Goal: Task Accomplishment & Management: Complete application form

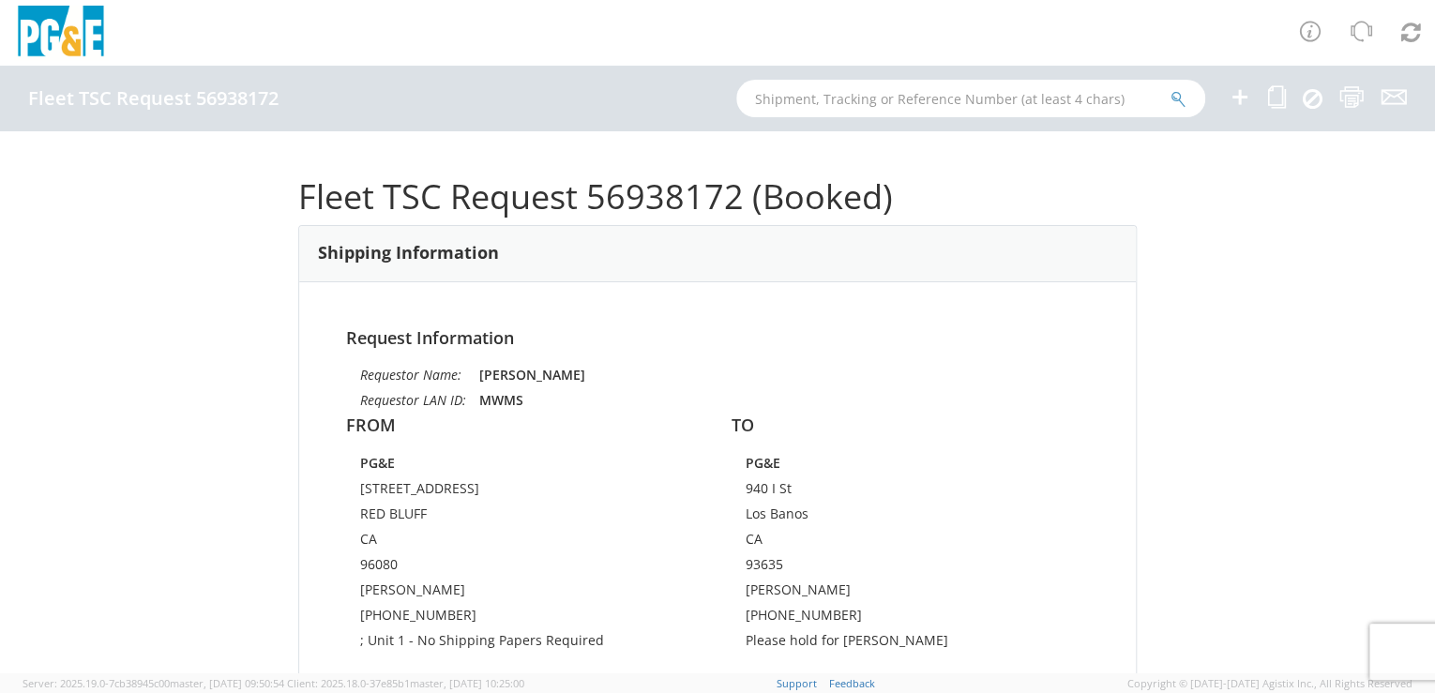
click at [1239, 98] on icon at bounding box center [1240, 96] width 23 height 23
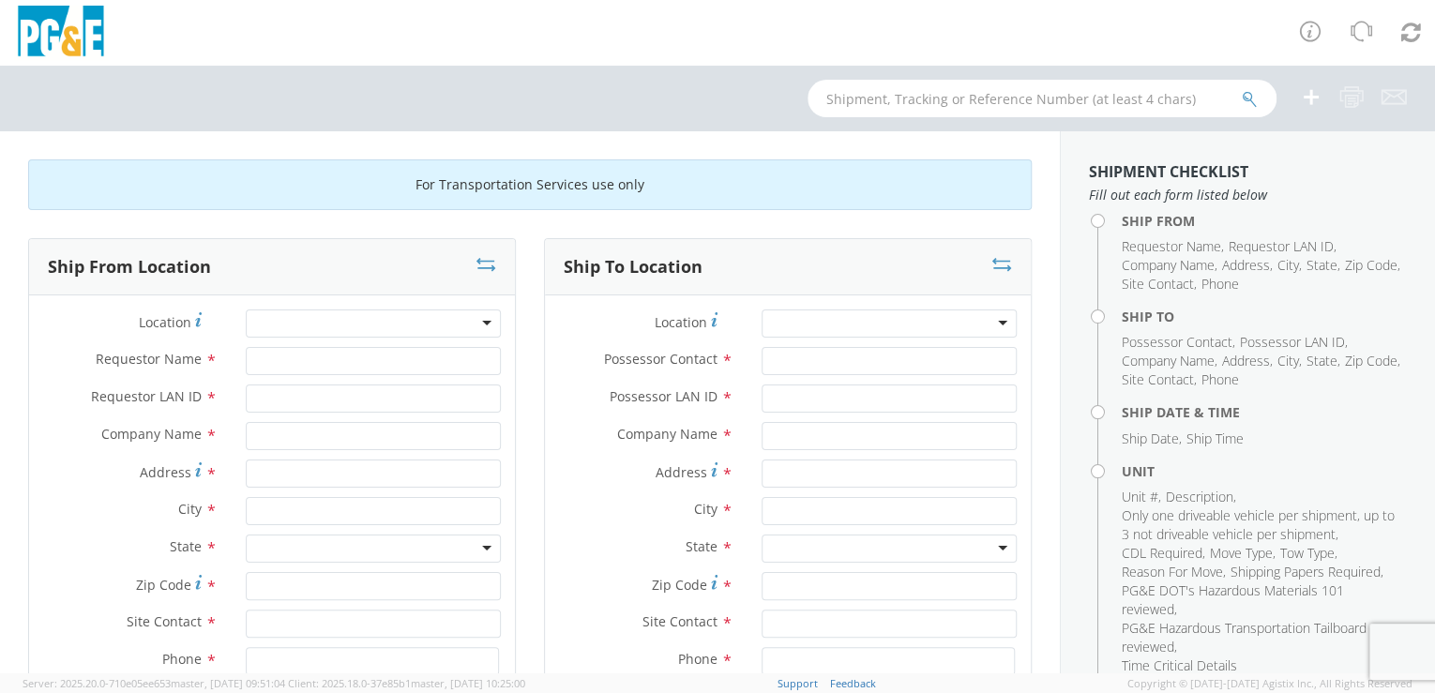
click at [325, 318] on div at bounding box center [373, 324] width 255 height 28
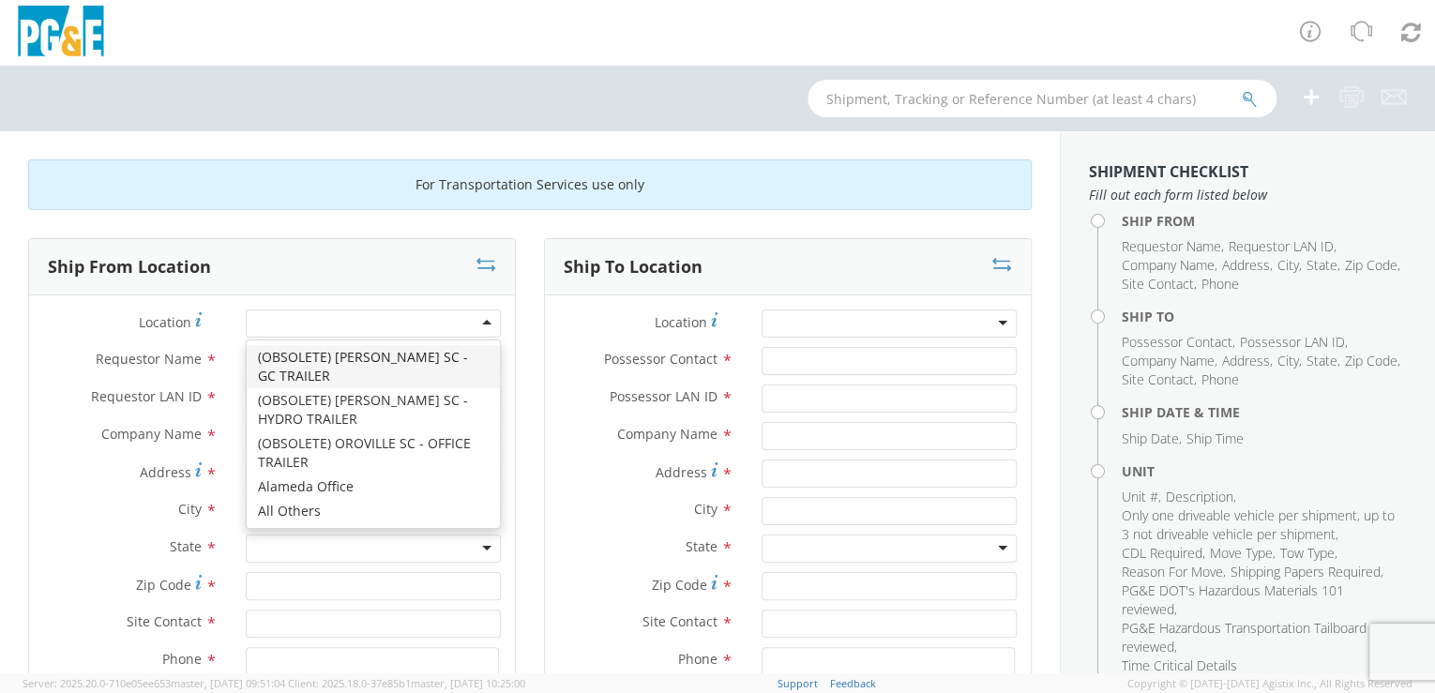
click at [340, 311] on div at bounding box center [373, 324] width 255 height 28
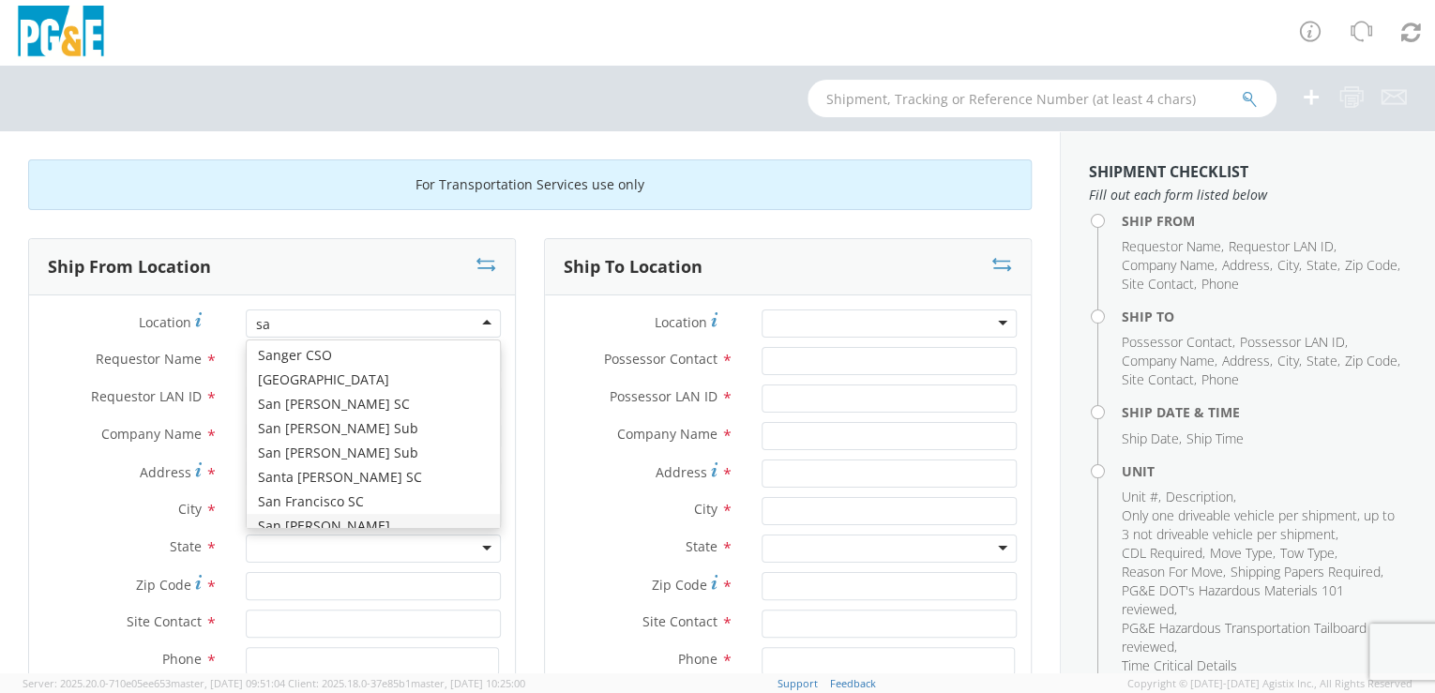
type input "s"
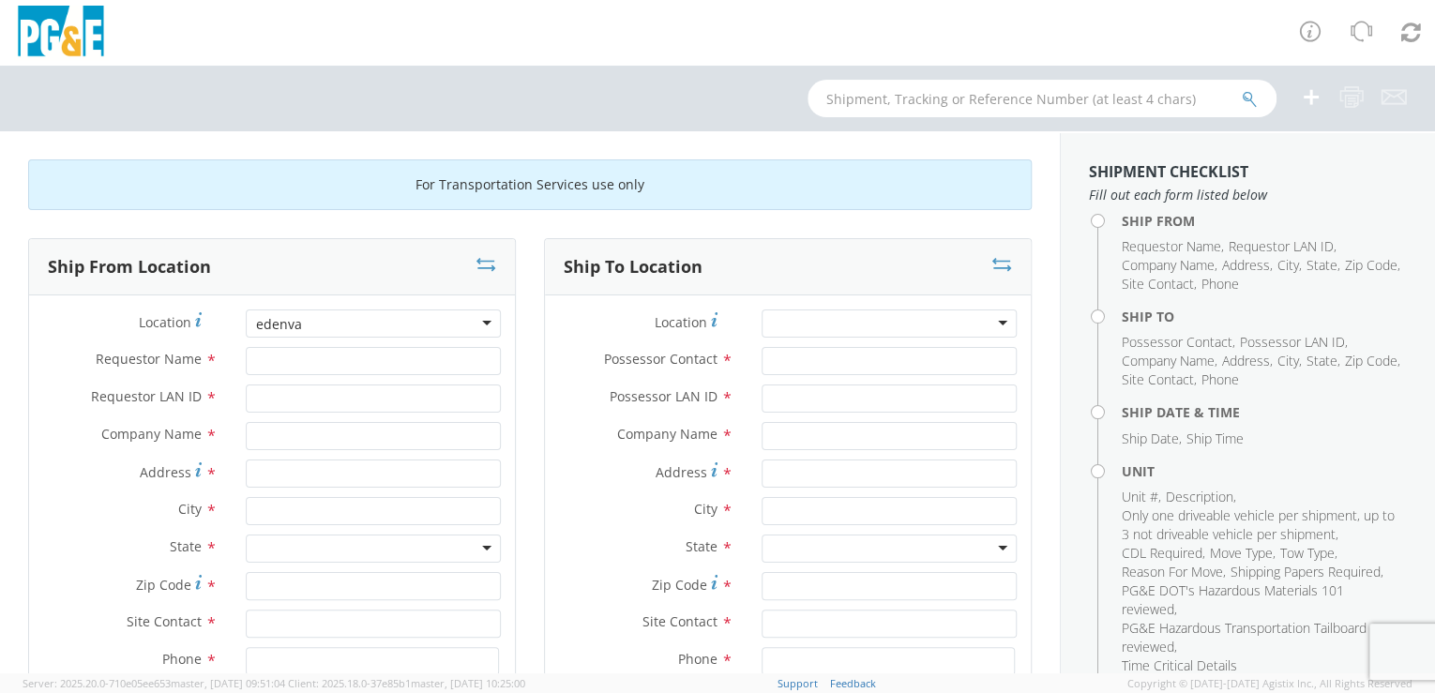
drag, startPoint x: 305, startPoint y: 317, endPoint x: 224, endPoint y: 323, distance: 80.9
click at [224, 323] on div "Location * [GEOGRAPHIC_DATA]" at bounding box center [272, 324] width 486 height 28
drag, startPoint x: 292, startPoint y: 315, endPoint x: 280, endPoint y: 335, distance: 23.2
click at [232, 319] on div "[GEOGRAPHIC_DATA]" at bounding box center [373, 324] width 283 height 28
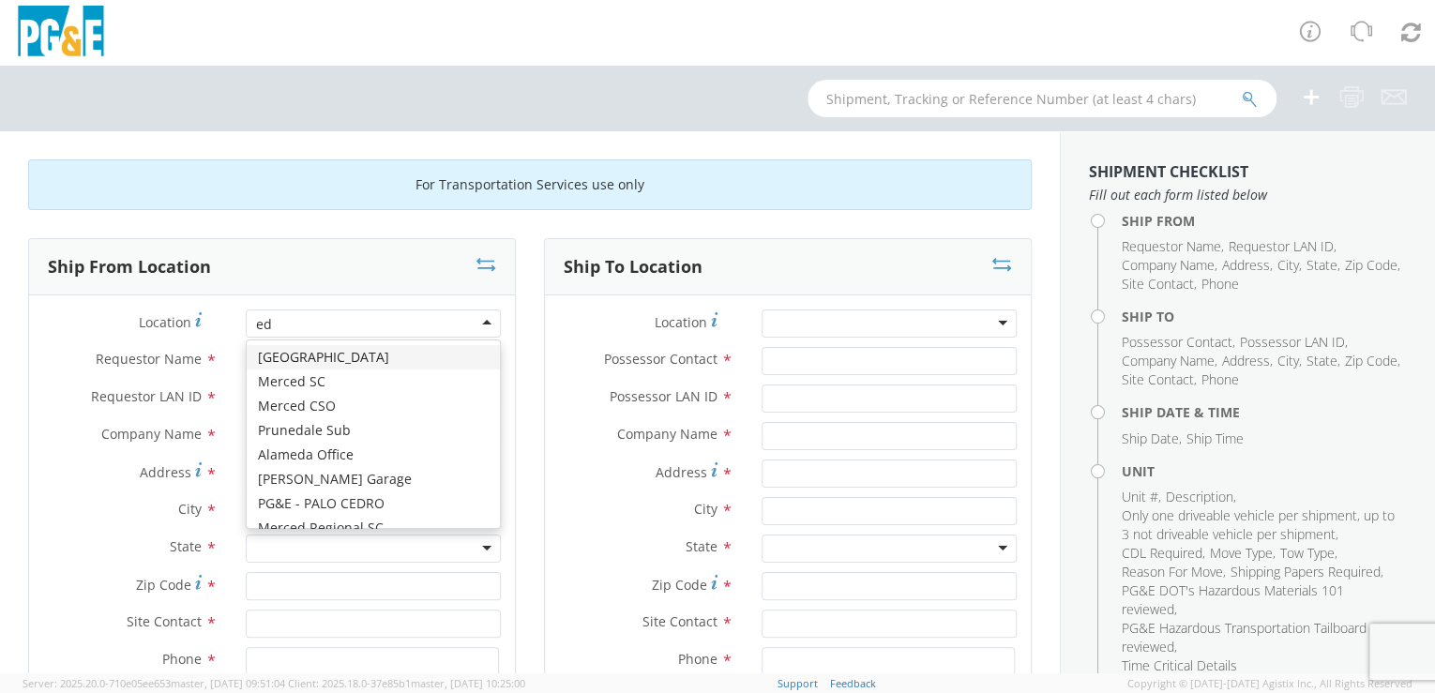
type input "e"
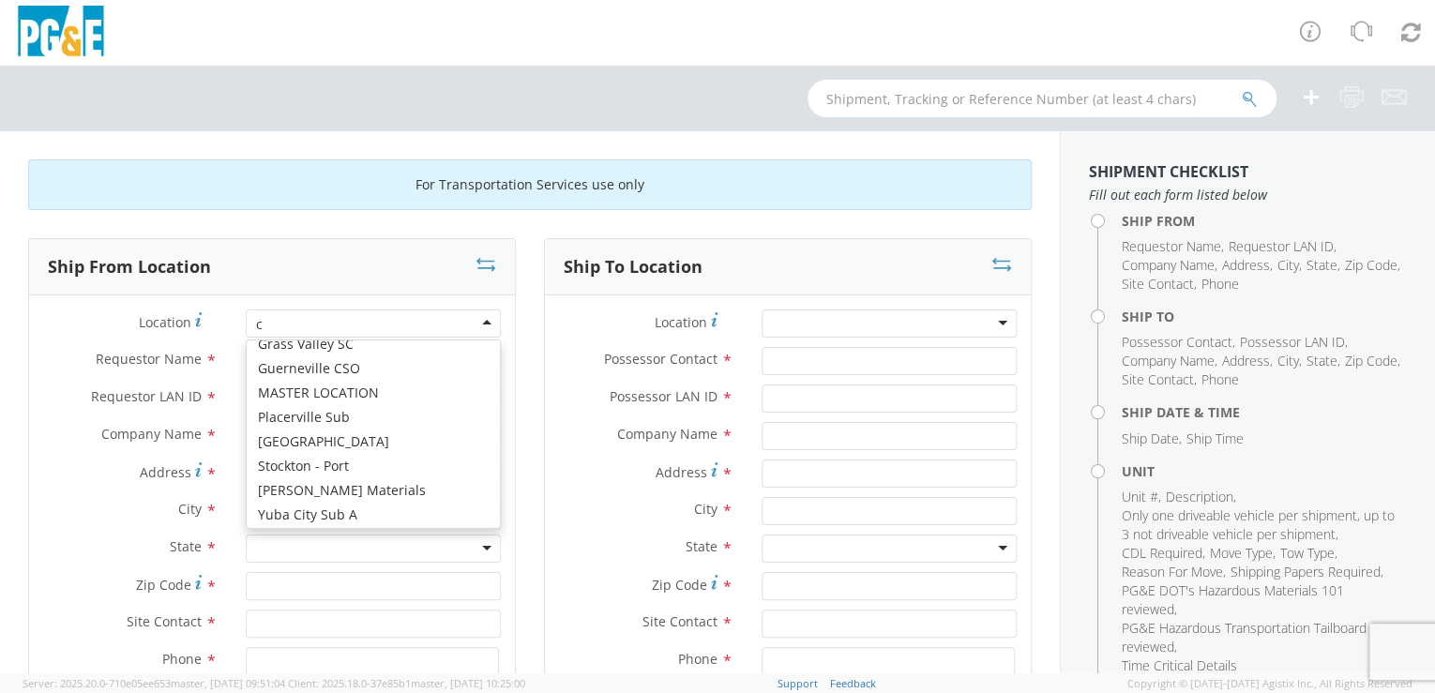
scroll to position [4, 0]
type input "cinn"
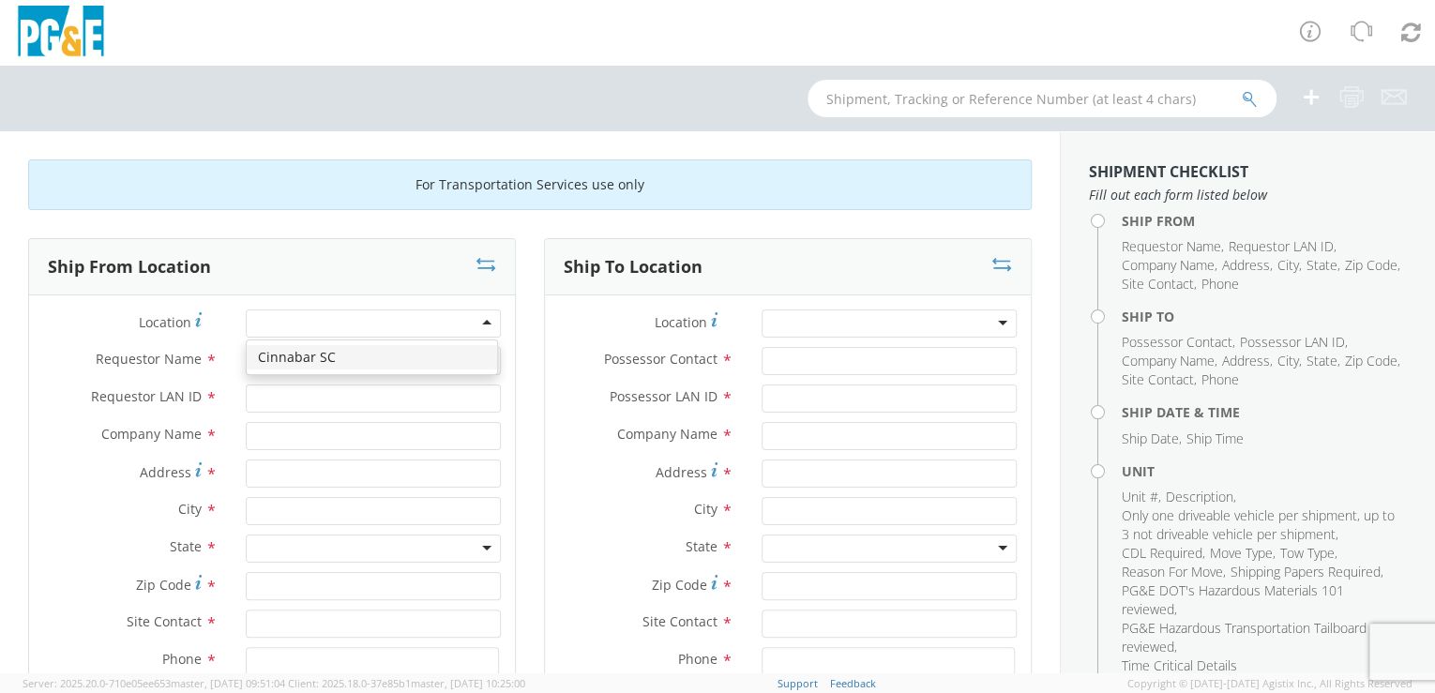
type input "PG&E"
type input "[STREET_ADDRESS]"
type input "[GEOGRAPHIC_DATA][PERSON_NAME]"
type input "95126"
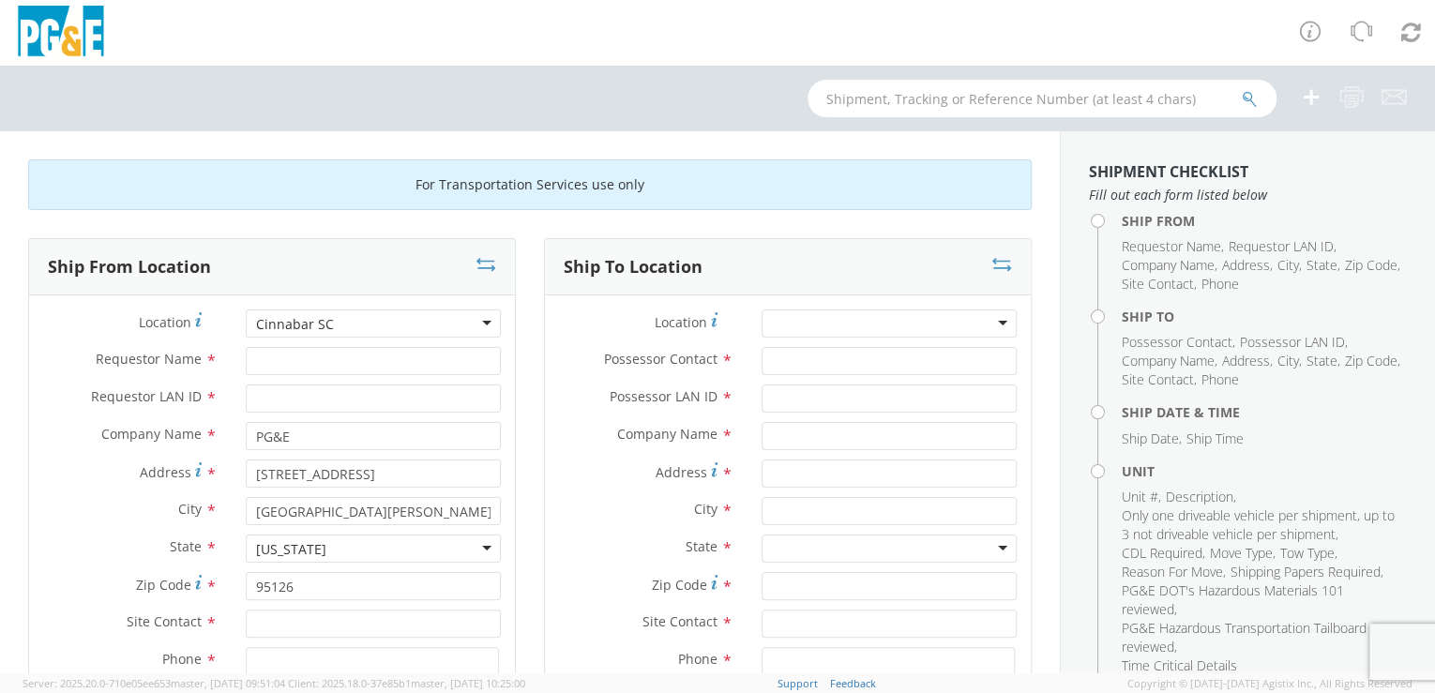
click at [375, 321] on div "Cinnabar SC" at bounding box center [373, 324] width 255 height 28
type input "eden"
type input "Raleigh Rd & [PERSON_NAME] Blvd"
type input "[GEOGRAPHIC_DATA][PERSON_NAME]"
type input "95124"
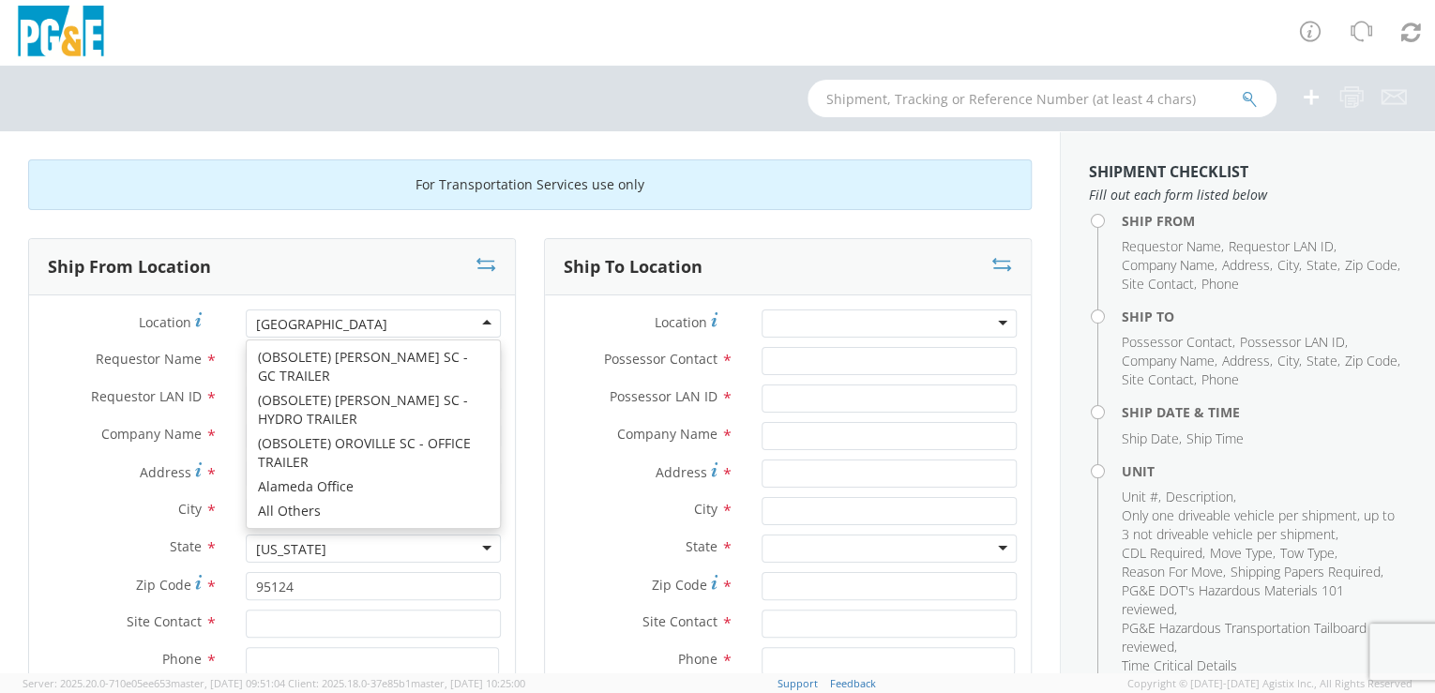
click at [387, 316] on div "[GEOGRAPHIC_DATA]" at bounding box center [373, 324] width 255 height 28
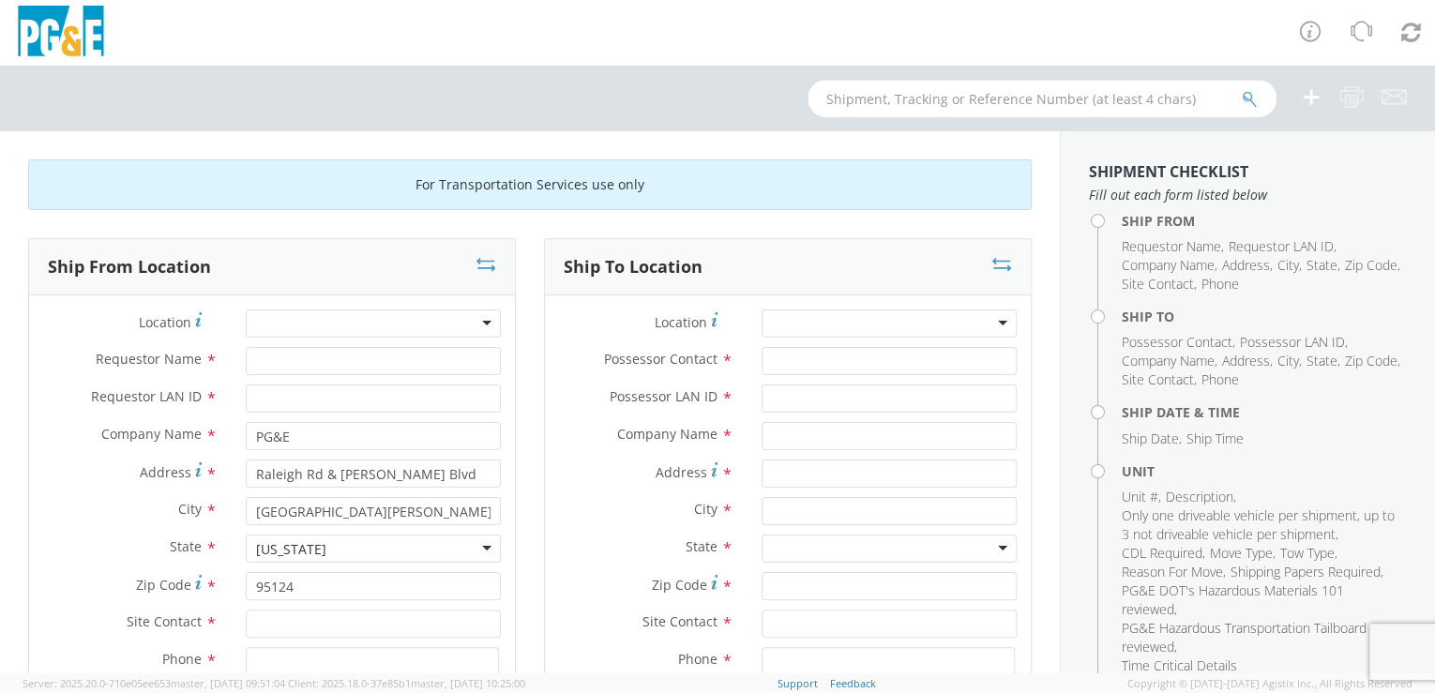
click at [863, 98] on input "text" at bounding box center [1042, 99] width 469 height 38
paste input "56098975"
type input "56098975"
click at [1248, 93] on icon "submit" at bounding box center [1250, 99] width 16 height 17
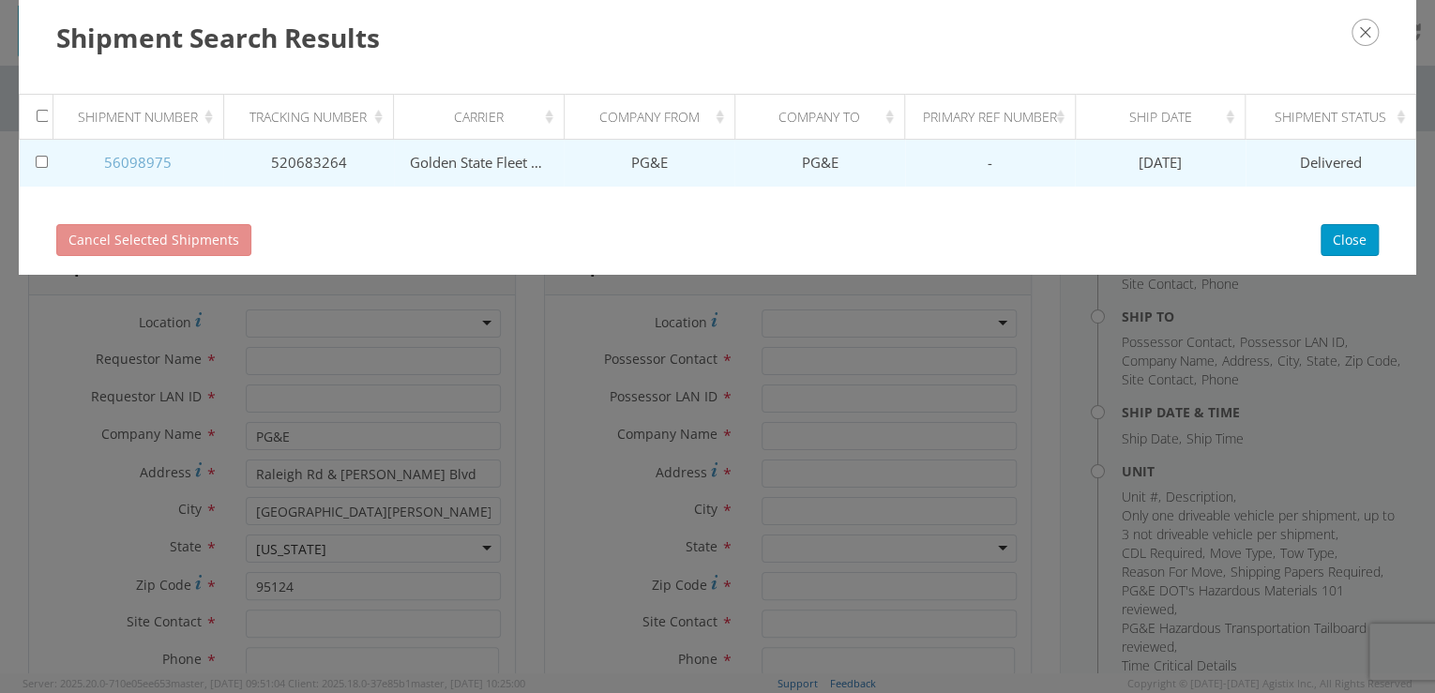
click at [143, 160] on link "56098975" at bounding box center [138, 162] width 68 height 19
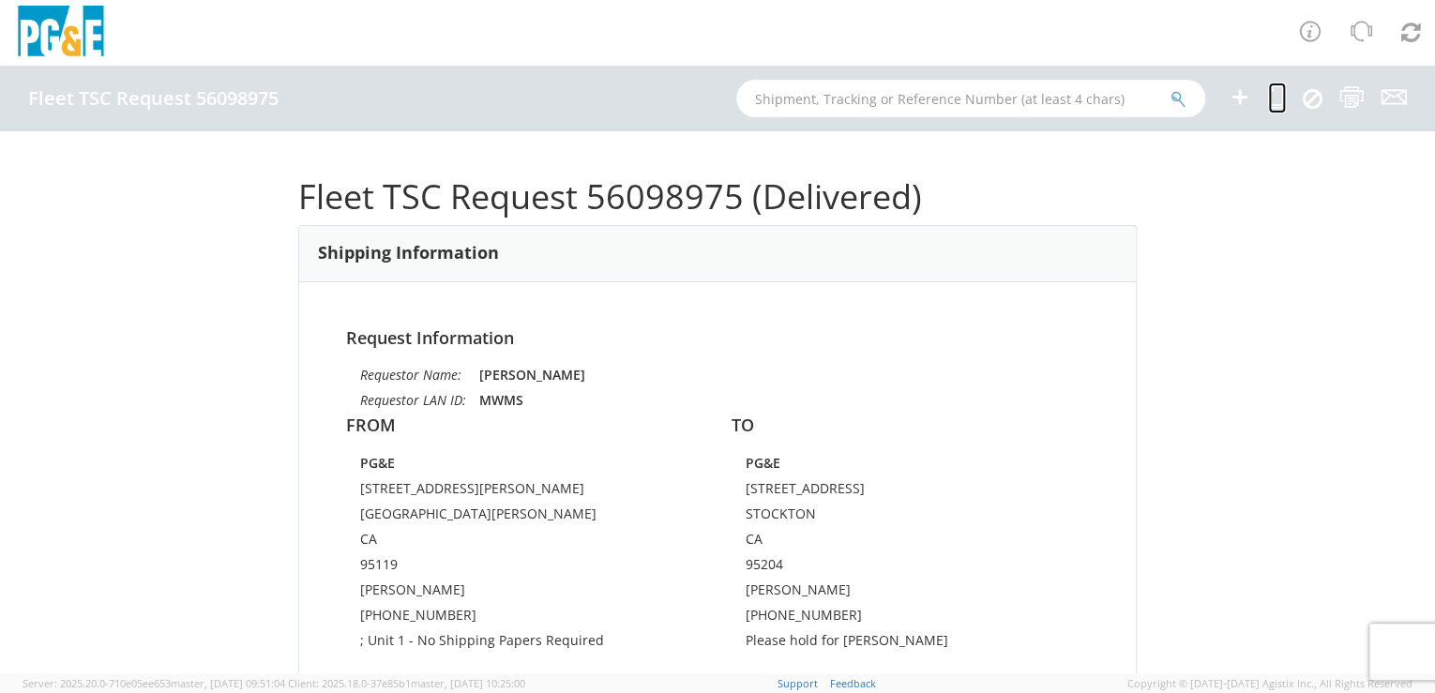
click at [1276, 99] on icon at bounding box center [1277, 96] width 18 height 23
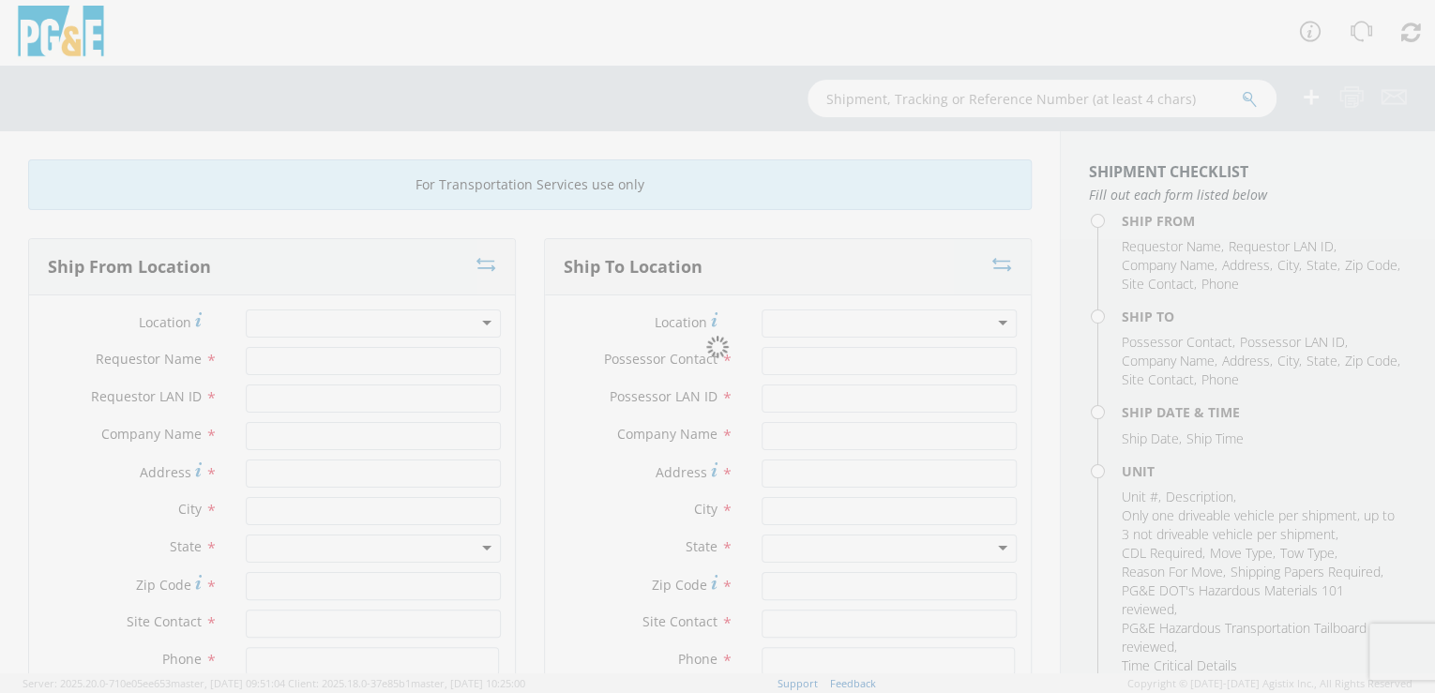
type input "[PERSON_NAME]"
type input "MWMS"
type input "PG&E"
type input "[STREET_ADDRESS][PERSON_NAME]"
type input "[GEOGRAPHIC_DATA][PERSON_NAME]"
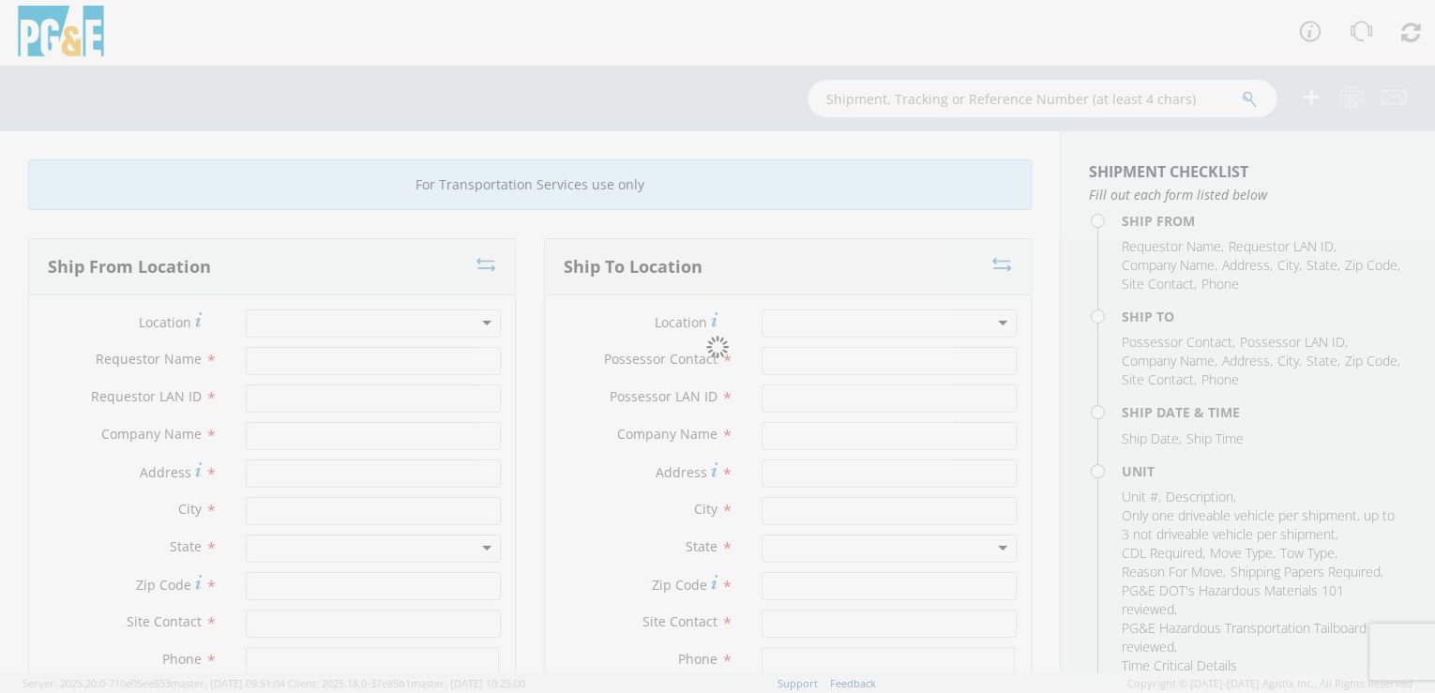
type input "95119"
type input "[PERSON_NAME]"
type input "[PHONE_NUMBER]"
type input "[PERSON_NAME]"
type input "EXMQ"
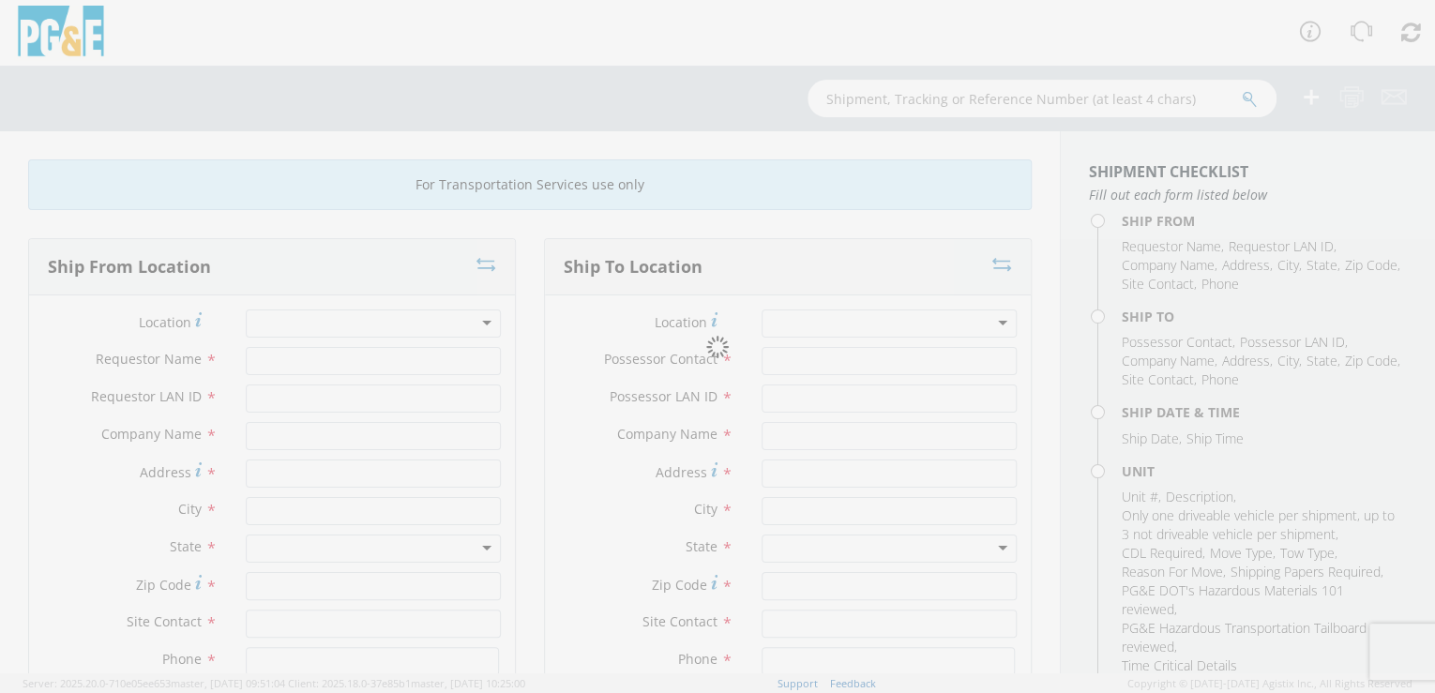
type input "PG&E"
type input "[STREET_ADDRESS]"
type input "STOCKTON"
type input "95204"
type input "[PERSON_NAME]"
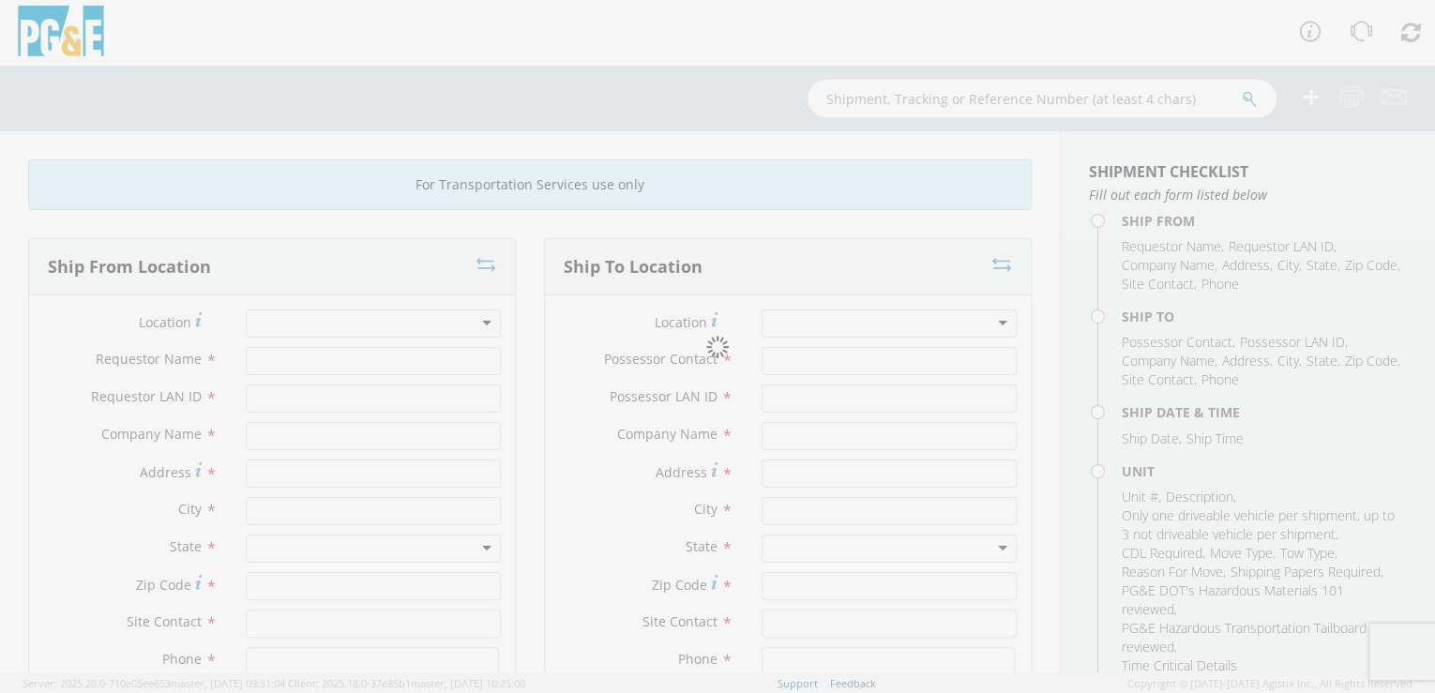
type input "[PHONE_NUMBER]"
type input "[DATE]"
type input "TRAILER; POLE DOLLY"
type input "15500"
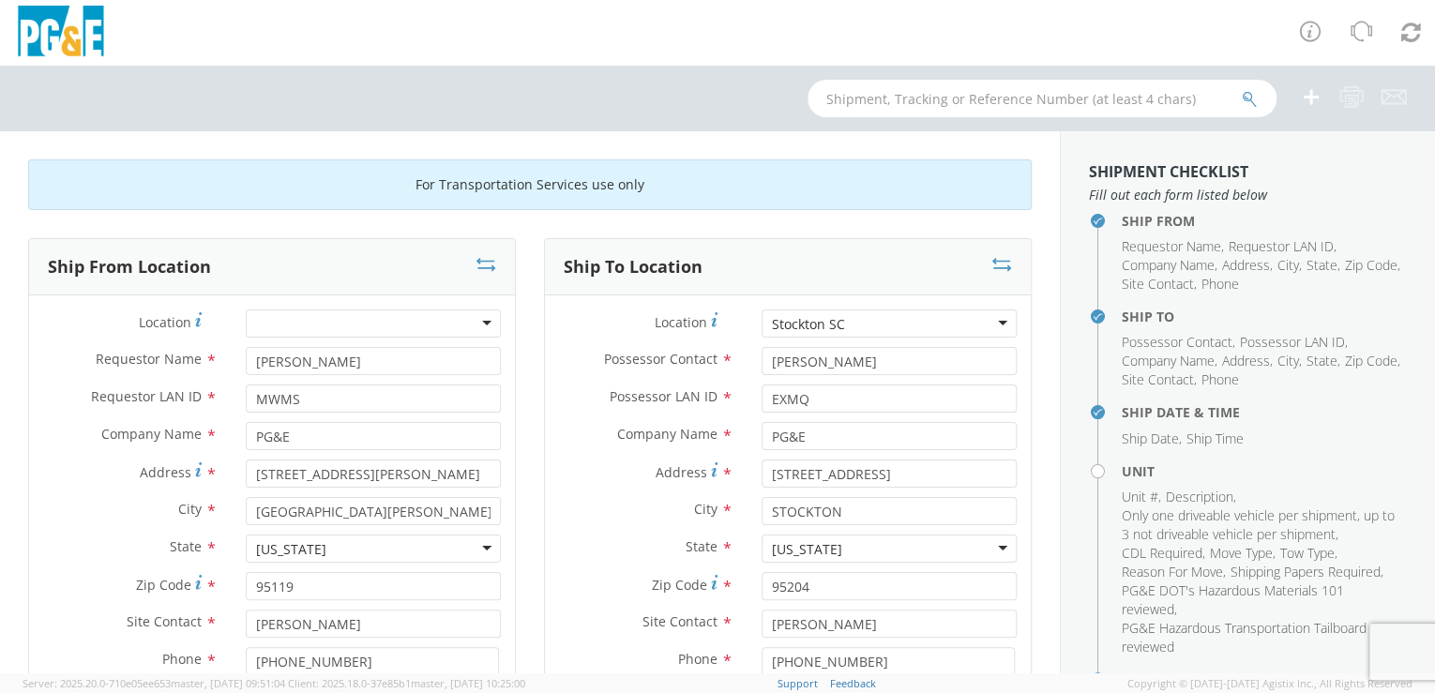
select select "11836"
select select "B18294"
drag, startPoint x: 842, startPoint y: 360, endPoint x: 701, endPoint y: 371, distance: 142.1
click at [711, 371] on div "Possessor Contact * [PERSON_NAME]" at bounding box center [788, 361] width 486 height 28
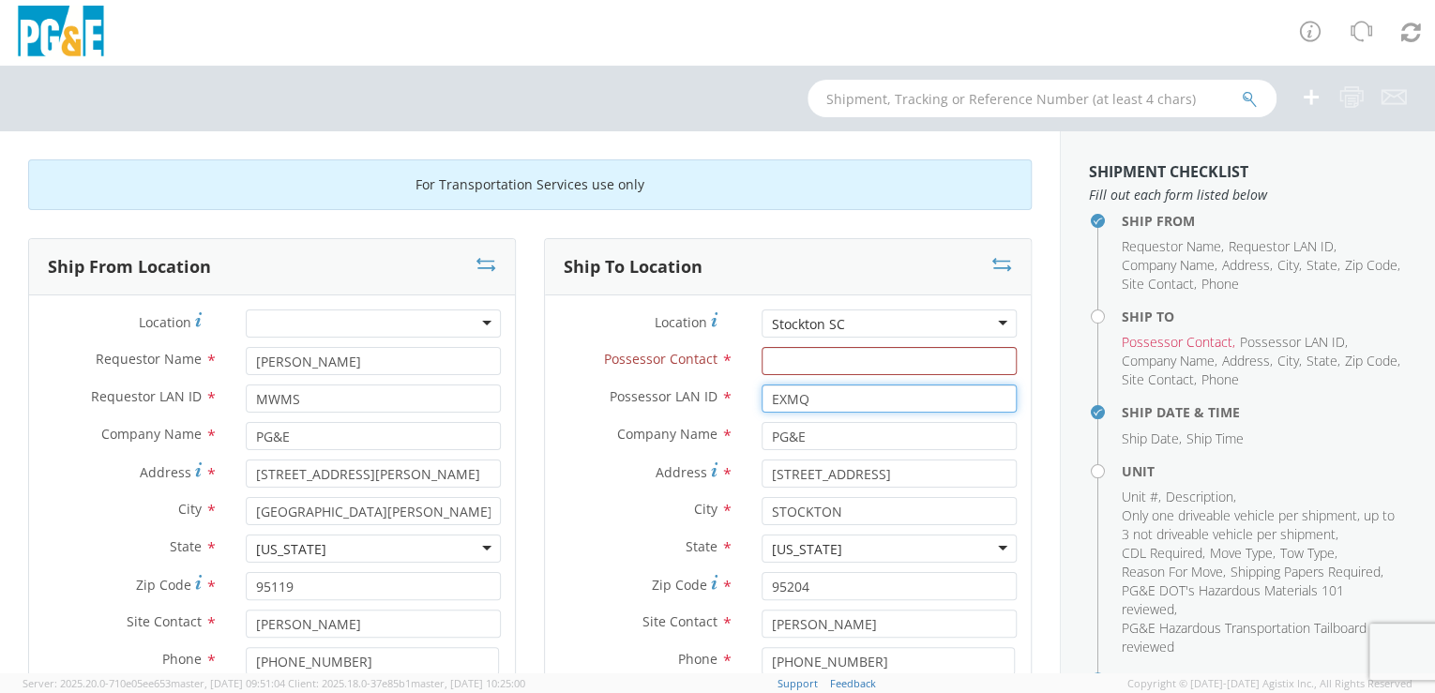
drag, startPoint x: 796, startPoint y: 398, endPoint x: 715, endPoint y: 402, distance: 81.7
click at [725, 401] on div "Possessor LAN ID * EXMQ" at bounding box center [788, 399] width 486 height 28
click at [856, 319] on div "Stockton SC" at bounding box center [889, 324] width 255 height 28
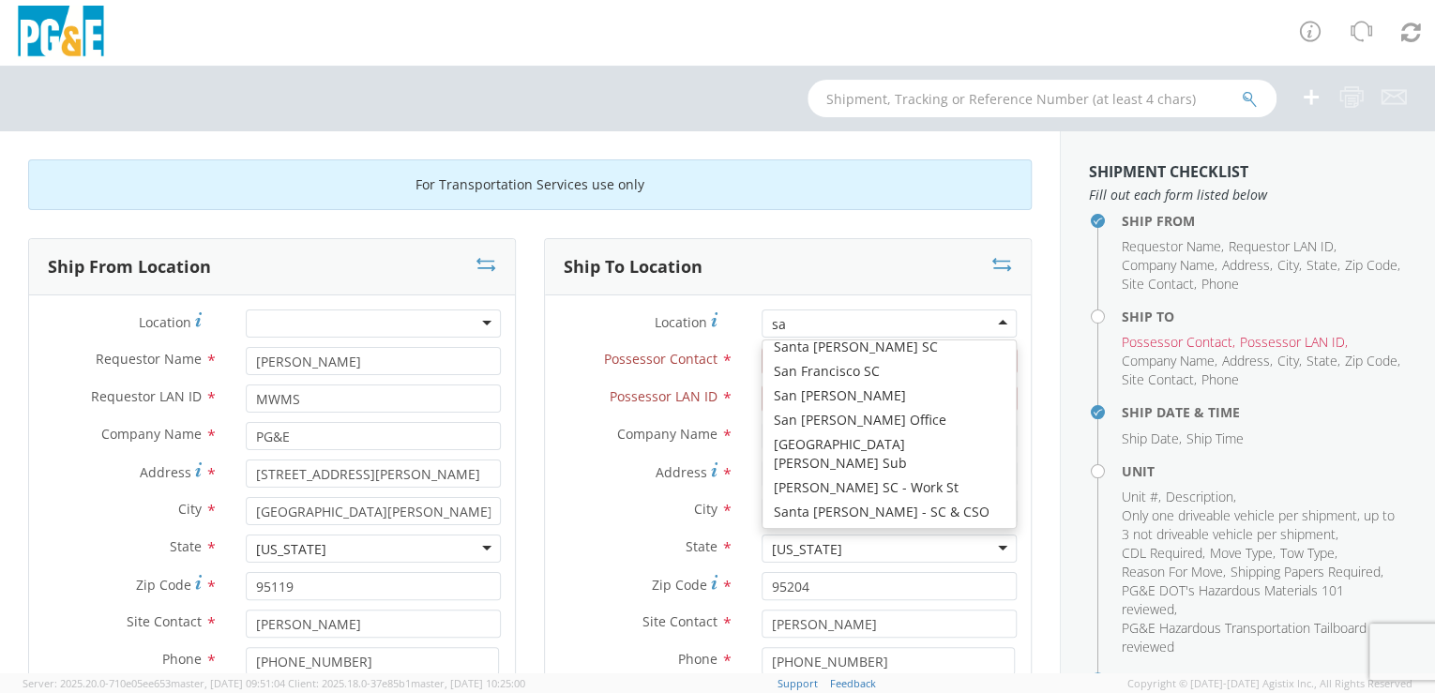
scroll to position [4, 0]
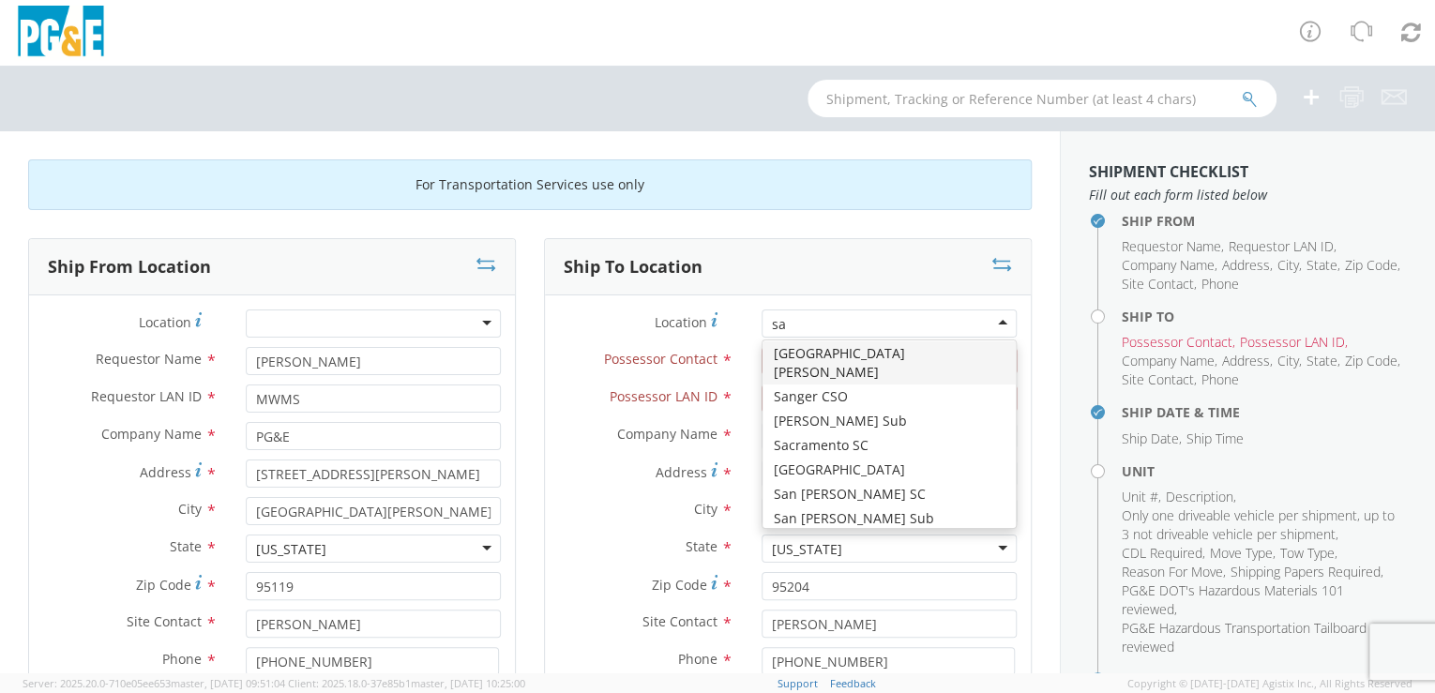
type input "sac"
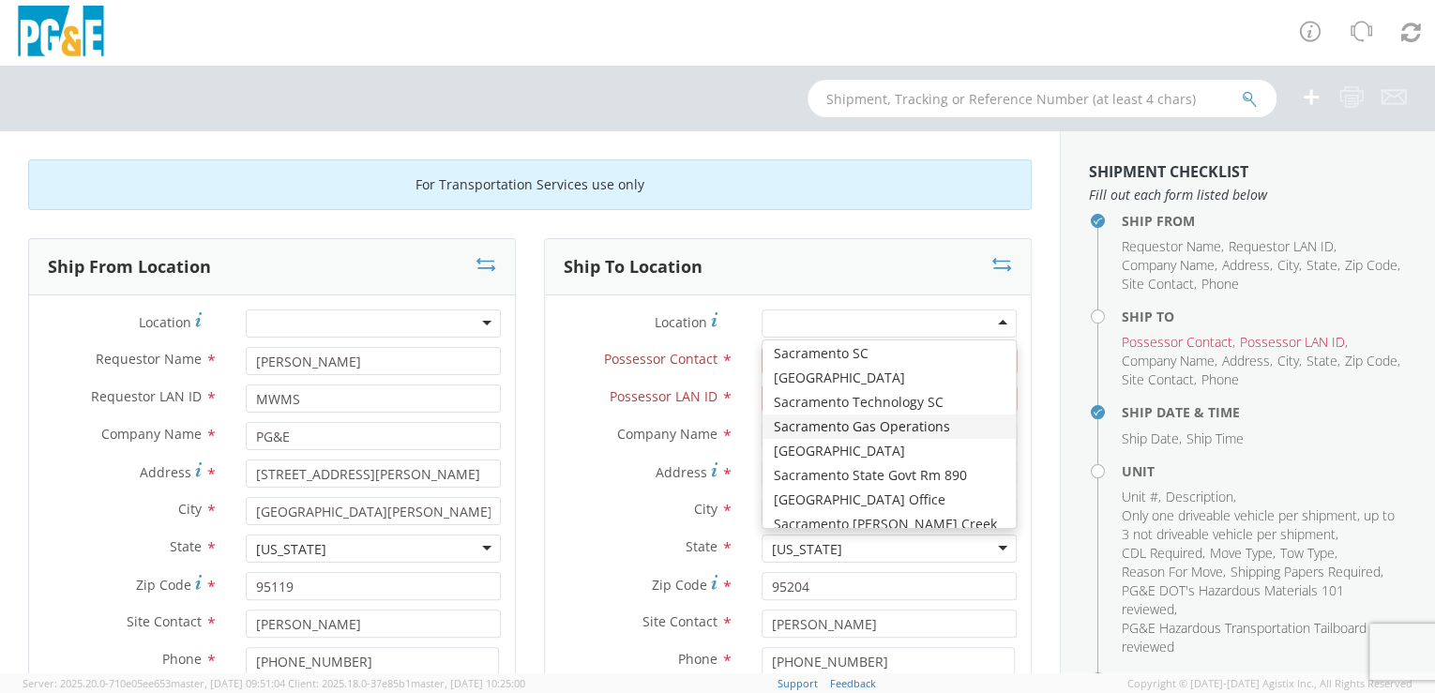
type input "[STREET_ADDRESS]"
type input "SACRAMENTO"
type input "95838"
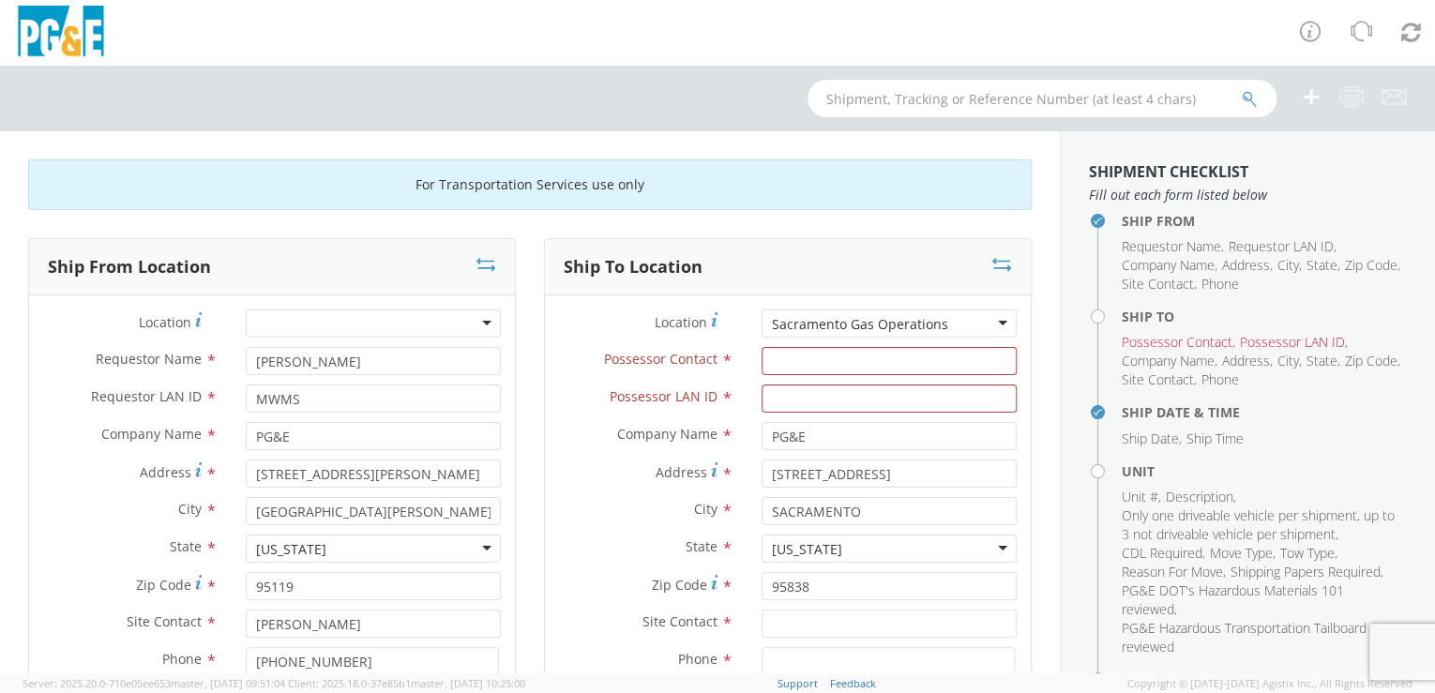
click at [949, 325] on div "Sacramento Gas Operations" at bounding box center [889, 324] width 255 height 28
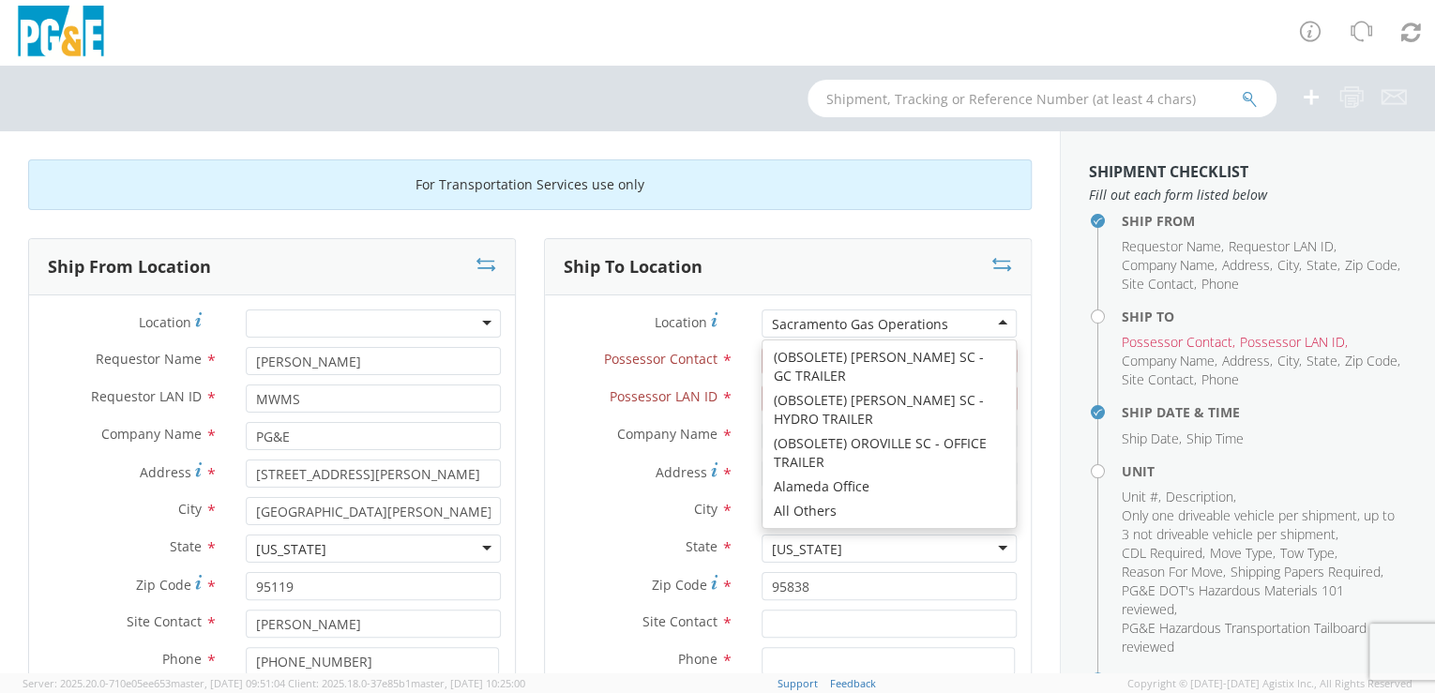
scroll to position [9583, 0]
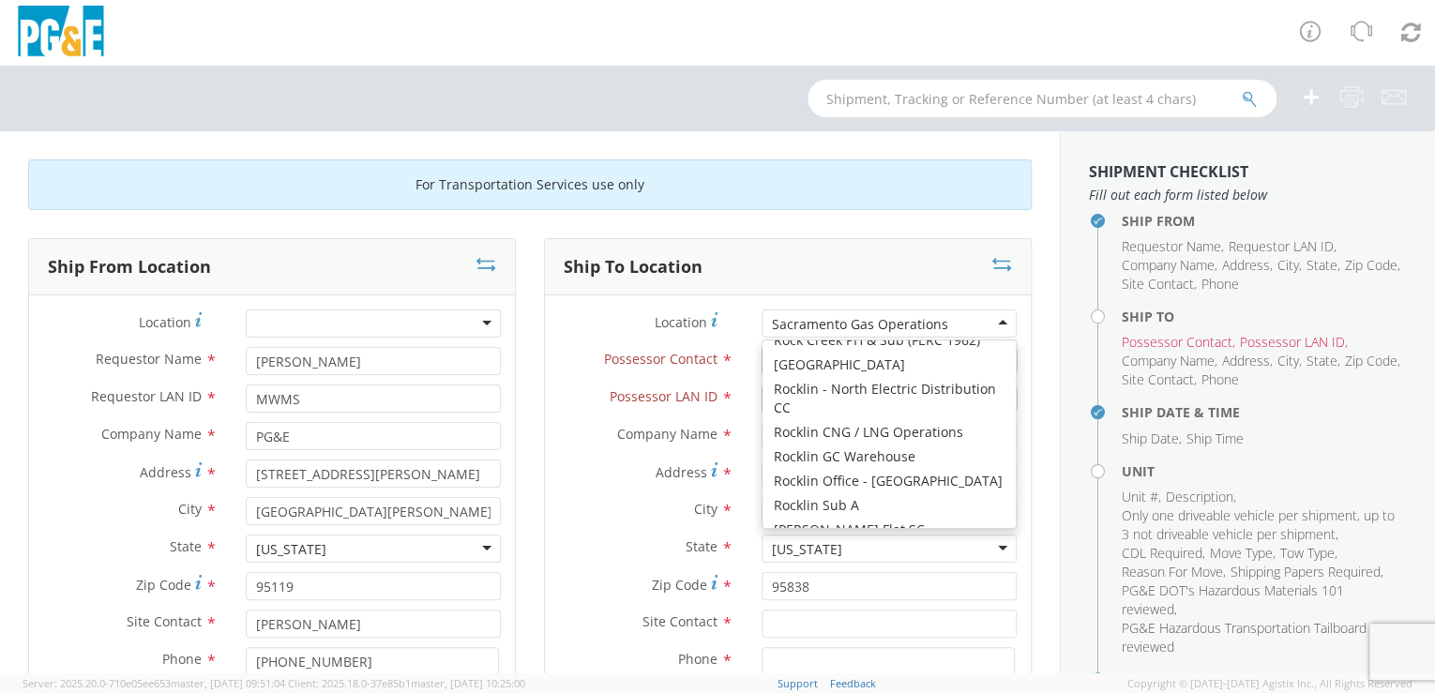
type input "[STREET_ADDRESS][PERSON_NAME]"
type input "[GEOGRAPHIC_DATA]"
type input "95828"
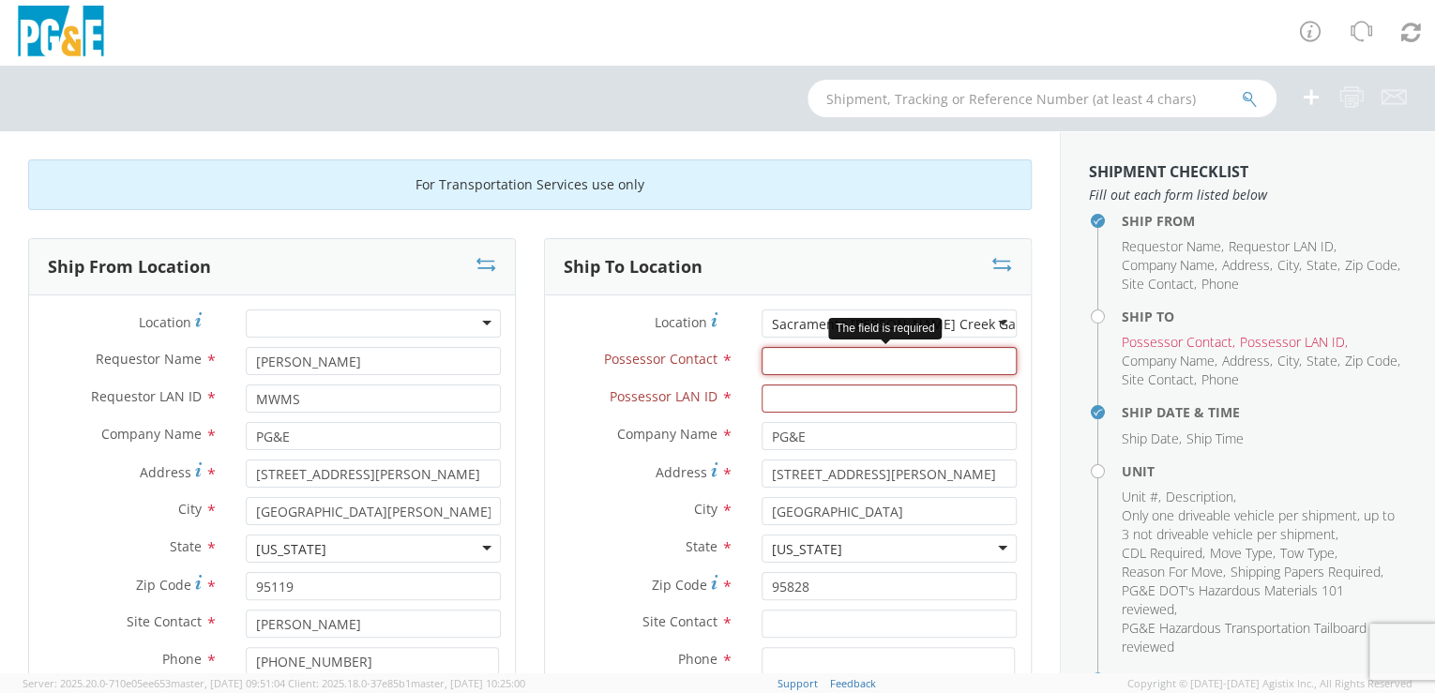
click at [767, 360] on input "Possessor Contact *" at bounding box center [889, 361] width 255 height 28
paste input "[PERSON_NAME]"
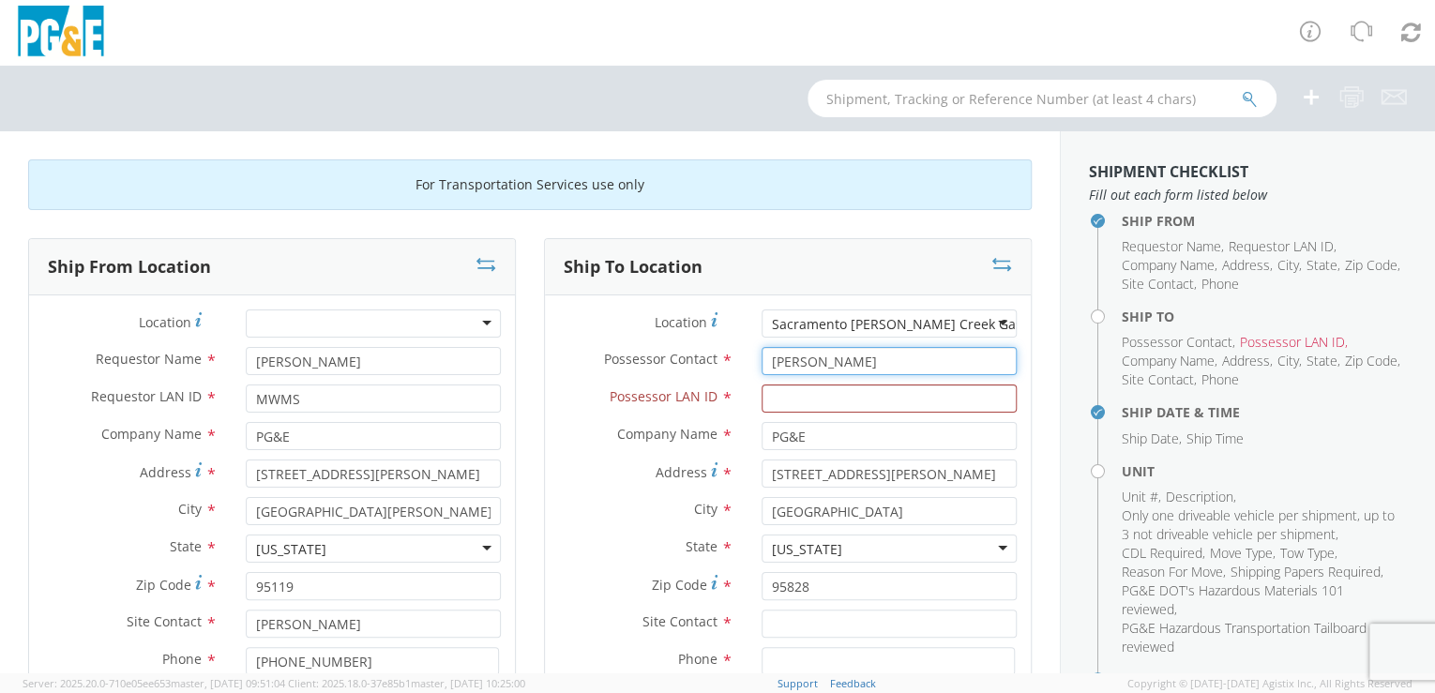
type input "[PERSON_NAME]"
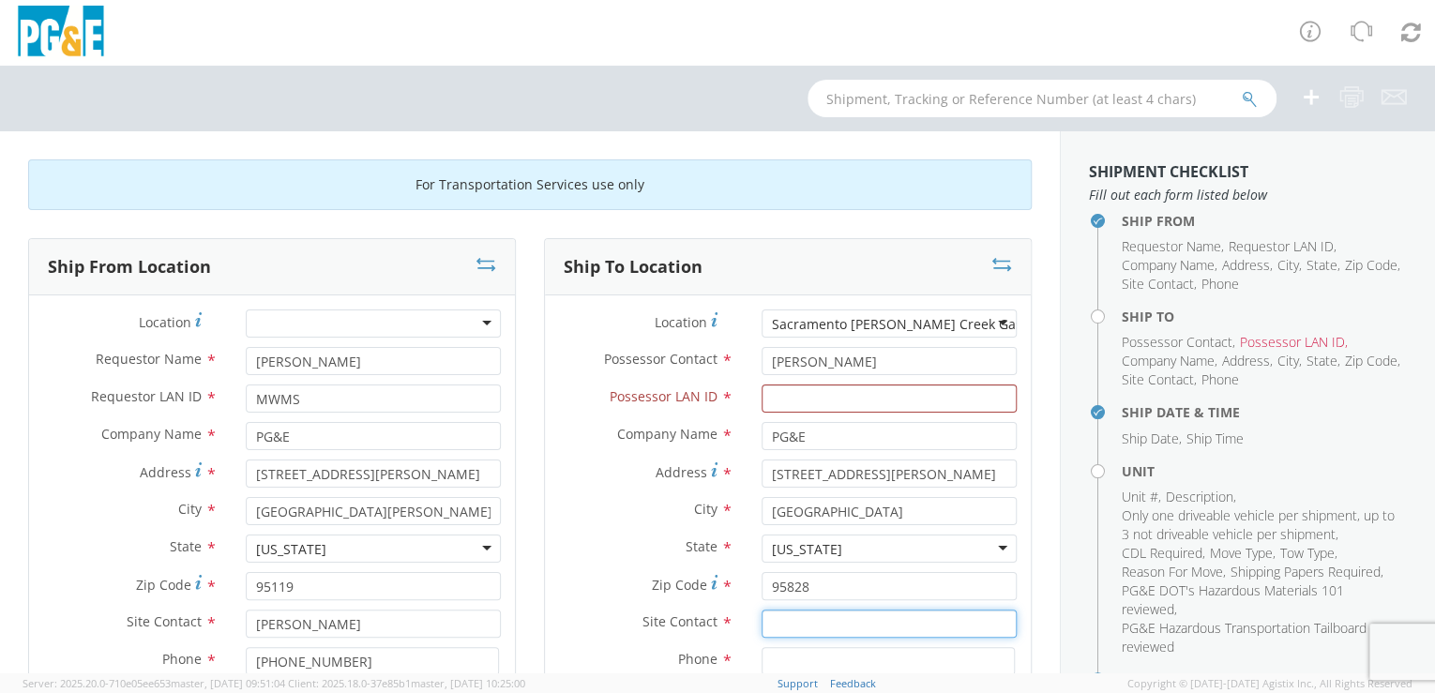
click at [855, 630] on input "text" at bounding box center [889, 624] width 255 height 28
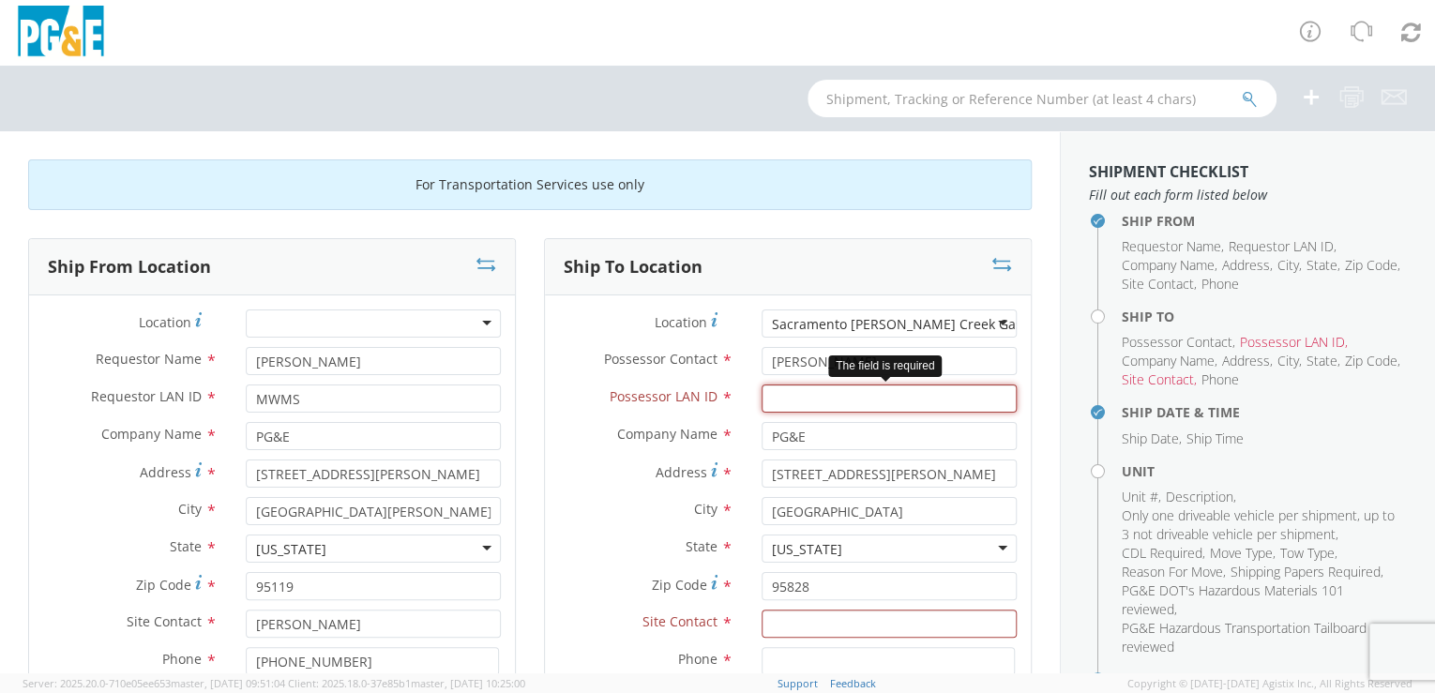
click at [779, 399] on input "Possessor LAN ID *" at bounding box center [889, 399] width 255 height 28
paste input "S4BR"
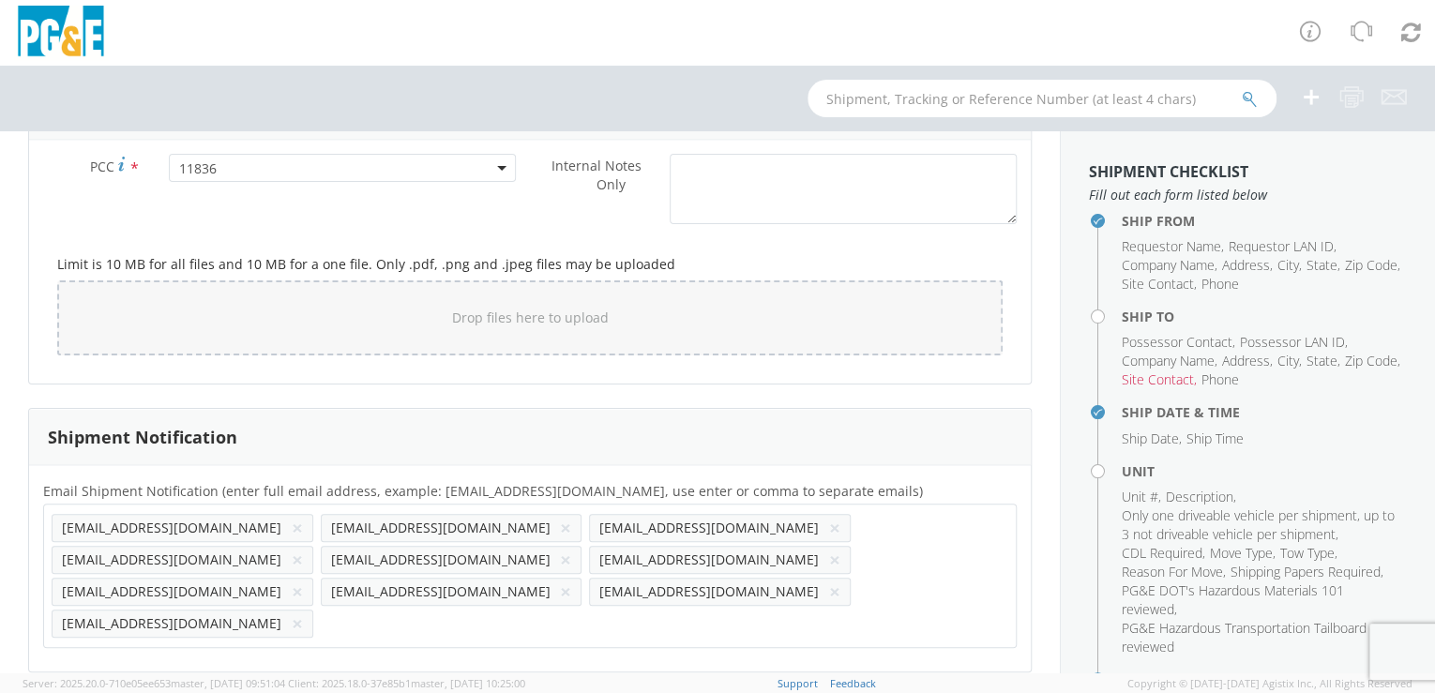
scroll to position [1677, 0]
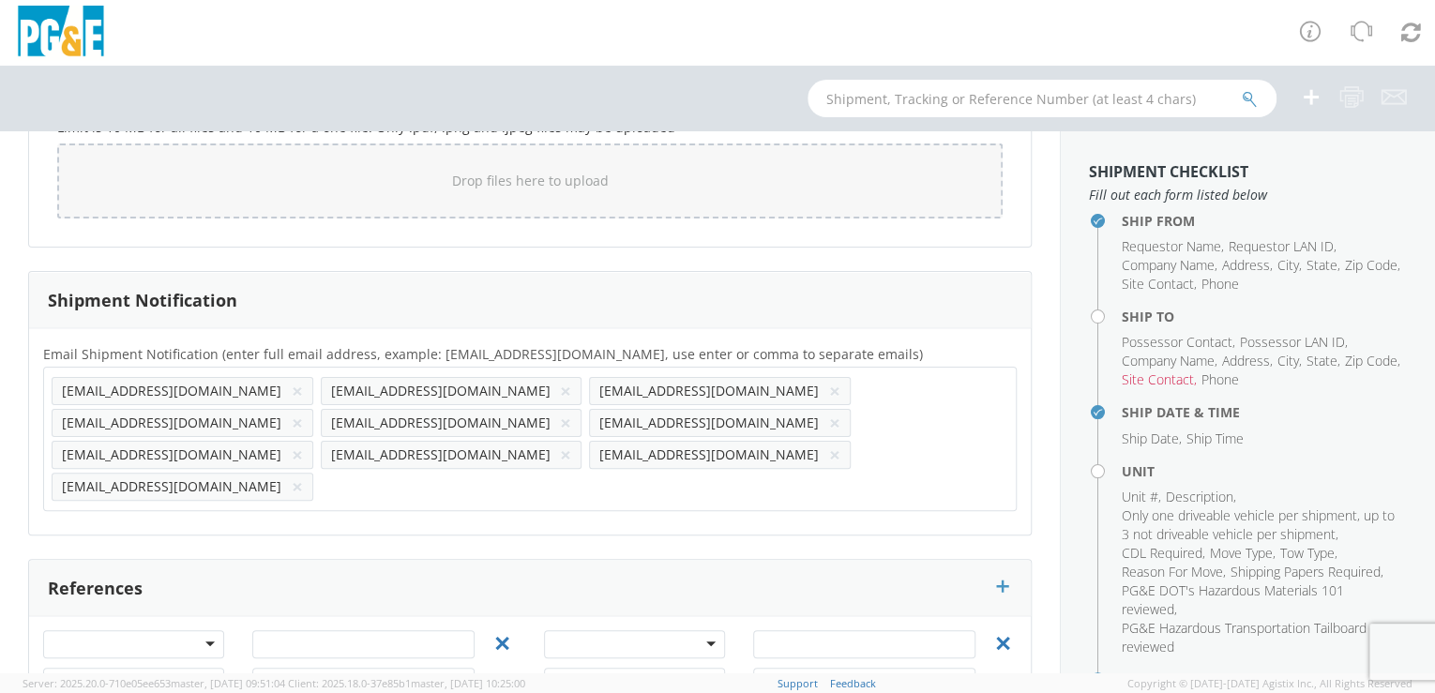
type input "S4BR"
click at [340, 473] on input "text" at bounding box center [331, 486] width 20 height 27
paste input "S4BR"
type input "[EMAIL_ADDRESS][DOMAIN_NAME]"
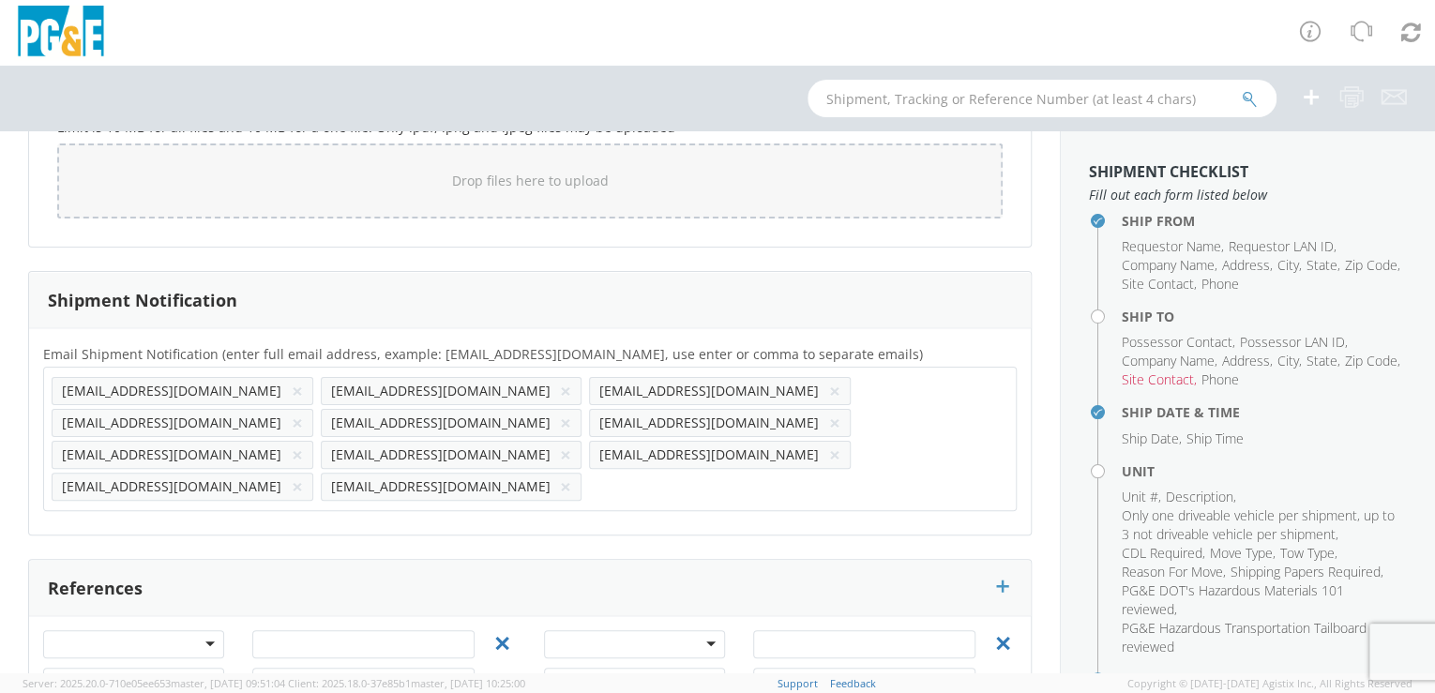
click at [744, 461] on div "Email Shipment Notification (enter full email address, example: [EMAIL_ADDRESS]…" at bounding box center [530, 431] width 1002 height 206
click at [829, 385] on button "×" at bounding box center [834, 391] width 11 height 23
click at [303, 444] on button "×" at bounding box center [297, 455] width 11 height 23
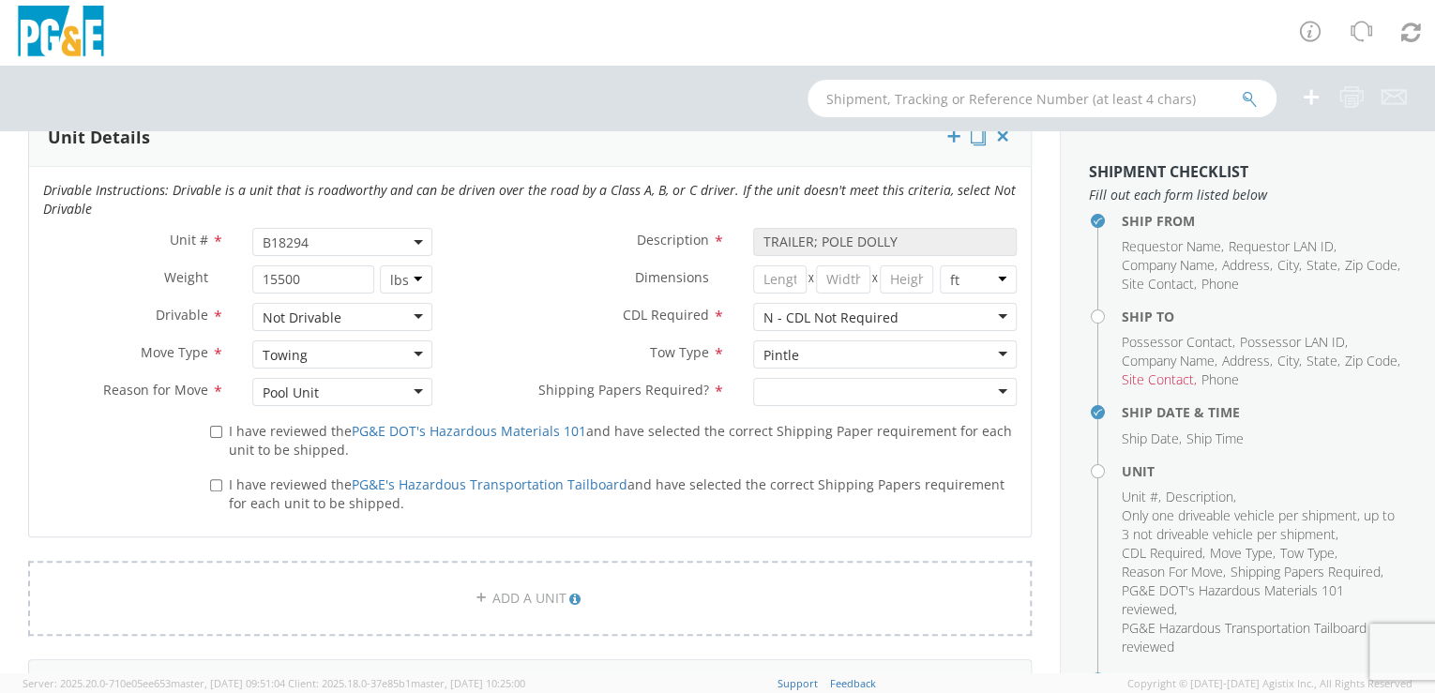
scroll to position [1677, 0]
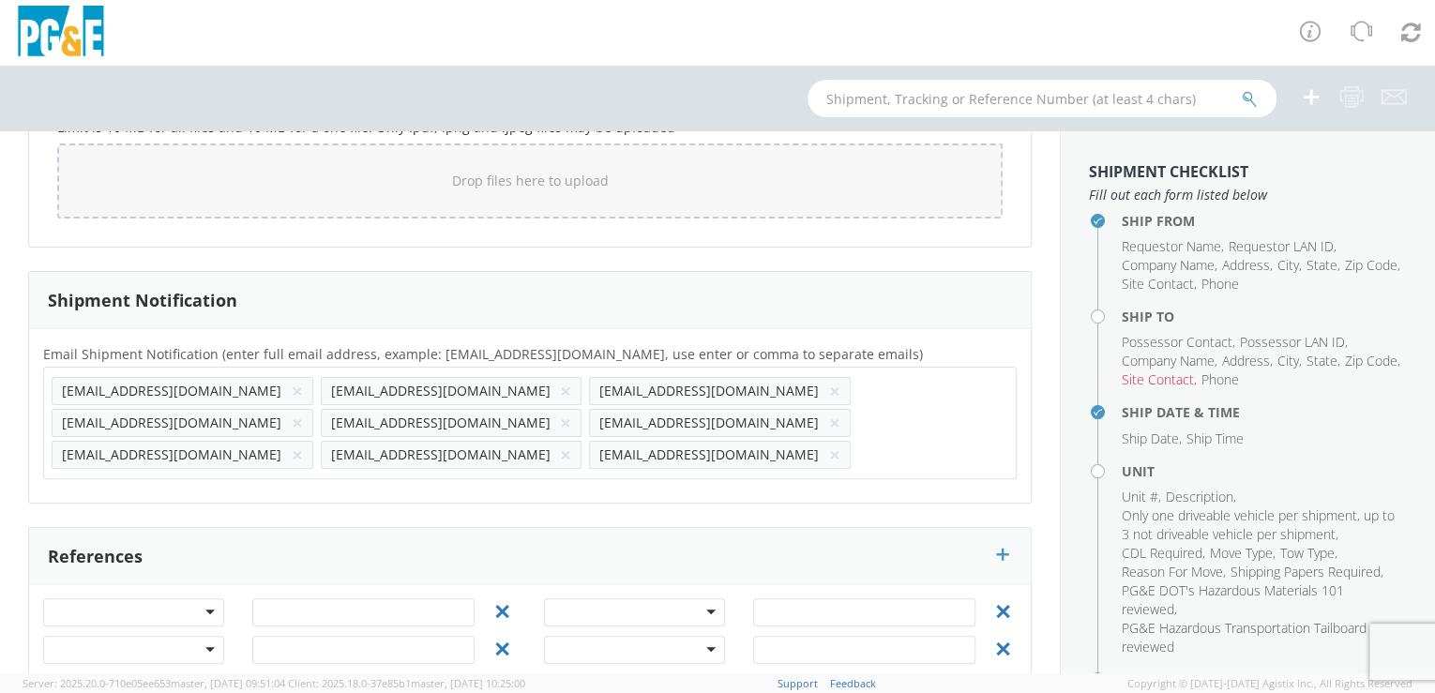
click at [829, 418] on button "×" at bounding box center [834, 423] width 11 height 23
click at [303, 412] on button "×" at bounding box center [297, 423] width 11 height 23
click at [571, 412] on button "×" at bounding box center [565, 423] width 11 height 23
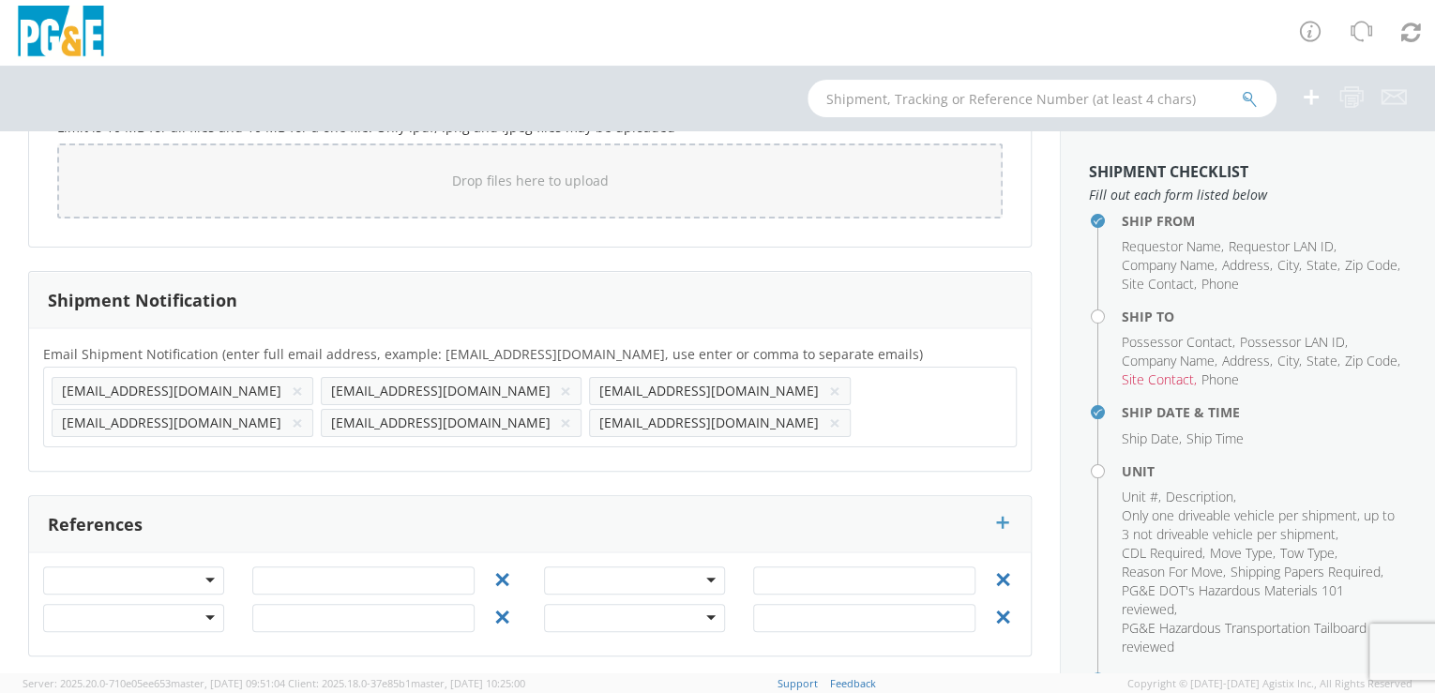
click at [571, 412] on button "×" at bounding box center [565, 423] width 11 height 23
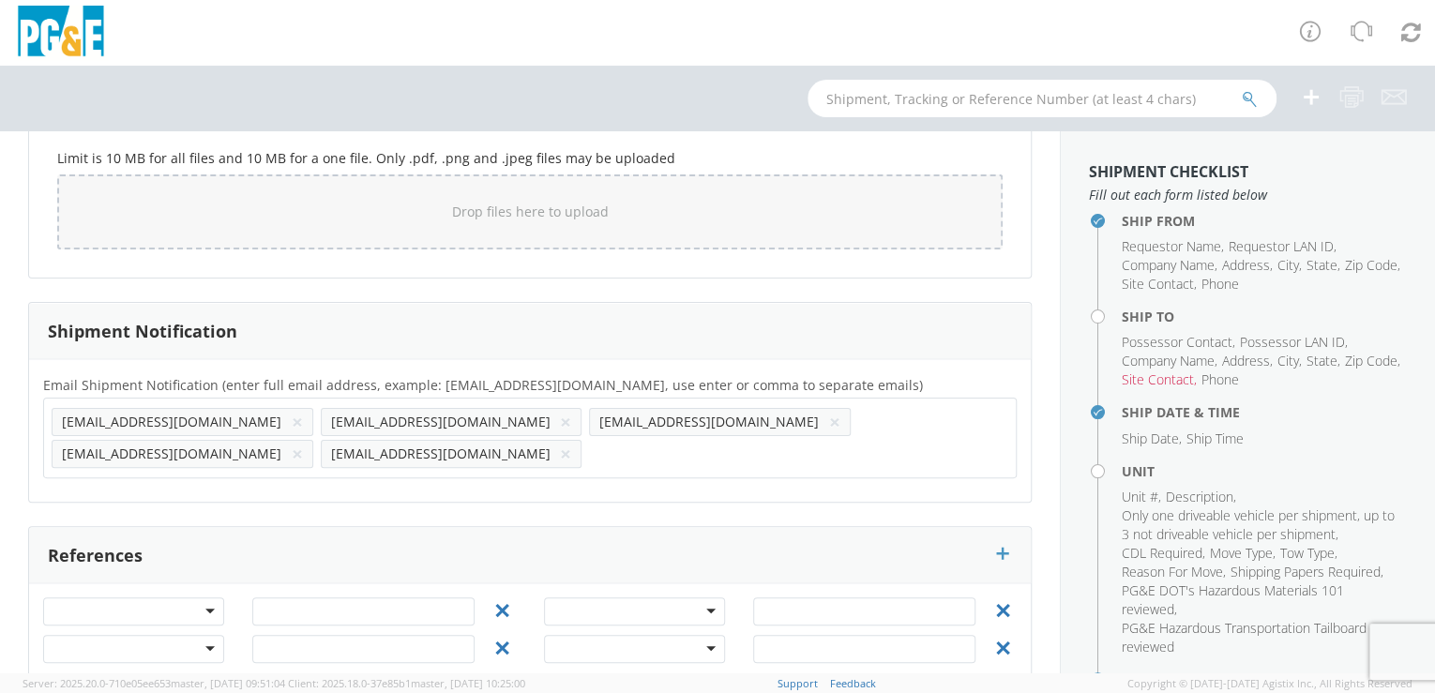
click at [560, 418] on button "×" at bounding box center [565, 422] width 11 height 23
click at [442, 440] on input "text" at bounding box center [381, 453] width 121 height 27
paste input "[EMAIL_ADDRESS][DOMAIN_NAME]"
type input "[EMAIL_ADDRESS][DOMAIN_NAME]"
click at [663, 456] on div "Email Shipment Notification (enter full email address, example: [EMAIL_ADDRESS]…" at bounding box center [530, 430] width 1002 height 143
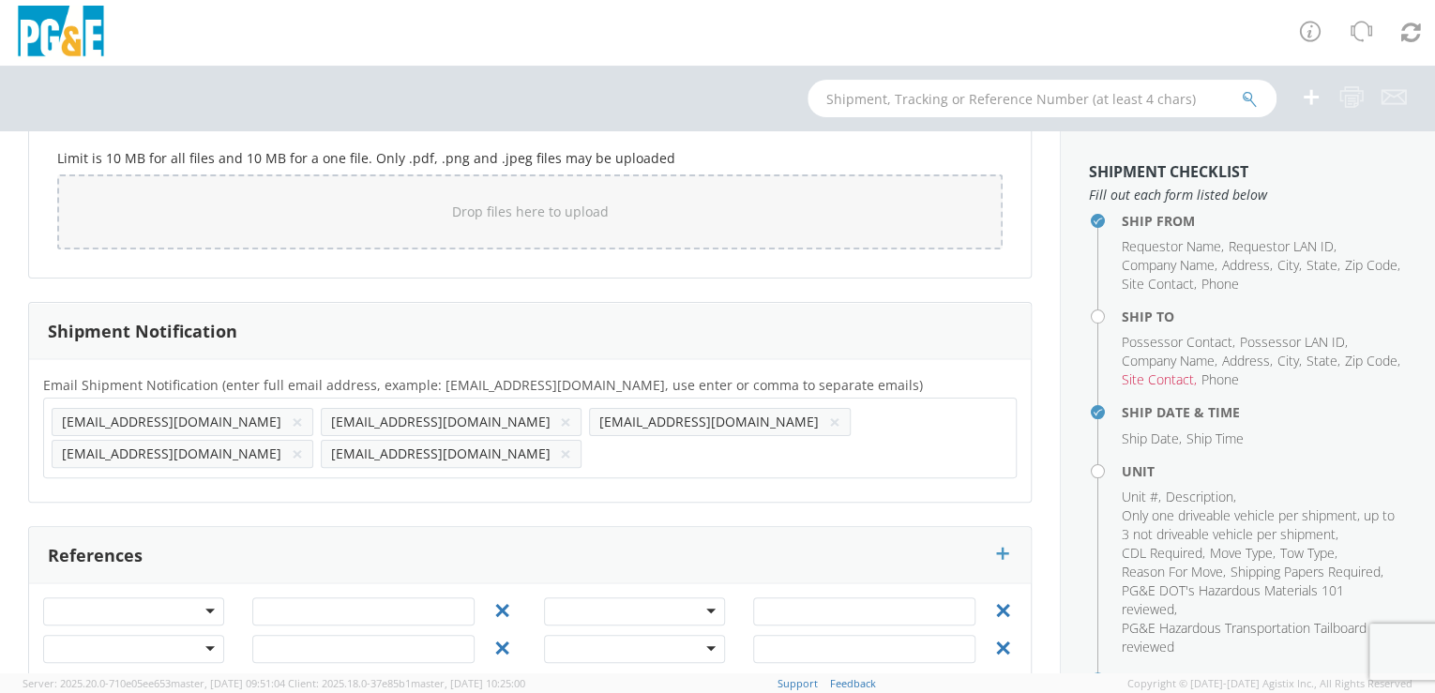
click at [710, 440] on input "text" at bounding box center [649, 453] width 121 height 27
paste input "G2G7"
type input "[EMAIL_ADDRESS][DOMAIN_NAME]"
click at [873, 450] on div "Email Shipment Notification (enter full email address, example: [EMAIL_ADDRESS]…" at bounding box center [530, 430] width 1002 height 114
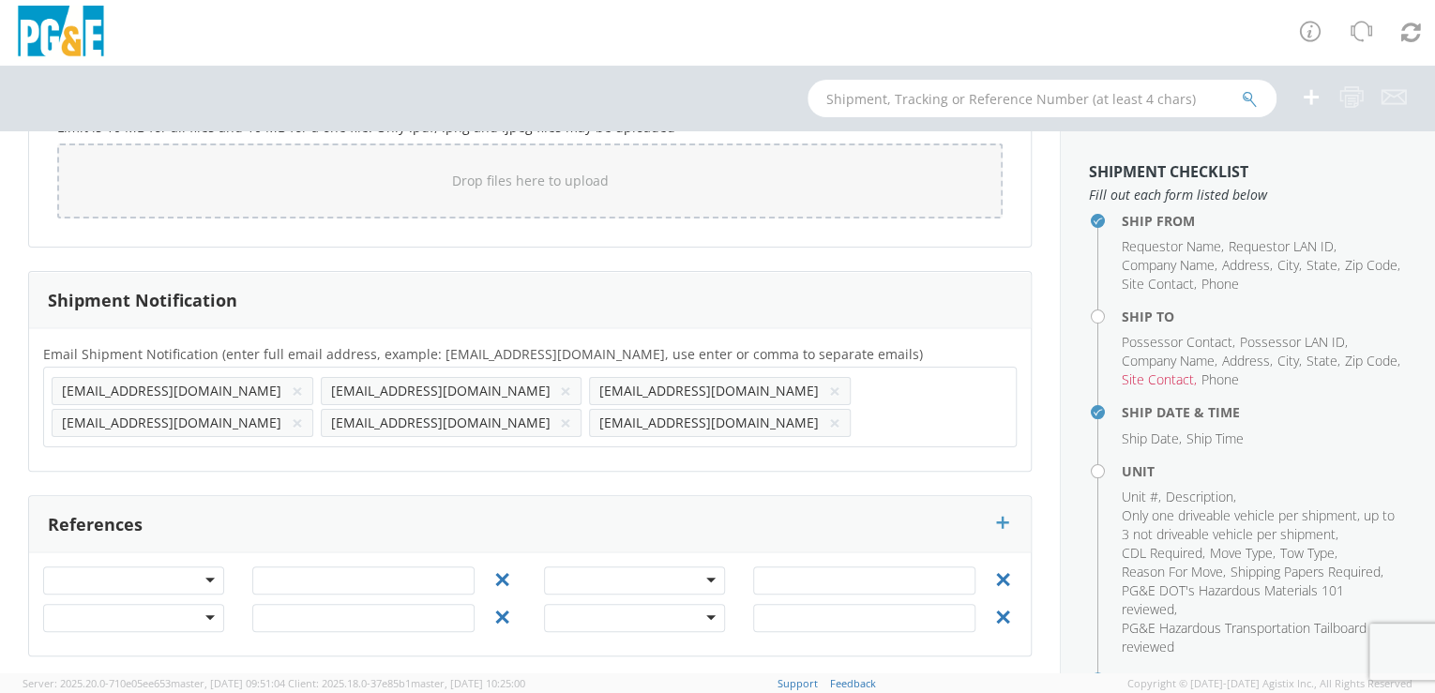
click at [858, 419] on input "text" at bounding box center [920, 422] width 124 height 27
paste input "[EMAIL_ADDRESS][DOMAIN_NAME]"
type input "[EMAIL_ADDRESS][DOMAIN_NAME]"
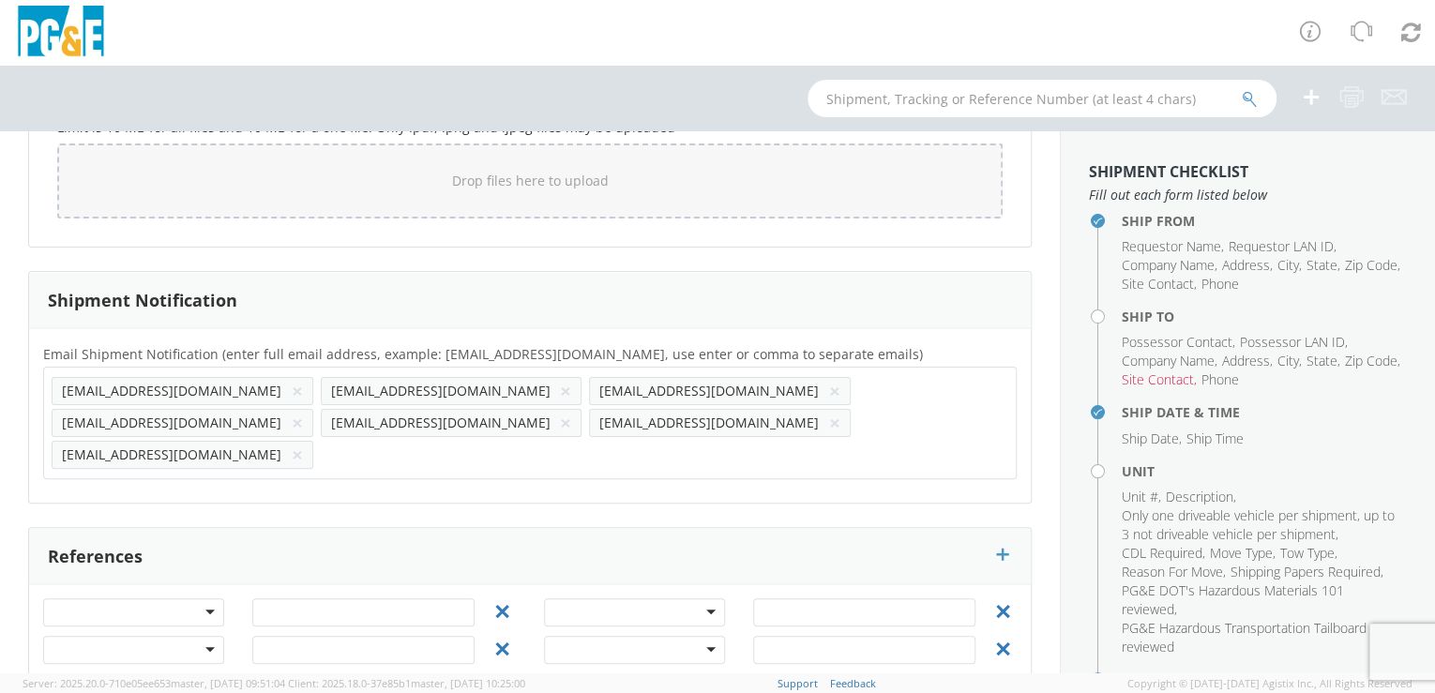
click at [165, 449] on div "Email Shipment Notification (enter full email address, example: [EMAIL_ADDRESS]…" at bounding box center [530, 415] width 1002 height 146
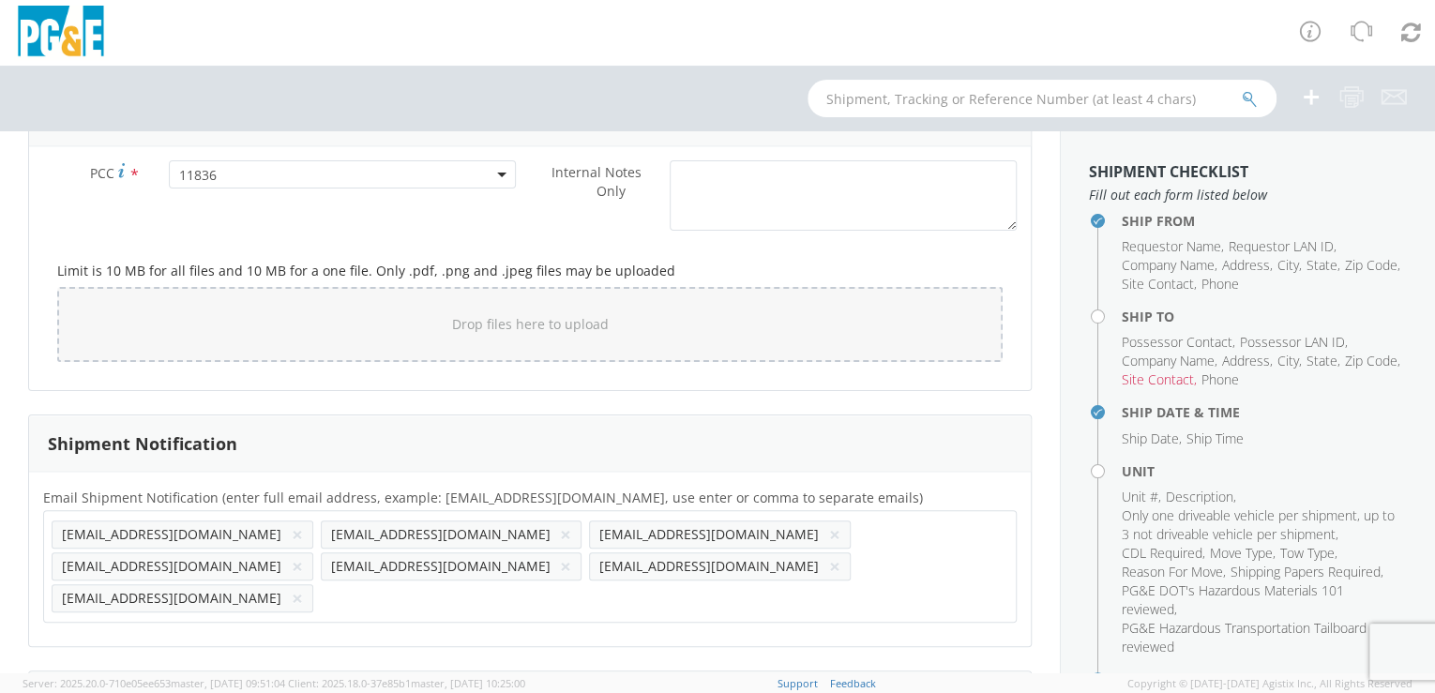
scroll to position [1501, 0]
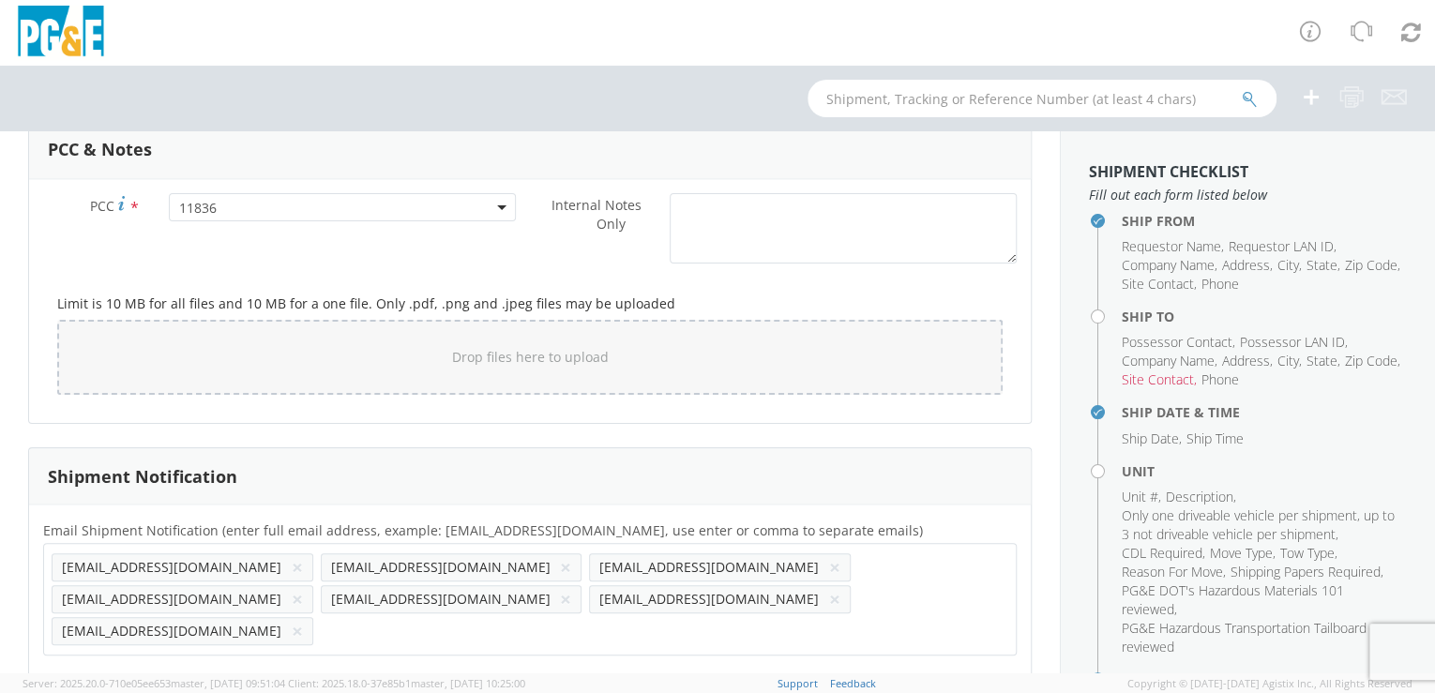
click at [237, 199] on span "11836" at bounding box center [342, 208] width 327 height 18
click at [246, 238] on input "number" at bounding box center [341, 238] width 334 height 28
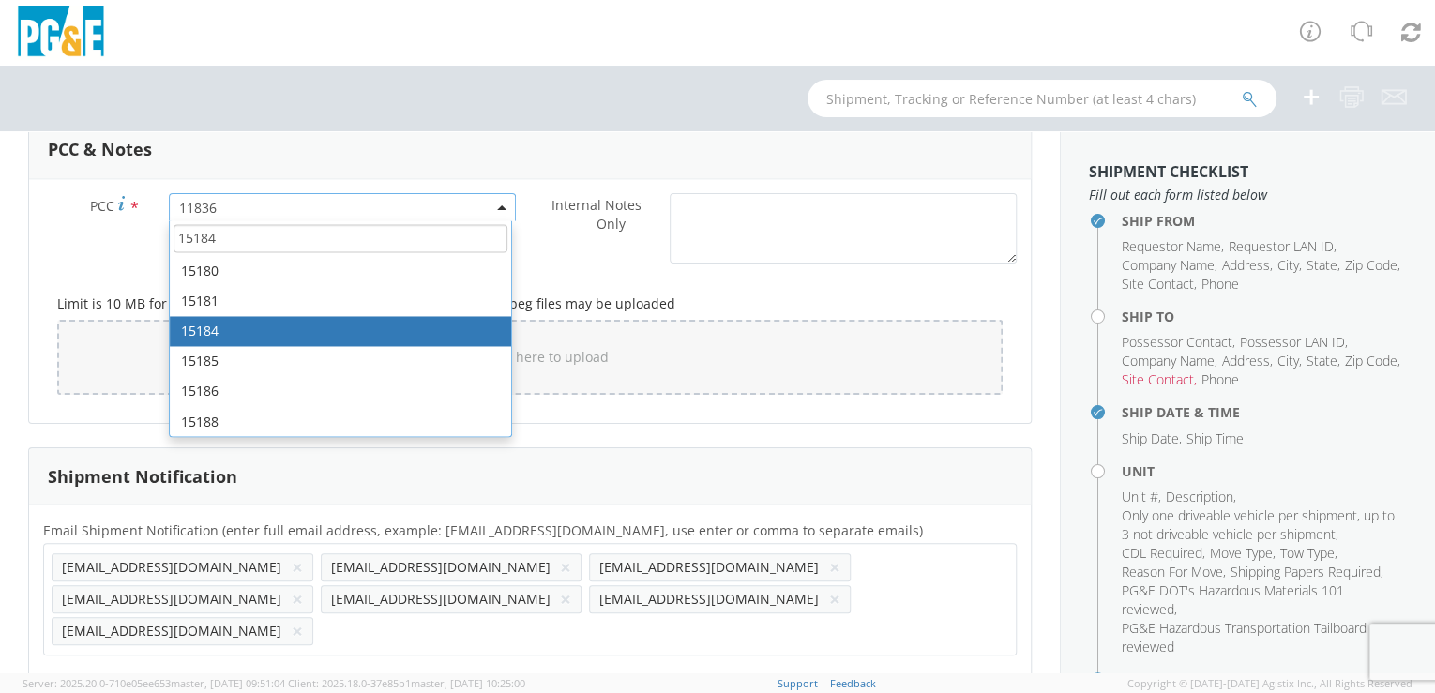
type input "15184"
select select "15184"
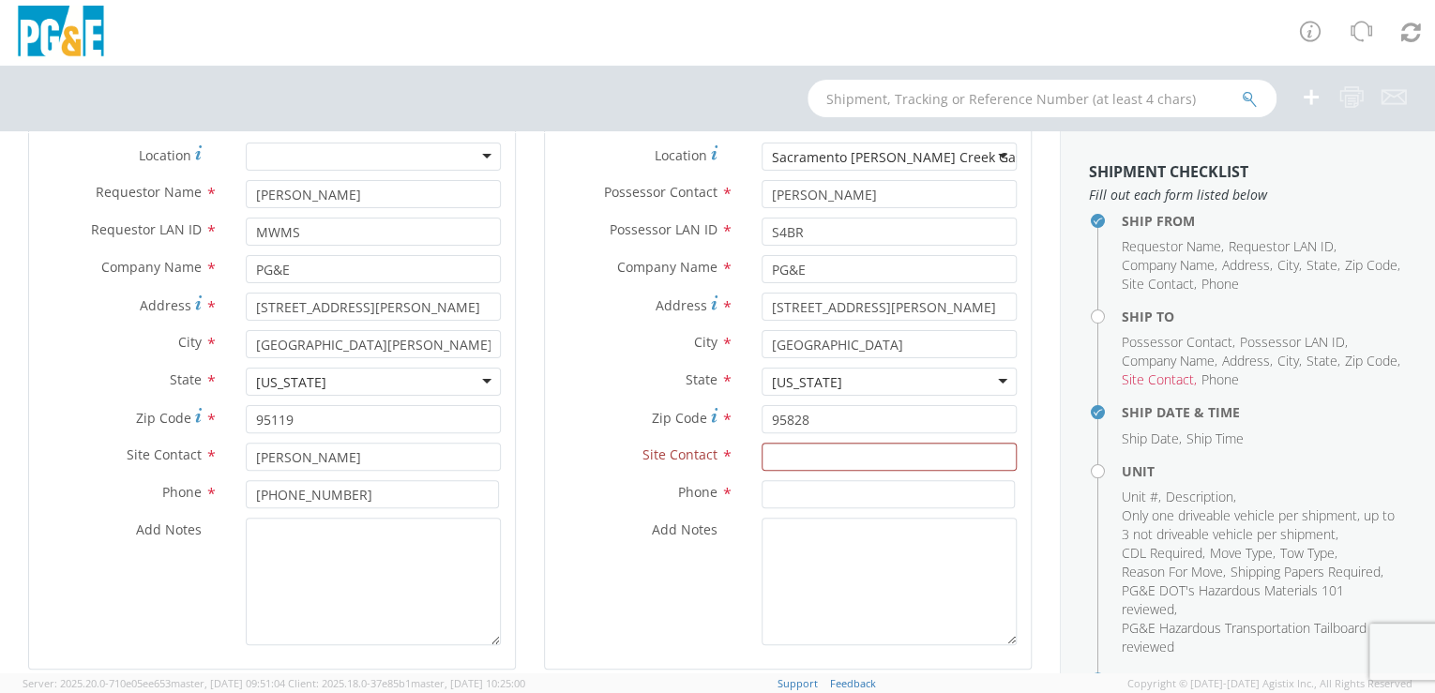
scroll to position [170, 0]
click at [776, 455] on input "text" at bounding box center [889, 454] width 255 height 28
paste input "[PERSON_NAME]"
type input "[PERSON_NAME]"
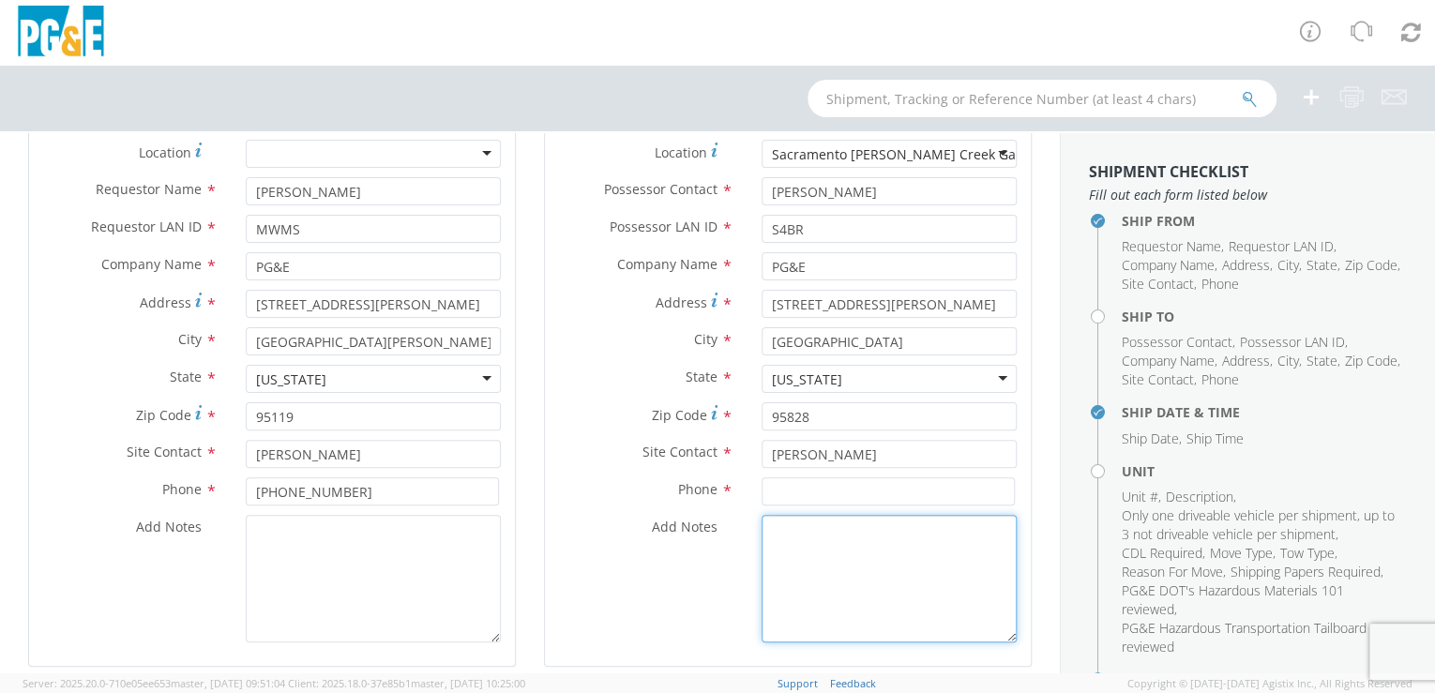
click at [798, 589] on textarea "Add Notes *" at bounding box center [889, 579] width 255 height 128
paste input "209/595-9807"
drag, startPoint x: 787, startPoint y: 488, endPoint x: 805, endPoint y: 501, distance: 22.1
click at [788, 488] on input "209/595-9807" at bounding box center [888, 491] width 253 height 28
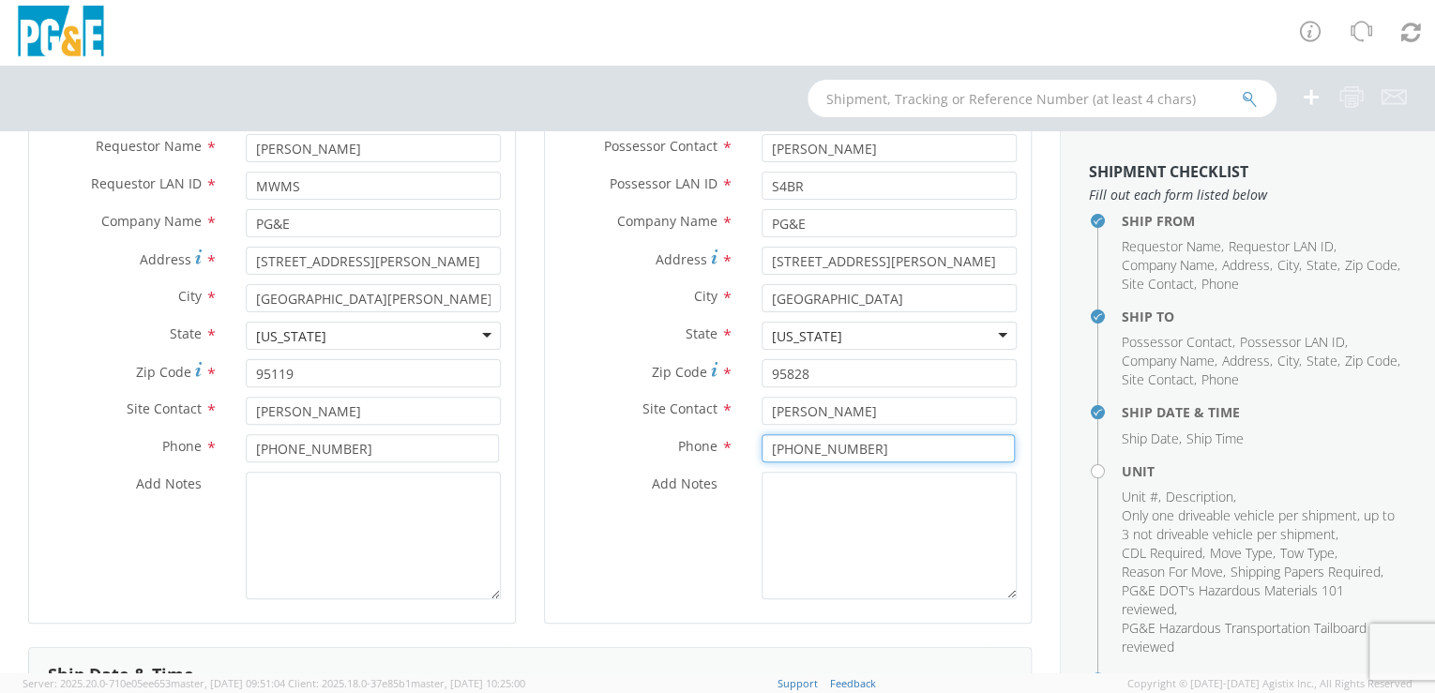
scroll to position [189, 0]
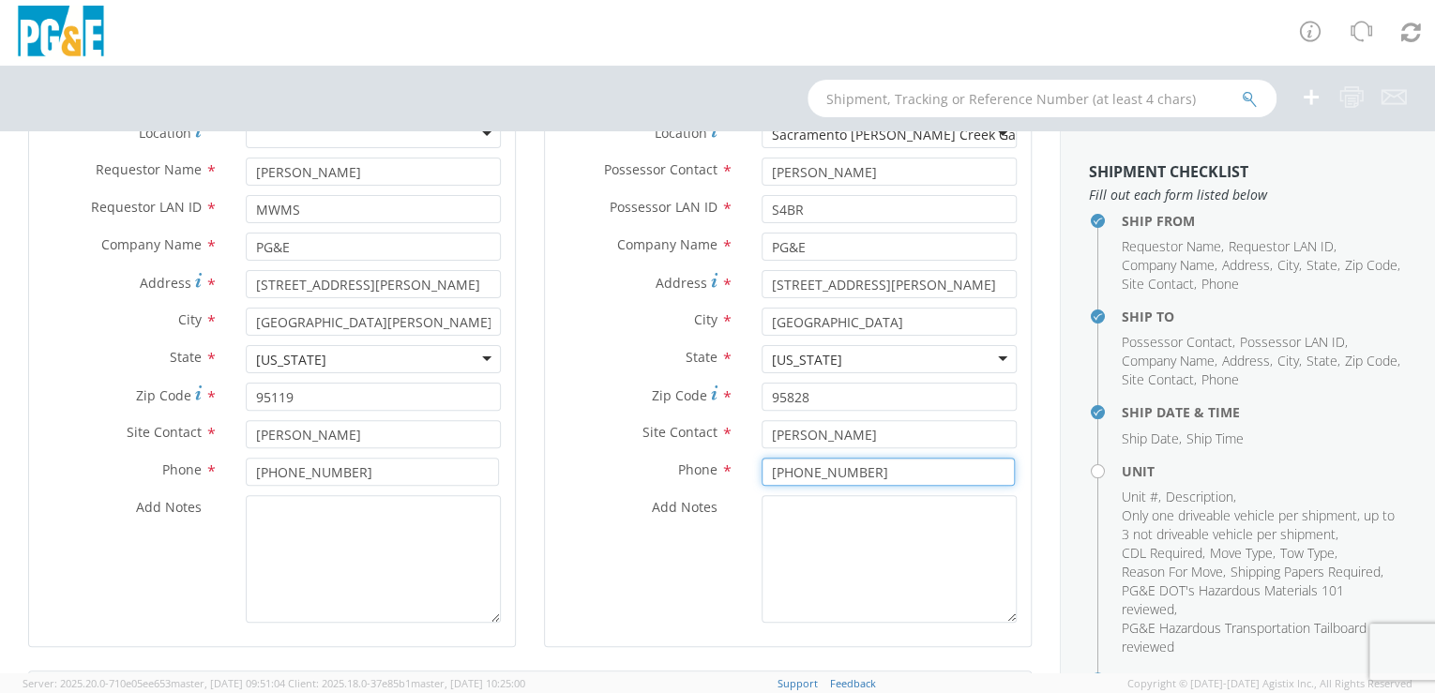
type input "[PHONE_NUMBER]"
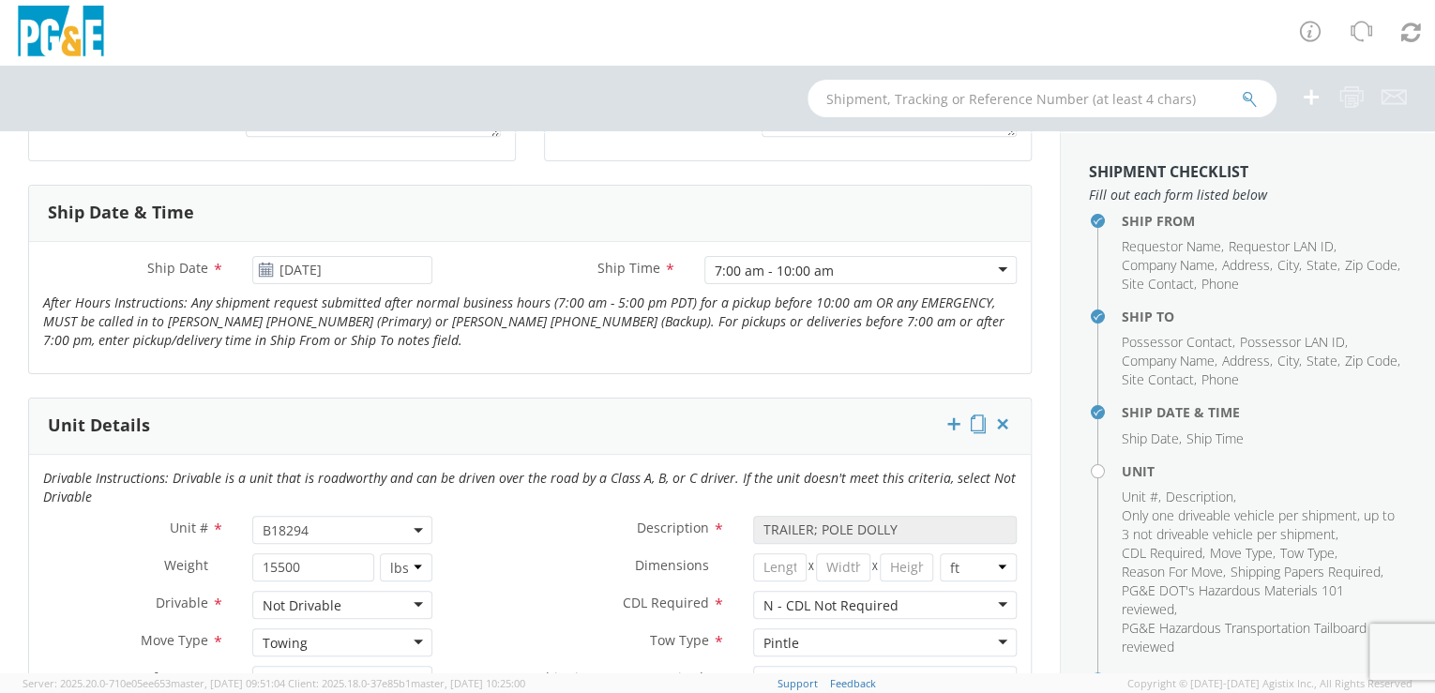
scroll to position [665, 0]
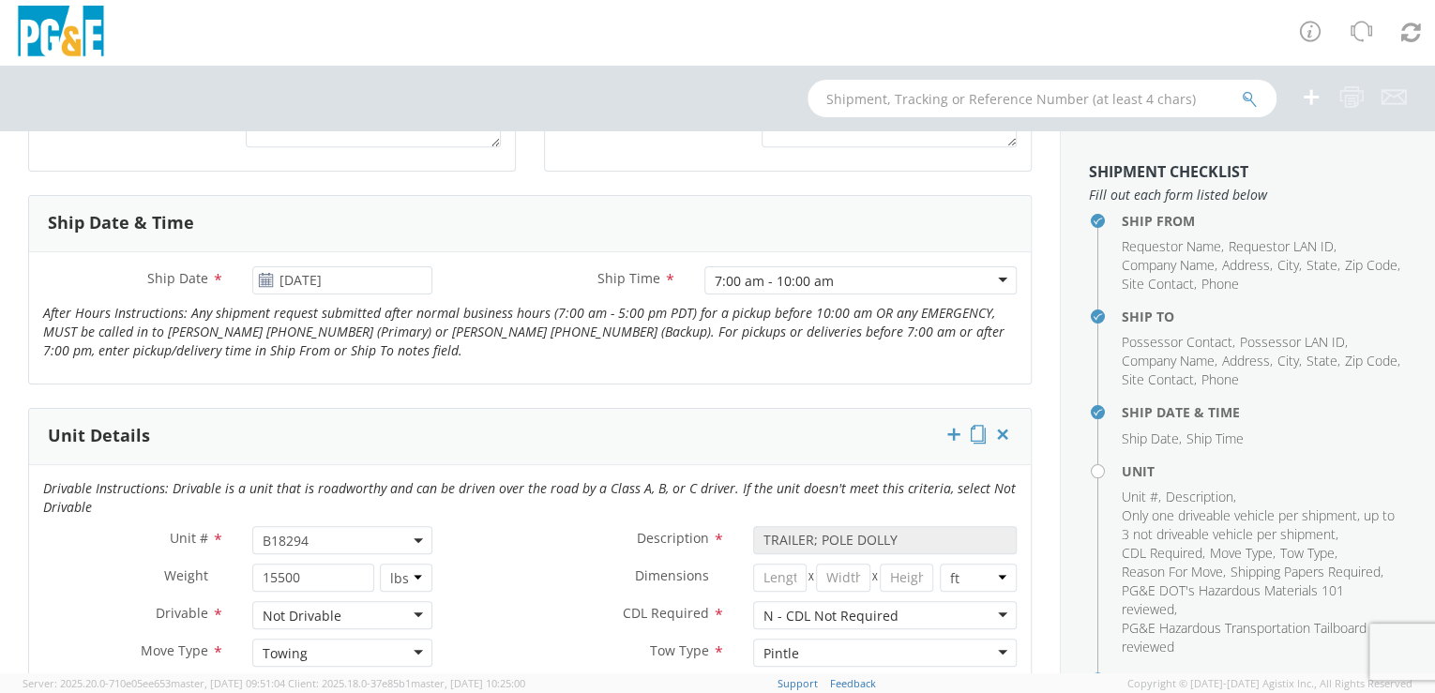
click at [337, 537] on span "B18294" at bounding box center [343, 541] width 160 height 18
paste input "B35259"
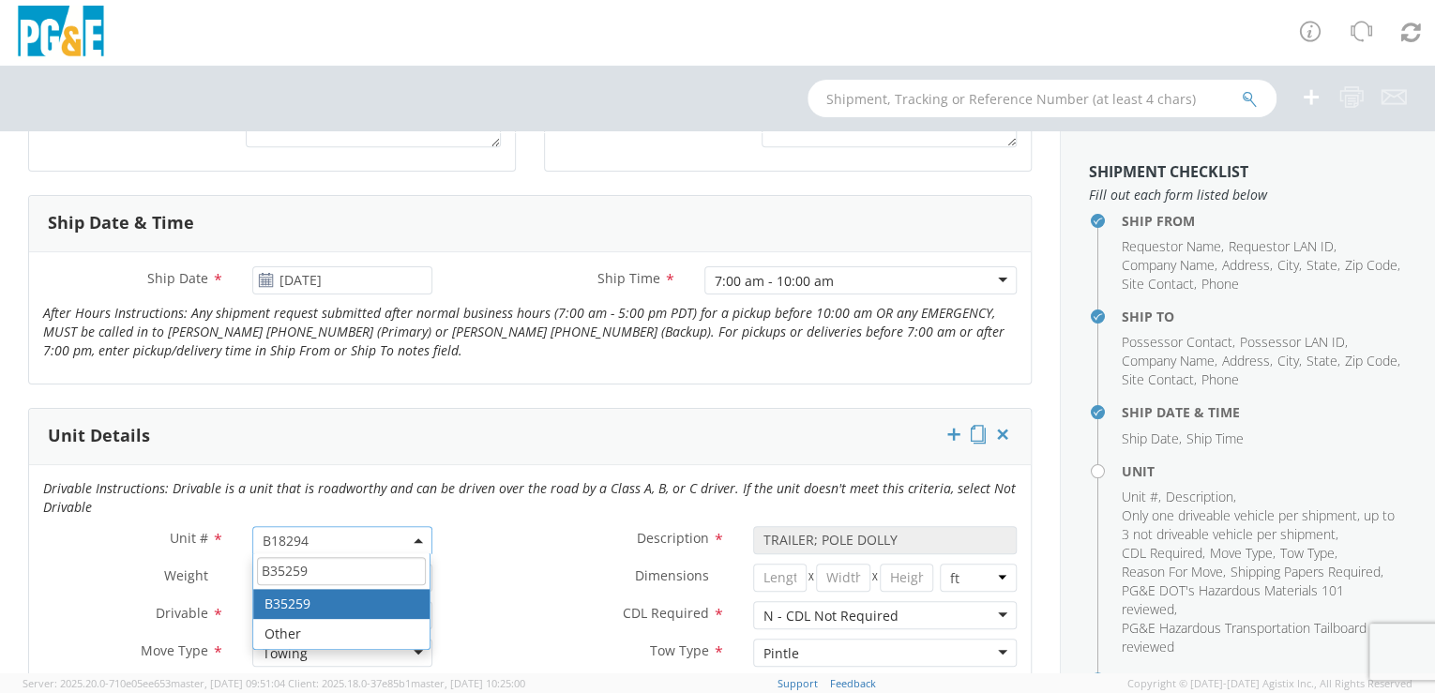
type input "B35259"
type input "CAR; 4DR PASSENGER - COMPACT"
type input "4566"
select select "B35259"
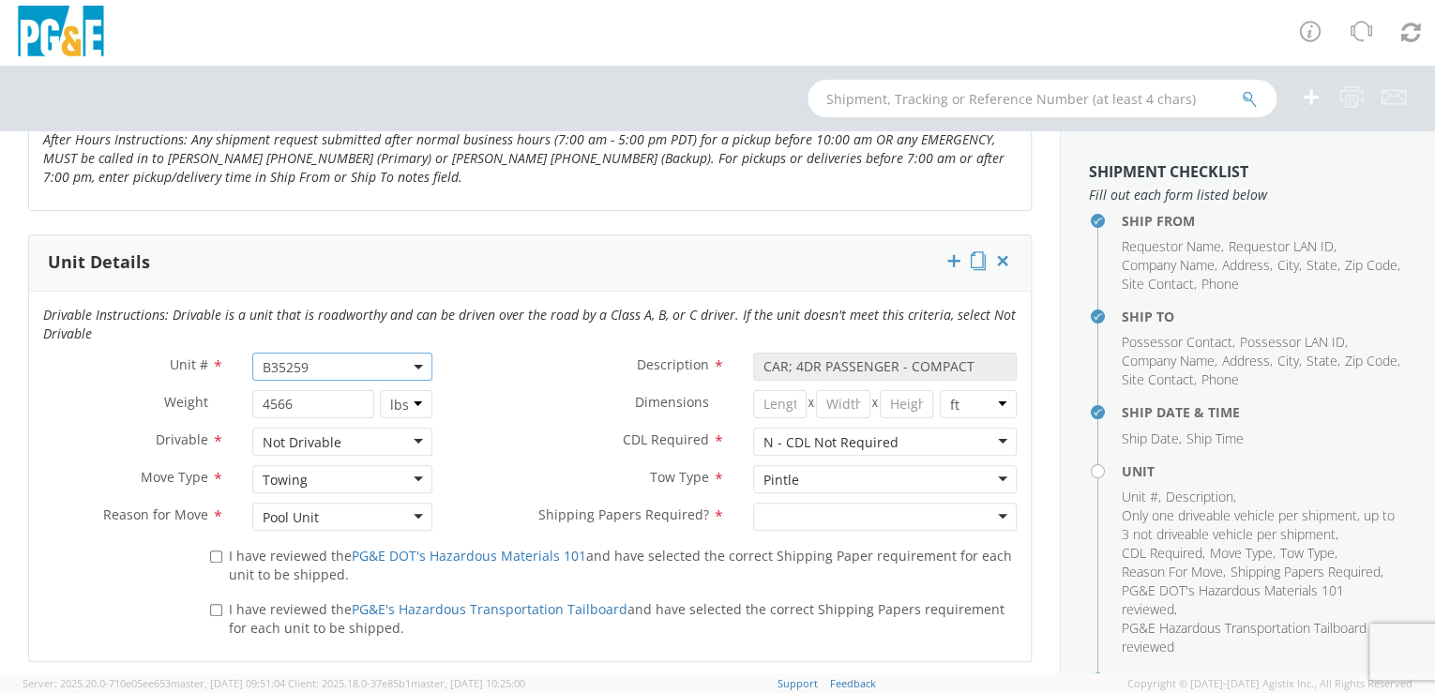
scroll to position [871, 0]
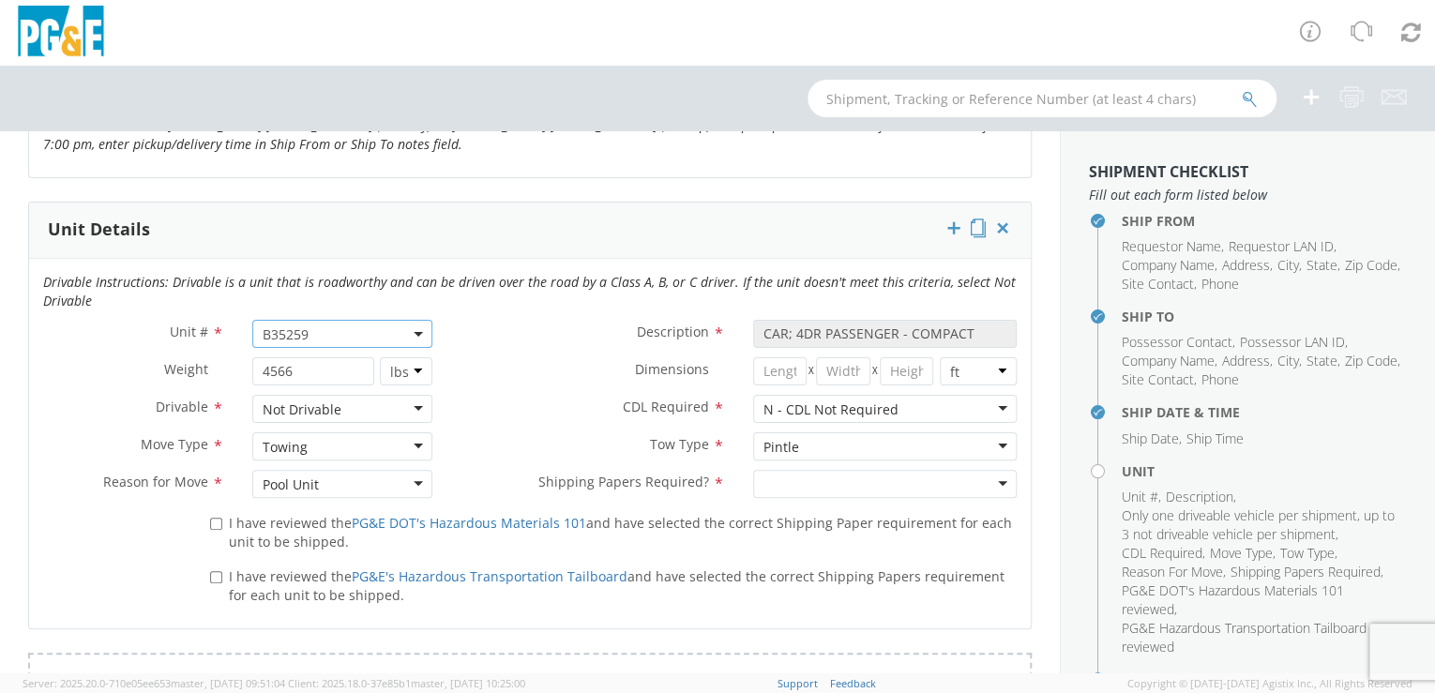
click at [406, 401] on div "Not Drivable" at bounding box center [342, 409] width 181 height 28
click at [412, 444] on div "Towing" at bounding box center [342, 446] width 181 height 28
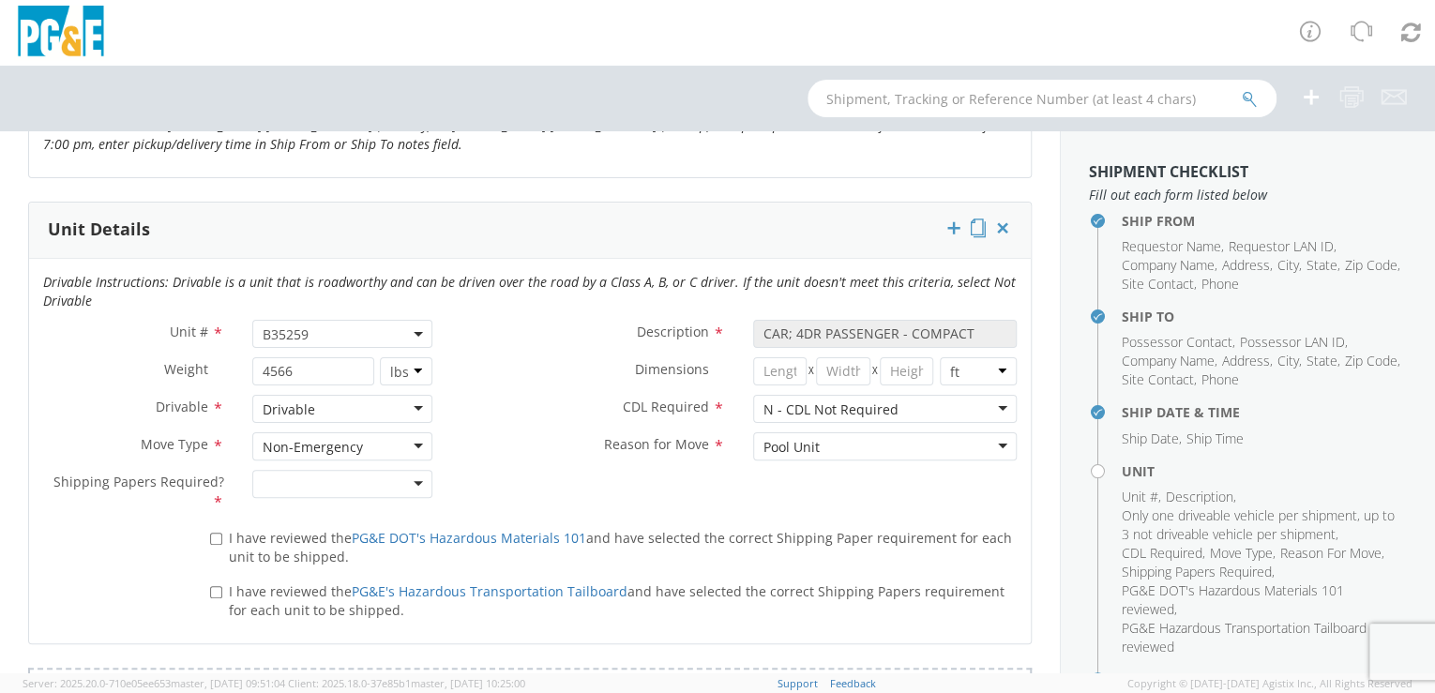
click at [412, 484] on div at bounding box center [342, 484] width 181 height 28
click at [214, 533] on input "I have reviewed the PG&E DOT's Hazardous Materials 101 and have selected the co…" at bounding box center [216, 539] width 12 height 12
checkbox input "true"
click at [215, 586] on input "I have reviewed the PG&E's Hazardous Transportation Tailboard and have selected…" at bounding box center [216, 592] width 12 height 12
checkbox input "true"
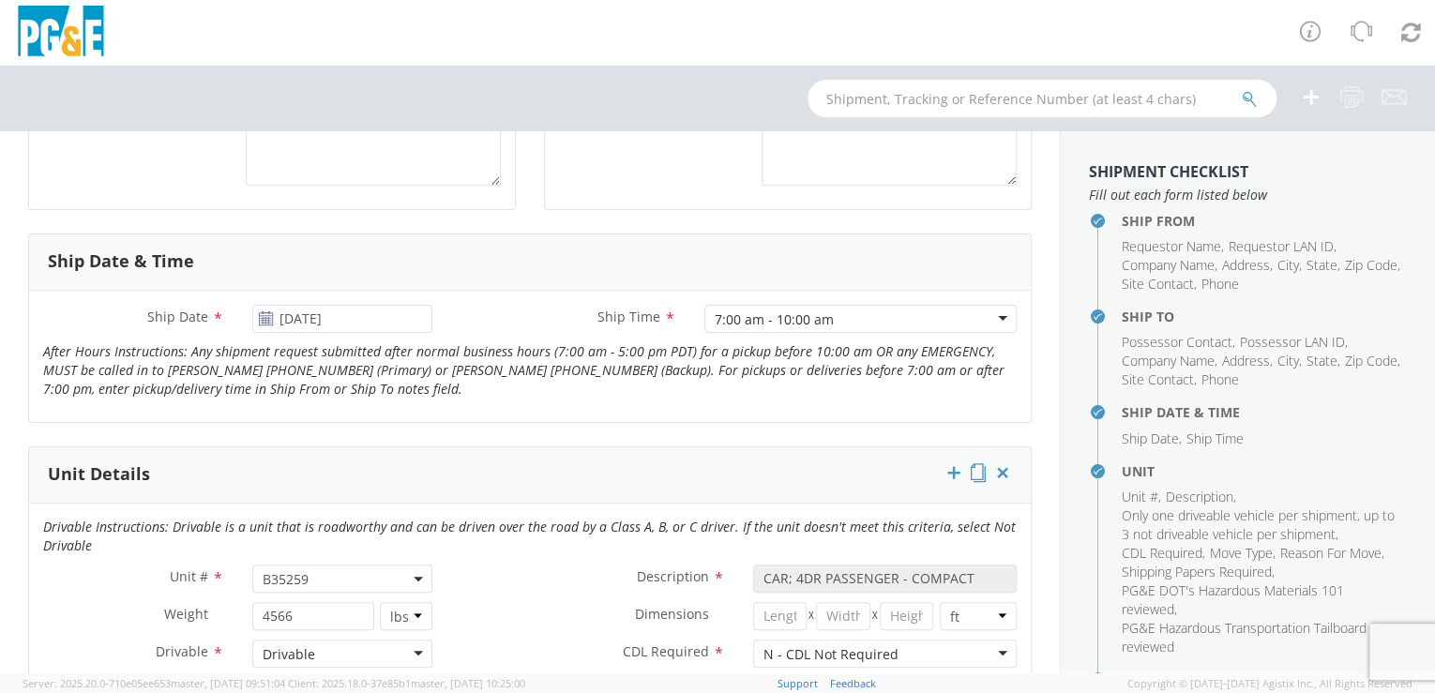
scroll to position [608, 0]
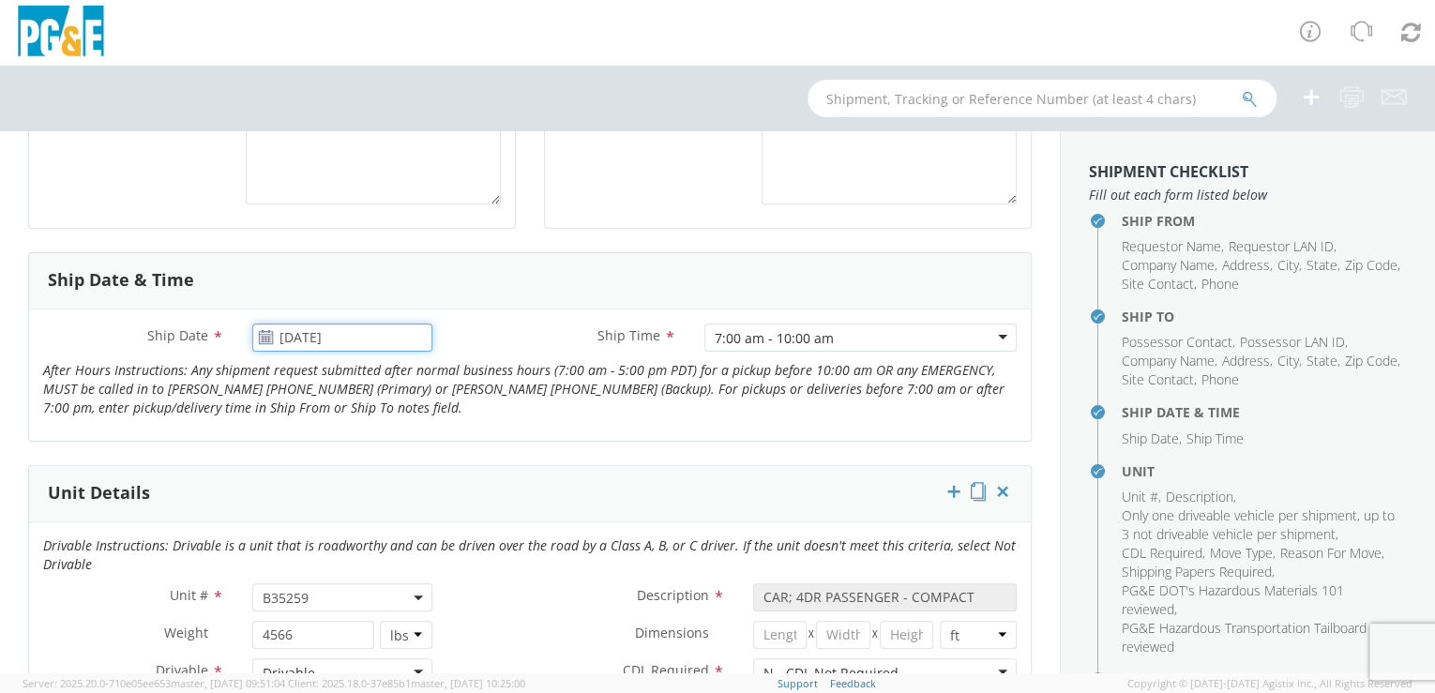
click at [379, 327] on input "[DATE]" at bounding box center [342, 338] width 181 height 28
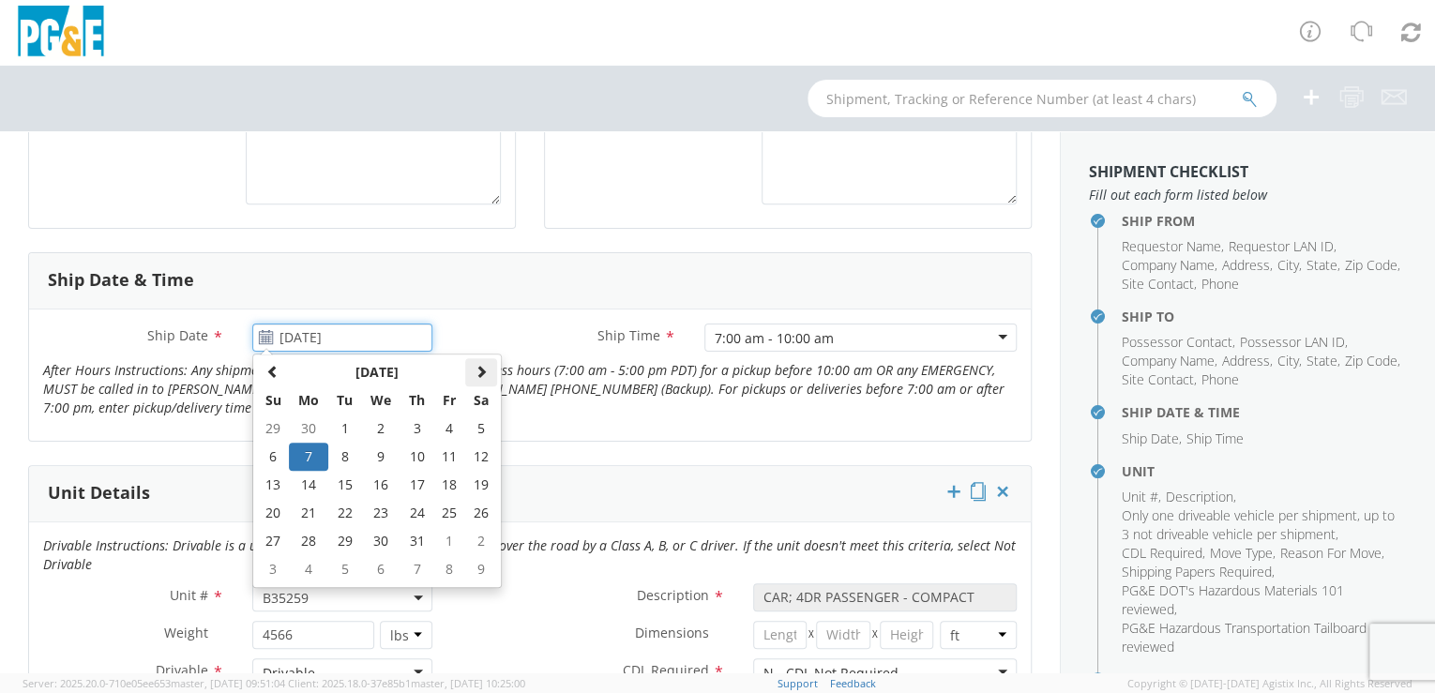
click at [476, 361] on th at bounding box center [481, 372] width 32 height 28
click at [476, 367] on span at bounding box center [481, 371] width 13 height 13
click at [476, 365] on span at bounding box center [481, 371] width 13 height 13
click at [417, 424] on td "2" at bounding box center [417, 429] width 33 height 28
type input "[DATE]"
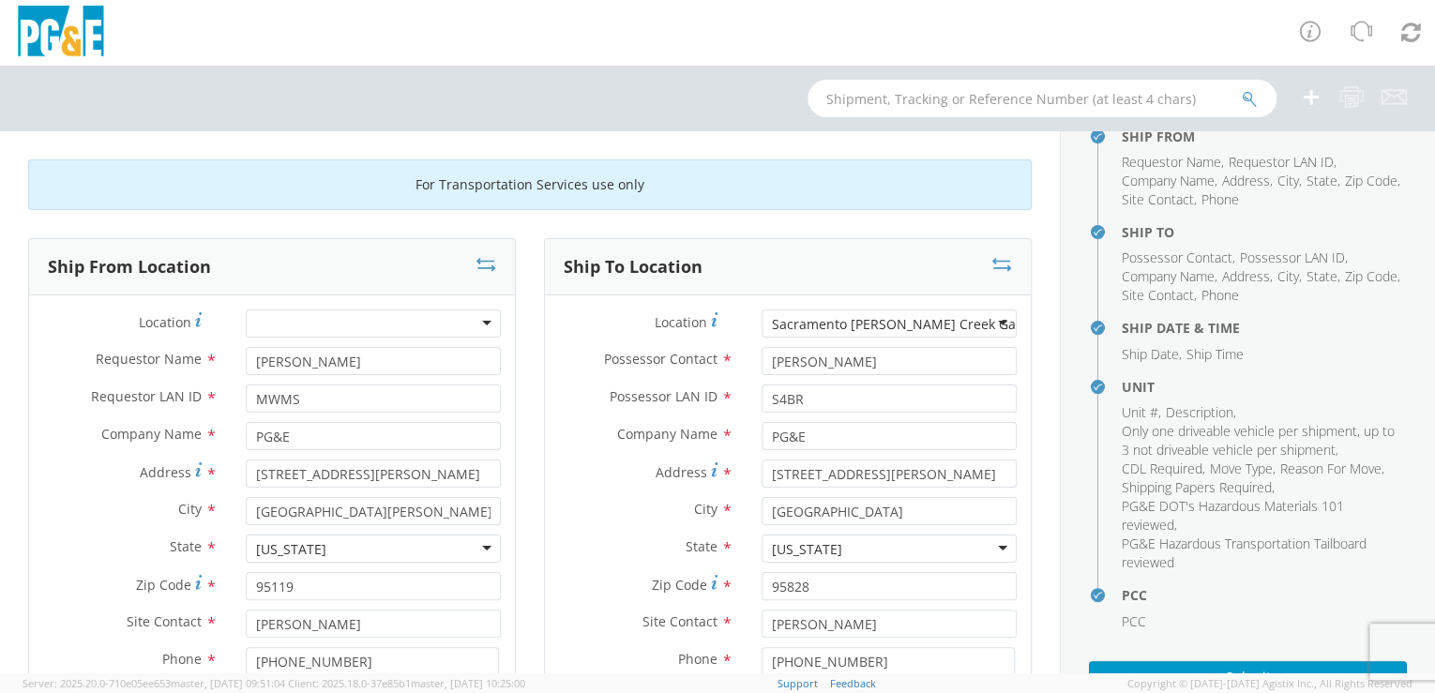
scroll to position [202, 0]
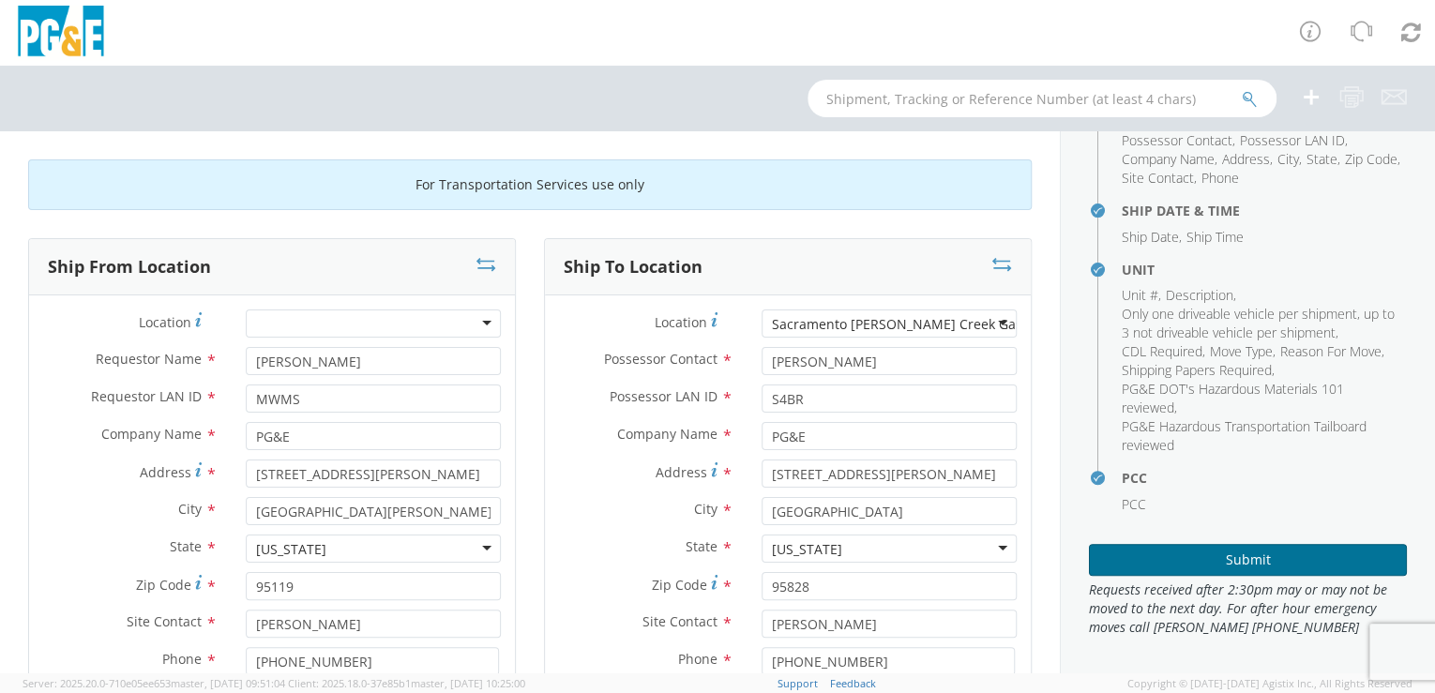
click at [1223, 552] on button "Submit" at bounding box center [1248, 560] width 318 height 32
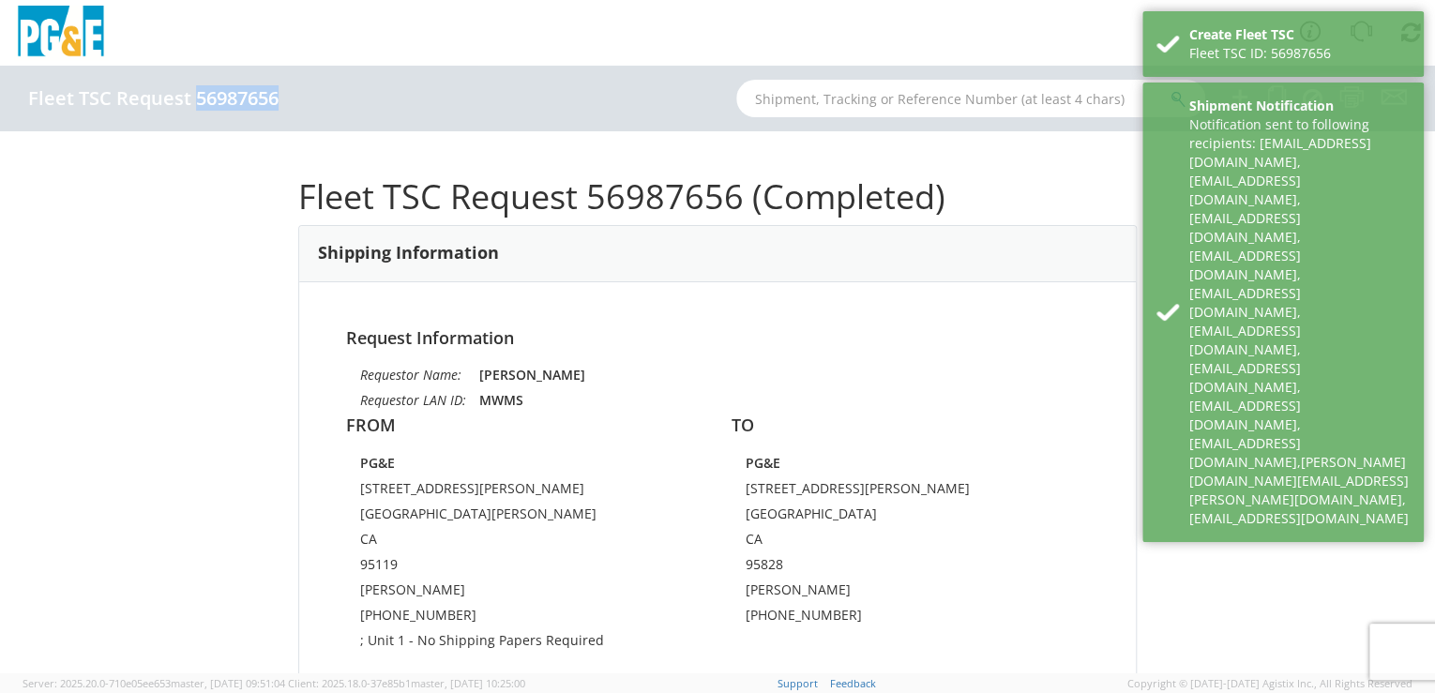
drag, startPoint x: 193, startPoint y: 96, endPoint x: 278, endPoint y: 105, distance: 84.9
click at [278, 105] on h4 "Fleet TSC Request 56987656" at bounding box center [153, 98] width 250 height 21
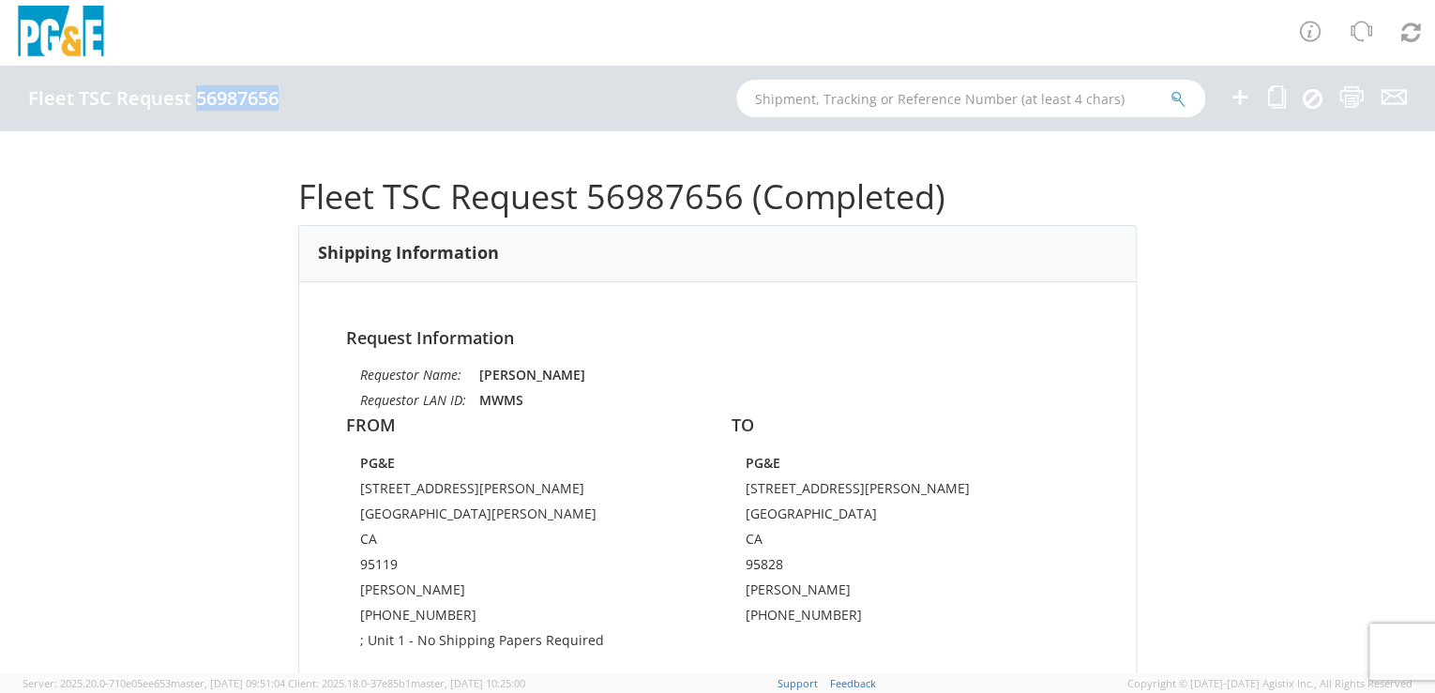
drag, startPoint x: 278, startPoint y: 105, endPoint x: 241, endPoint y: 101, distance: 36.8
copy h4 "56987656"
click at [1278, 98] on icon at bounding box center [1277, 96] width 18 height 23
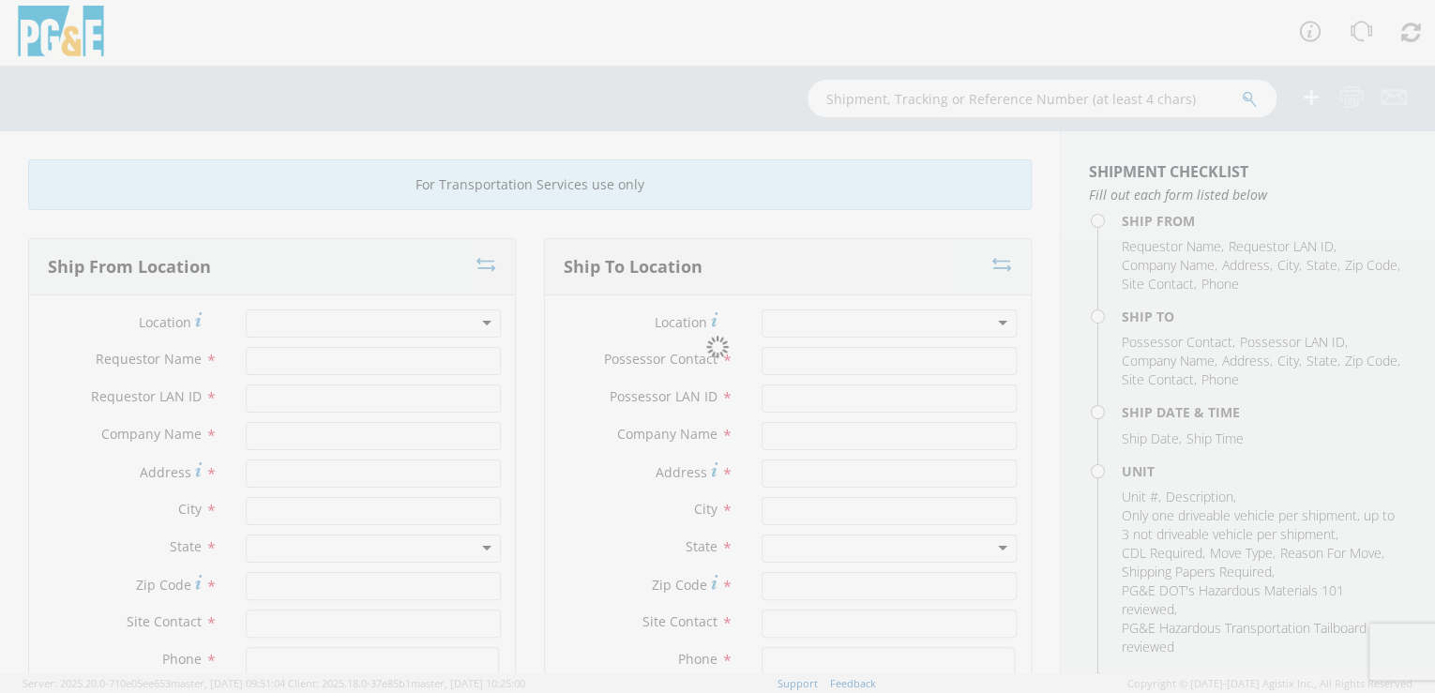
type input "[PERSON_NAME]"
type input "MWMS"
type input "PG&E"
type input "[STREET_ADDRESS][PERSON_NAME]"
type input "[GEOGRAPHIC_DATA][PERSON_NAME]"
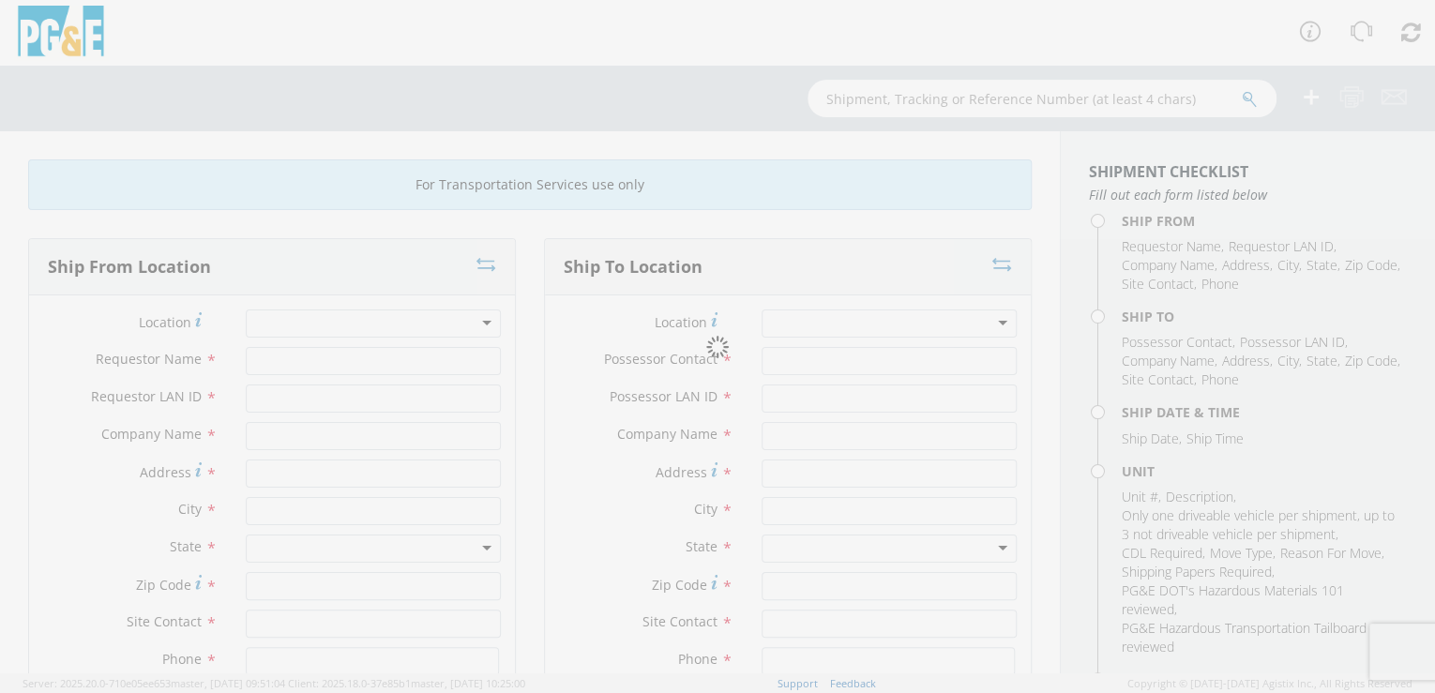
type input "95119"
type input "[PERSON_NAME]"
type input "[PHONE_NUMBER]"
type input "[PERSON_NAME]"
type input "S4BR"
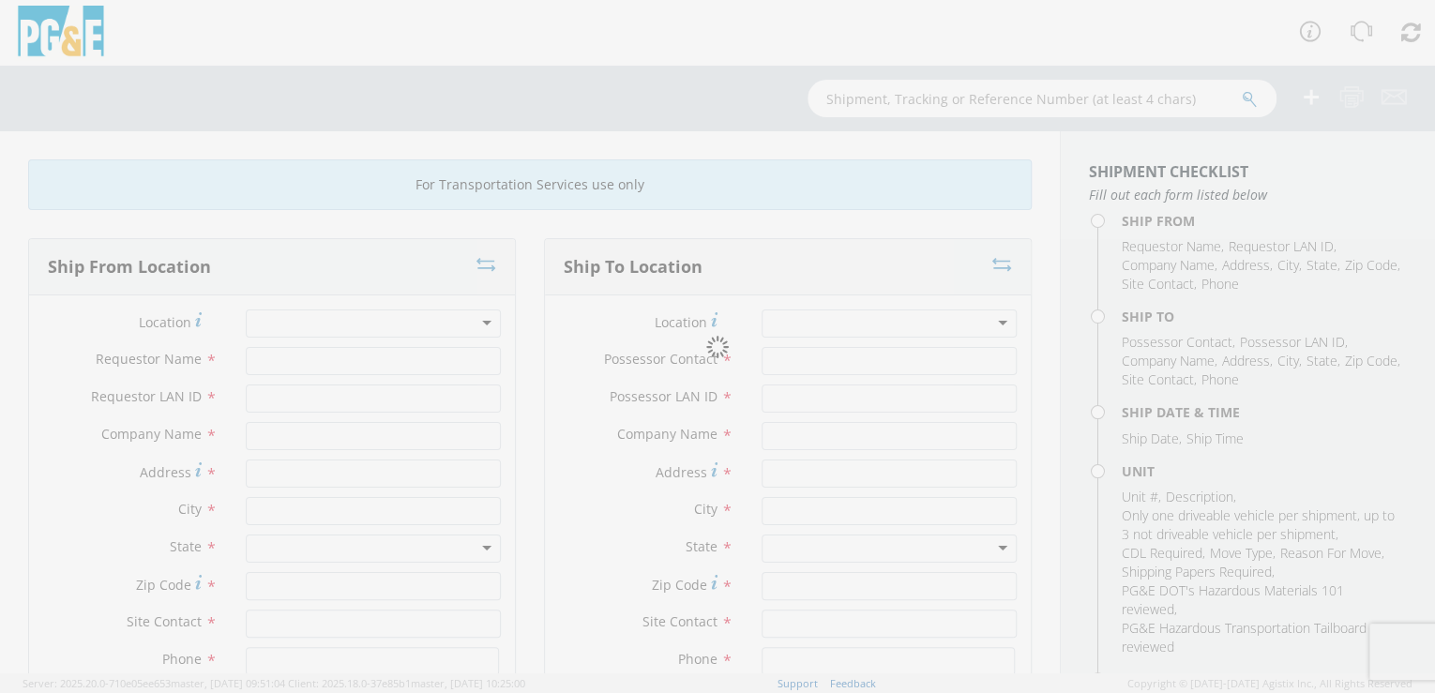
type input "PG&E"
type input "[STREET_ADDRESS][PERSON_NAME]"
type input "[GEOGRAPHIC_DATA]"
type input "95828"
type input "[PERSON_NAME]"
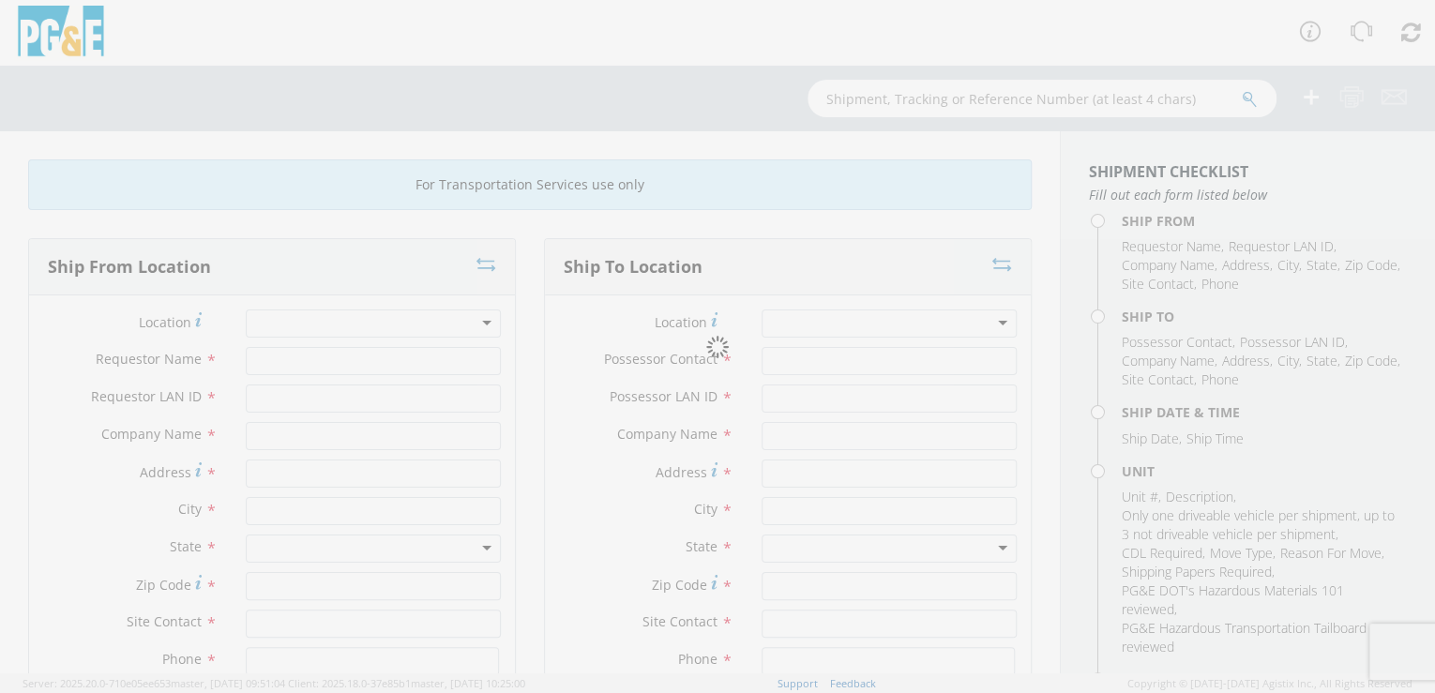
type input "[PHONE_NUMBER]"
type input "[DATE]"
type input "CAR; 4DR PASSENGER - COMPACT"
type input "4566"
select select "B35259"
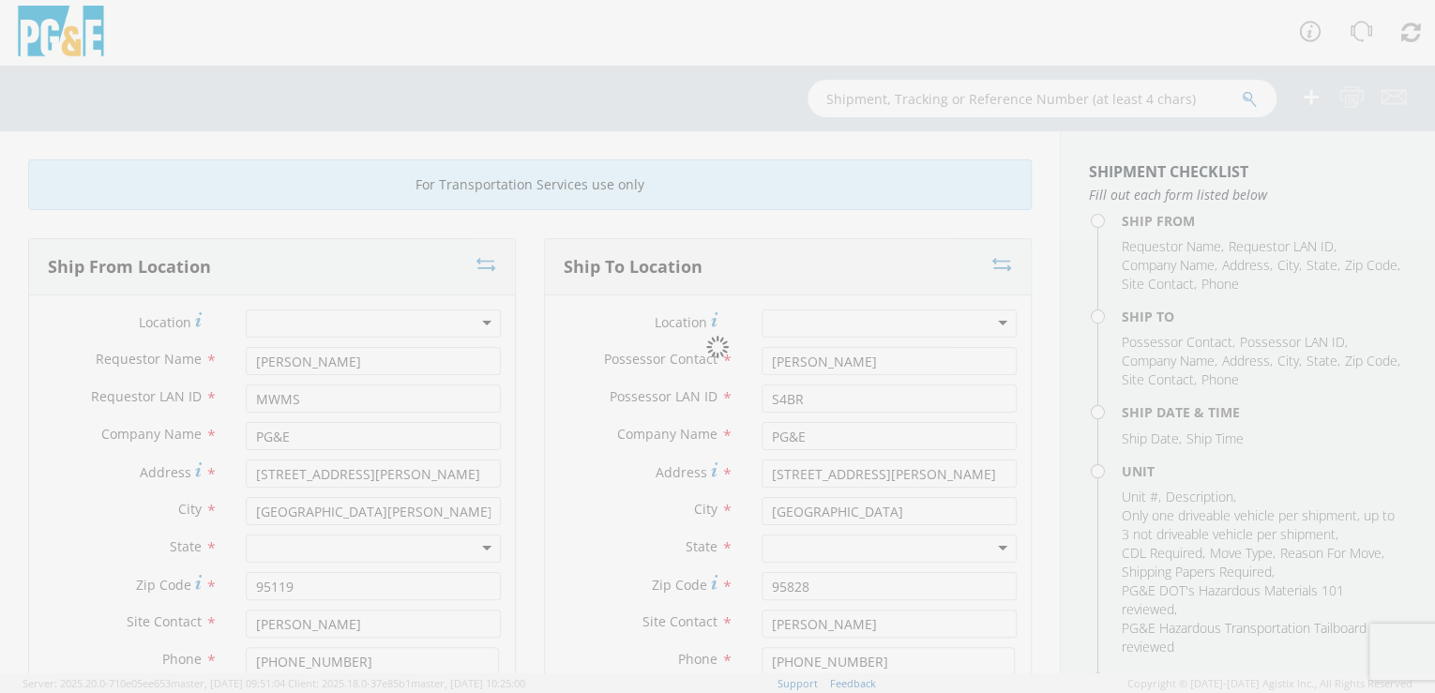
select select "15184"
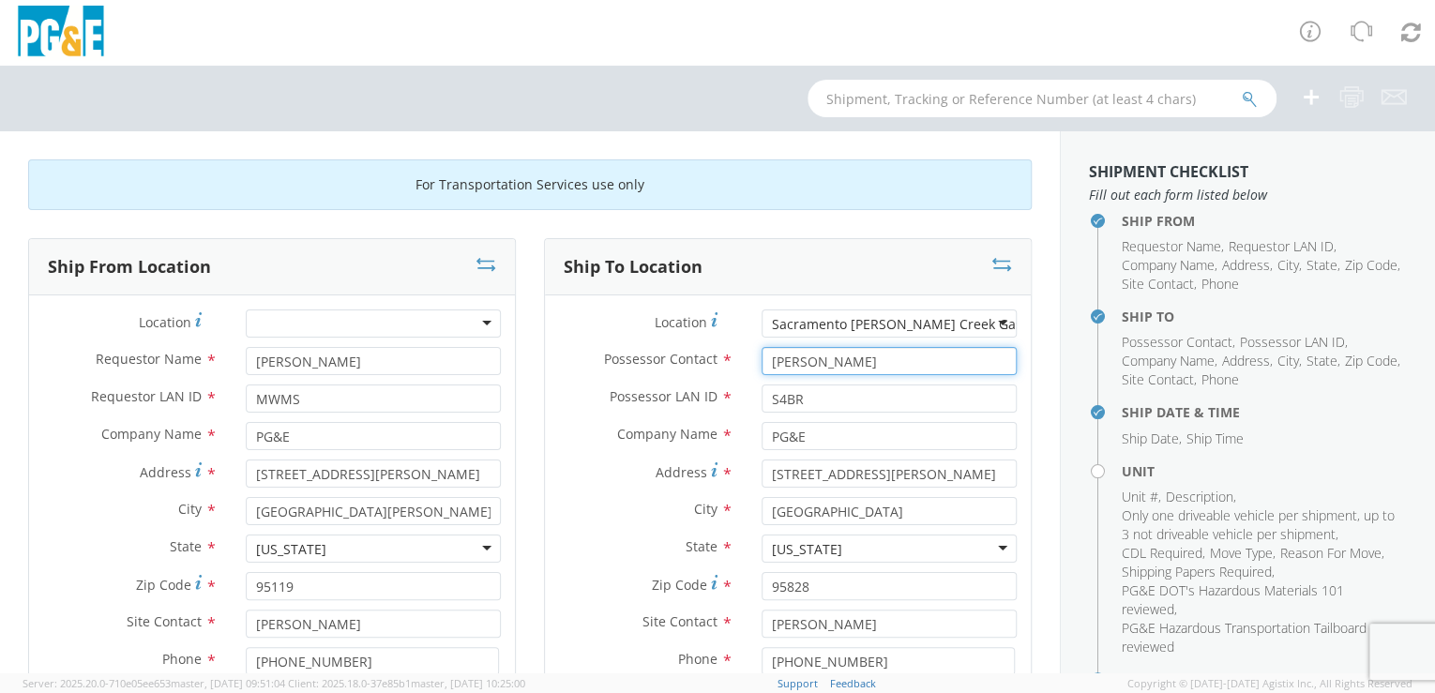
drag, startPoint x: 870, startPoint y: 360, endPoint x: 723, endPoint y: 370, distance: 147.6
click at [723, 370] on div "Possessor Contact * [PERSON_NAME]" at bounding box center [788, 361] width 486 height 28
drag, startPoint x: 798, startPoint y: 398, endPoint x: 718, endPoint y: 402, distance: 80.8
click at [725, 402] on div "Possessor LAN ID * S4BR" at bounding box center [788, 399] width 486 height 28
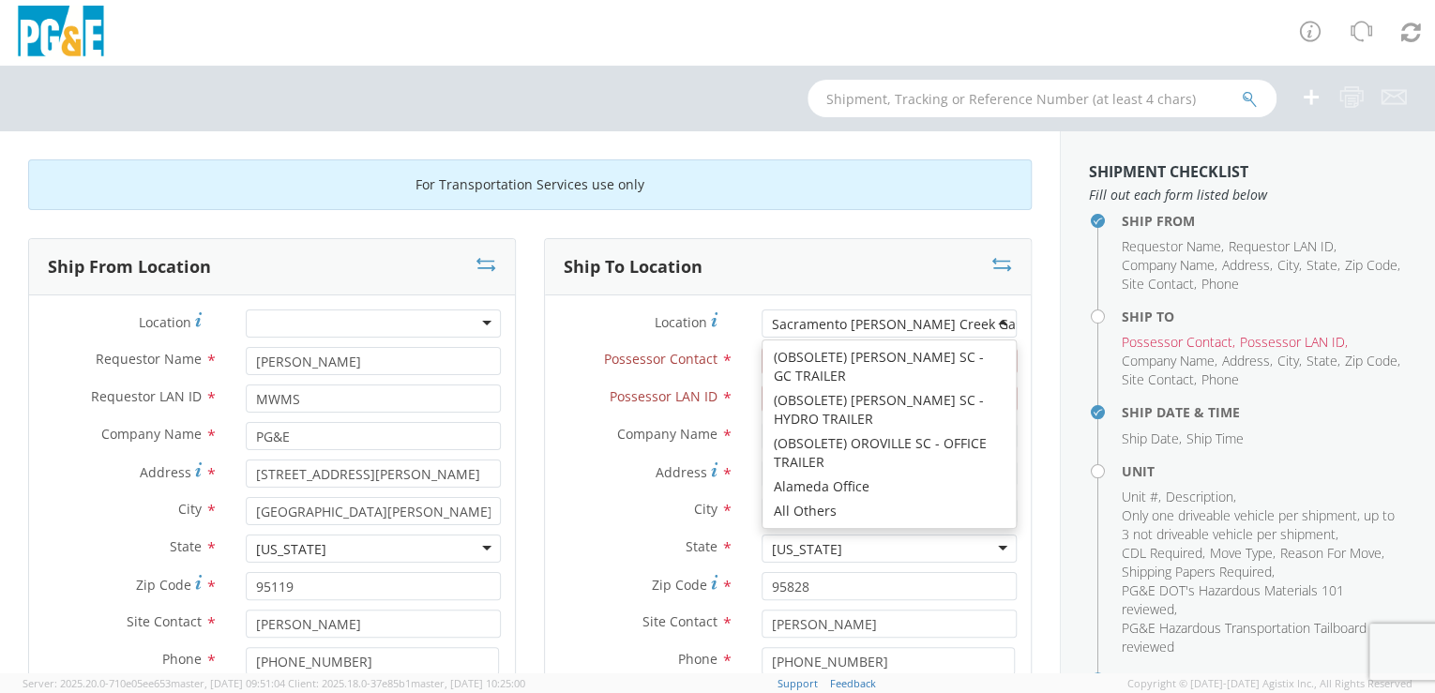
drag, startPoint x: 873, startPoint y: 328, endPoint x: 900, endPoint y: 324, distance: 26.7
click at [874, 327] on div "Sacramento [PERSON_NAME] Creek Gas GC" at bounding box center [908, 324] width 272 height 19
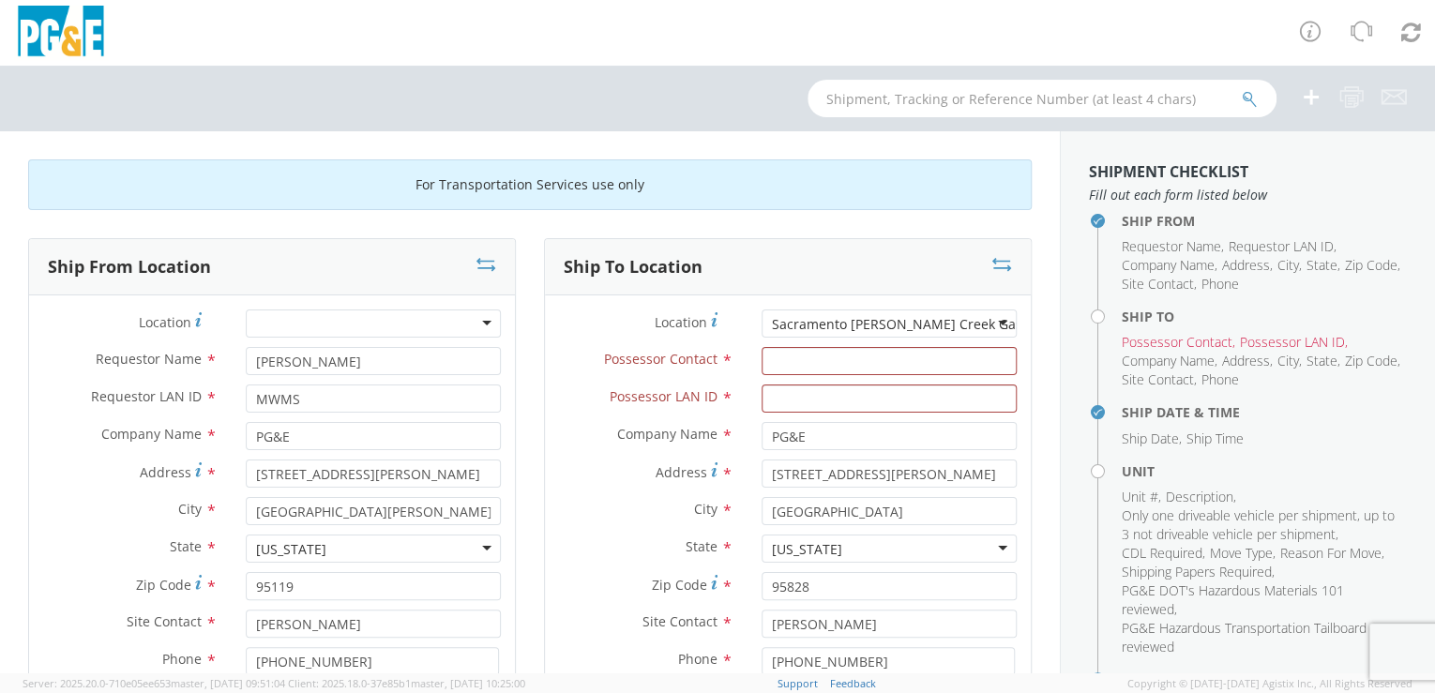
click at [877, 320] on div "Sacramento [PERSON_NAME] Creek Gas GC" at bounding box center [908, 324] width 272 height 19
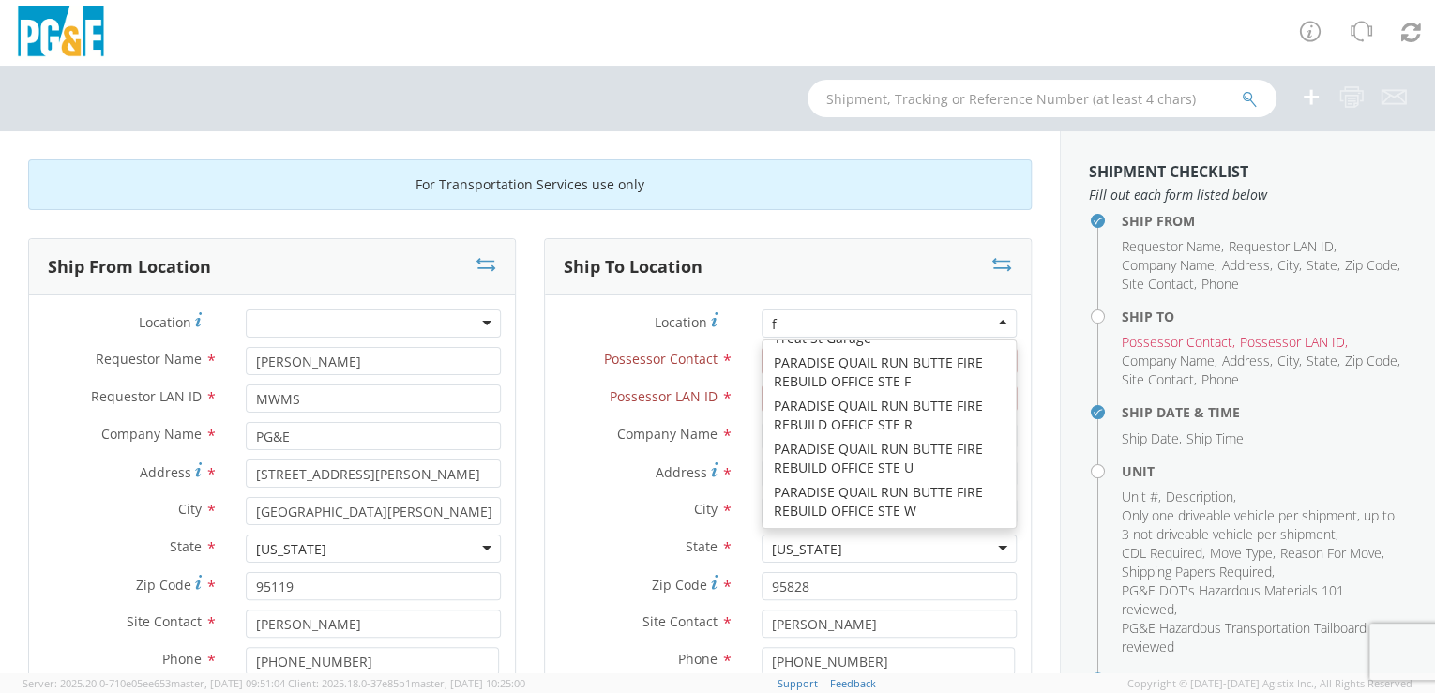
scroll to position [4, 0]
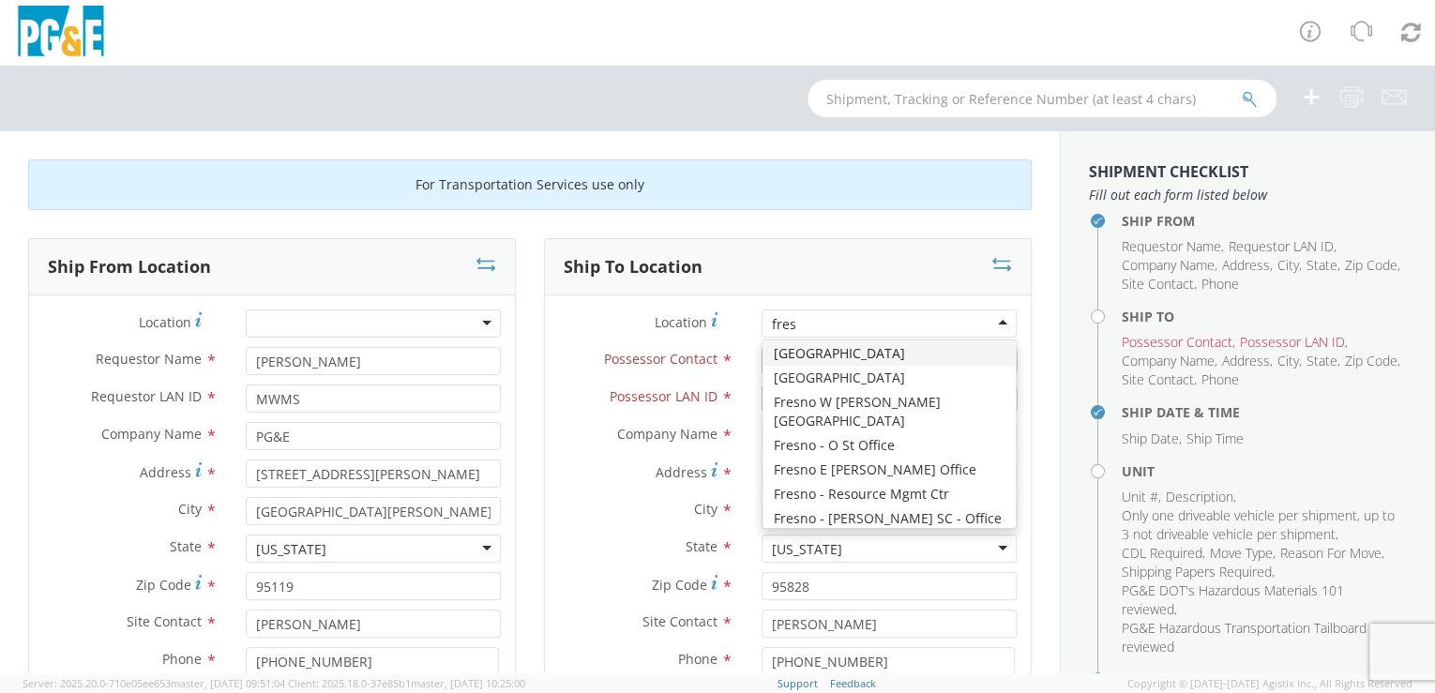
type input "fresn"
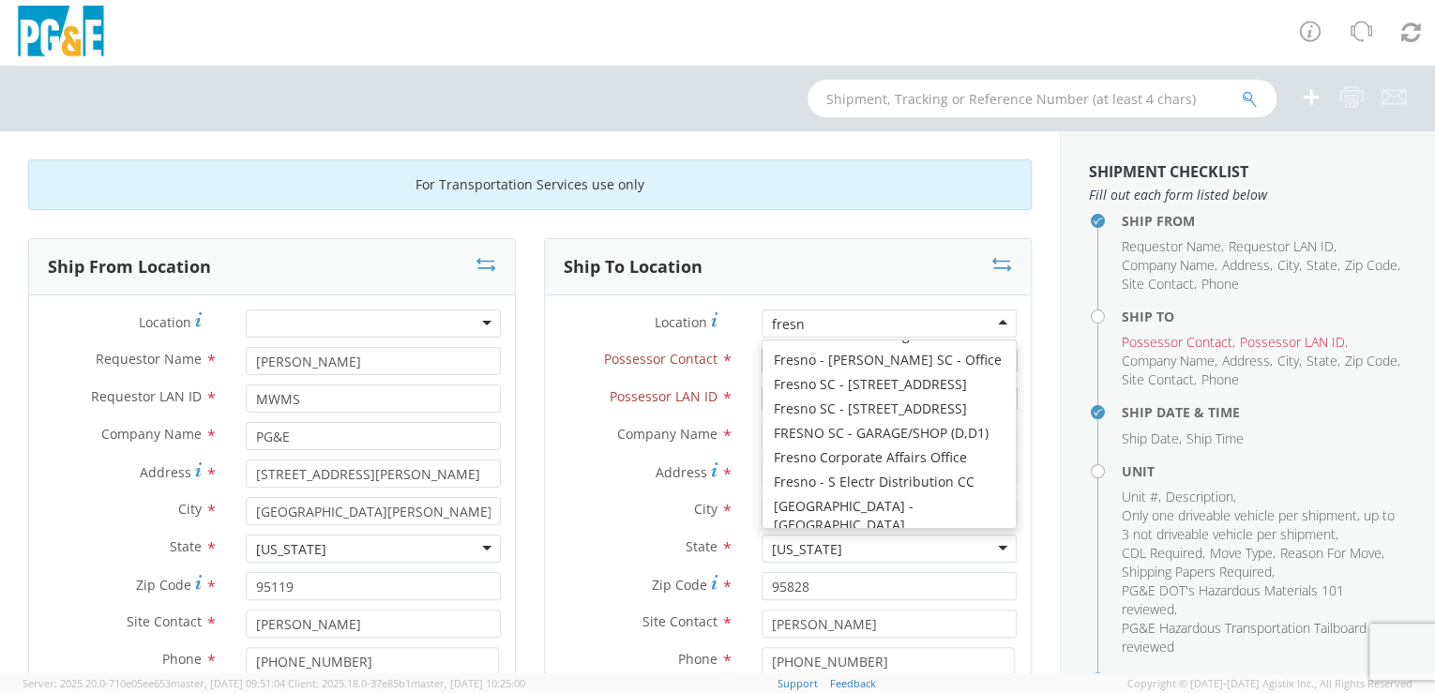
scroll to position [160, 0]
type input "[STREET_ADDRESS][US_STATE]"
type input "[GEOGRAPHIC_DATA]"
type input "93702"
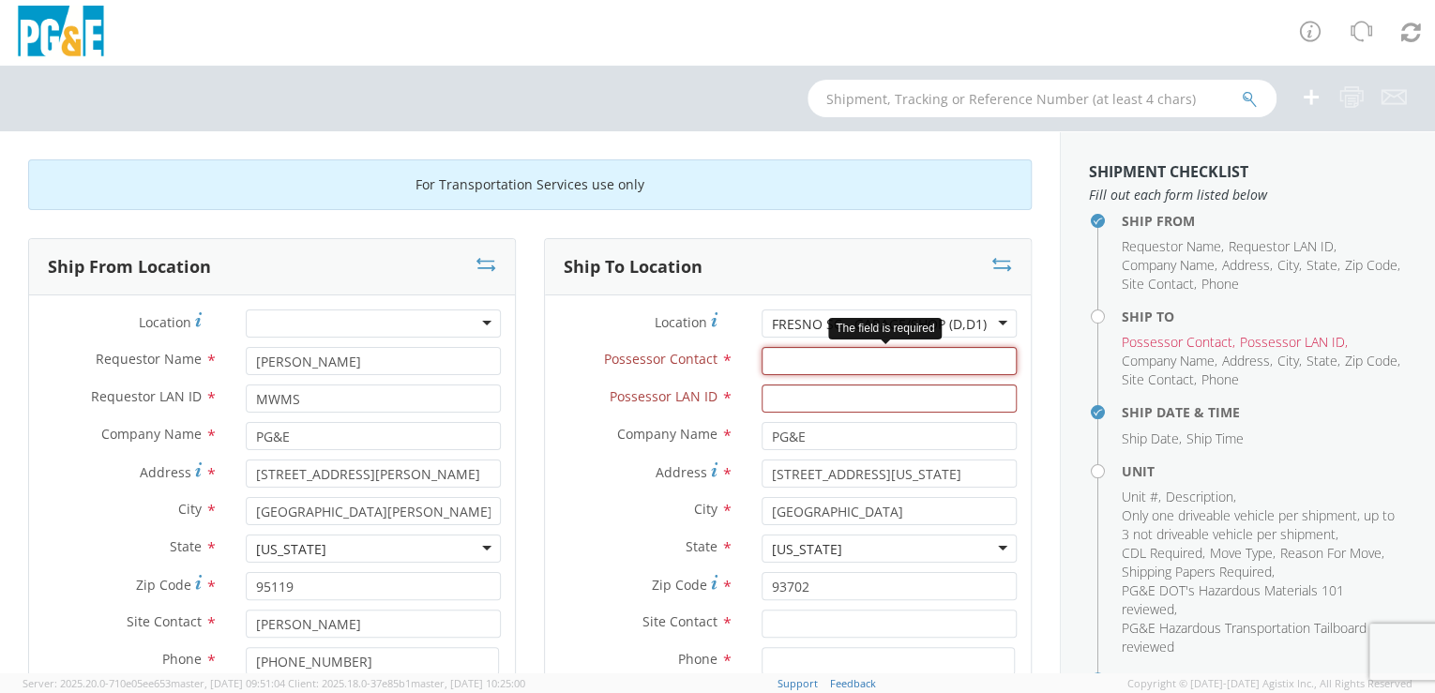
click at [780, 356] on input "Possessor Contact *" at bounding box center [889, 361] width 255 height 28
paste input "[PERSON_NAME]"
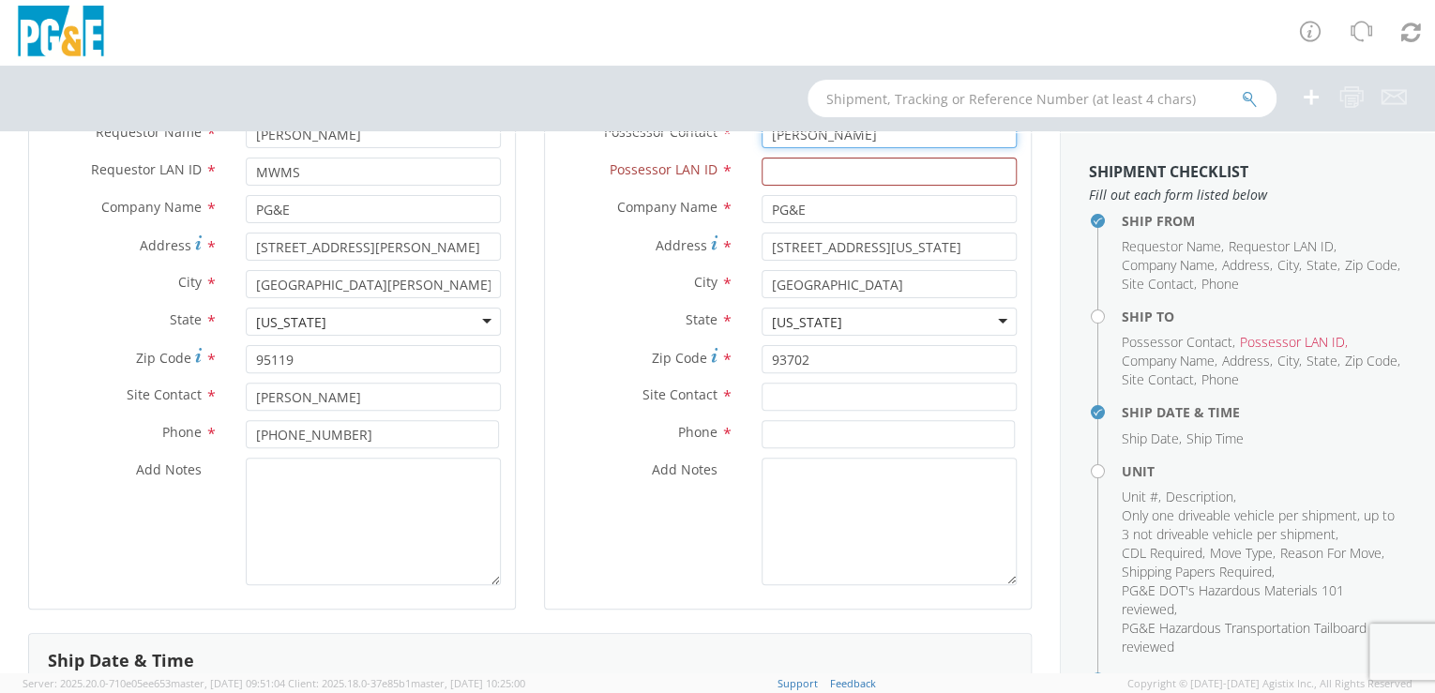
scroll to position [260, 0]
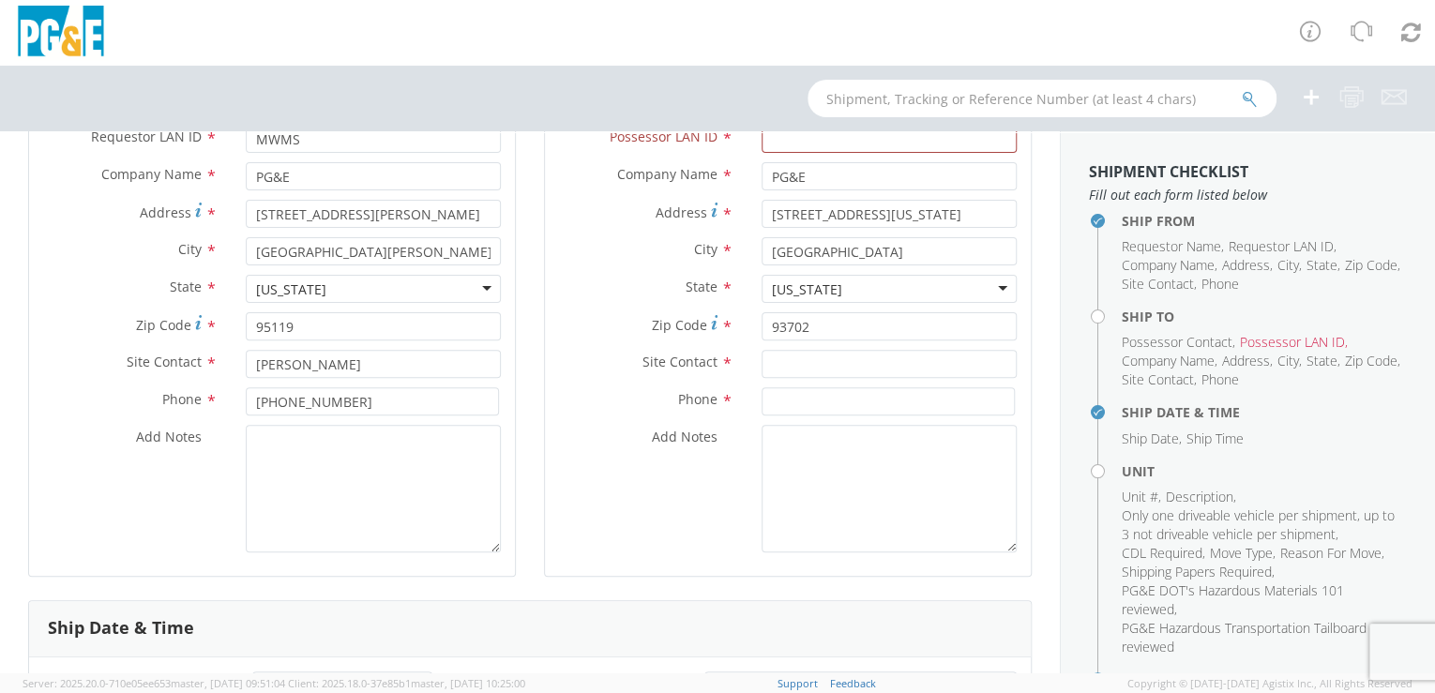
type input "[PERSON_NAME]"
click at [777, 440] on textarea "Add Notes *" at bounding box center [889, 489] width 255 height 128
paste textarea "[PERSON_NAME]"
click at [894, 514] on textarea "Please hold for [PERSON_NAME]" at bounding box center [889, 489] width 255 height 128
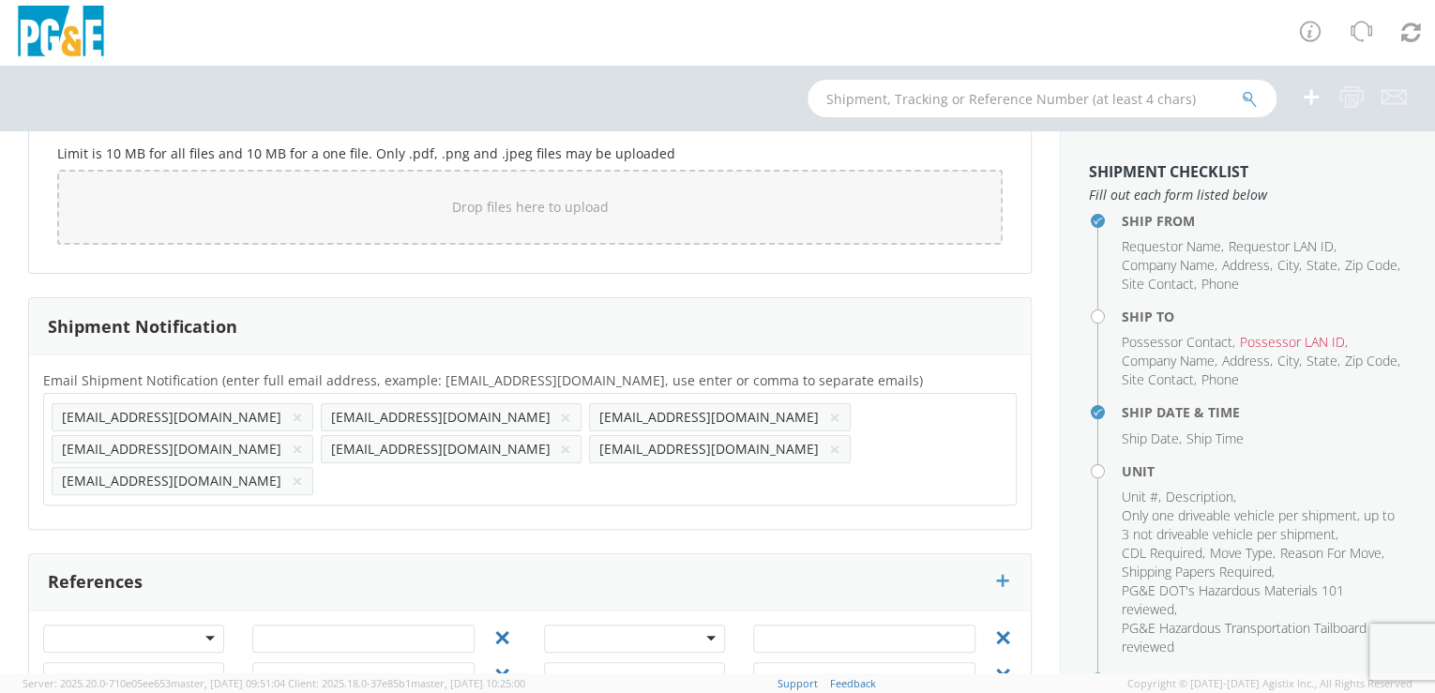
scroll to position [1692, 0]
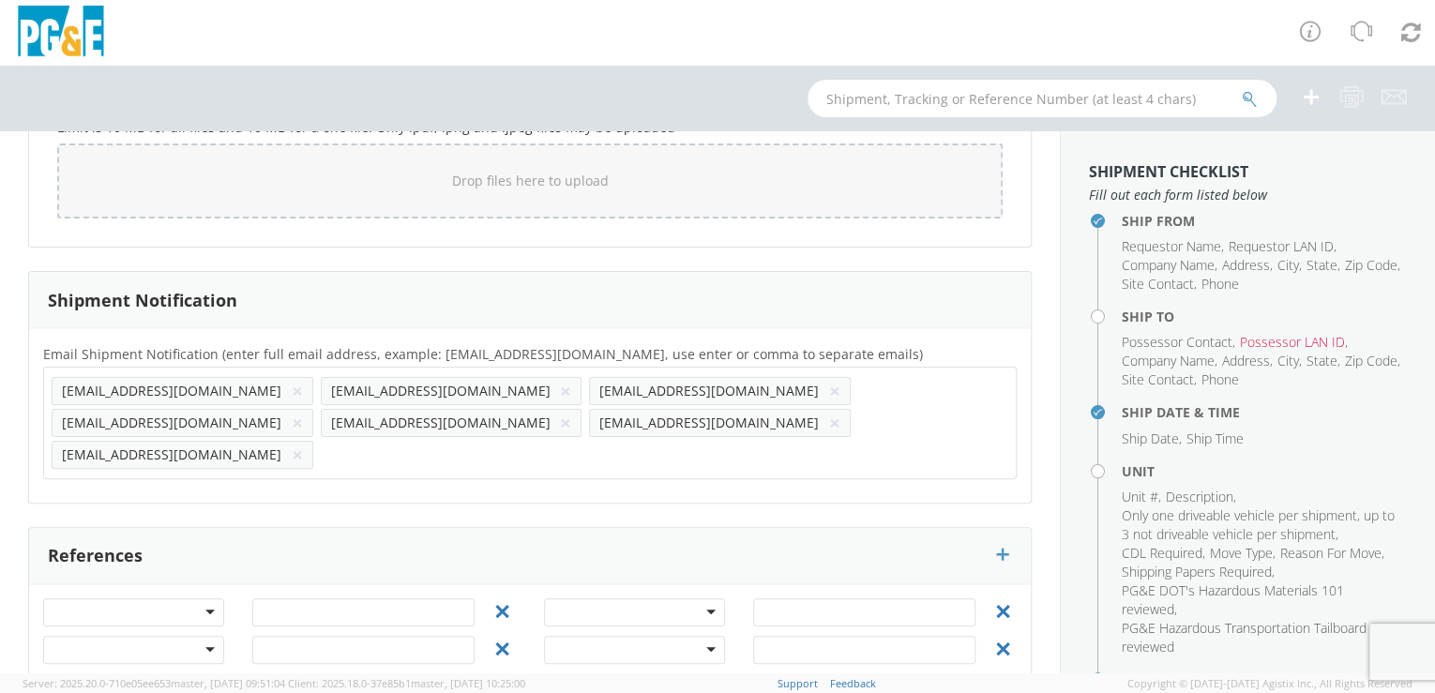
type textarea "Please hold for [PERSON_NAME]"
click at [560, 386] on button "×" at bounding box center [565, 391] width 11 height 23
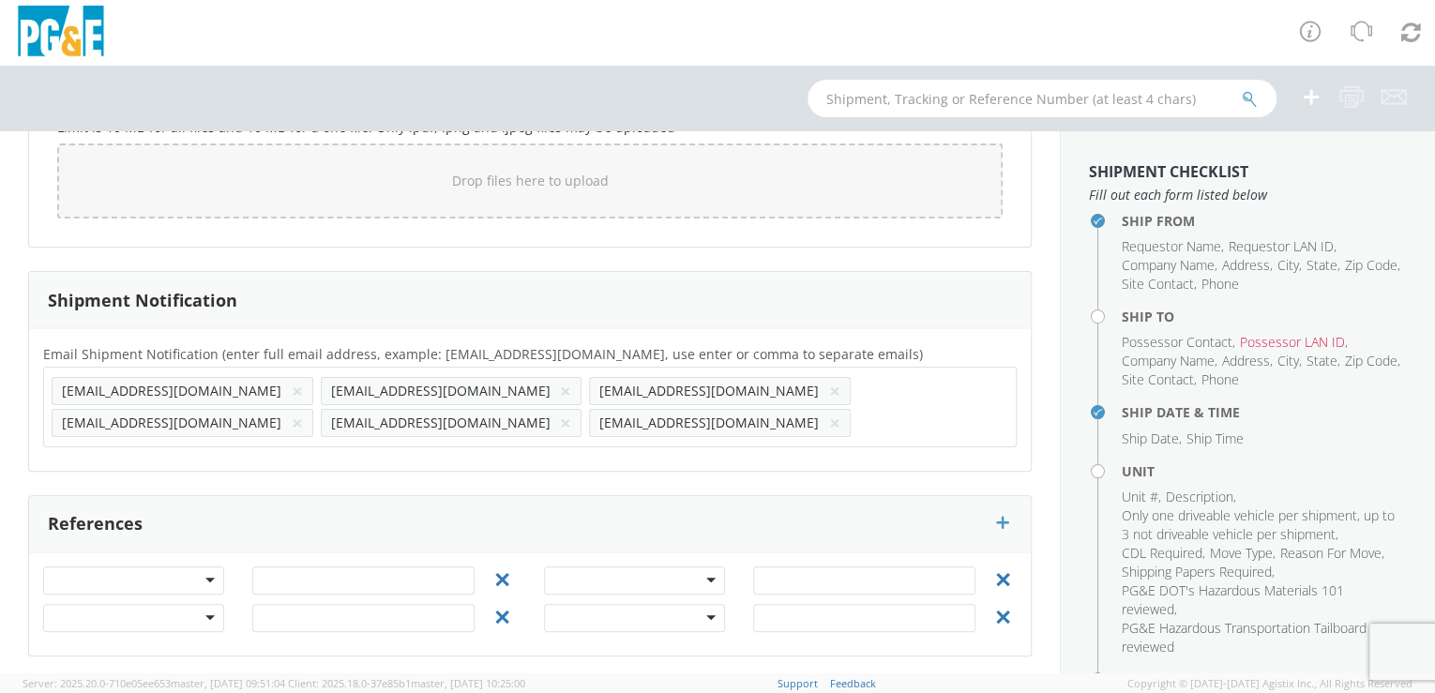
click at [560, 386] on button "×" at bounding box center [565, 391] width 11 height 23
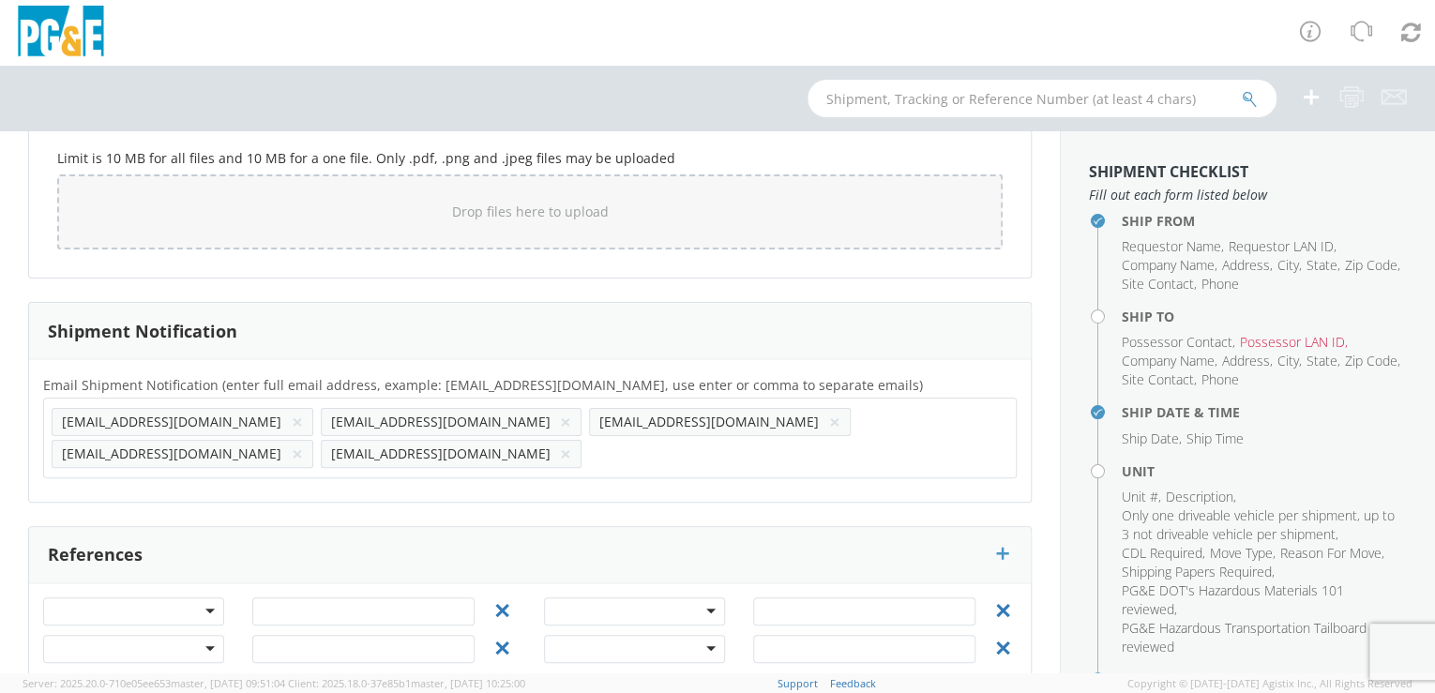
click at [303, 443] on button "×" at bounding box center [297, 454] width 11 height 23
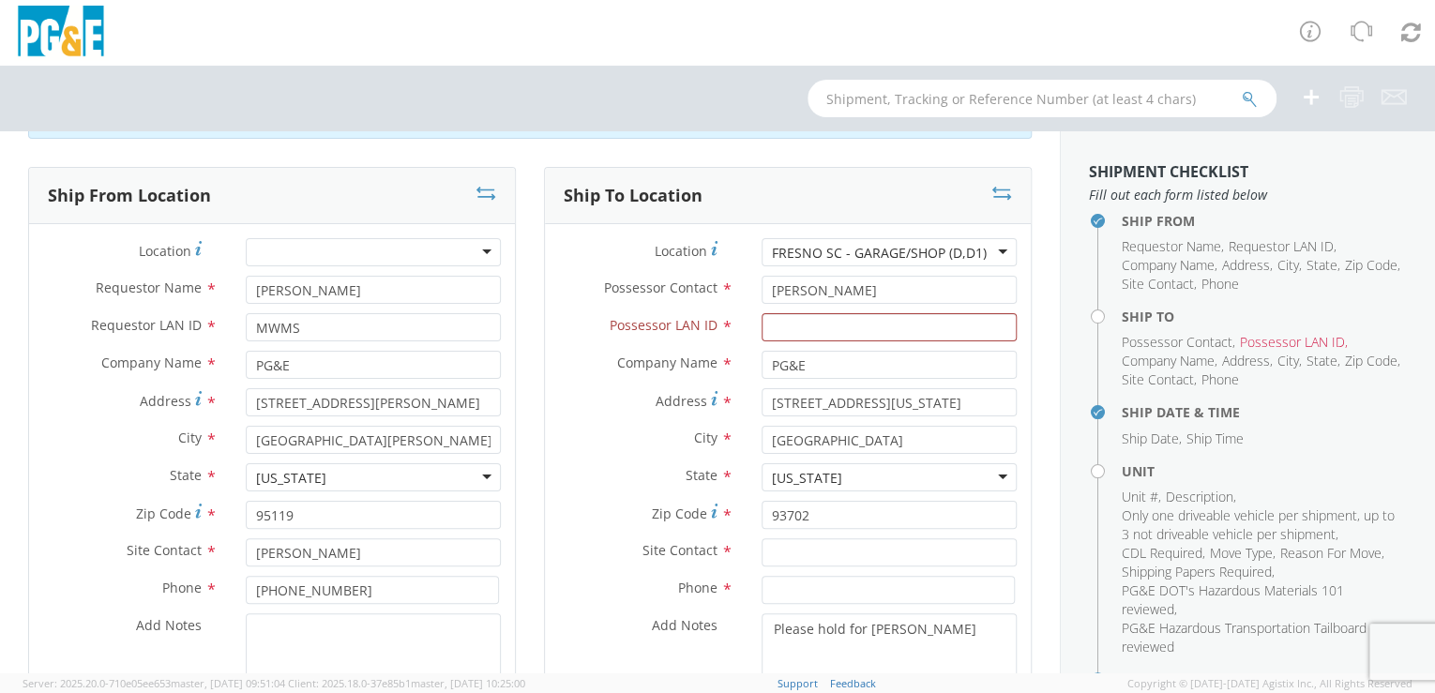
scroll to position [0, 0]
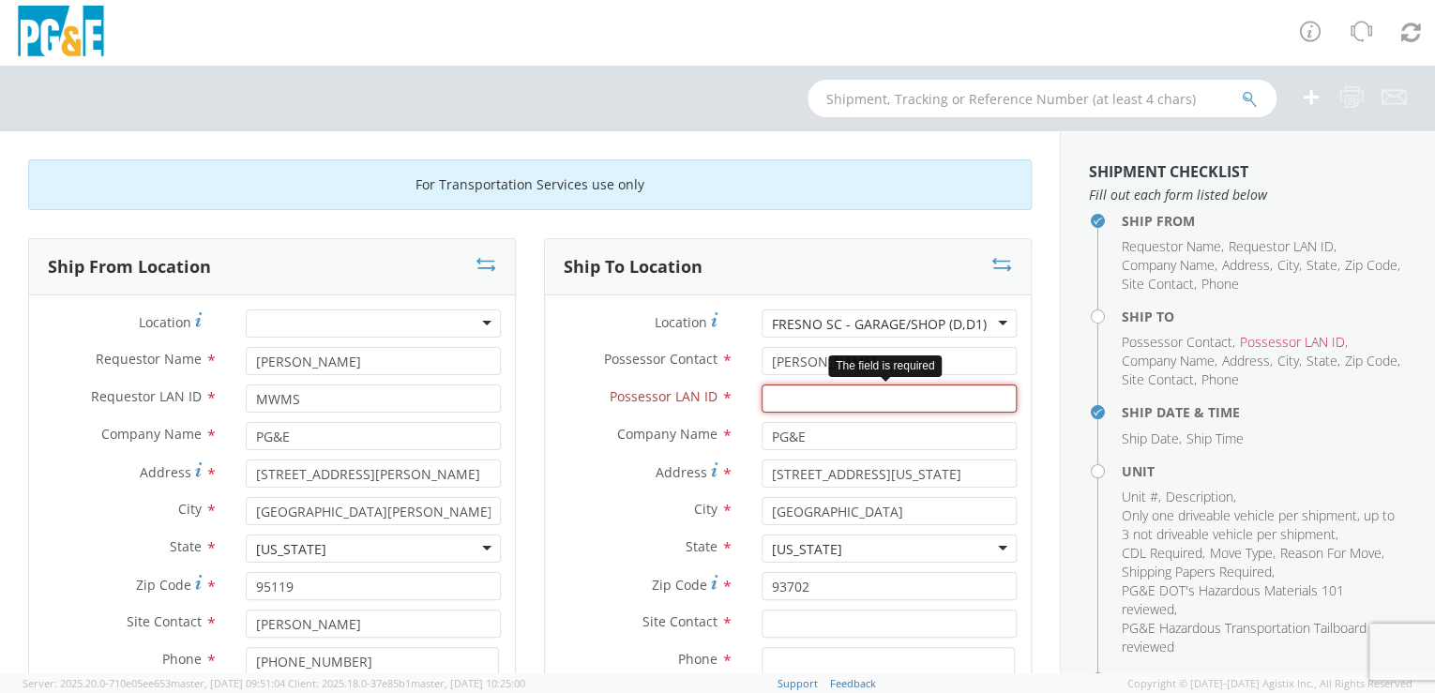
click at [766, 400] on input "Possessor LAN ID *" at bounding box center [889, 399] width 255 height 28
paste input "CLDP"
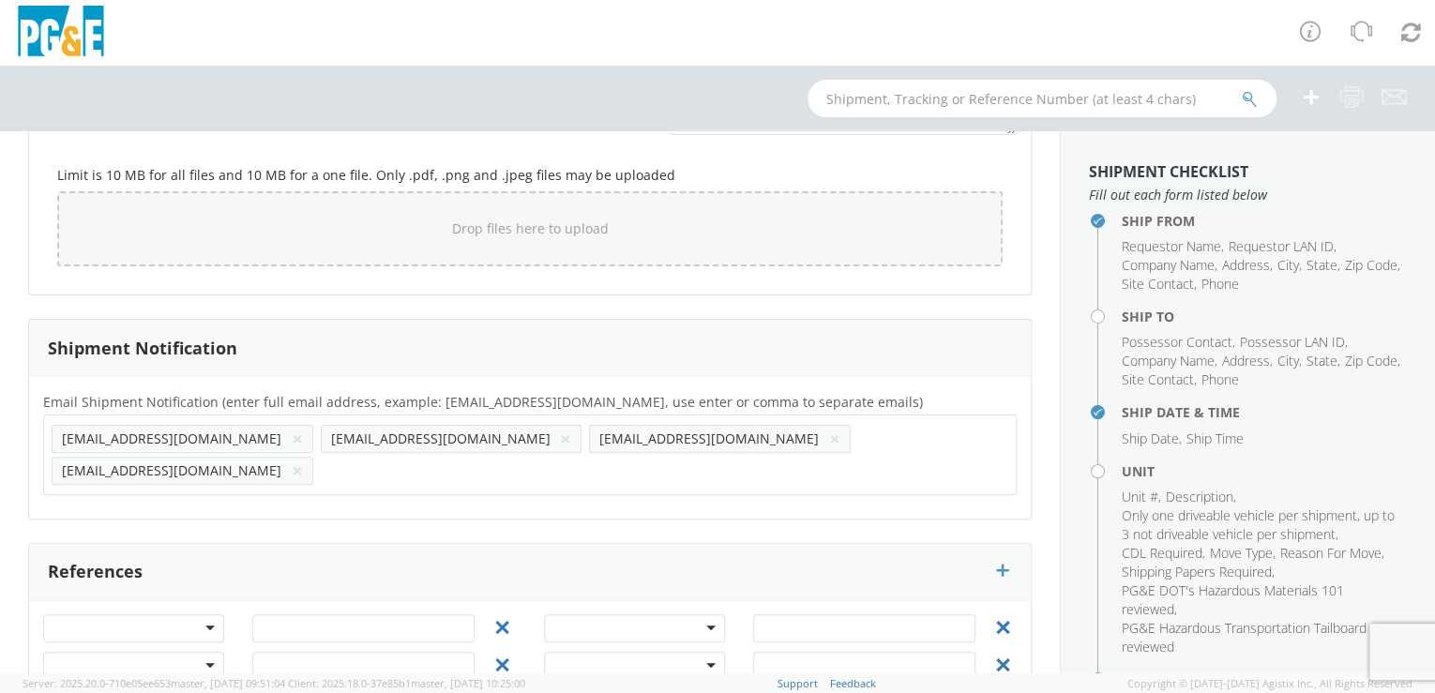
scroll to position [1661, 0]
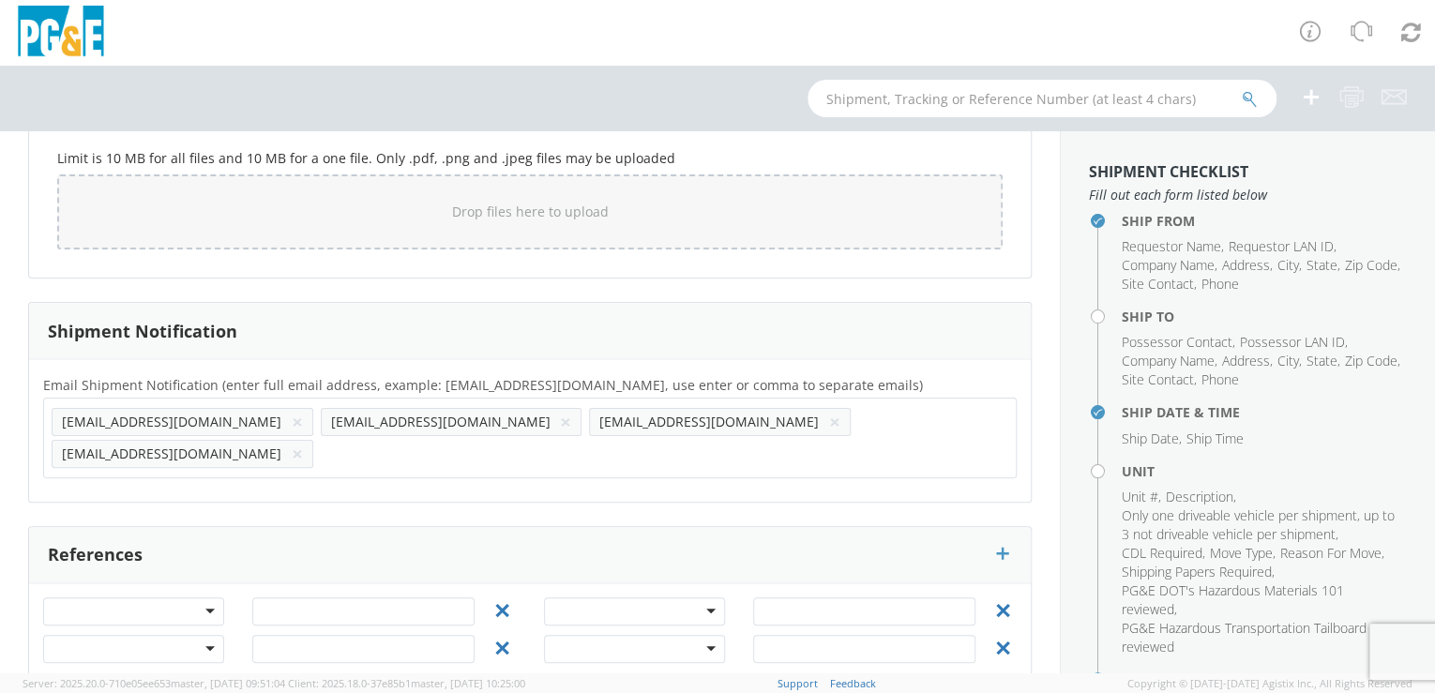
type input "CLDP"
click at [340, 440] on input "text" at bounding box center [331, 453] width 20 height 27
paste input "CLDP"
type input "[EMAIL_ADDRESS][DOMAIN_NAME]"
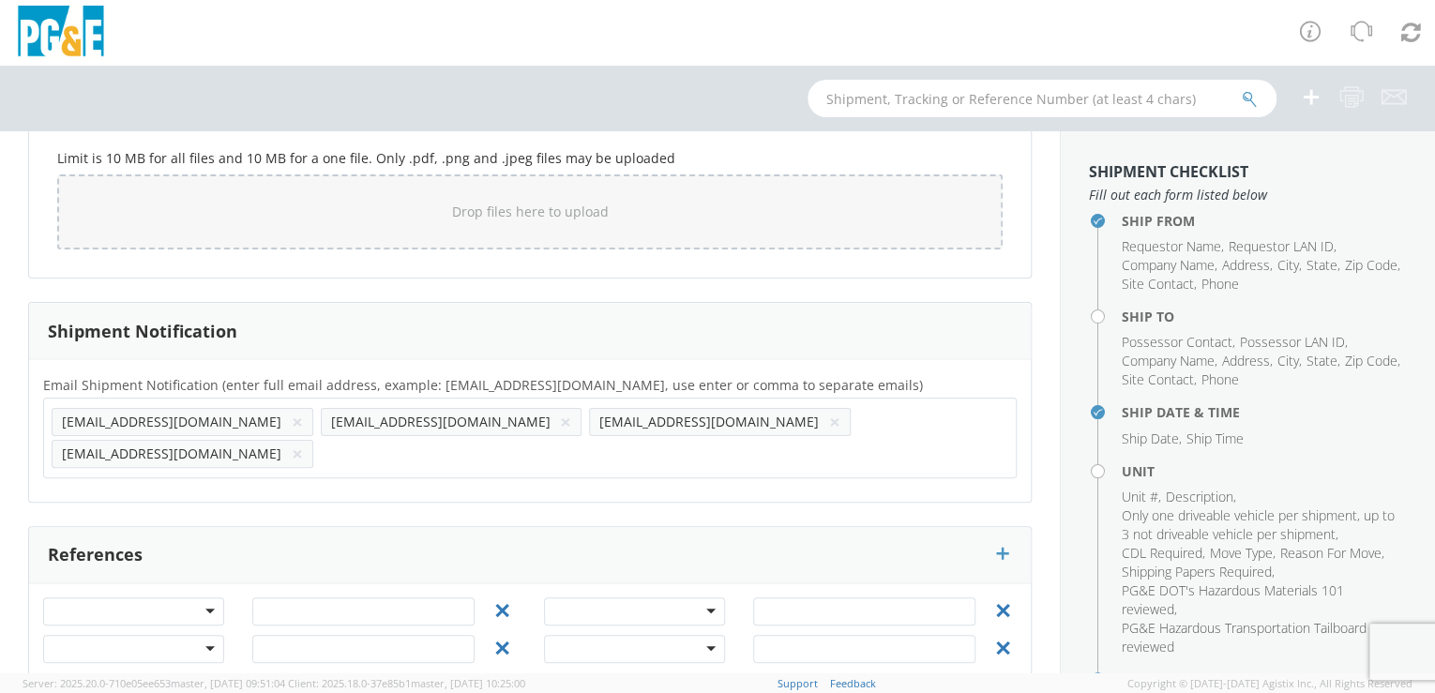
click at [637, 455] on div "Email Shipment Notification (enter full email address, example: [EMAIL_ADDRESS]…" at bounding box center [530, 430] width 1002 height 143
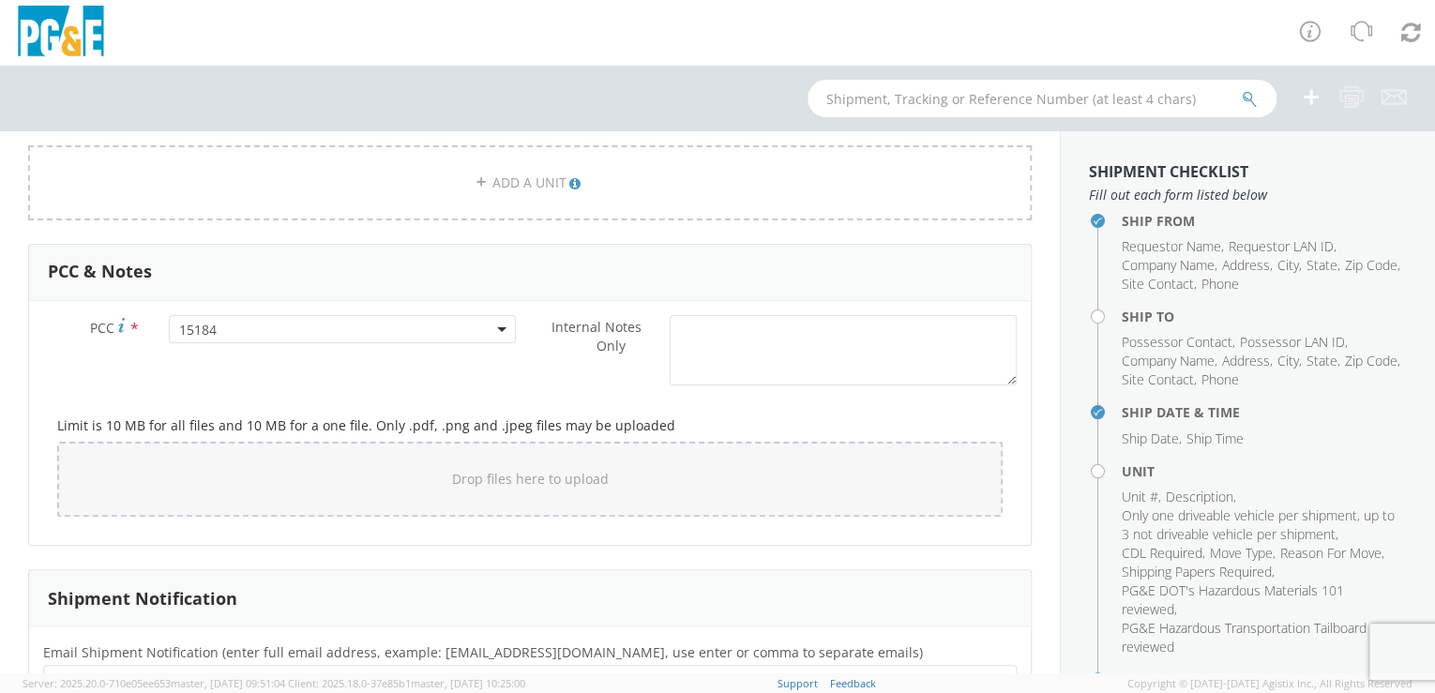
scroll to position [1391, 0]
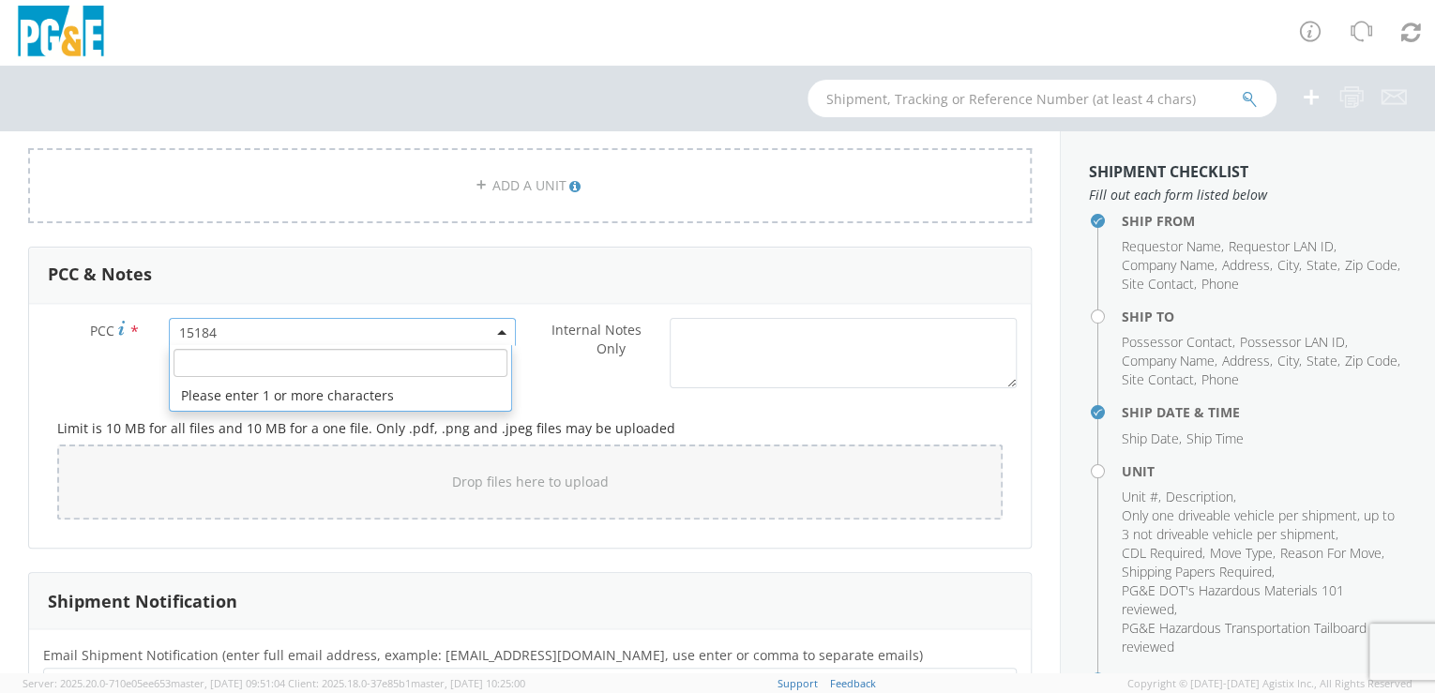
click at [266, 330] on span "15184" at bounding box center [342, 333] width 327 height 18
click at [253, 359] on input "number" at bounding box center [341, 363] width 334 height 28
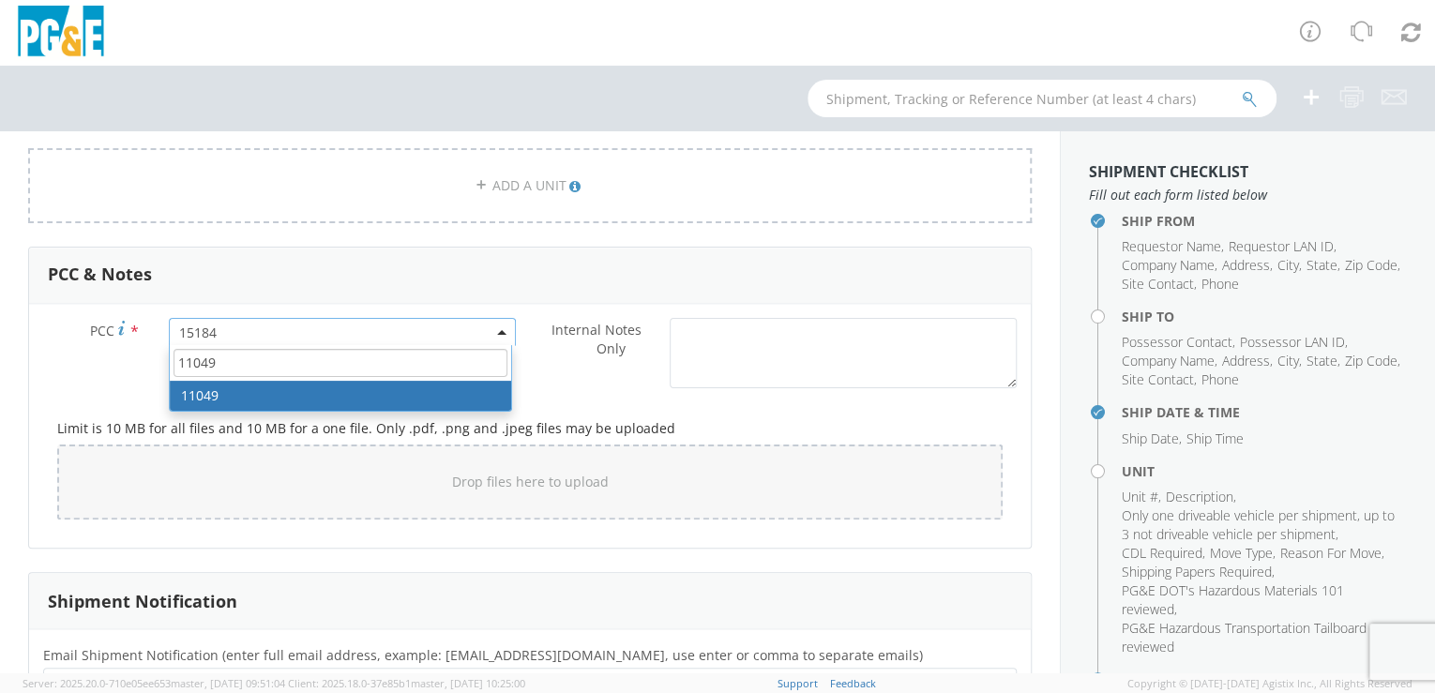
type input "11049"
select select "11049"
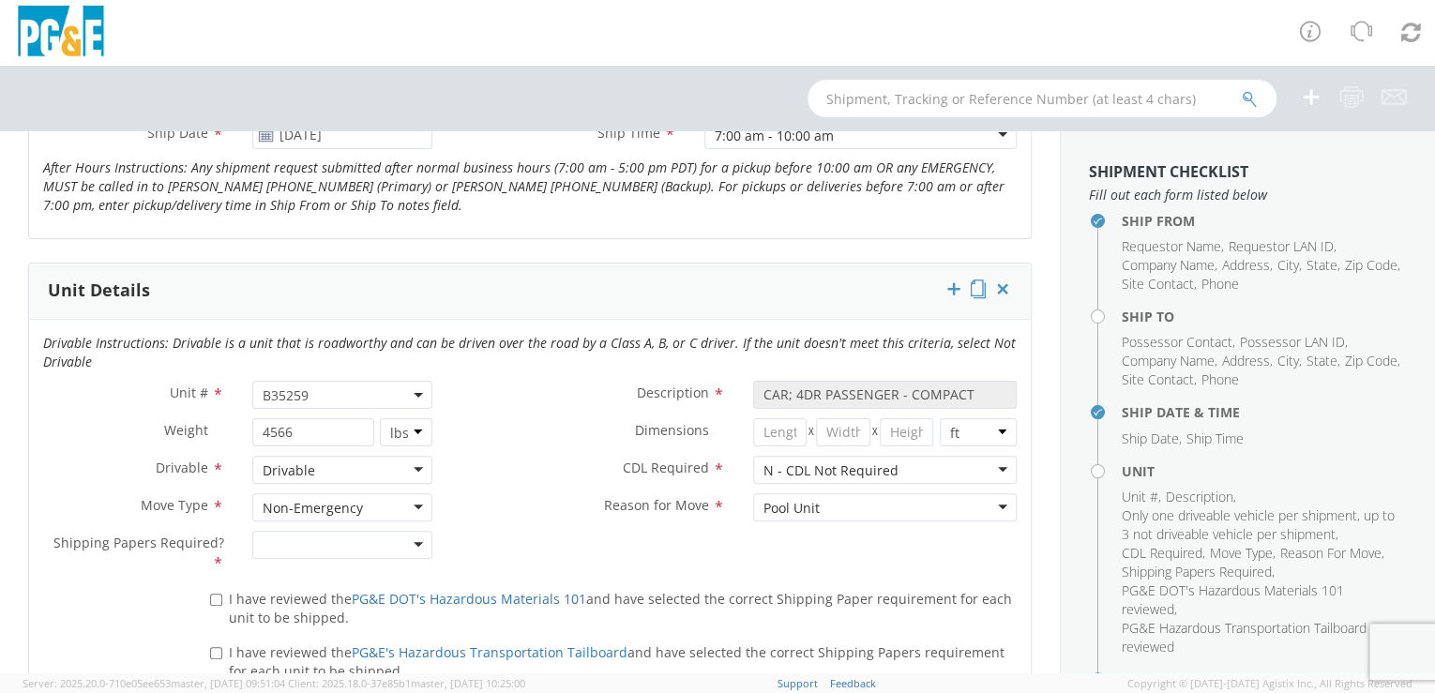
scroll to position [827, 0]
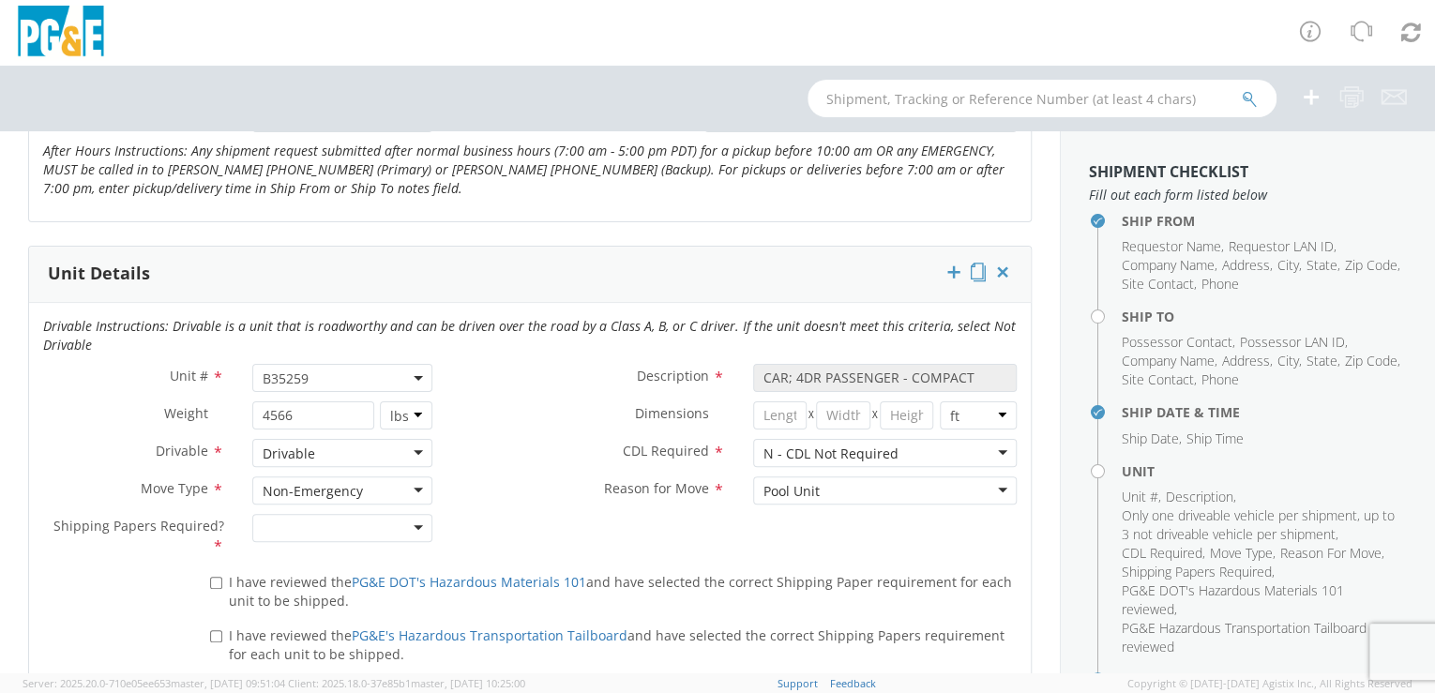
click at [333, 371] on span "B35259" at bounding box center [343, 379] width 160 height 18
click at [278, 405] on input "search" at bounding box center [341, 409] width 169 height 28
paste input "B28269"
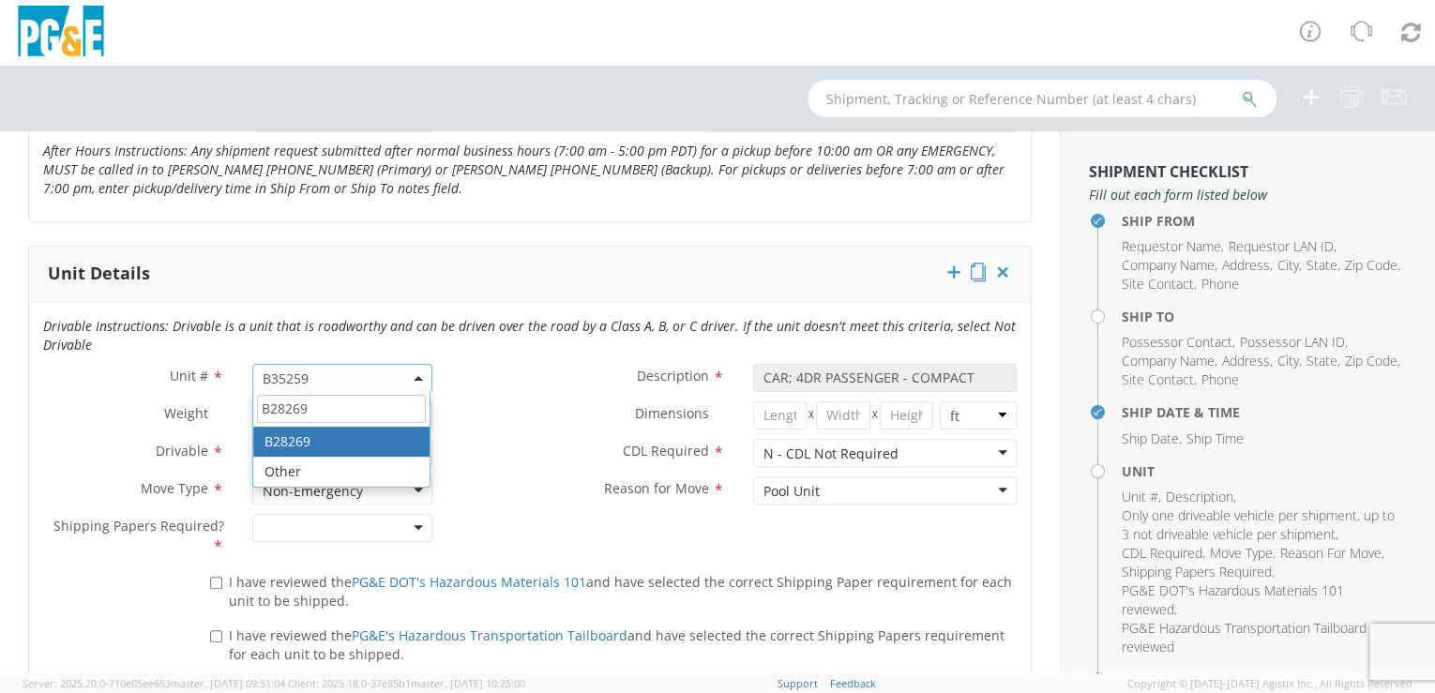
type input "B28269"
type input "TRUCK; SERVICE VEH UTILITY 1T 4X2"
type input "11000"
select select "B28269"
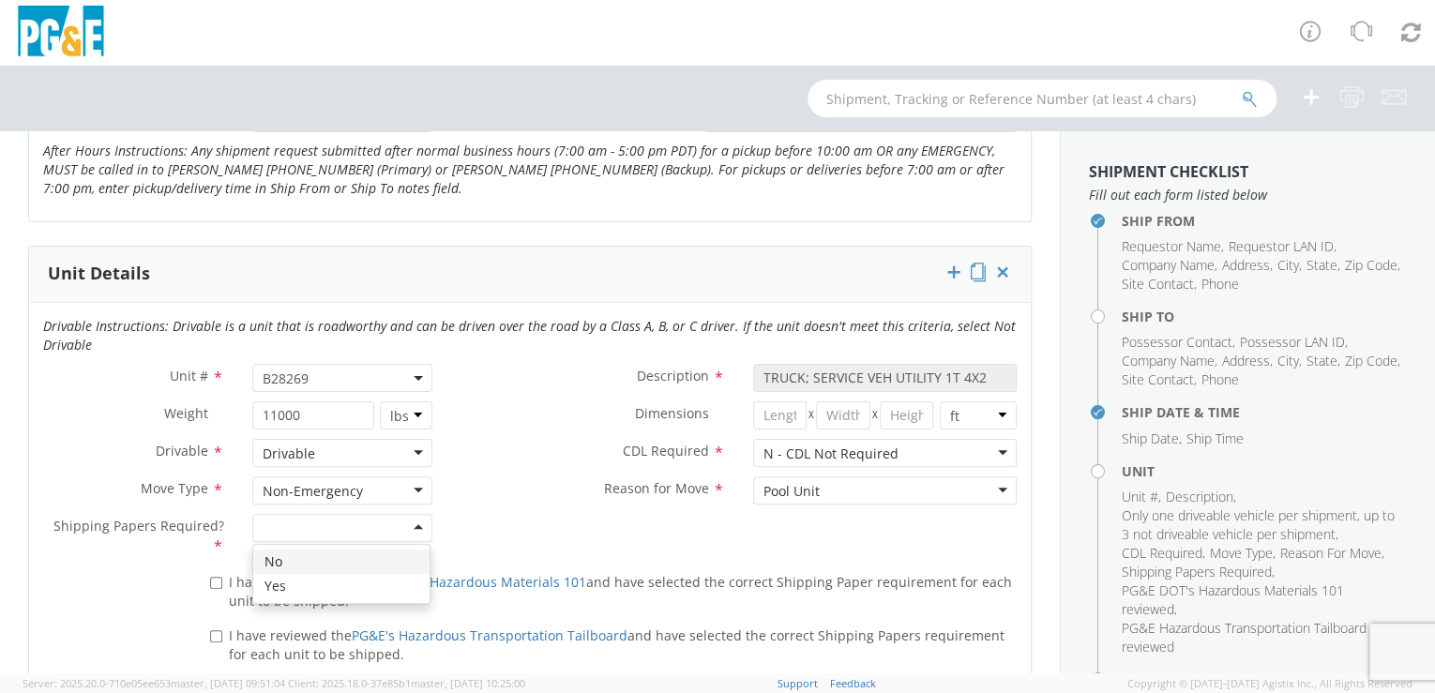
click at [411, 523] on div at bounding box center [342, 528] width 181 height 28
click at [218, 582] on input "I have reviewed the PG&E DOT's Hazardous Materials 101 and have selected the co…" at bounding box center [216, 583] width 12 height 12
checkbox input "true"
click at [214, 630] on input "I have reviewed the PG&E's Hazardous Transportation Tailboard and have selected…" at bounding box center [216, 636] width 12 height 12
checkbox input "true"
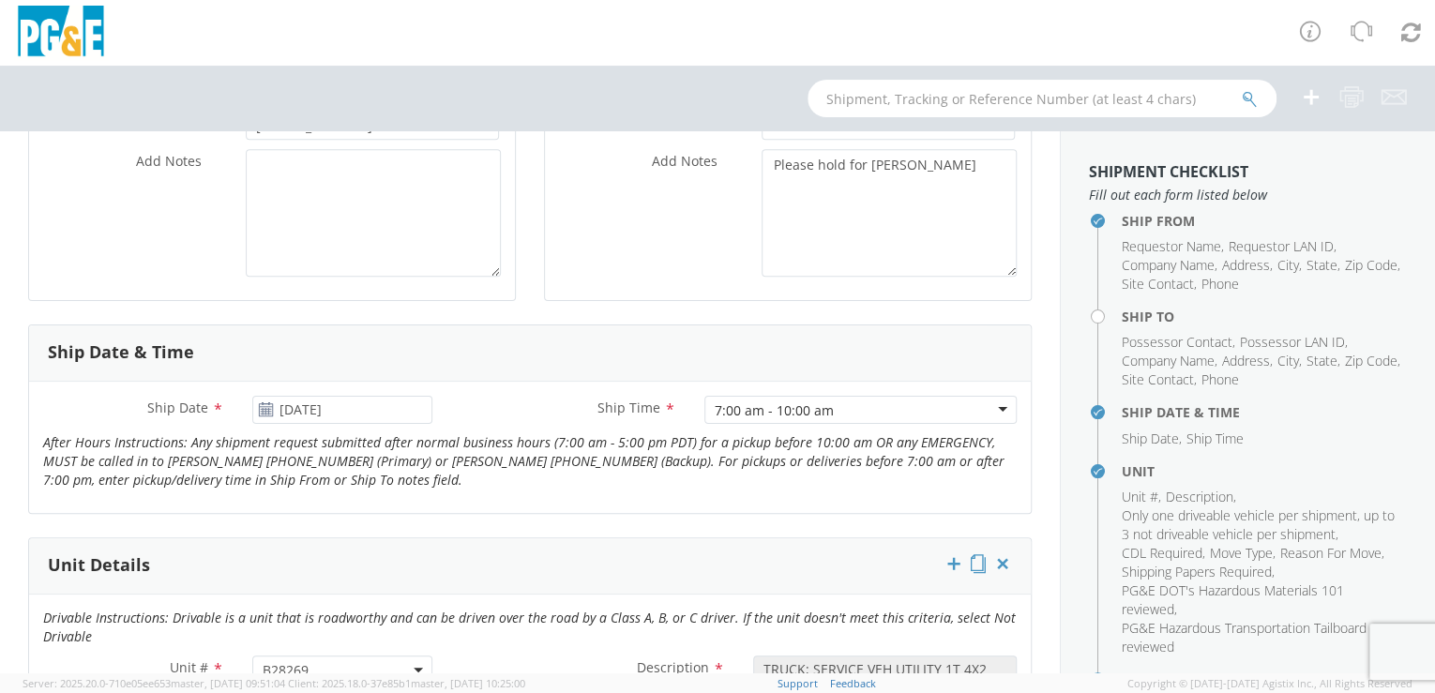
scroll to position [1661, 0]
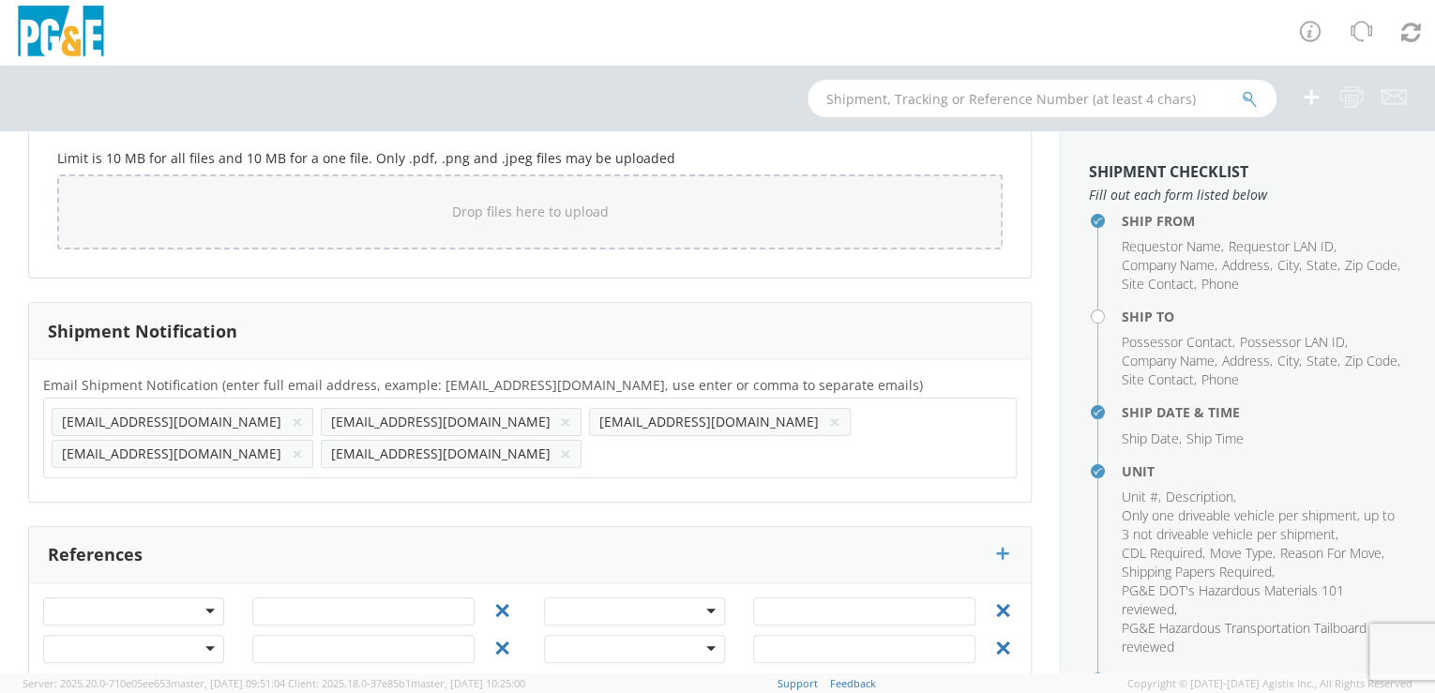
click at [712, 440] on input "text" at bounding box center [650, 453] width 123 height 27
paste input "[EMAIL_ADDRESS][DOMAIN_NAME]"
type input "[EMAIL_ADDRESS][DOMAIN_NAME]"
click at [773, 457] on div "Email Shipment Notification (enter full email address, example: [EMAIL_ADDRESS]…" at bounding box center [530, 430] width 1002 height 143
click at [858, 455] on input "text" at bounding box center [919, 453] width 123 height 27
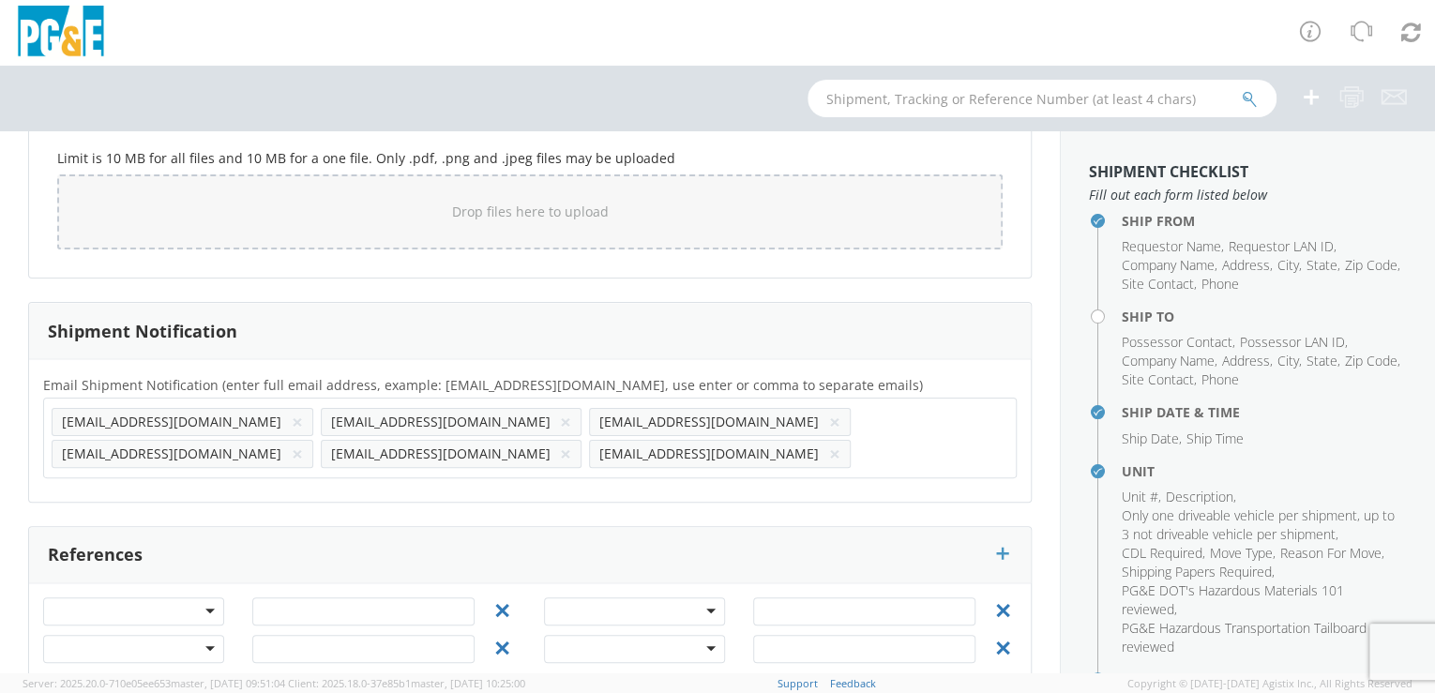
paste input "[EMAIL_ADDRESS][DOMAIN_NAME]"
type input "[EMAIL_ADDRESS][DOMAIN_NAME]"
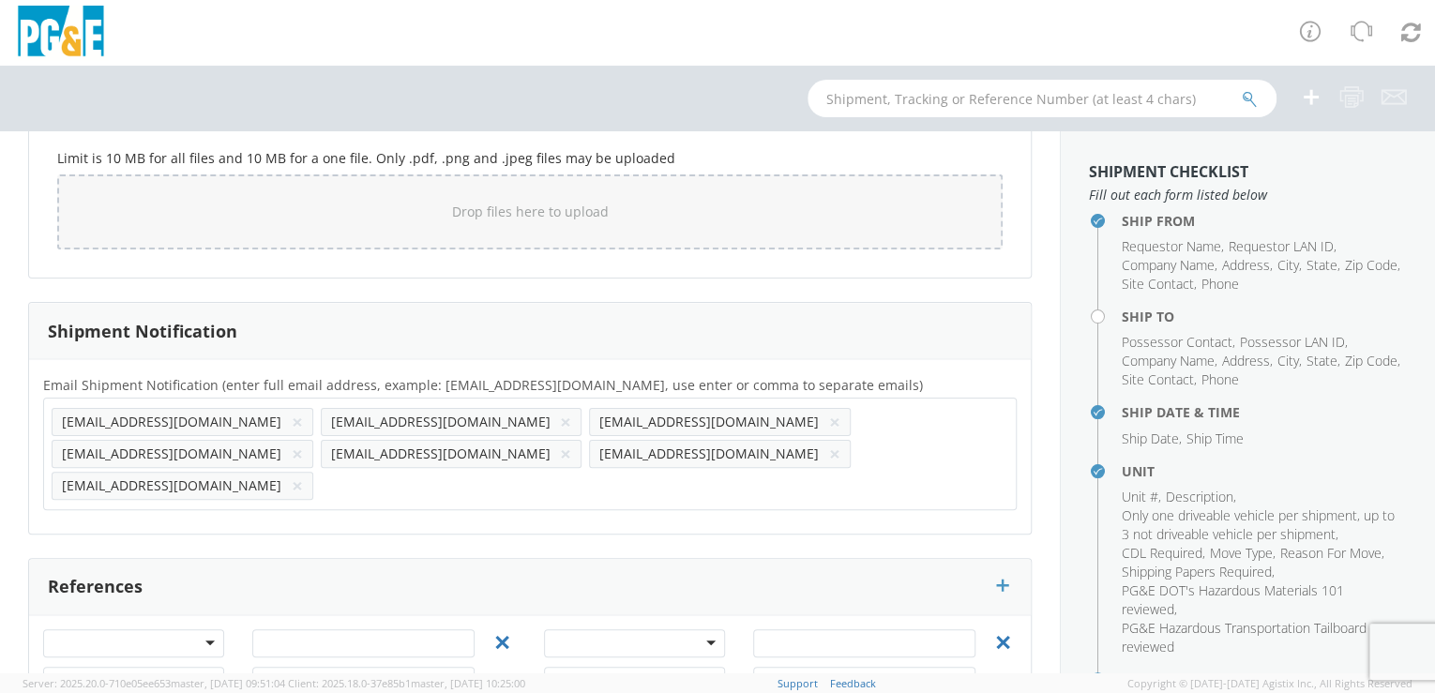
click at [100, 478] on div "Email Shipment Notification (enter full email address, example: [EMAIL_ADDRESS]…" at bounding box center [530, 446] width 1002 height 146
click at [321, 472] on input "text" at bounding box center [382, 485] width 123 height 27
paste input "[EMAIL_ADDRESS][DOMAIN_NAME]"
type input "[EMAIL_ADDRESS][DOMAIN_NAME]"
click at [259, 486] on div "Email Shipment Notification (enter full email address, example: [EMAIL_ADDRESS]…" at bounding box center [530, 446] width 1002 height 174
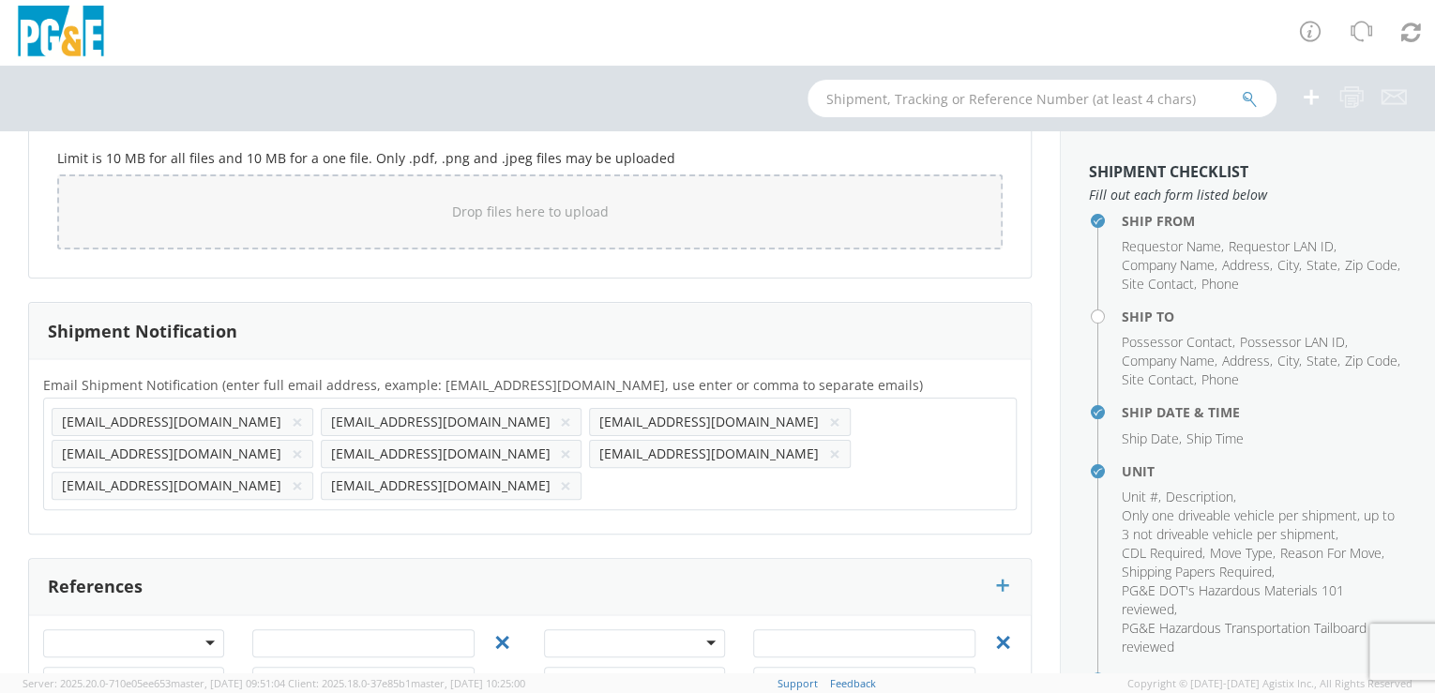
click at [589, 472] on input "text" at bounding box center [650, 485] width 123 height 27
paste input "[EMAIL_ADDRESS][DOMAIN_NAME]"
type input "[EMAIL_ADDRESS][DOMAIN_NAME]"
click at [400, 486] on div "Email Shipment Notification (enter full email address, example: [EMAIL_ADDRESS]…" at bounding box center [530, 446] width 1002 height 174
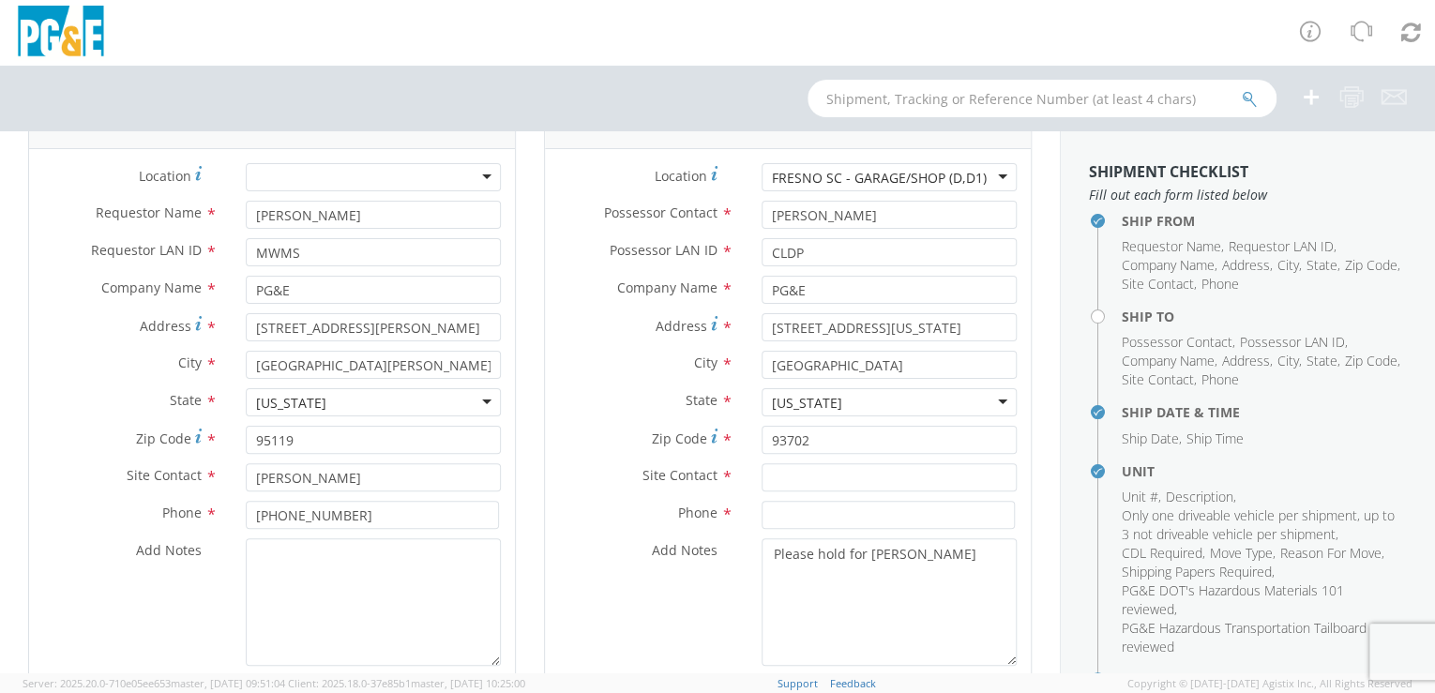
scroll to position [157, 0]
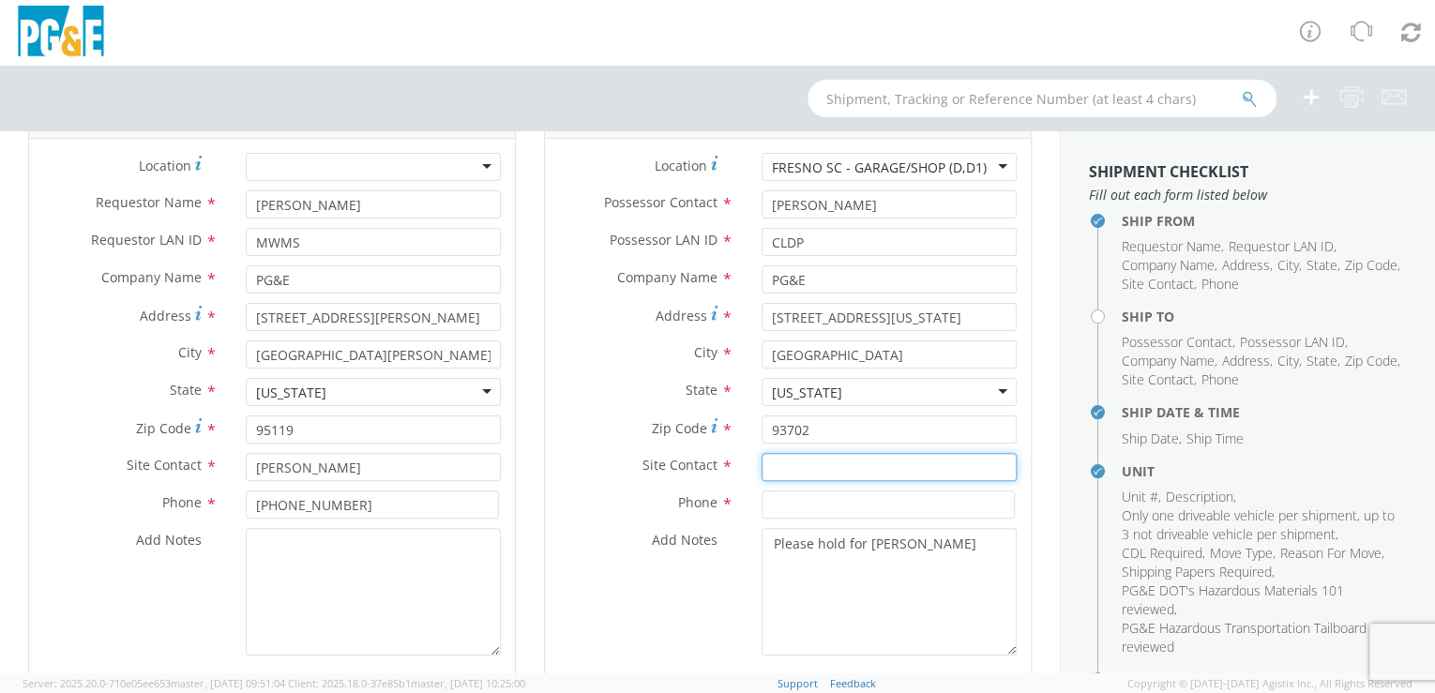
paste input "[PERSON_NAME]"
type input "[PERSON_NAME]"
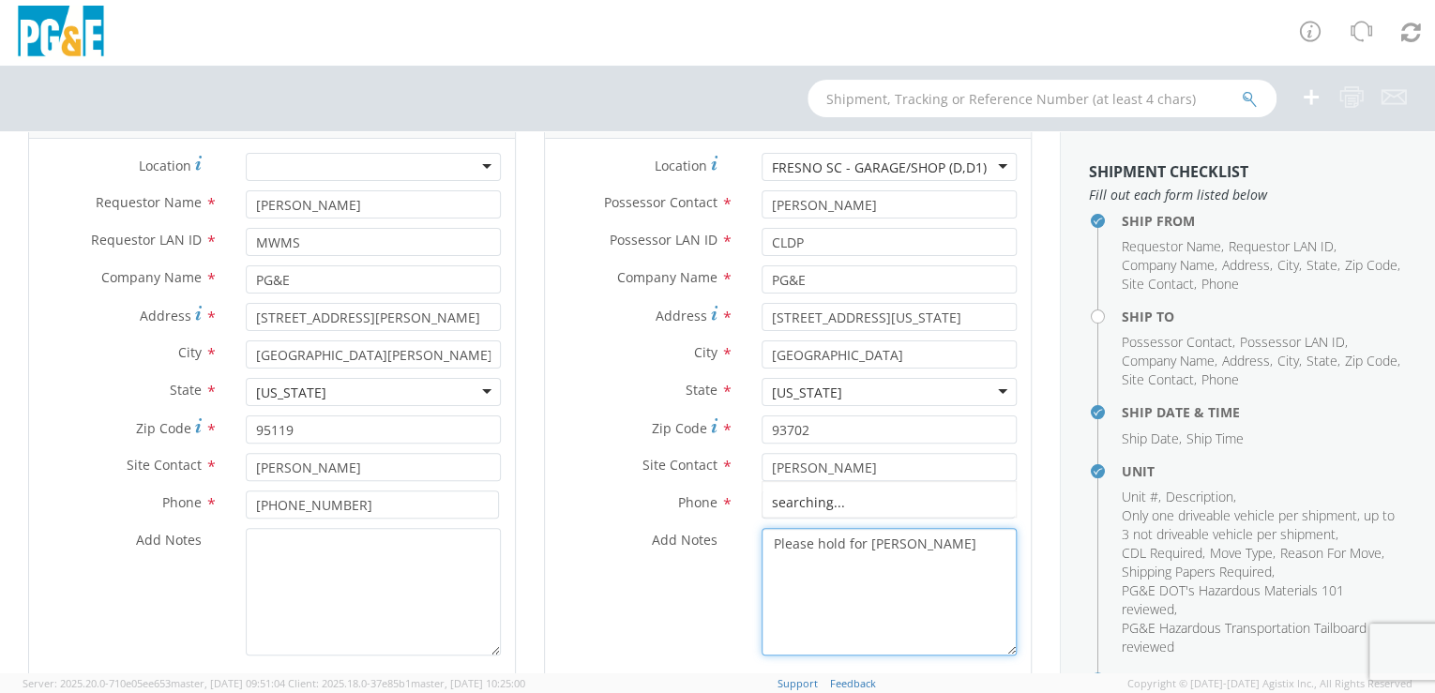
click at [822, 622] on textarea "Please hold for [PERSON_NAME]" at bounding box center [889, 592] width 255 height 128
click at [773, 505] on input at bounding box center [888, 505] width 253 height 28
paste input "[PHONE_NUMBER]"
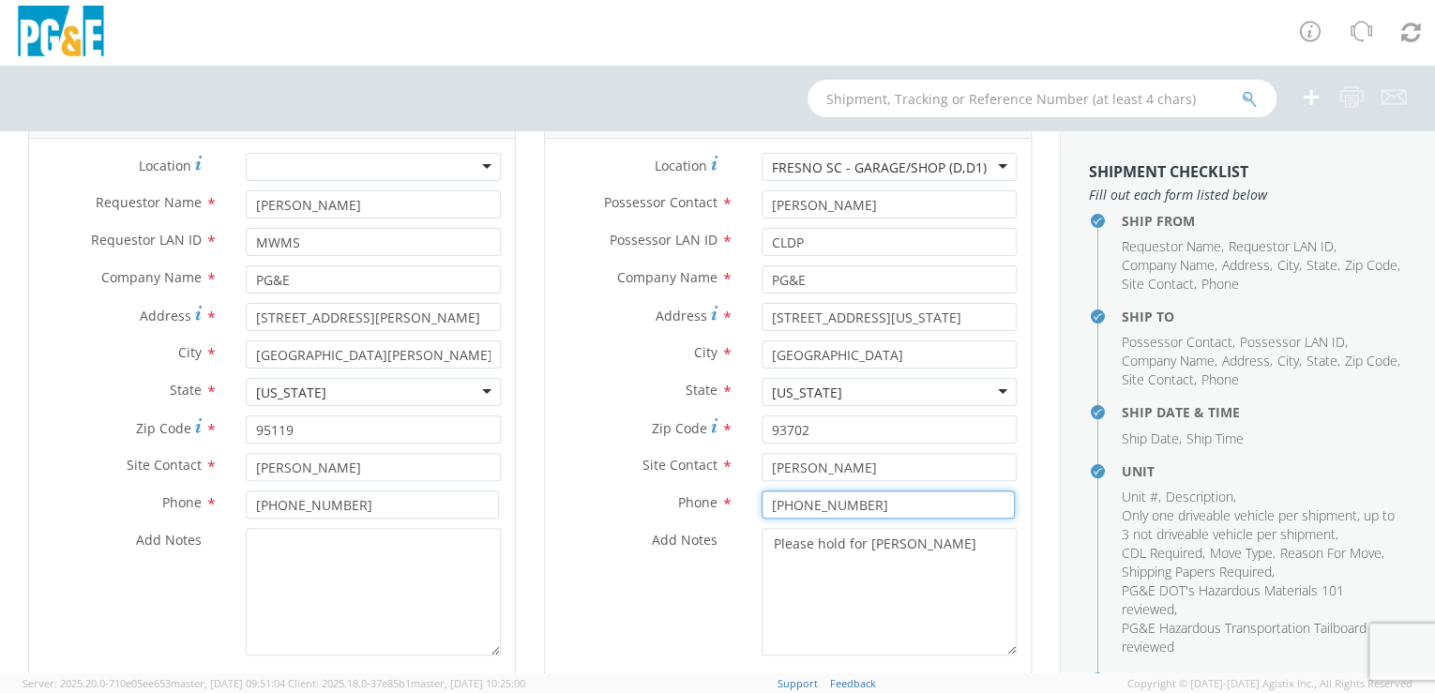
type input "[PHONE_NUMBER]"
drag, startPoint x: 809, startPoint y: 601, endPoint x: 831, endPoint y: 593, distance: 24.0
click at [809, 600] on textarea "Please hold for [PERSON_NAME]" at bounding box center [889, 592] width 255 height 128
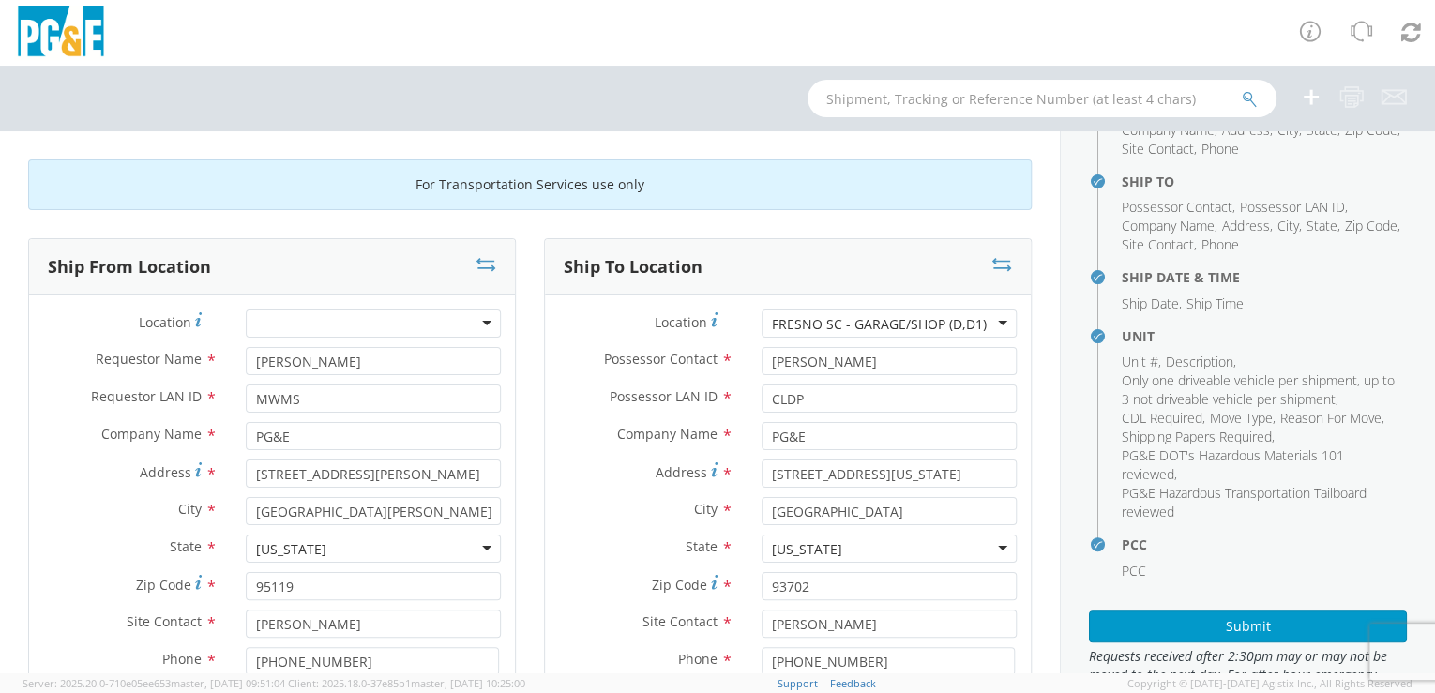
scroll to position [202, 0]
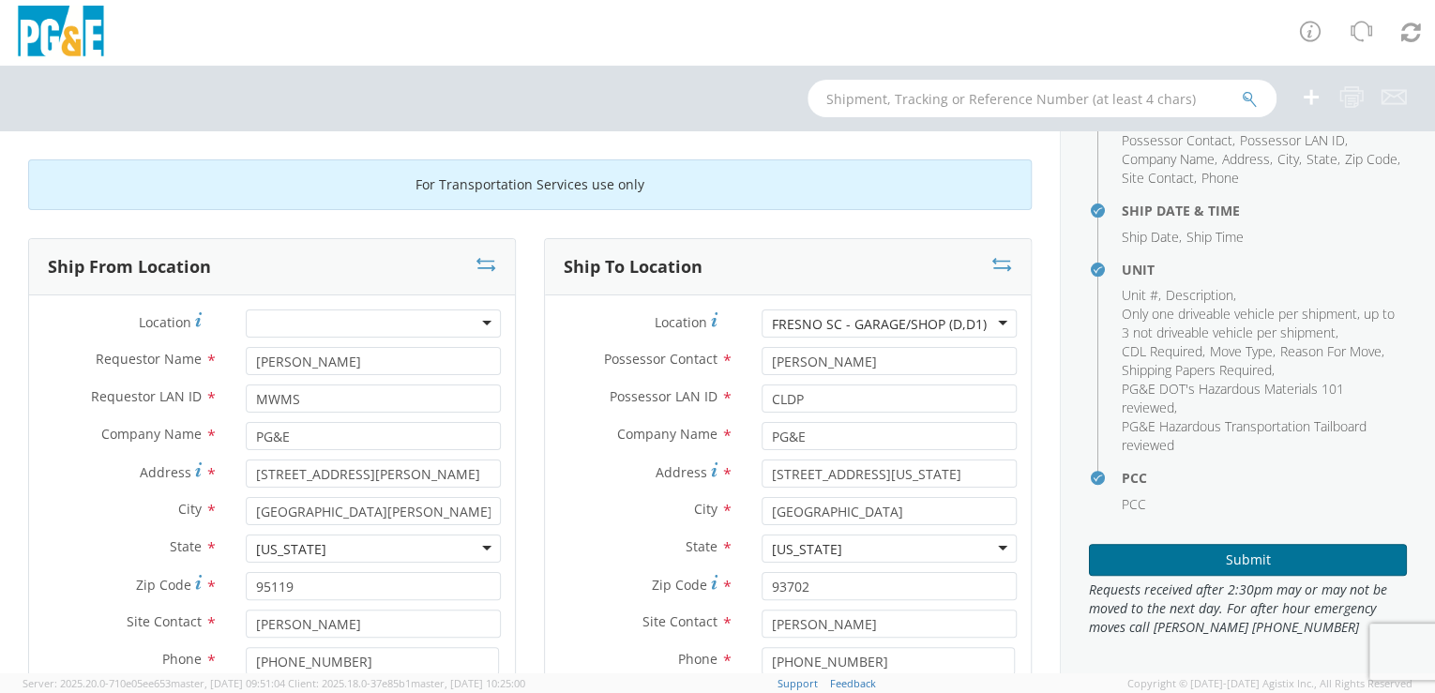
click at [1249, 557] on button "Submit" at bounding box center [1248, 560] width 318 height 32
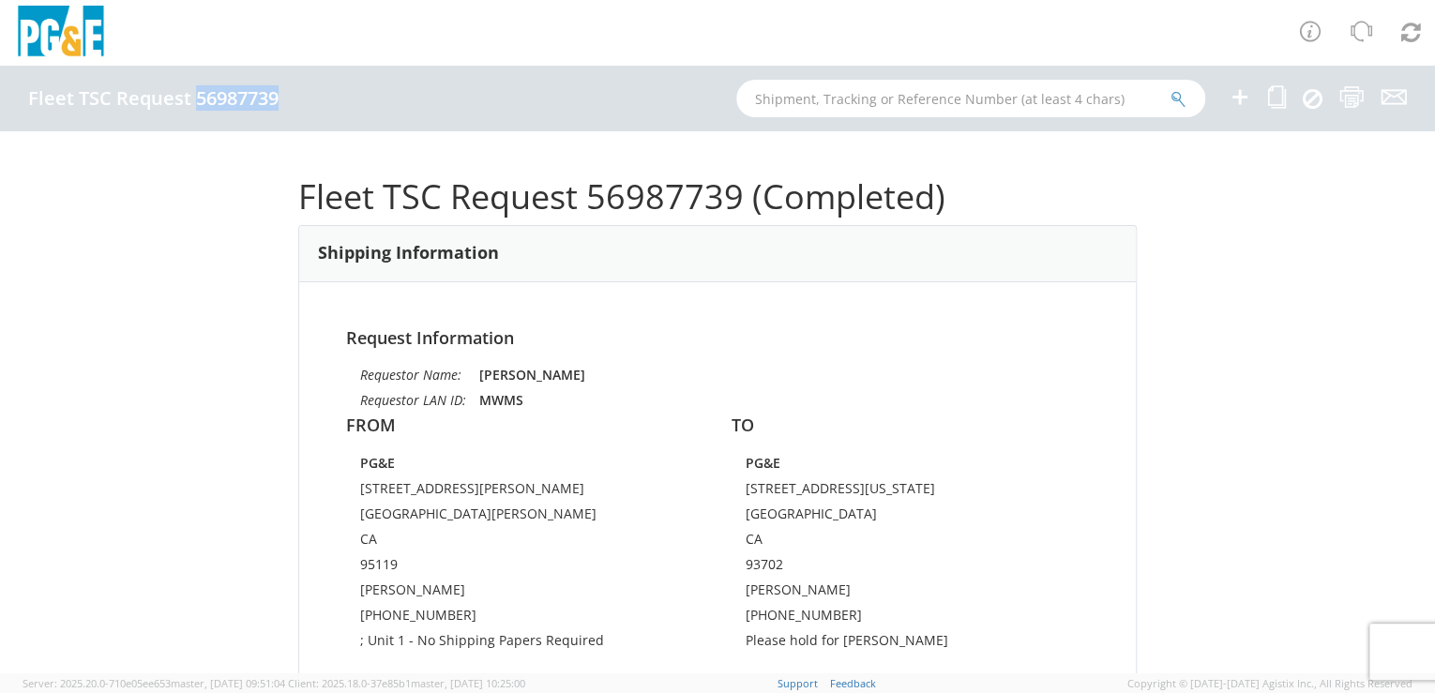
drag, startPoint x: 193, startPoint y: 98, endPoint x: 278, endPoint y: 99, distance: 84.4
click at [278, 99] on h4 "Fleet TSC Request 56987739" at bounding box center [153, 98] width 250 height 21
drag, startPoint x: 278, startPoint y: 99, endPoint x: 250, endPoint y: 103, distance: 28.4
copy h4 "56987739"
click at [824, 106] on input "text" at bounding box center [970, 99] width 469 height 38
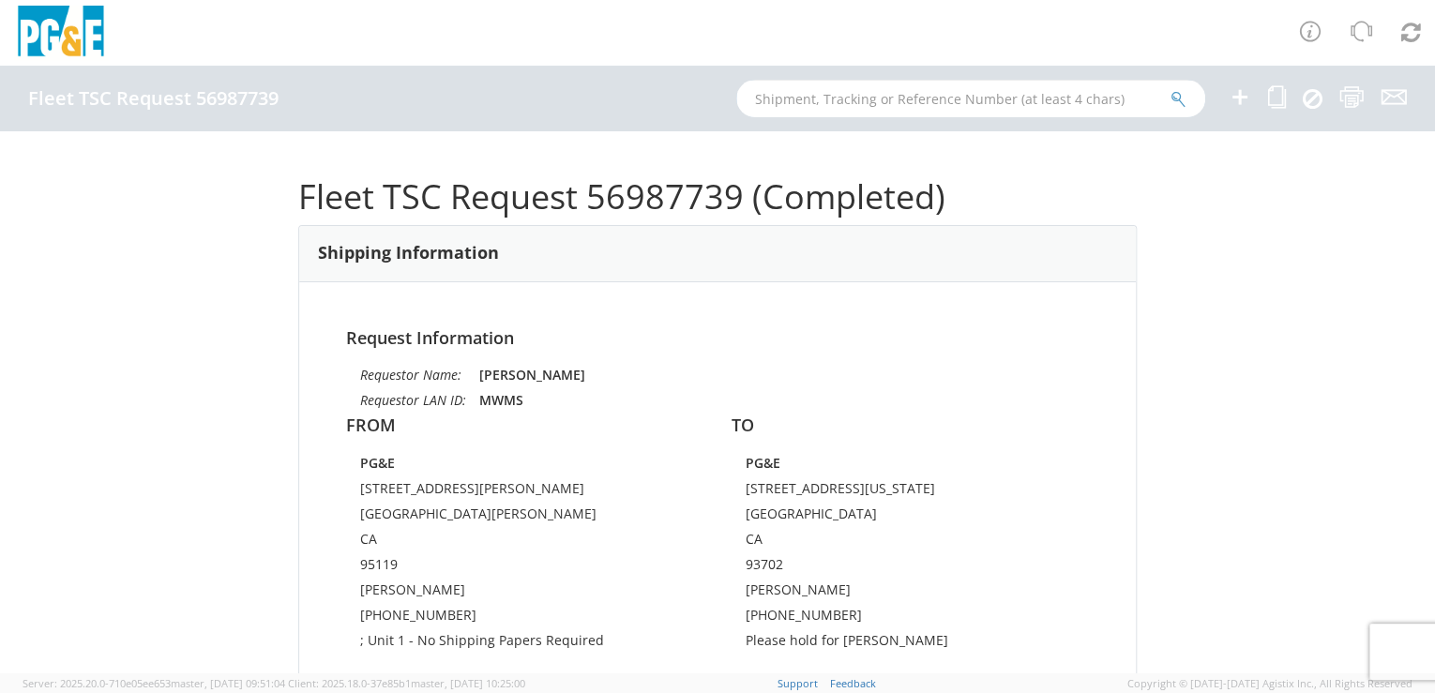
paste input "56987656"
type input "56987656"
click at [1175, 101] on icon "submit" at bounding box center [1179, 99] width 16 height 17
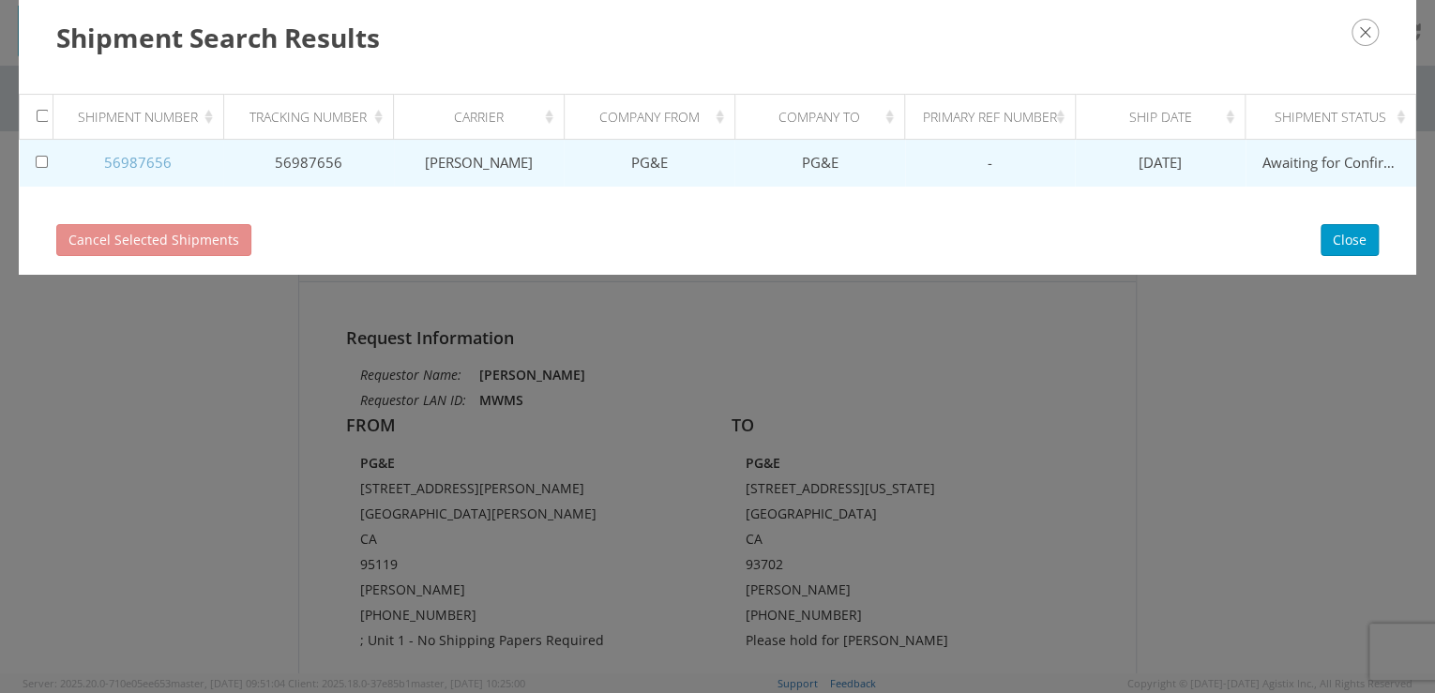
click at [143, 159] on link "56987656" at bounding box center [138, 162] width 68 height 19
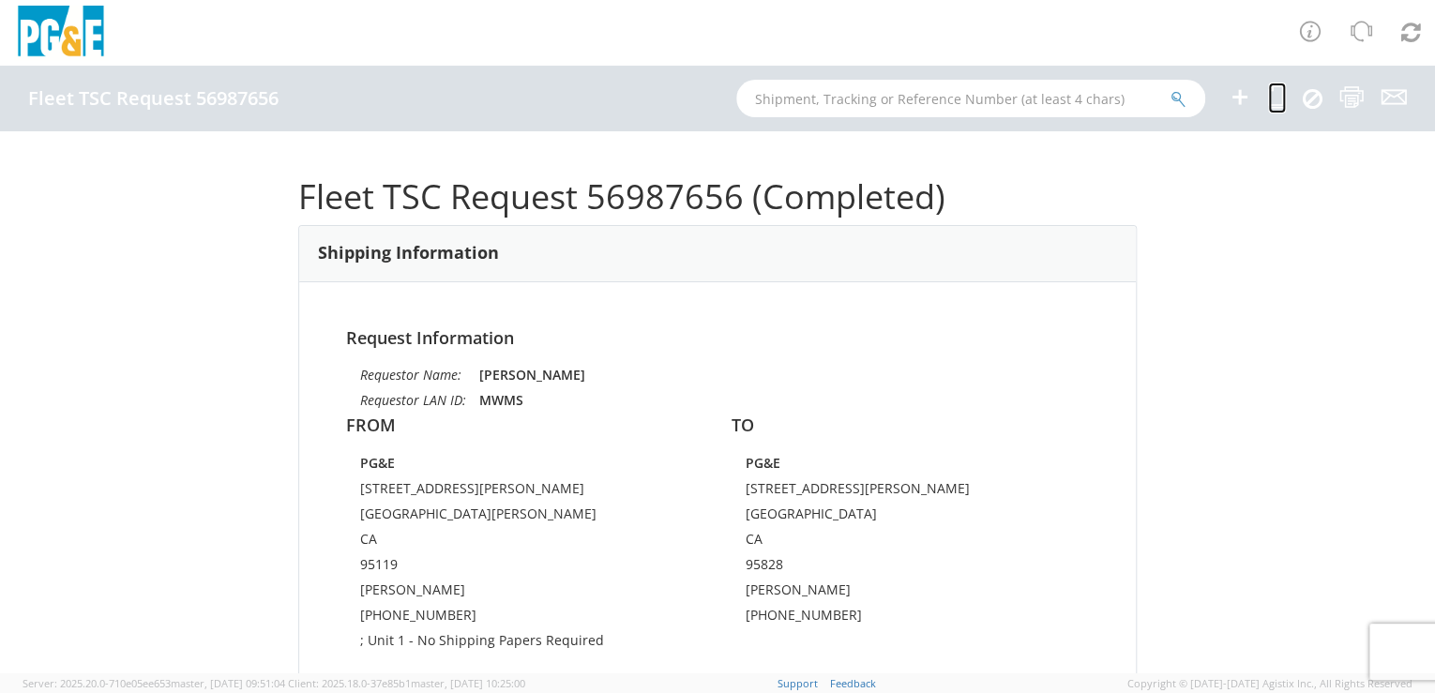
click at [1282, 94] on icon at bounding box center [1277, 96] width 18 height 23
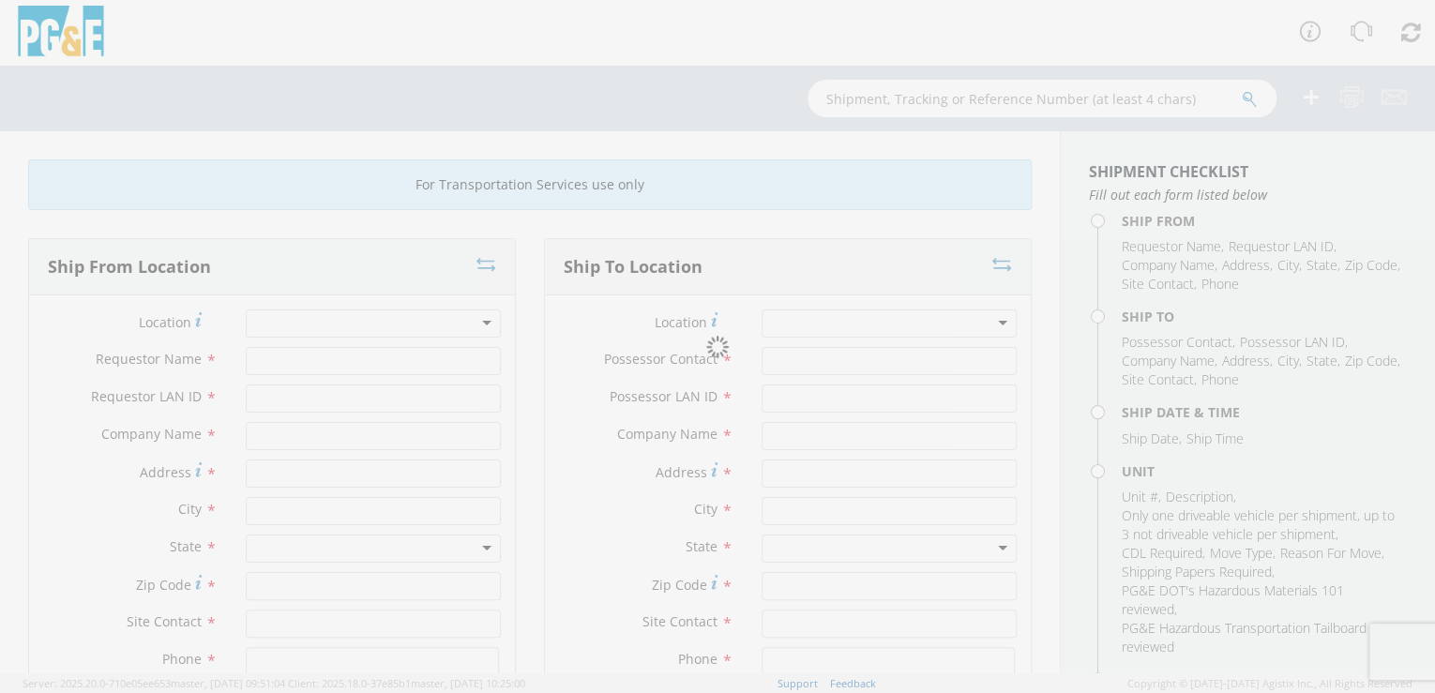
type input "[PERSON_NAME]"
type input "MWMS"
type input "PG&E"
type input "[STREET_ADDRESS][PERSON_NAME]"
type input "[GEOGRAPHIC_DATA][PERSON_NAME]"
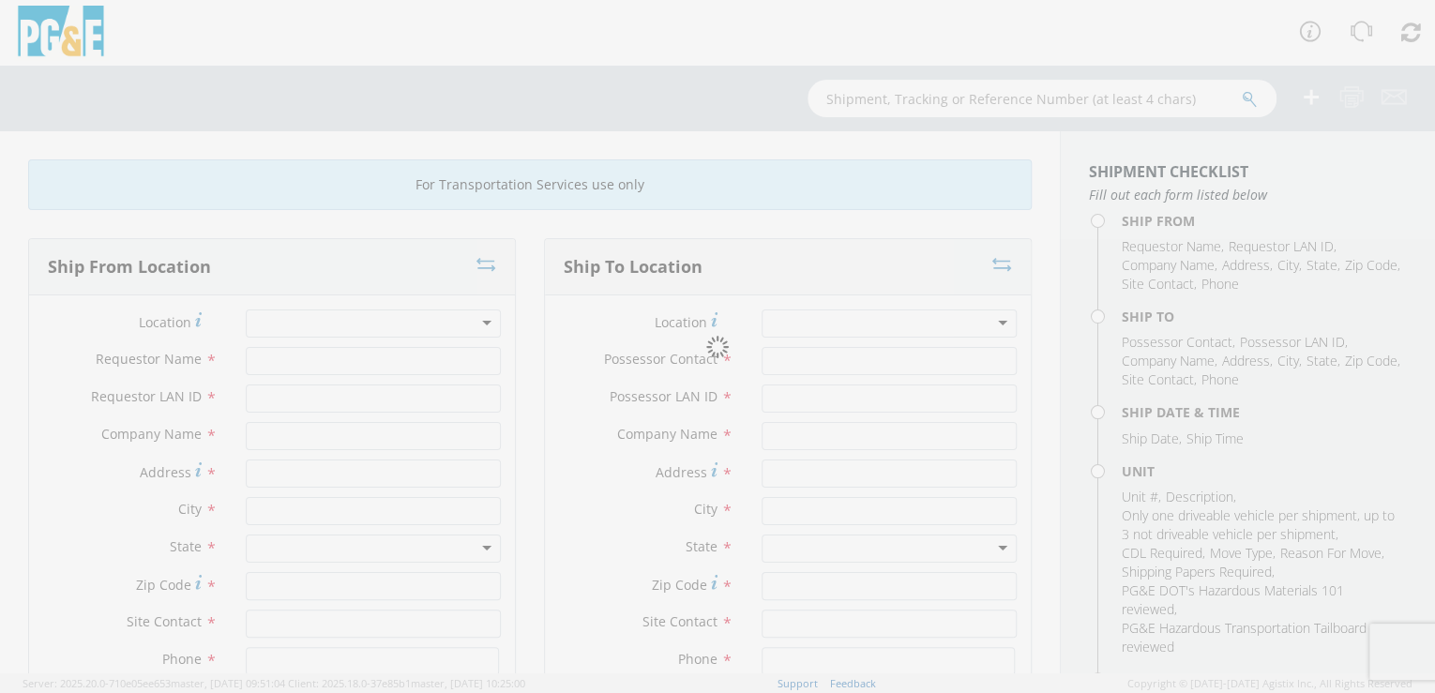
type input "95119"
type input "[PERSON_NAME]"
type input "[PHONE_NUMBER]"
type input "[PERSON_NAME]"
type input "S4BR"
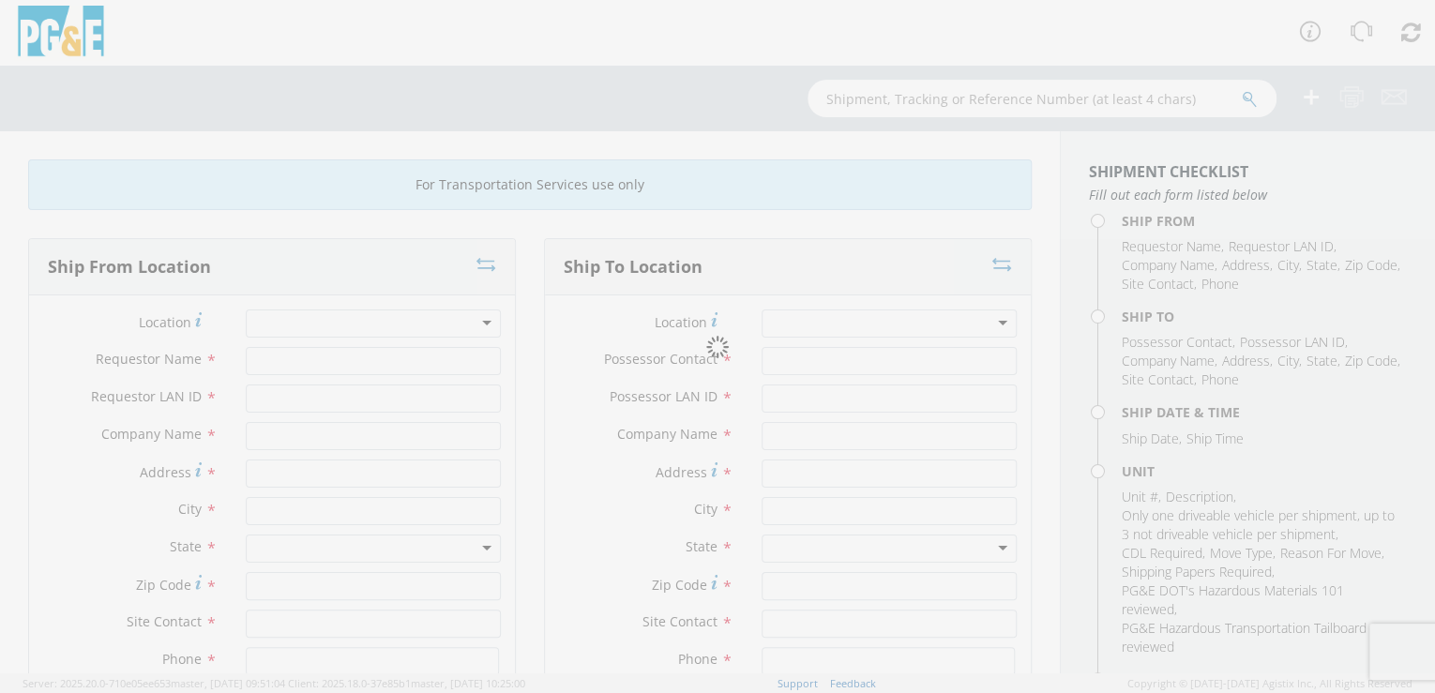
type input "PG&E"
type input "[STREET_ADDRESS][PERSON_NAME]"
type input "[GEOGRAPHIC_DATA]"
type input "95828"
type input "[PERSON_NAME]"
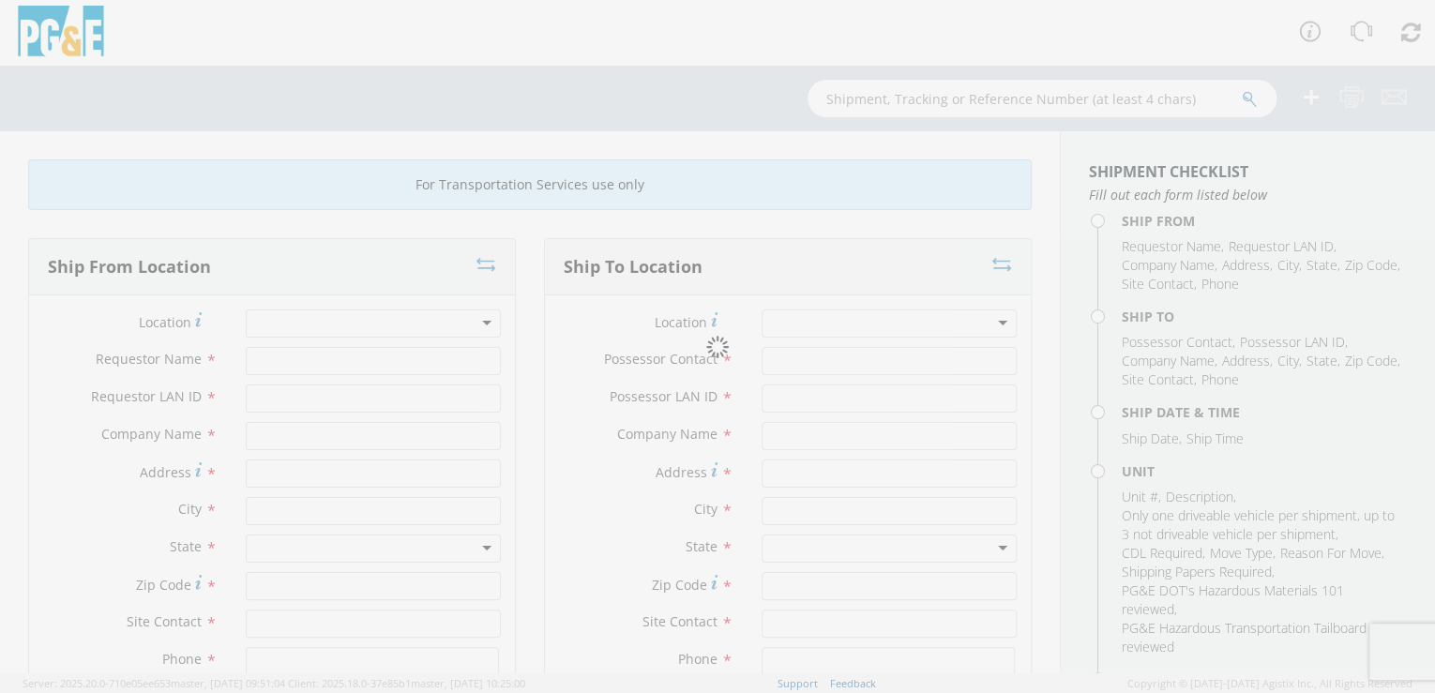
type input "[PHONE_NUMBER]"
type input "[DATE]"
type input "CAR; 4DR PASSENGER - COMPACT"
type input "4566"
select select "B35259"
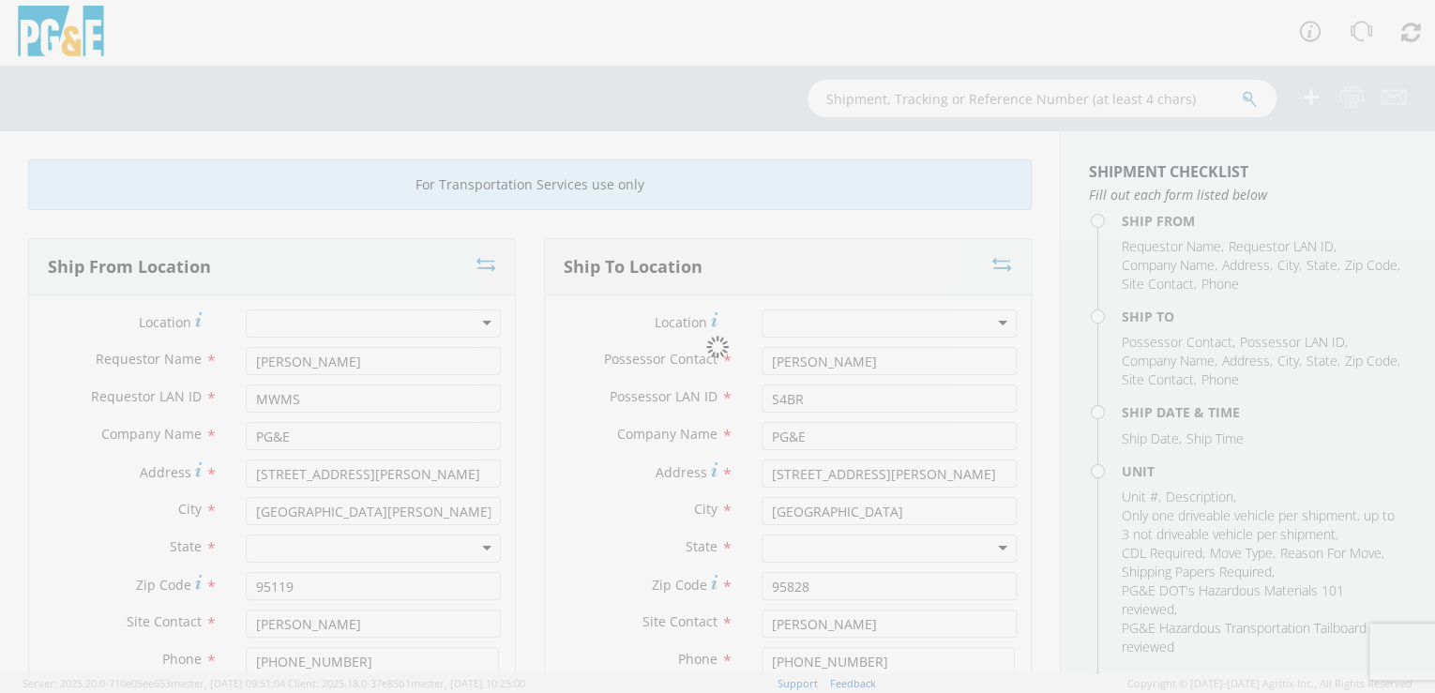
select select "15184"
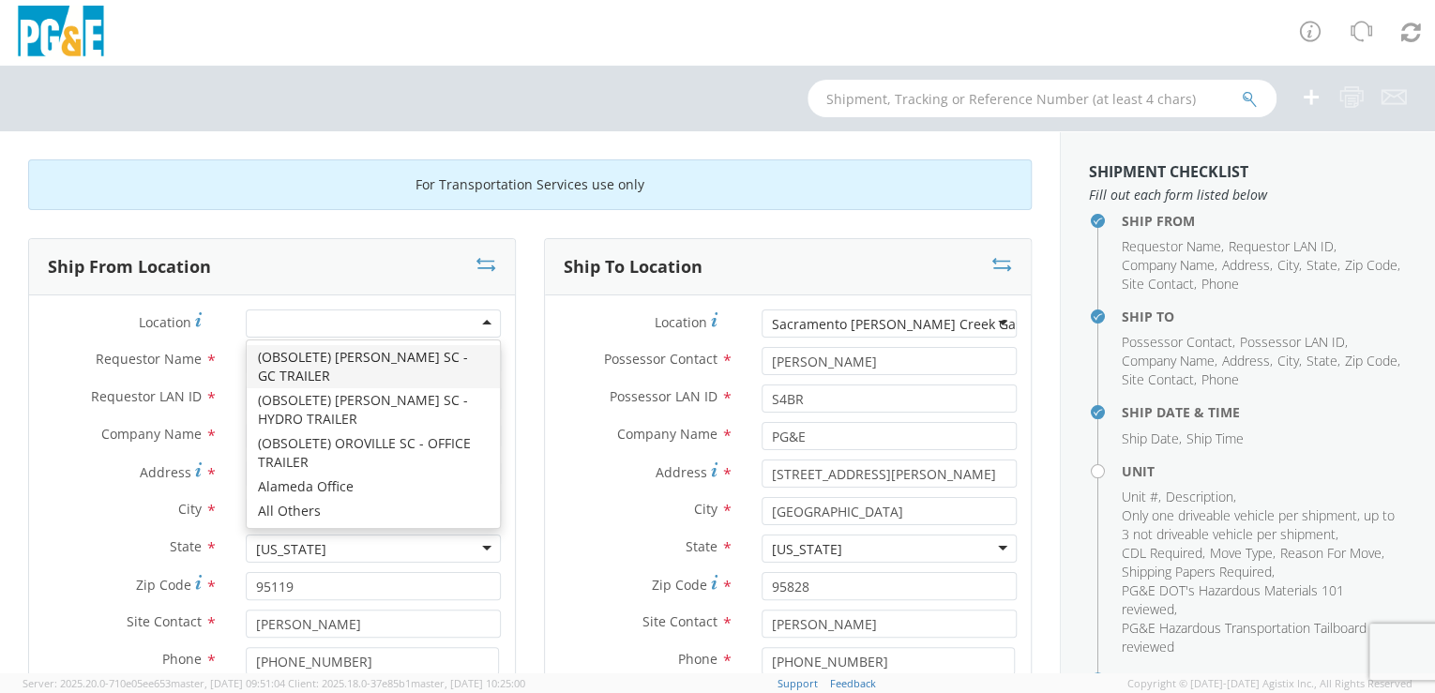
click at [338, 323] on div at bounding box center [373, 324] width 255 height 28
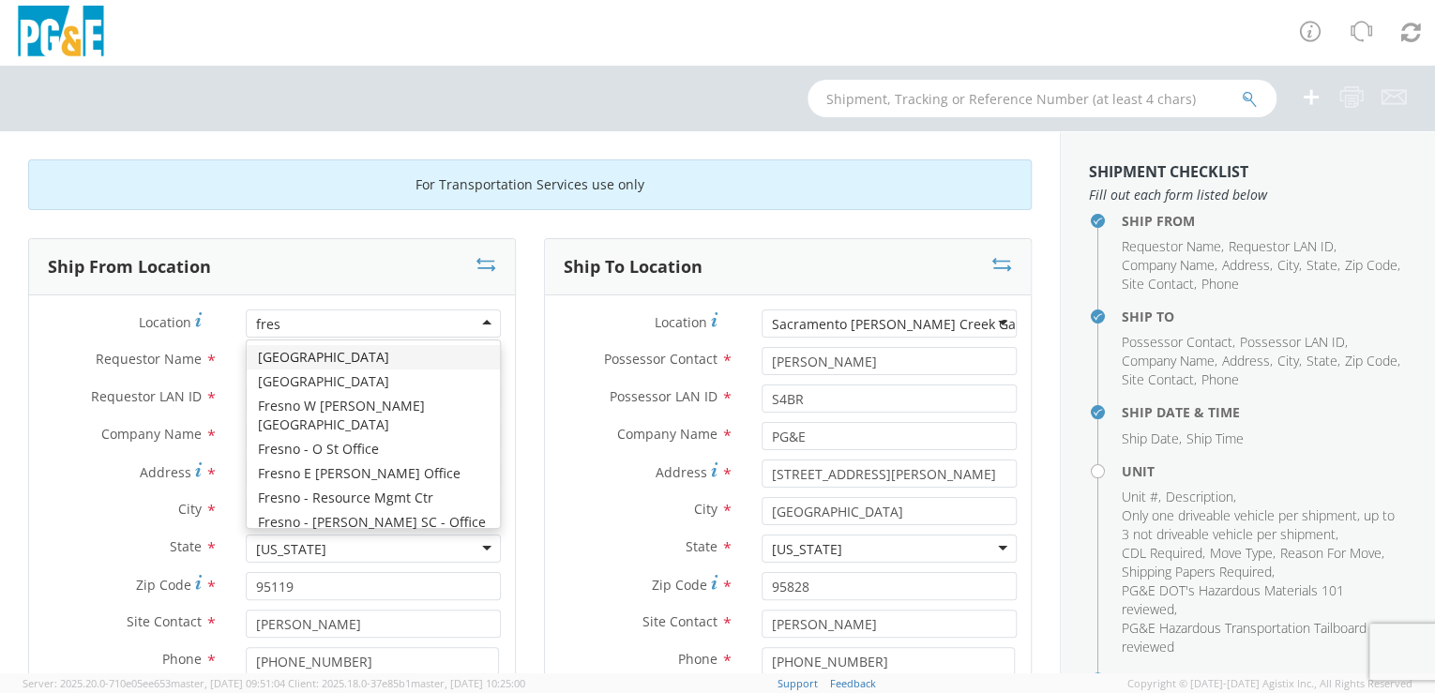
type input "fresn"
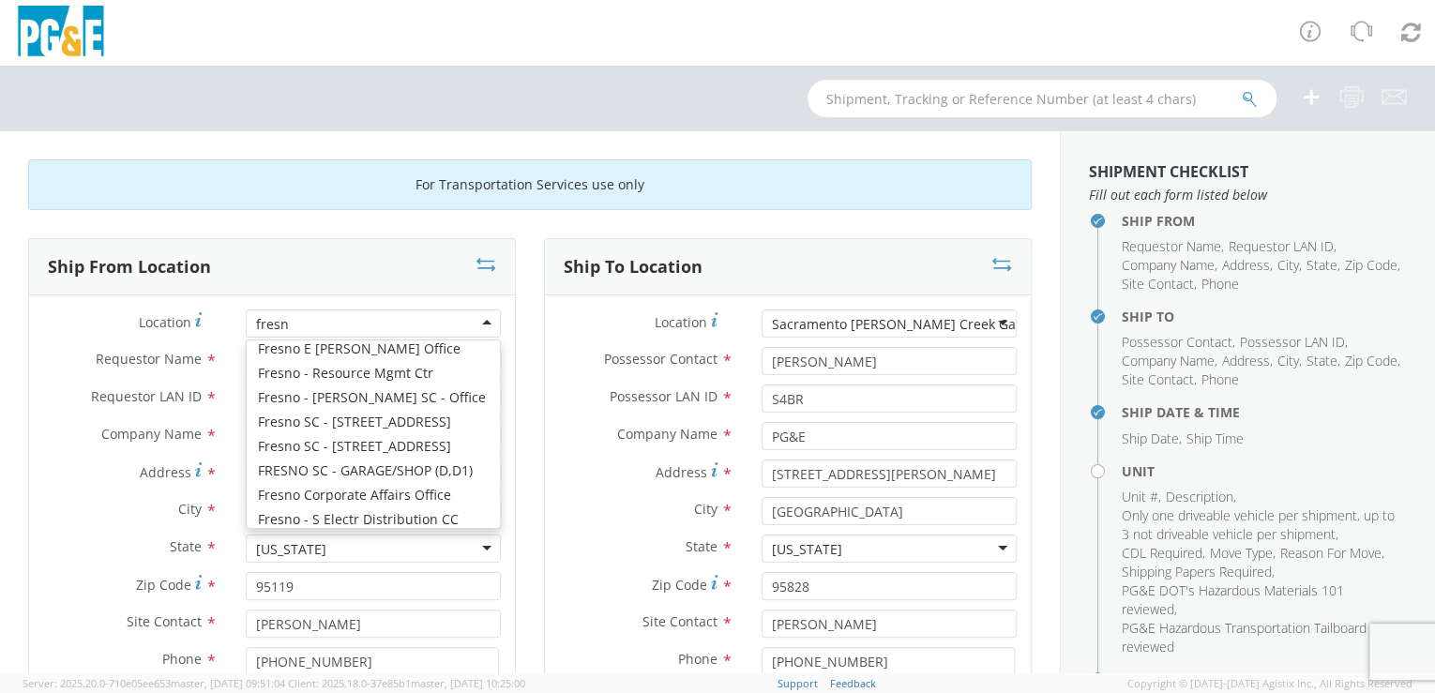
scroll to position [128, 0]
type input "[STREET_ADDRESS][US_STATE]"
type input "[GEOGRAPHIC_DATA]"
type input "93702"
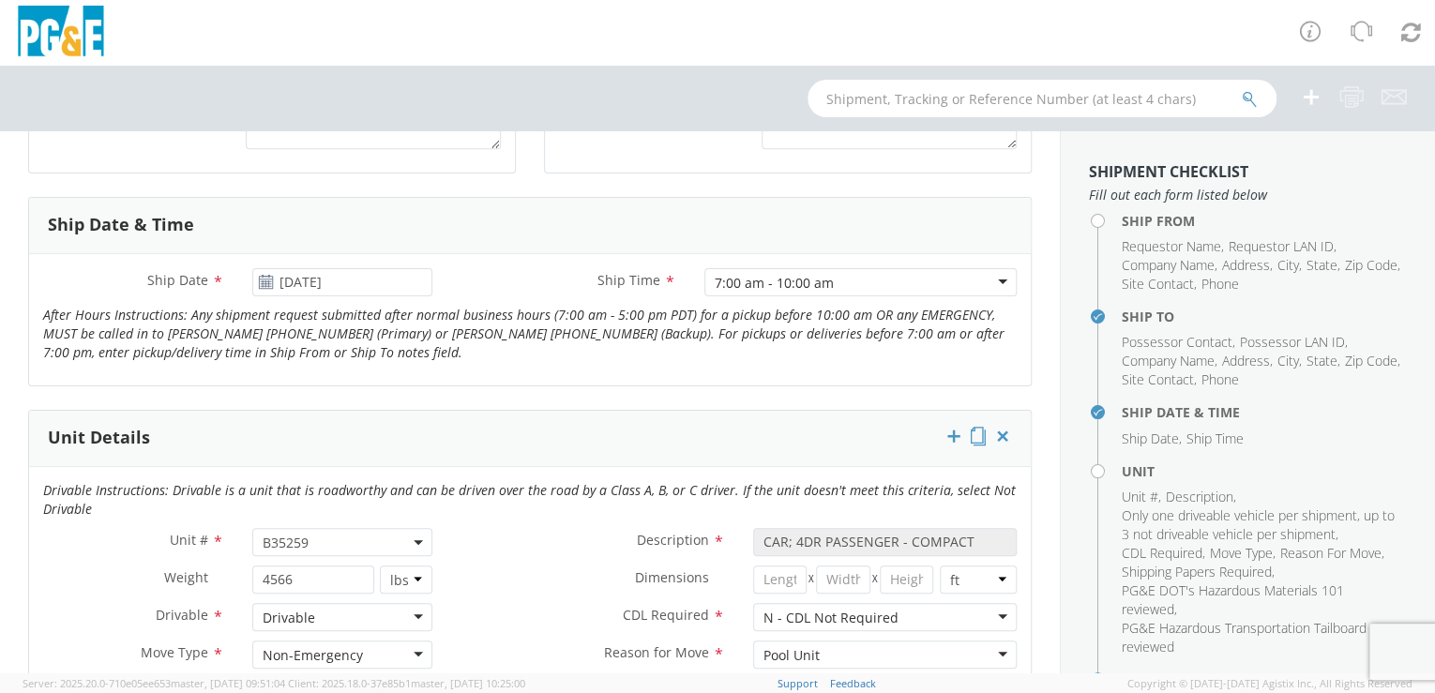
scroll to position [666, 0]
click at [316, 531] on span "B35259" at bounding box center [343, 540] width 160 height 18
click at [280, 563] on input "search" at bounding box center [341, 570] width 169 height 28
paste input "B32025"
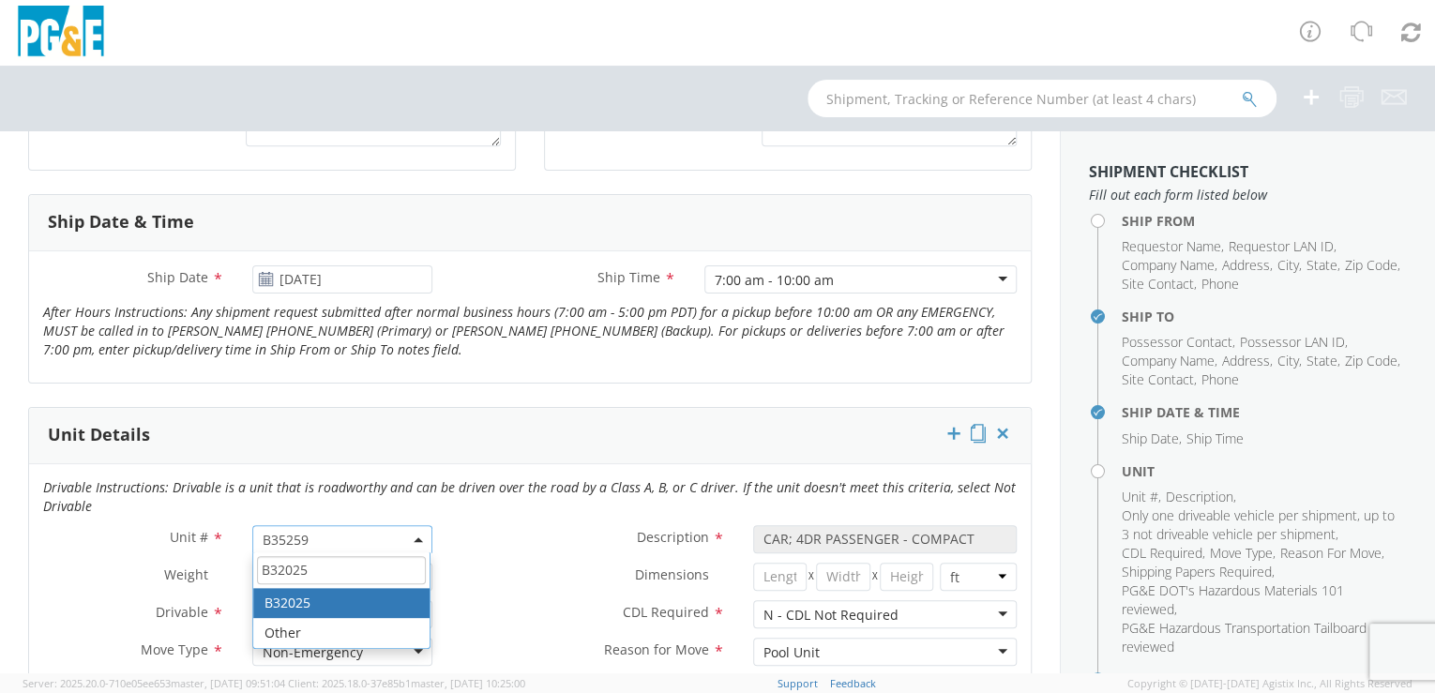
type input "B32025"
type input "TRUCK; SERVICE VEH UTILITY 1T 4X4"
type input "11100"
select select "B32025"
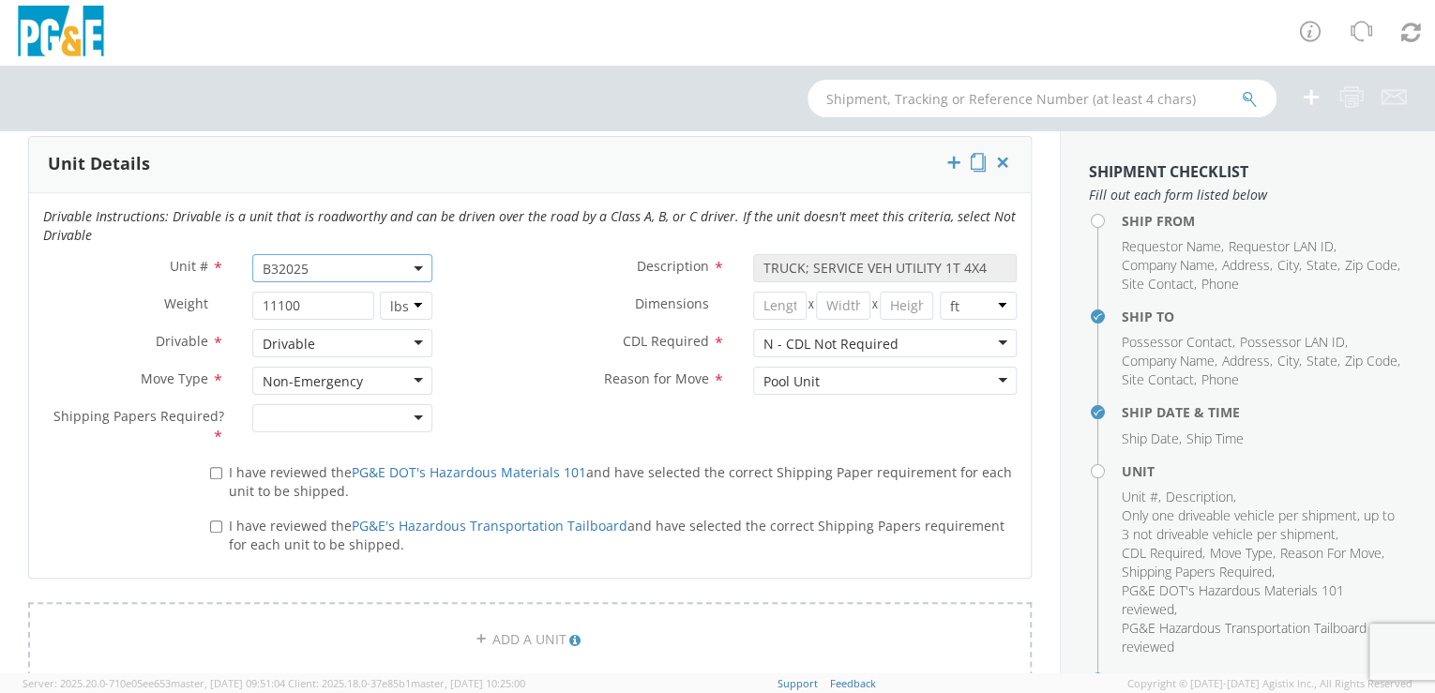
scroll to position [946, 0]
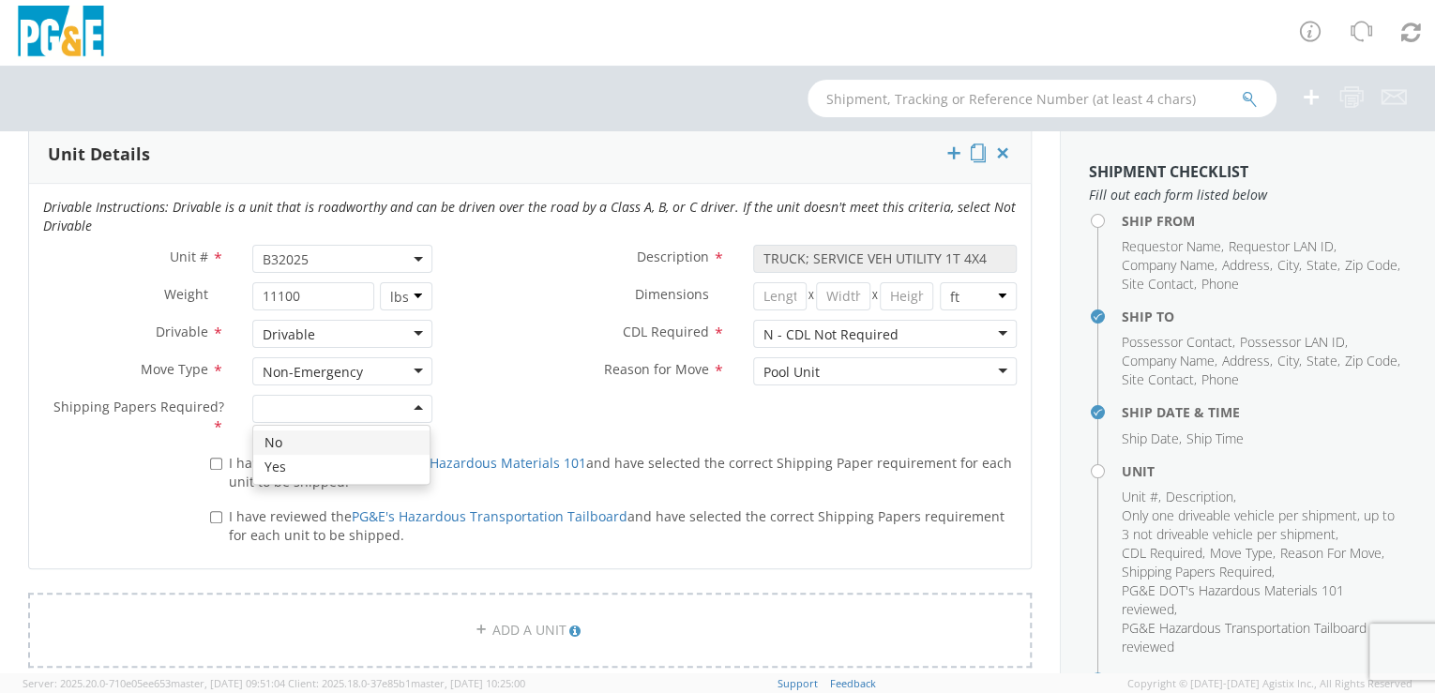
click at [412, 401] on div at bounding box center [342, 409] width 181 height 28
click at [210, 462] on input "I have reviewed the PG&E DOT's Hazardous Materials 101 and have selected the co…" at bounding box center [216, 464] width 12 height 12
checkbox input "true"
click at [214, 514] on input "I have reviewed the PG&E's Hazardous Transportation Tailboard and have selected…" at bounding box center [216, 517] width 12 height 12
checkbox input "true"
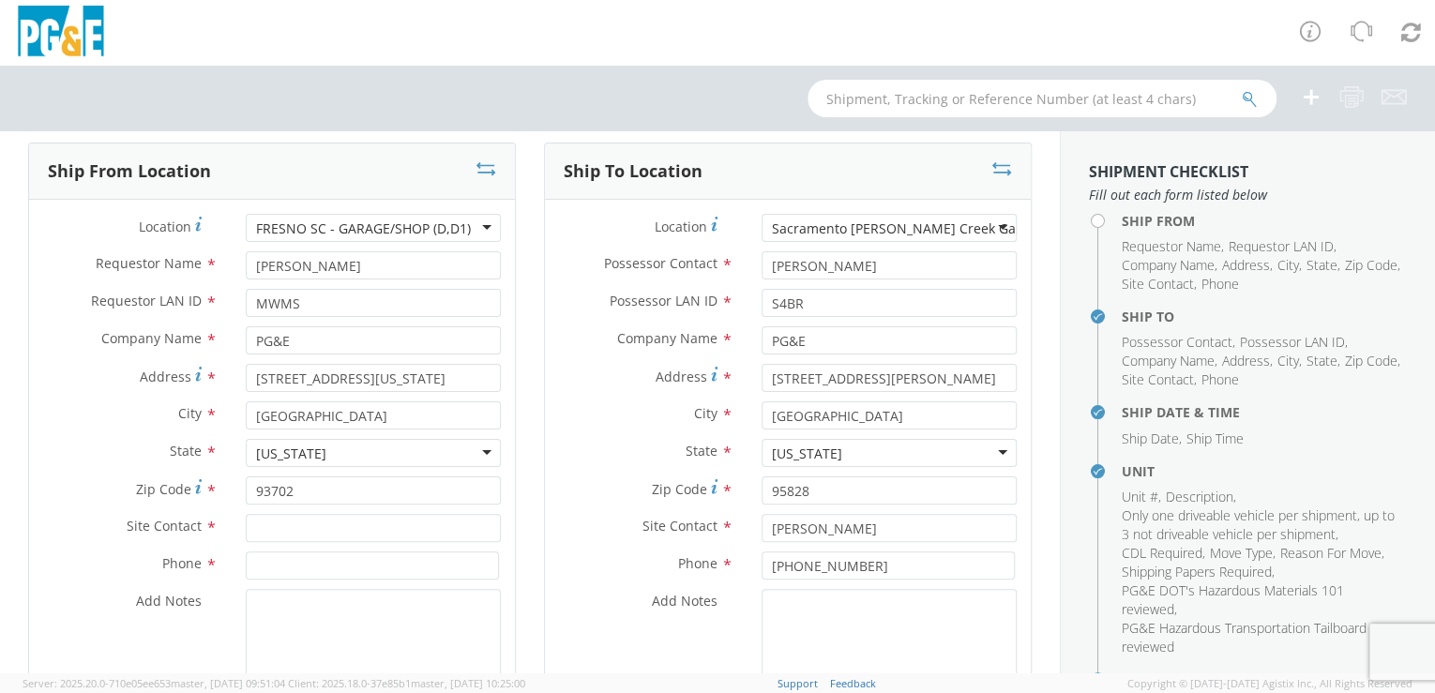
scroll to position [151, 0]
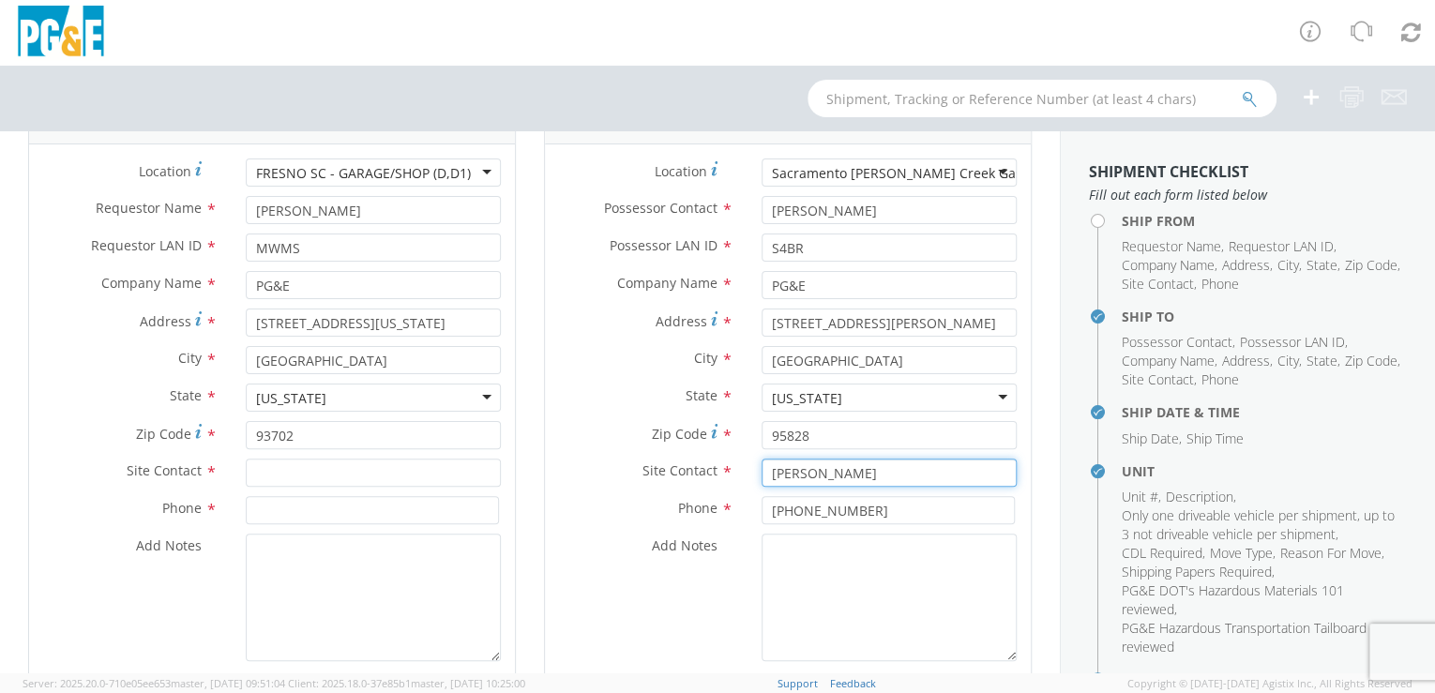
drag, startPoint x: 869, startPoint y: 471, endPoint x: 686, endPoint y: 470, distance: 182.9
click at [686, 470] on div "Site Contact * [PERSON_NAME]" at bounding box center [788, 473] width 486 height 28
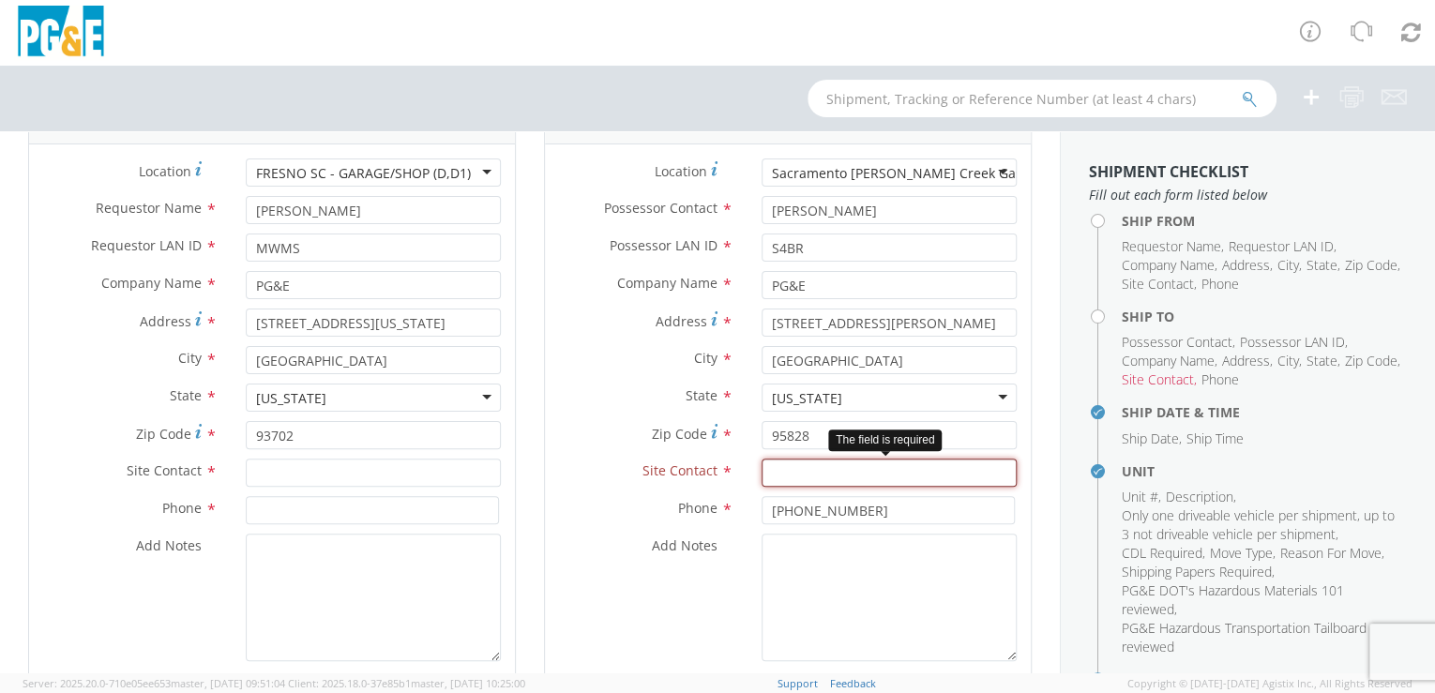
click at [774, 470] on input "text" at bounding box center [889, 473] width 255 height 28
paste input "[PERSON_NAME]"
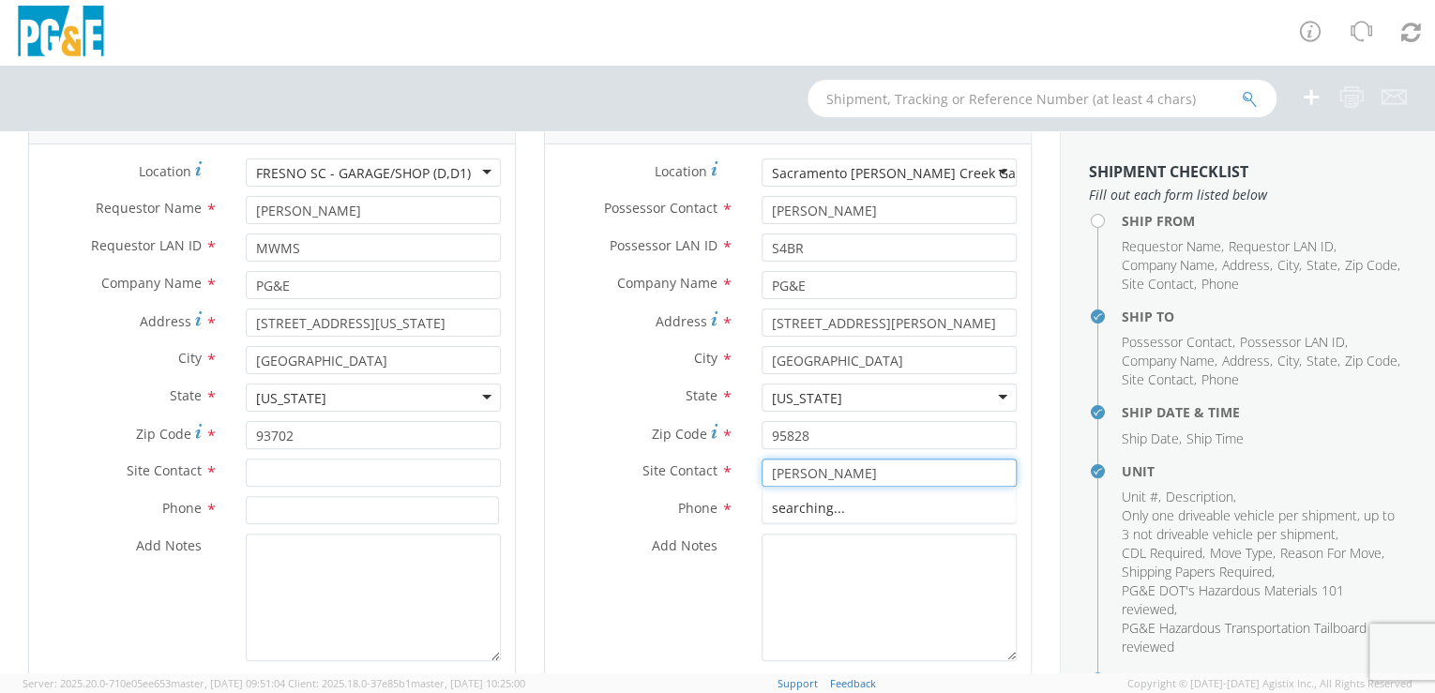
type input "[PERSON_NAME]"
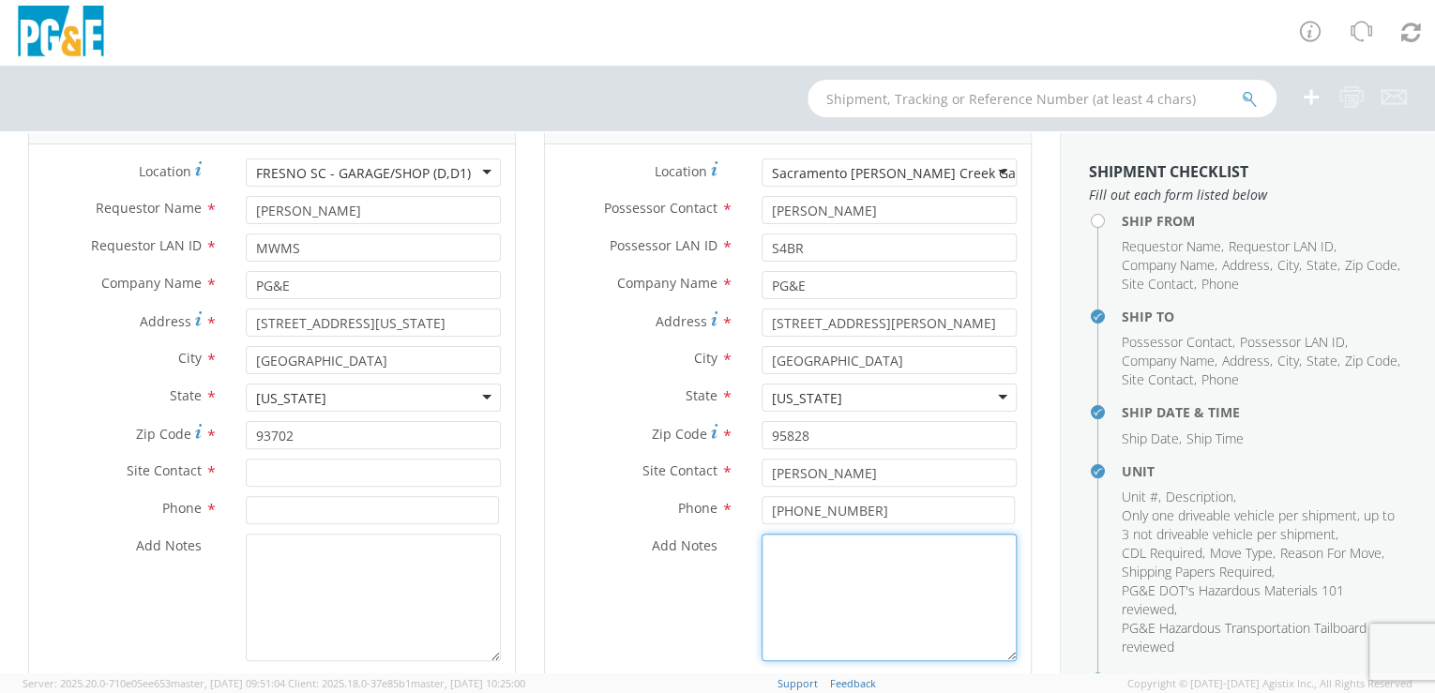
drag, startPoint x: 830, startPoint y: 565, endPoint x: 649, endPoint y: 315, distance: 308.3
click at [829, 561] on textarea "Add Notes *" at bounding box center [889, 598] width 255 height 128
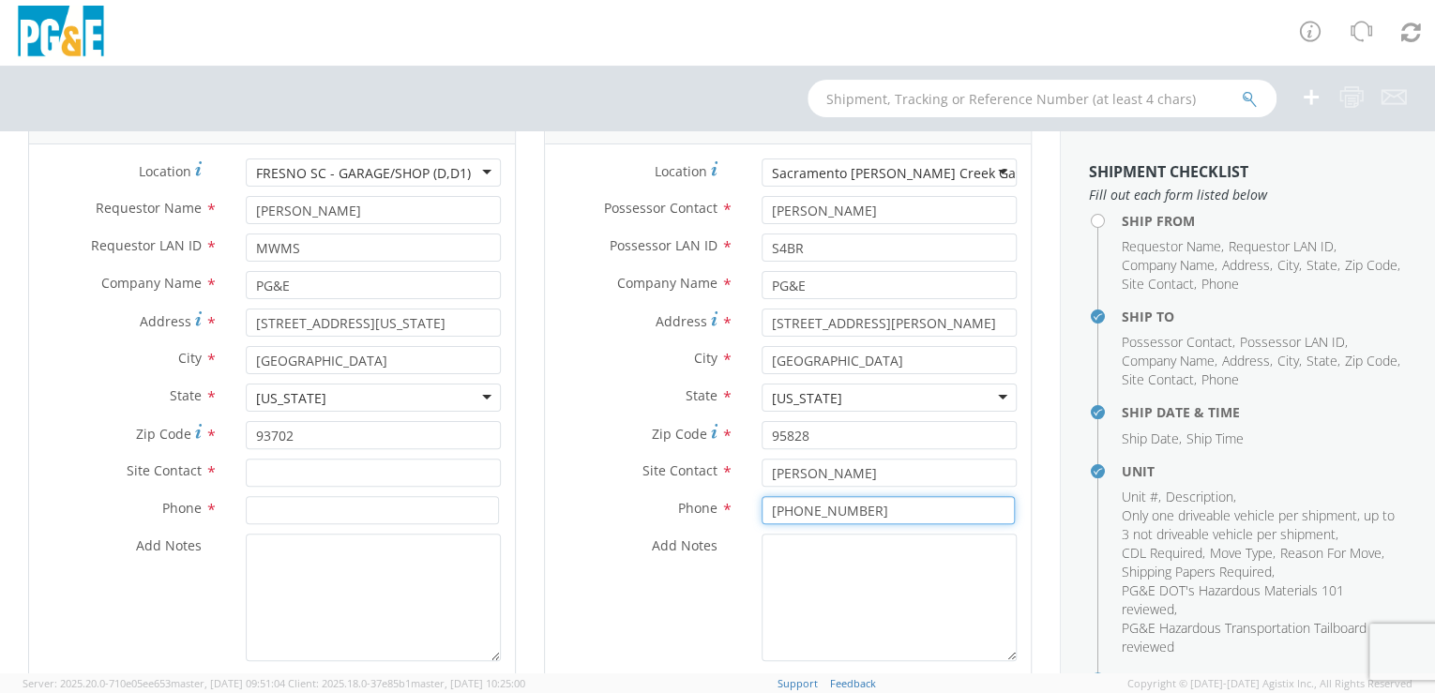
drag, startPoint x: 869, startPoint y: 503, endPoint x: 769, endPoint y: 514, distance: 100.1
click at [769, 514] on input "[PHONE_NUMBER]" at bounding box center [888, 510] width 253 height 28
paste input "559/578-7566"
click at [794, 507] on input "(559/578-7566" at bounding box center [888, 510] width 253 height 28
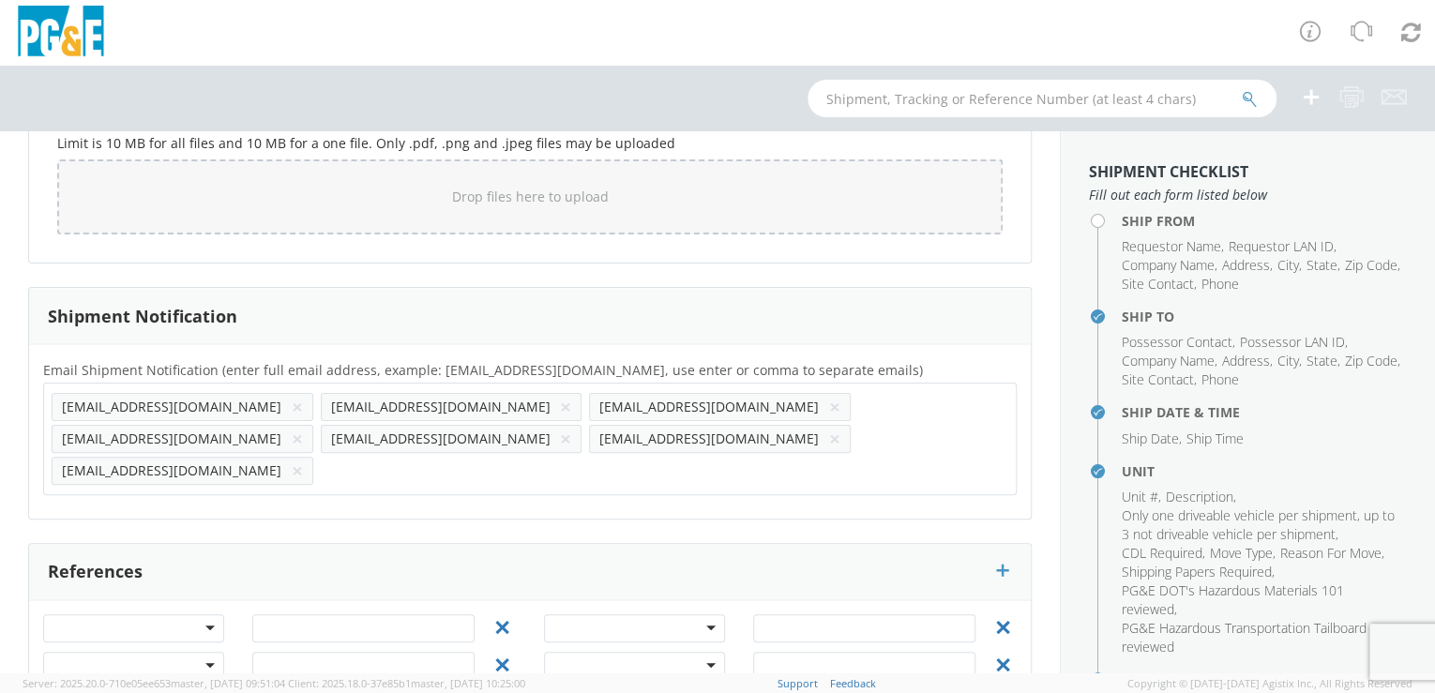
scroll to position [1692, 0]
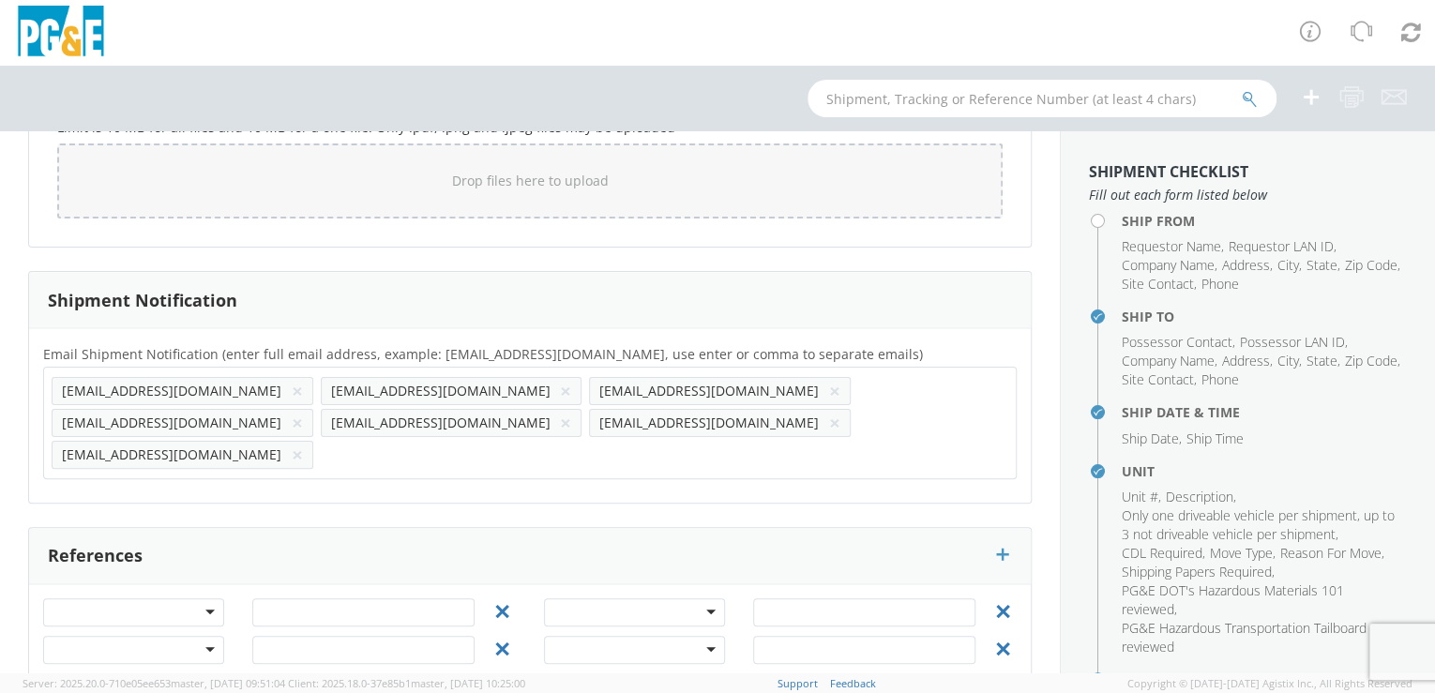
type input "[PHONE_NUMBER]"
click at [829, 384] on button "×" at bounding box center [834, 391] width 11 height 23
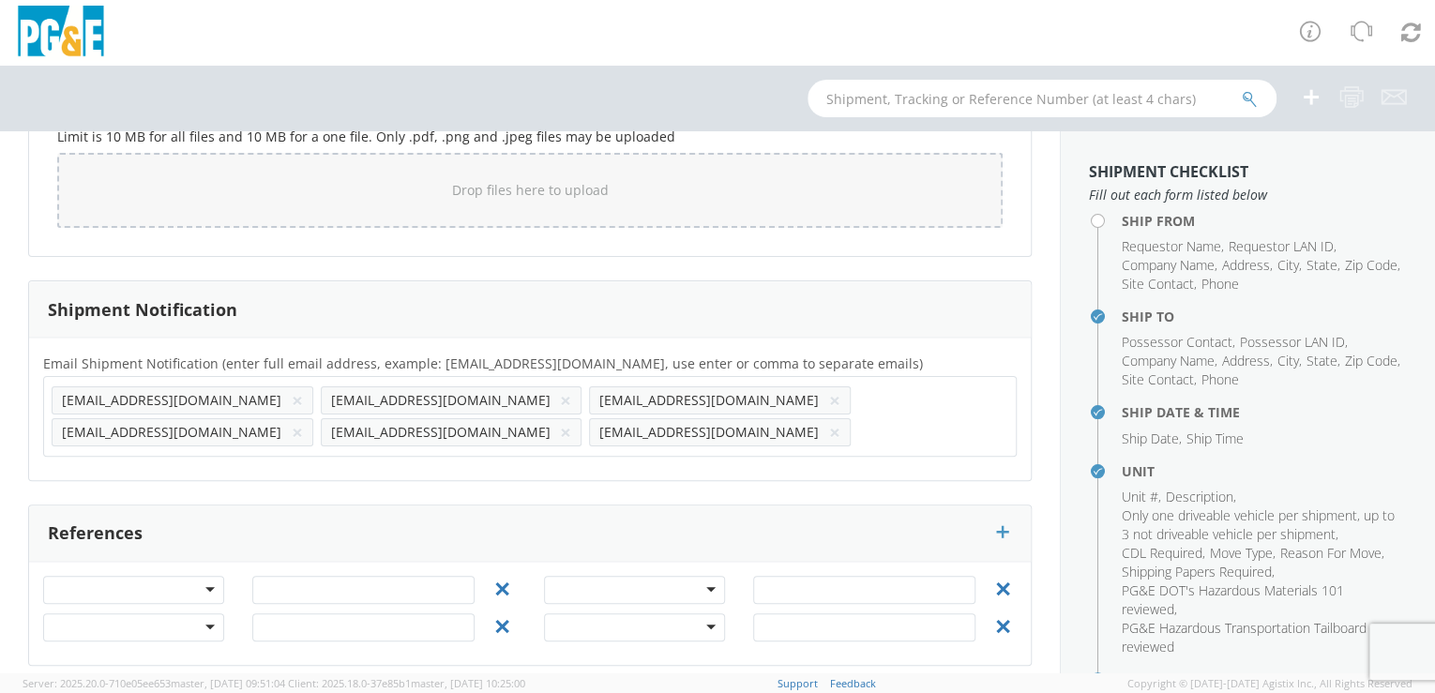
scroll to position [1687, 0]
paste input "[EMAIL_ADDRESS][DOMAIN_NAME]"
type input "[EMAIL_ADDRESS][DOMAIN_NAME]"
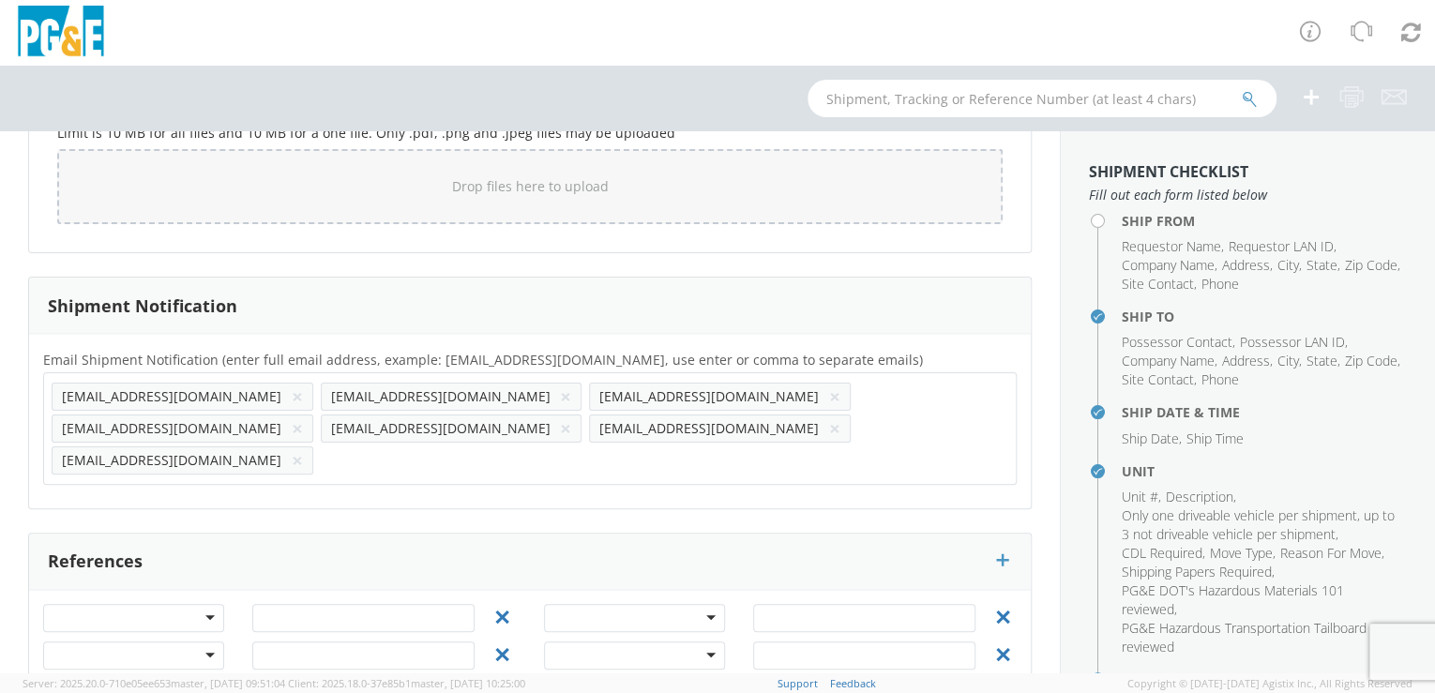
click at [97, 451] on div "Email Shipment Notification (enter full email address, example: [EMAIL_ADDRESS]…" at bounding box center [530, 421] width 1002 height 146
click at [321, 446] on input "text" at bounding box center [331, 459] width 20 height 27
paste input "[EMAIL_ADDRESS][DOMAIN_NAME]"
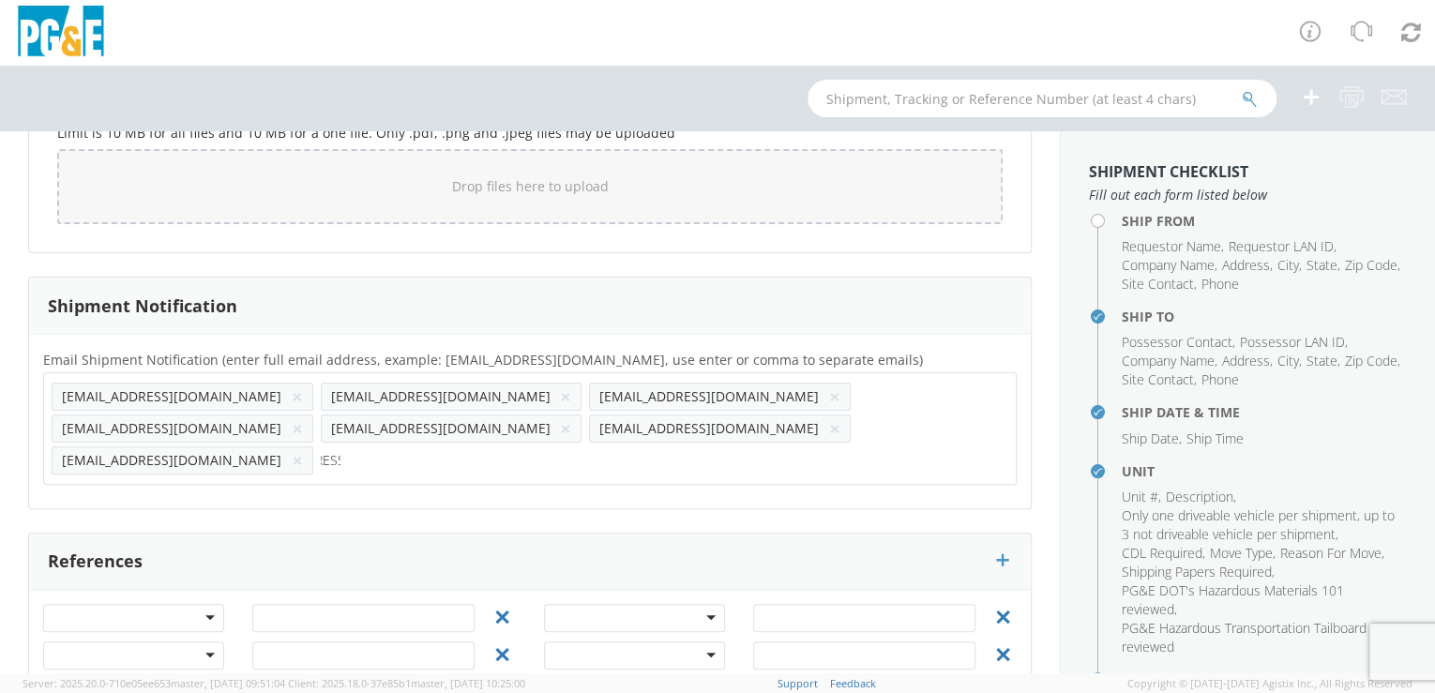
type input "[EMAIL_ADDRESS][DOMAIN_NAME]"
click at [215, 458] on div "Email Shipment Notification (enter full email address, example: [EMAIL_ADDRESS]…" at bounding box center [530, 421] width 1002 height 174
click at [589, 446] on input "text" at bounding box center [599, 459] width 20 height 27
paste input "[PHONE_NUMBER]"
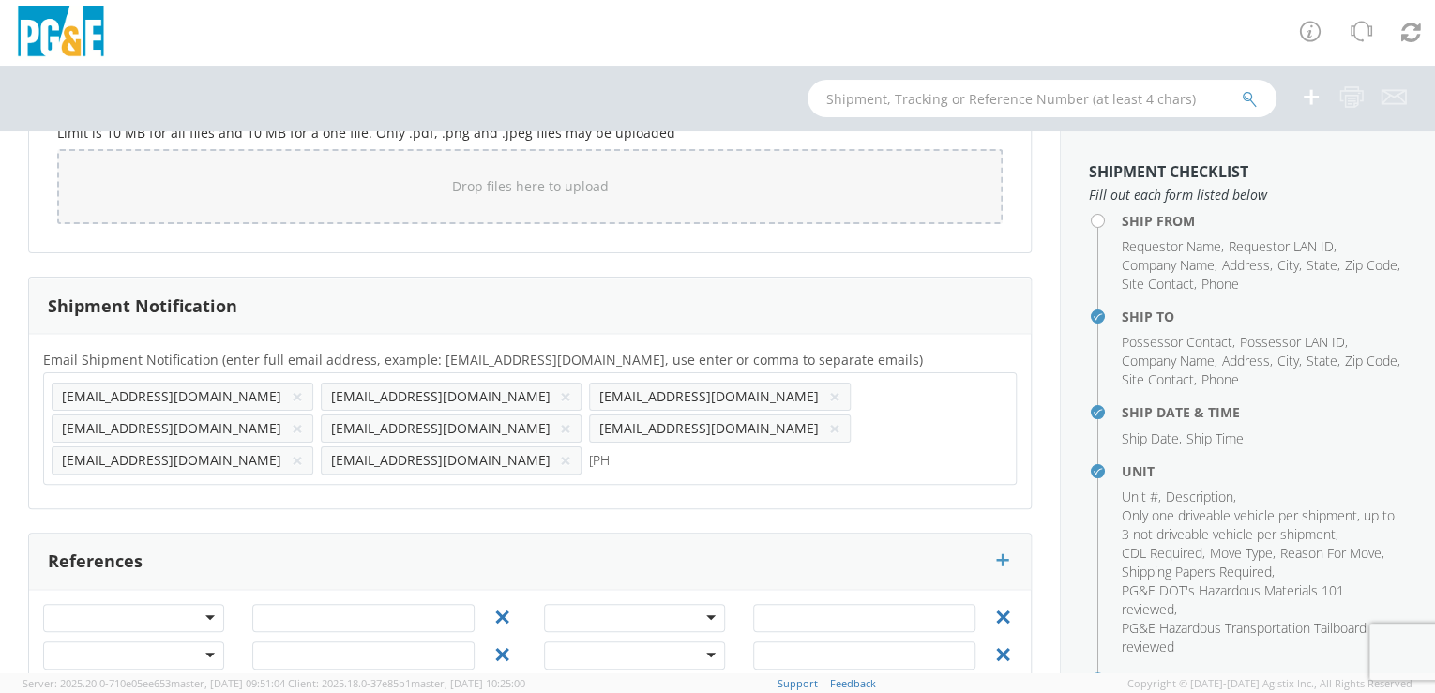
scroll to position [0, 69]
type input "[PHONE_NUMBER]"
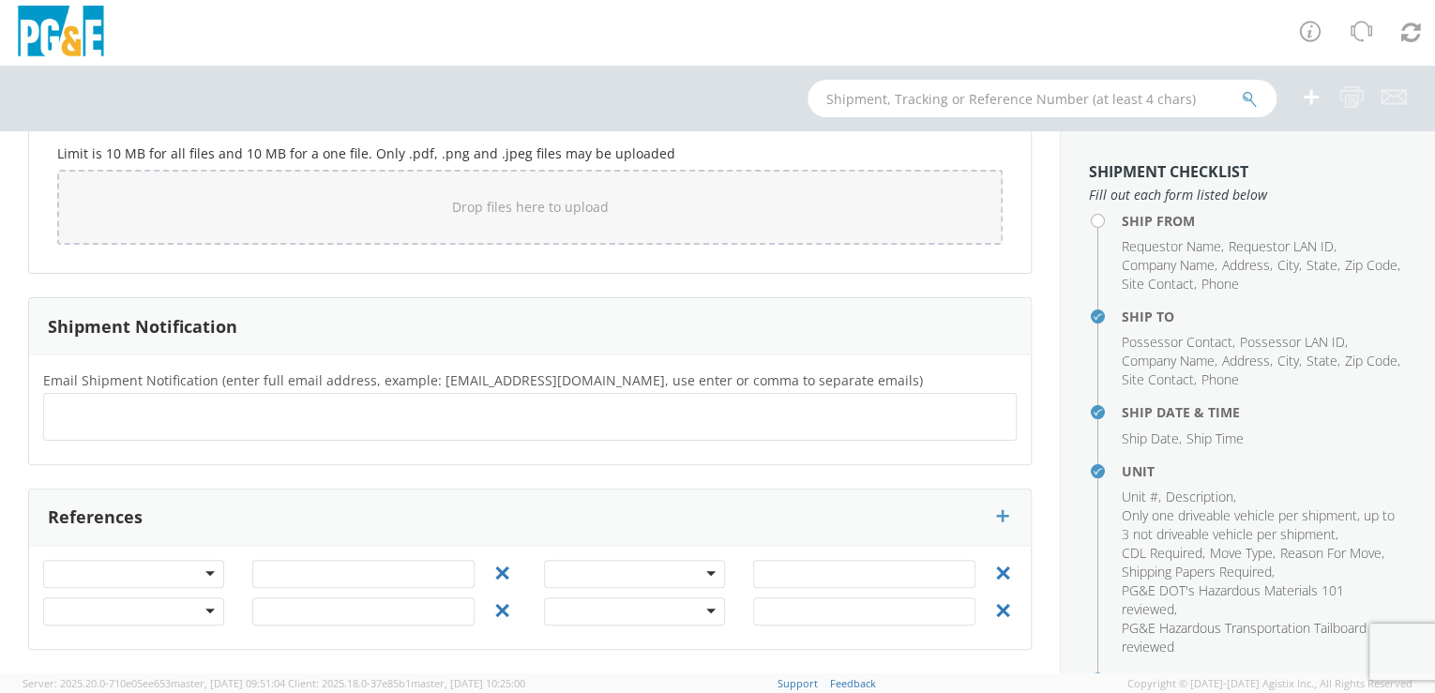
click at [360, 458] on div "Email Shipment Notification (enter full email address, example: [EMAIL_ADDRESS]…" at bounding box center [530, 410] width 1002 height 110
click at [58, 408] on input "text" at bounding box center [62, 421] width 20 height 27
paste input "[EMAIL_ADDRESS][DOMAIN_NAME]"
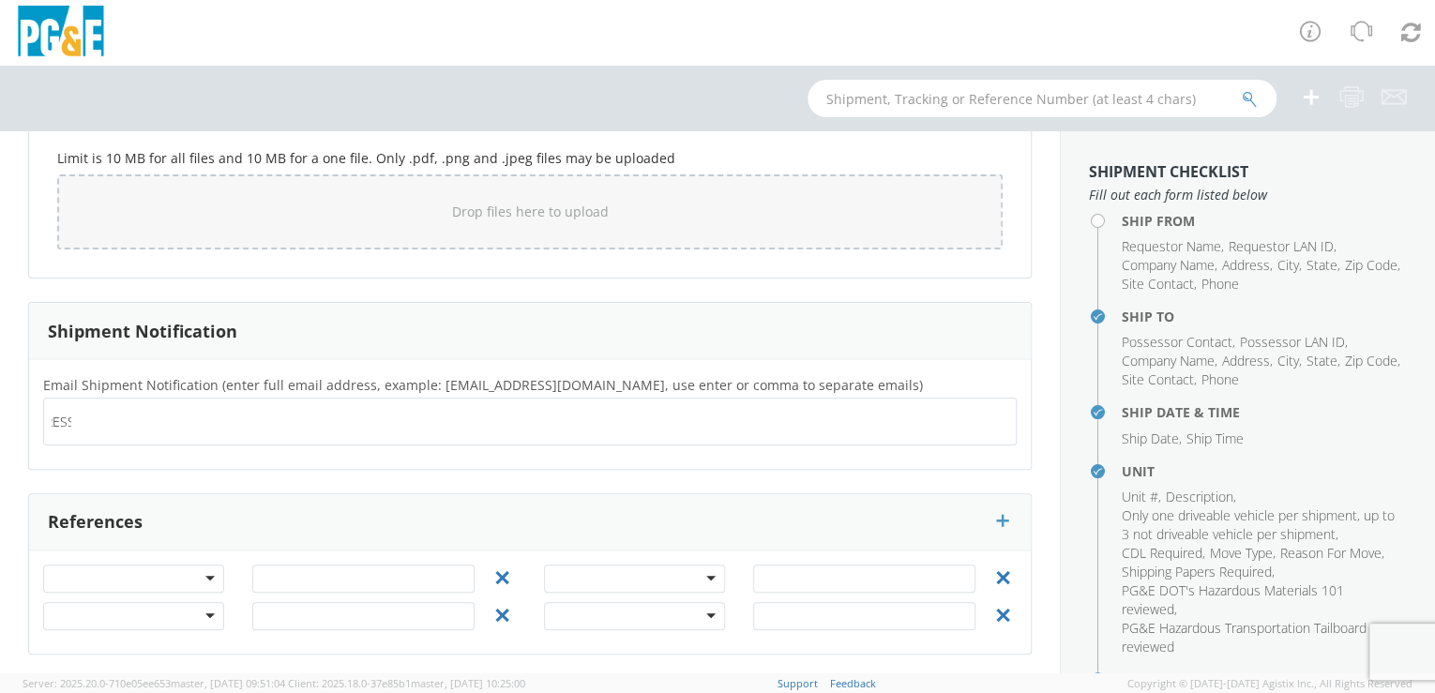
type input "[EMAIL_ADDRESS][DOMAIN_NAME]"
click at [161, 451] on div "Email Shipment Notification (enter full email address, example: [EMAIL_ADDRESS]…" at bounding box center [530, 414] width 1002 height 110
paste input "[EMAIL_ADDRESS][DOMAIN_NAME]"
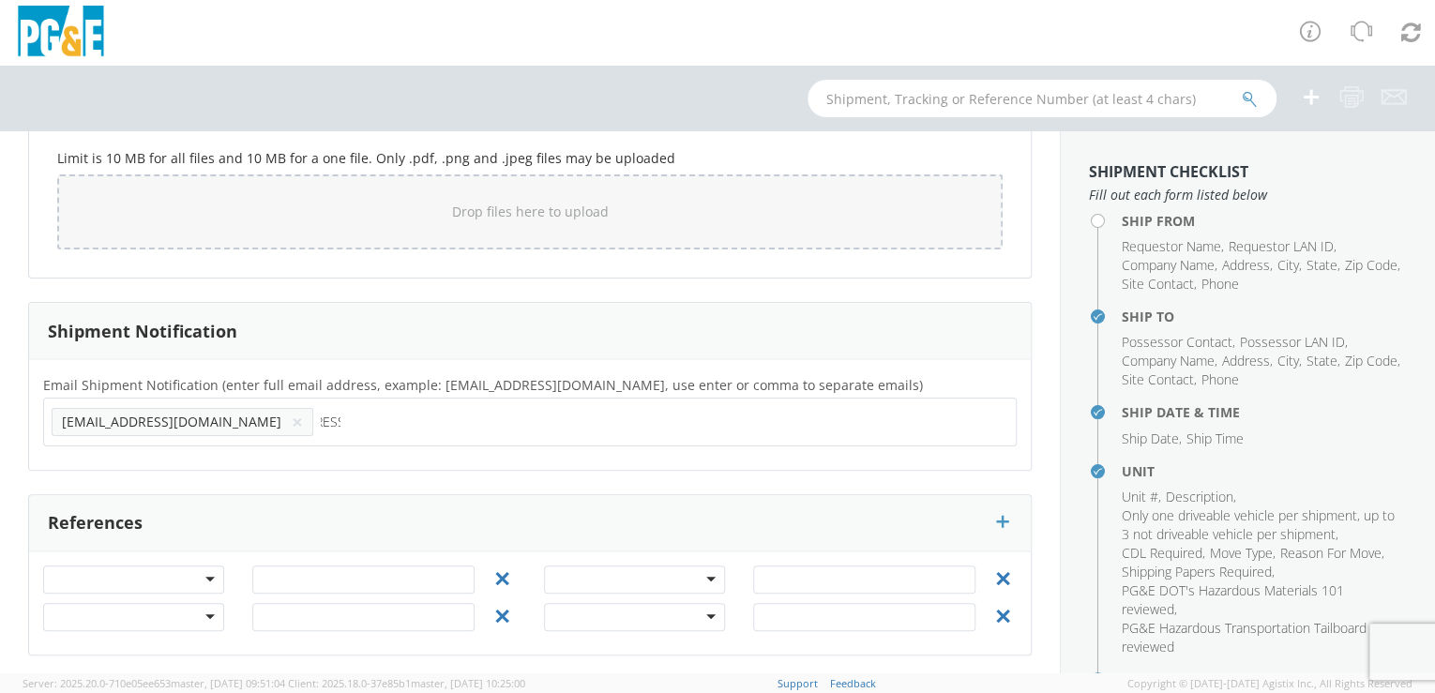
type input "[EMAIL_ADDRESS][DOMAIN_NAME]"
click at [206, 450] on div "Email Shipment Notification (enter full email address, example: [EMAIL_ADDRESS]…" at bounding box center [530, 414] width 1002 height 83
click at [348, 419] on ul "[EMAIL_ADDRESS][DOMAIN_NAME] × [EMAIL_ADDRESS][DOMAIN_NAME] ×" at bounding box center [530, 422] width 957 height 32
drag, startPoint x: 348, startPoint y: 419, endPoint x: 640, endPoint y: 514, distance: 306.7
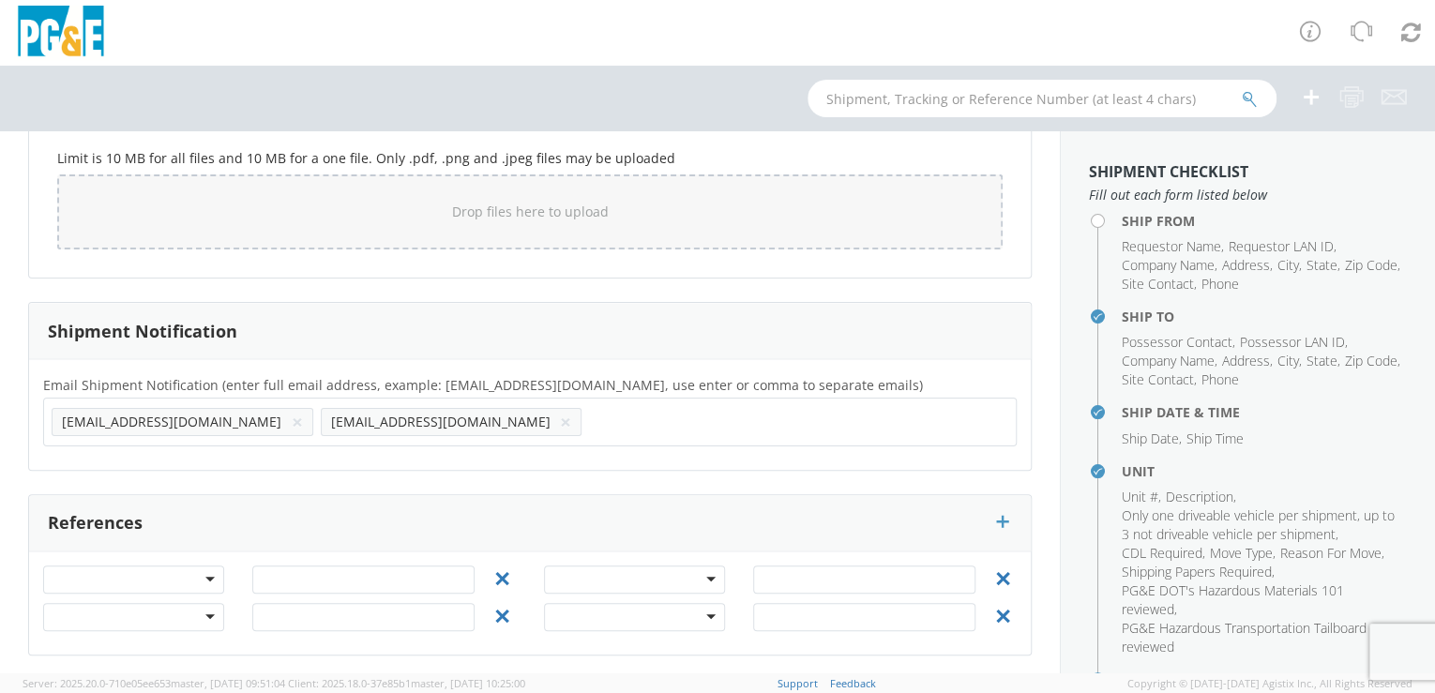
click at [640, 515] on div "References" at bounding box center [530, 523] width 1002 height 56
paste input "[EMAIL_ADDRESS][DOMAIN_NAME]"
type input "[EMAIL_ADDRESS][DOMAIN_NAME]"
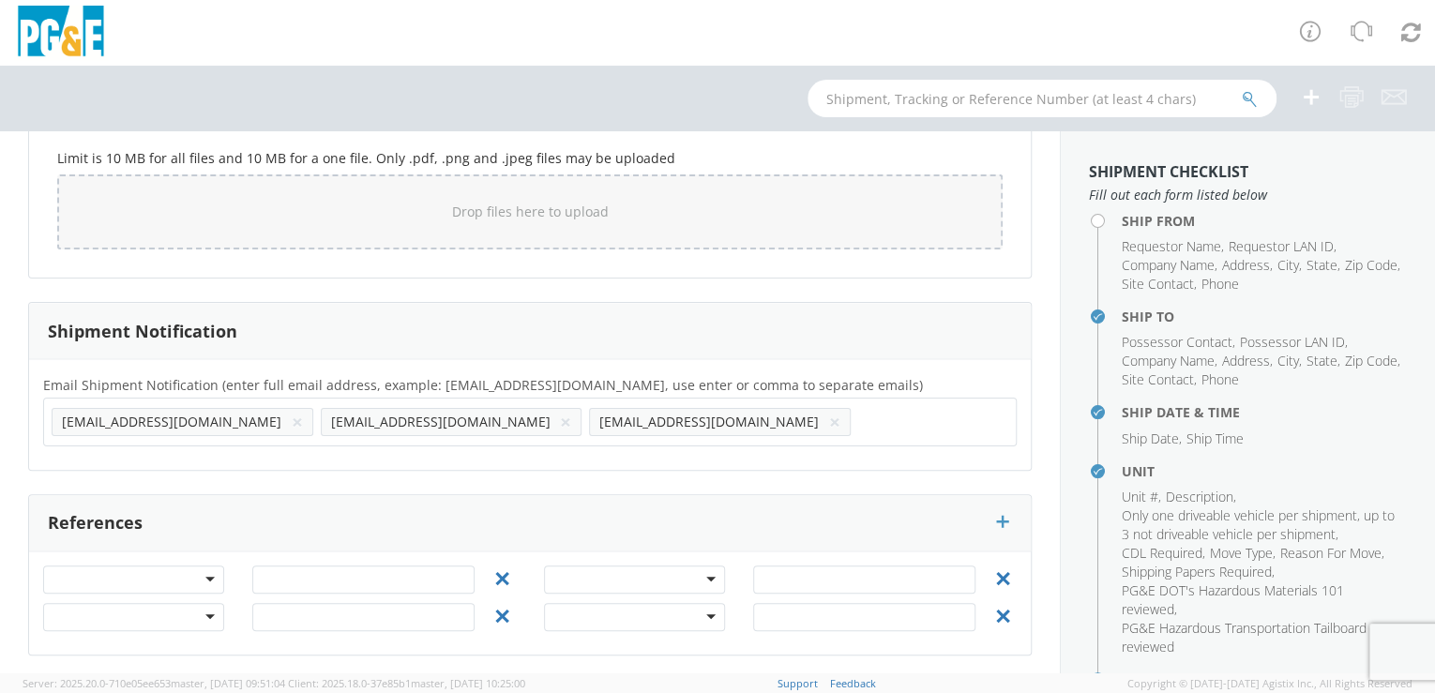
click at [390, 453] on div "Email Shipment Notification (enter full email address, example: [EMAIL_ADDRESS]…" at bounding box center [530, 414] width 1002 height 111
paste input "[EMAIL_ADDRESS][DOMAIN_NAME]"
type input "[EMAIL_ADDRESS][DOMAIN_NAME]"
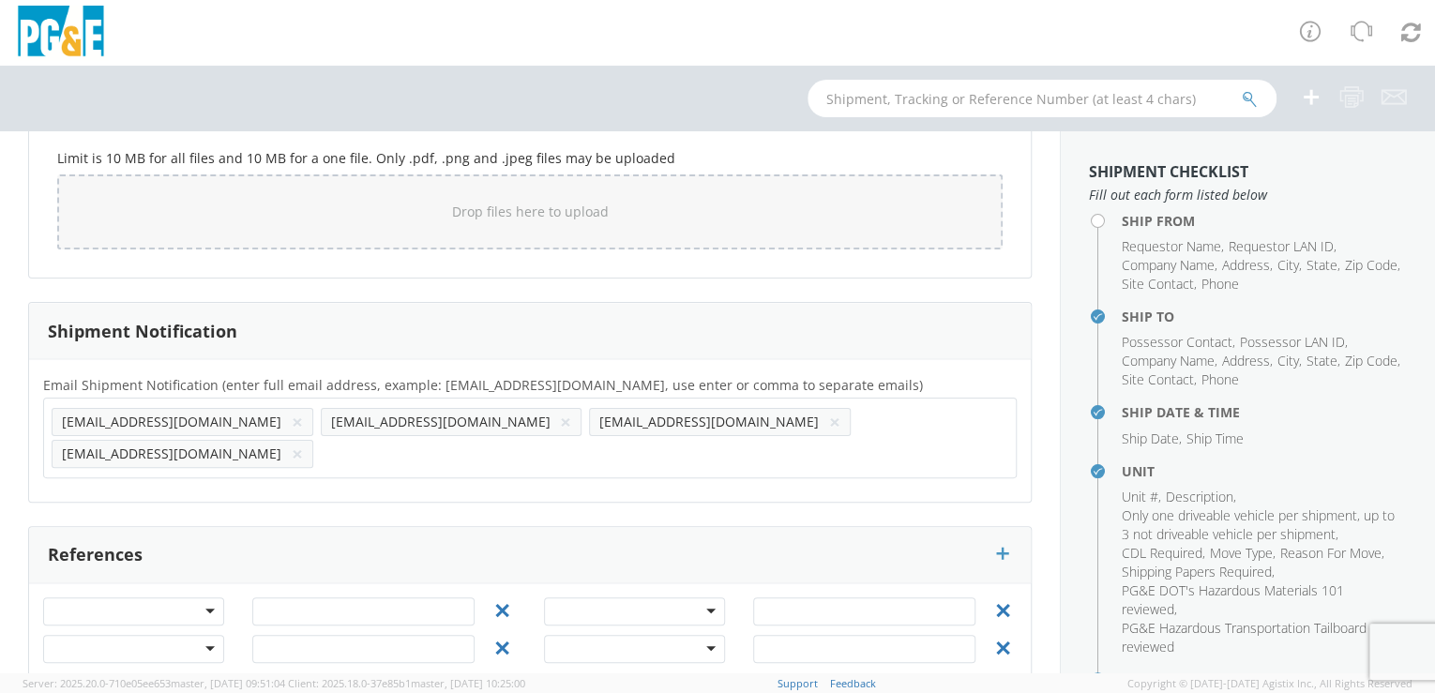
click at [520, 449] on div "Email Shipment Notification (enter full email address, example: [EMAIL_ADDRESS]…" at bounding box center [530, 430] width 1002 height 114
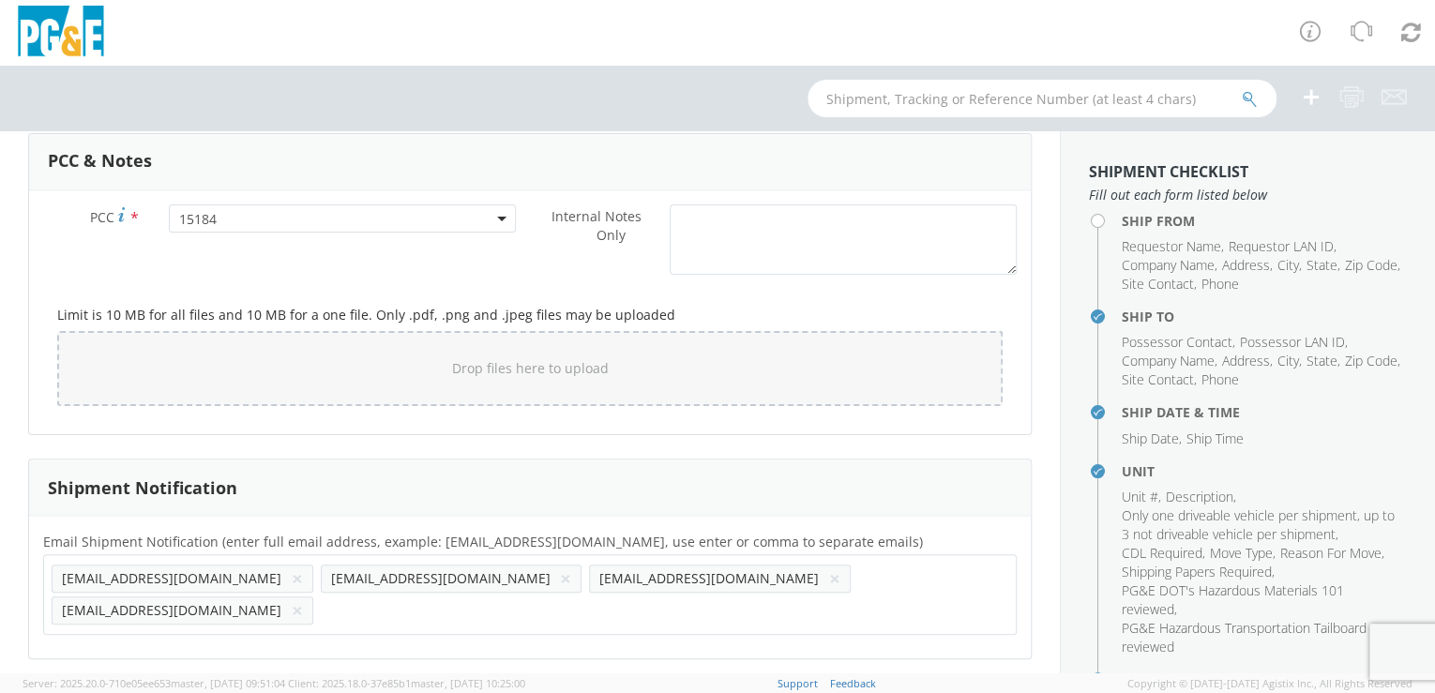
scroll to position [1580, 0]
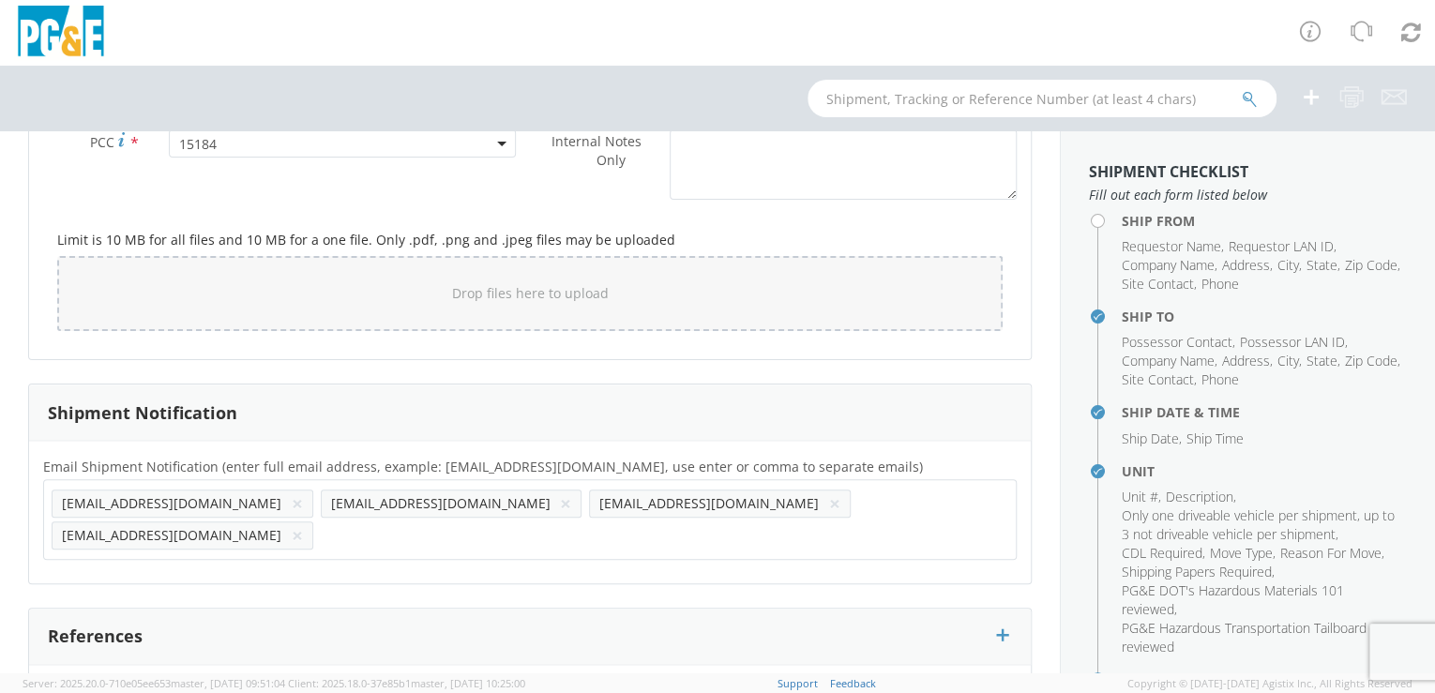
paste input "[EMAIL_ADDRESS][DOMAIN_NAME]"
type input "[EMAIL_ADDRESS][DOMAIN_NAME]"
click at [665, 534] on div "Email Shipment Notification (enter full email address, example: [EMAIL_ADDRESS]…" at bounding box center [530, 512] width 1002 height 143
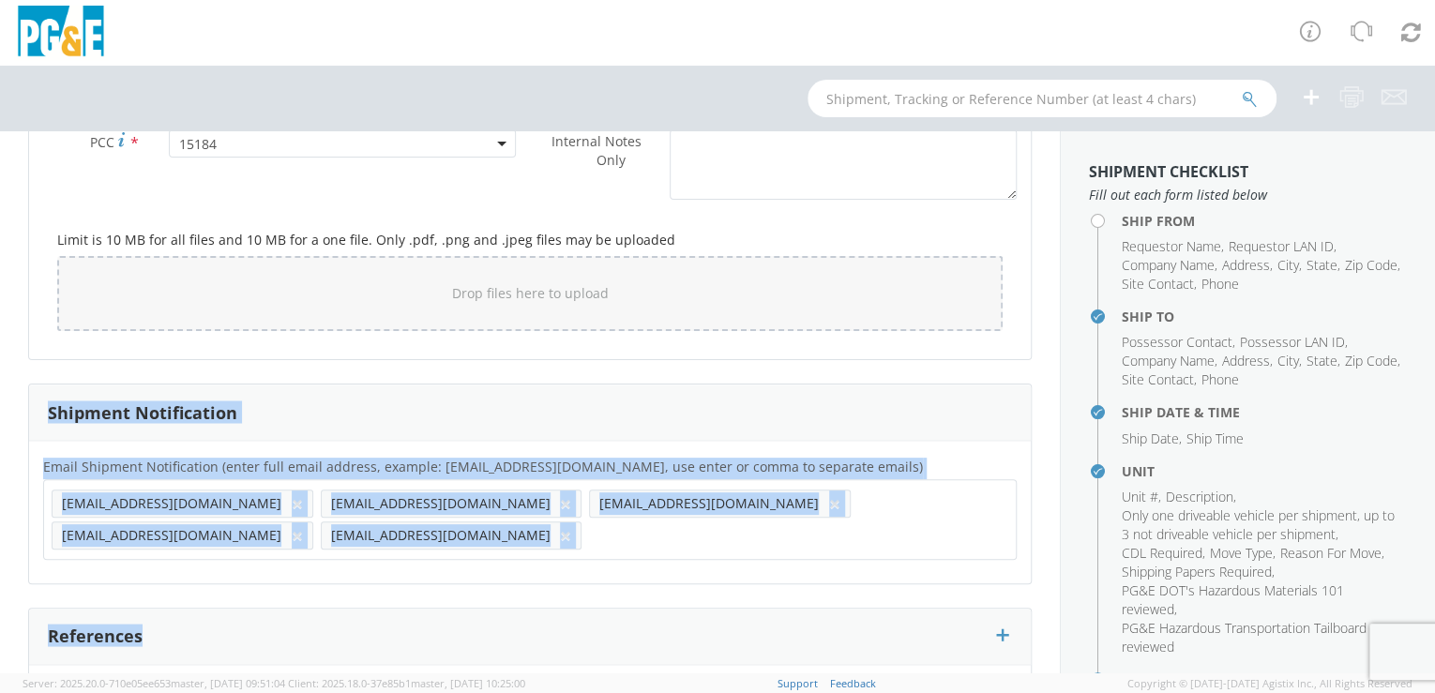
drag, startPoint x: 1047, startPoint y: 566, endPoint x: 1023, endPoint y: 270, distance: 296.4
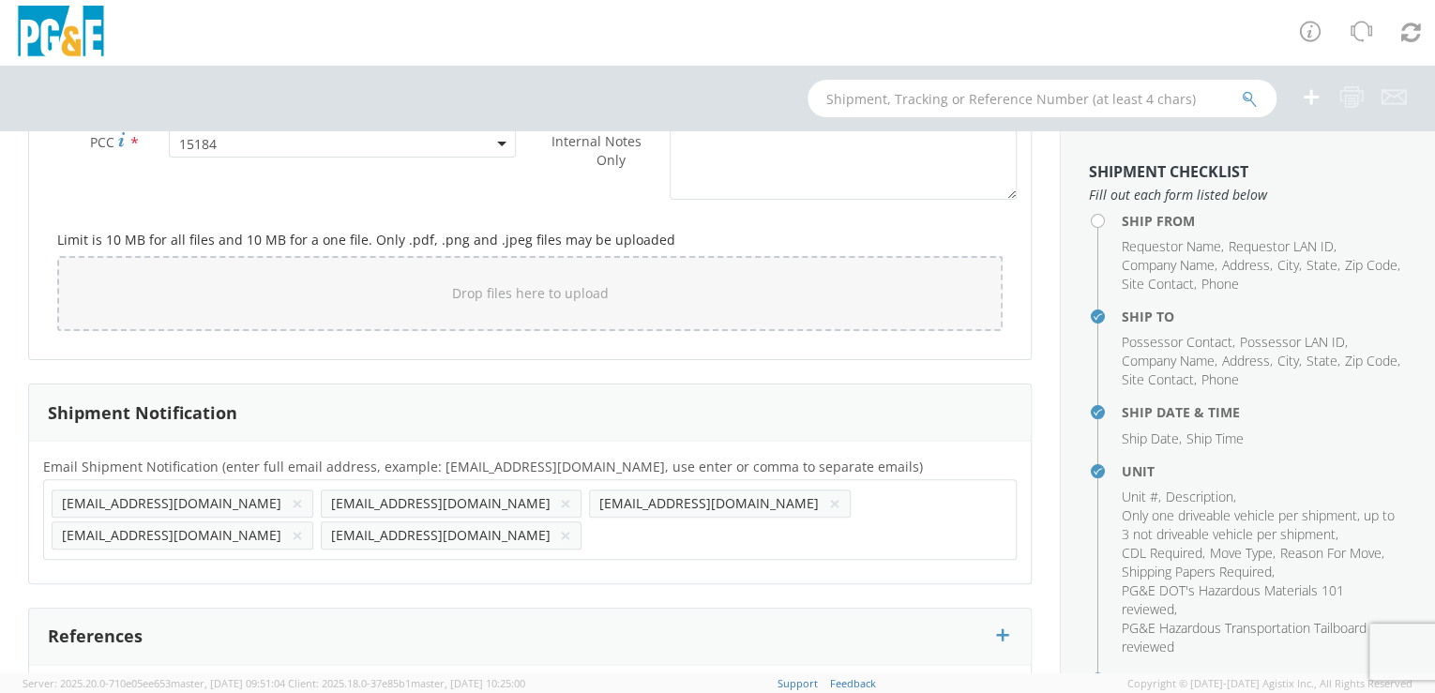
paste input "S4BR"
type input "[EMAIL_ADDRESS][DOMAIN_NAME]"
click at [832, 537] on div "Email Shipment Notification (enter full email address, example: [EMAIL_ADDRESS]…" at bounding box center [530, 512] width 1002 height 143
click at [858, 538] on input "text" at bounding box center [918, 535] width 121 height 27
paste input "TEHI"
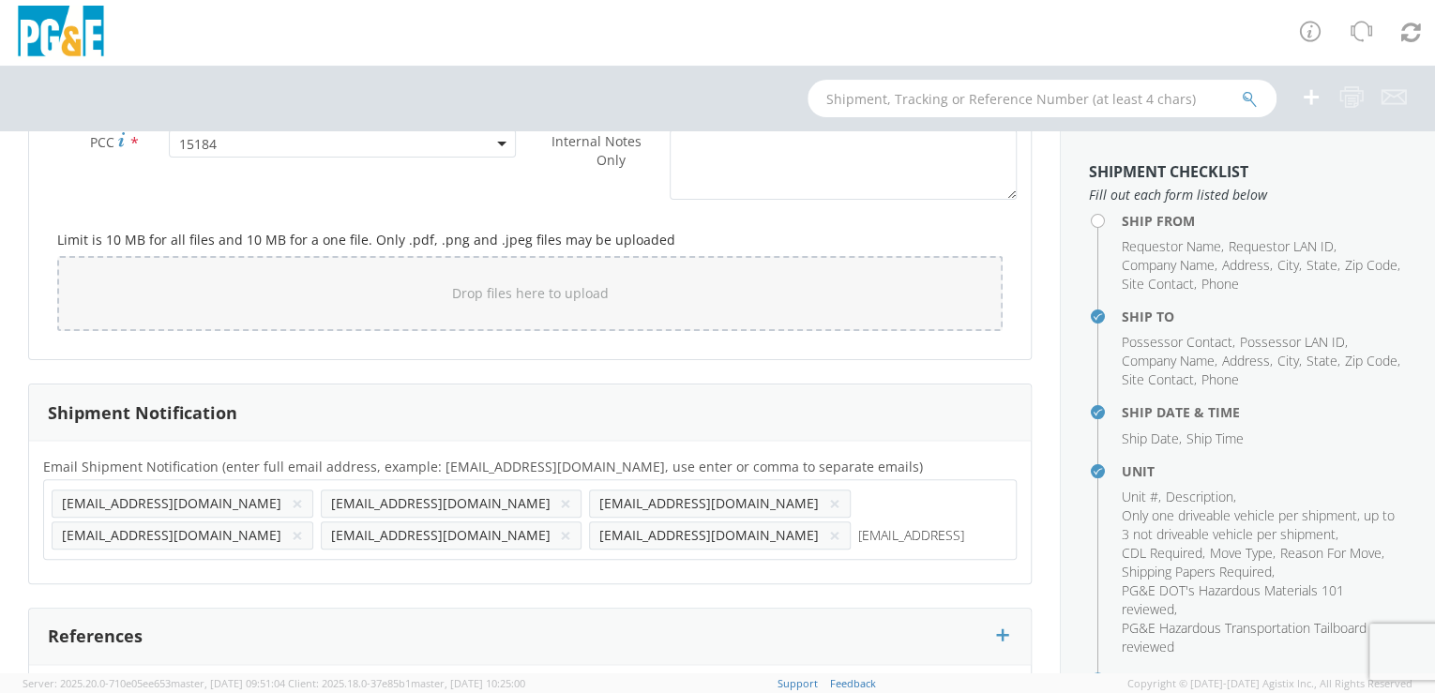
type input "[EMAIL_ADDRESS][DOMAIN_NAME]"
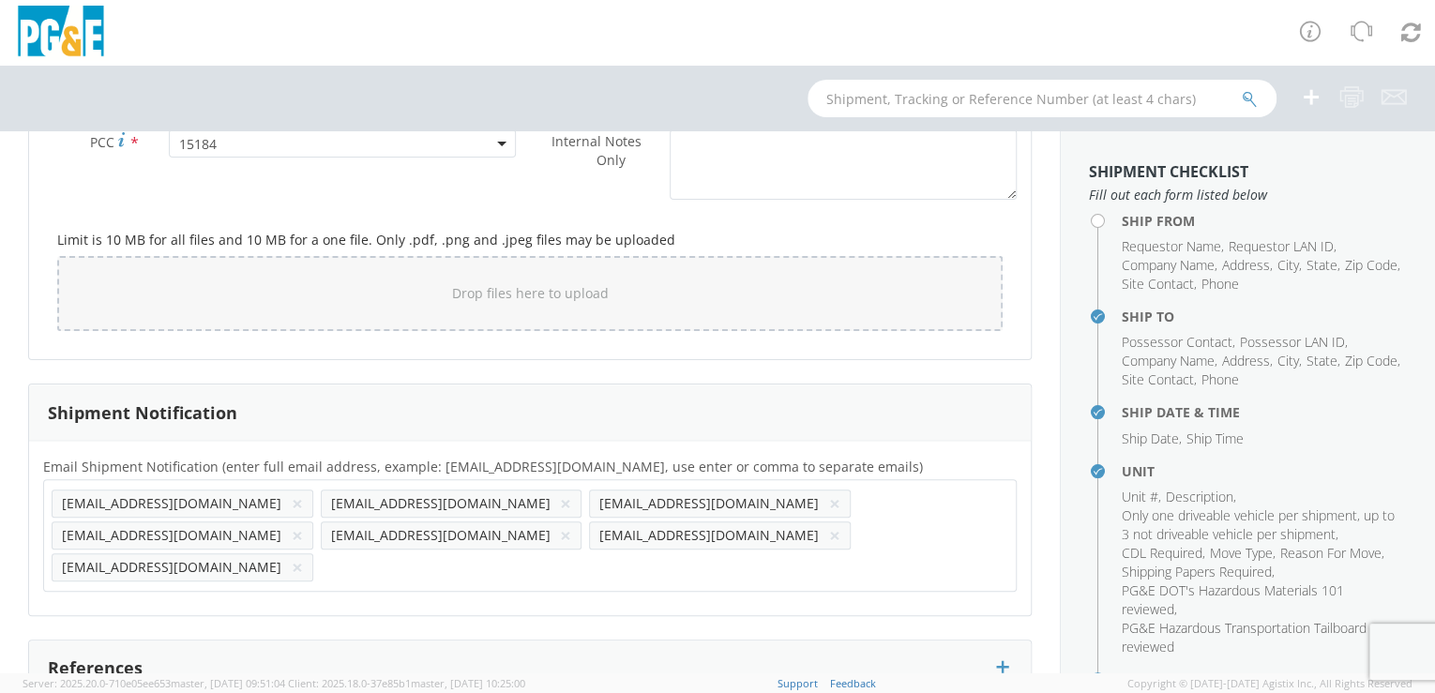
click at [146, 563] on div "Email Shipment Notification (enter full email address, example: [EMAIL_ADDRESS]…" at bounding box center [530, 528] width 1002 height 146
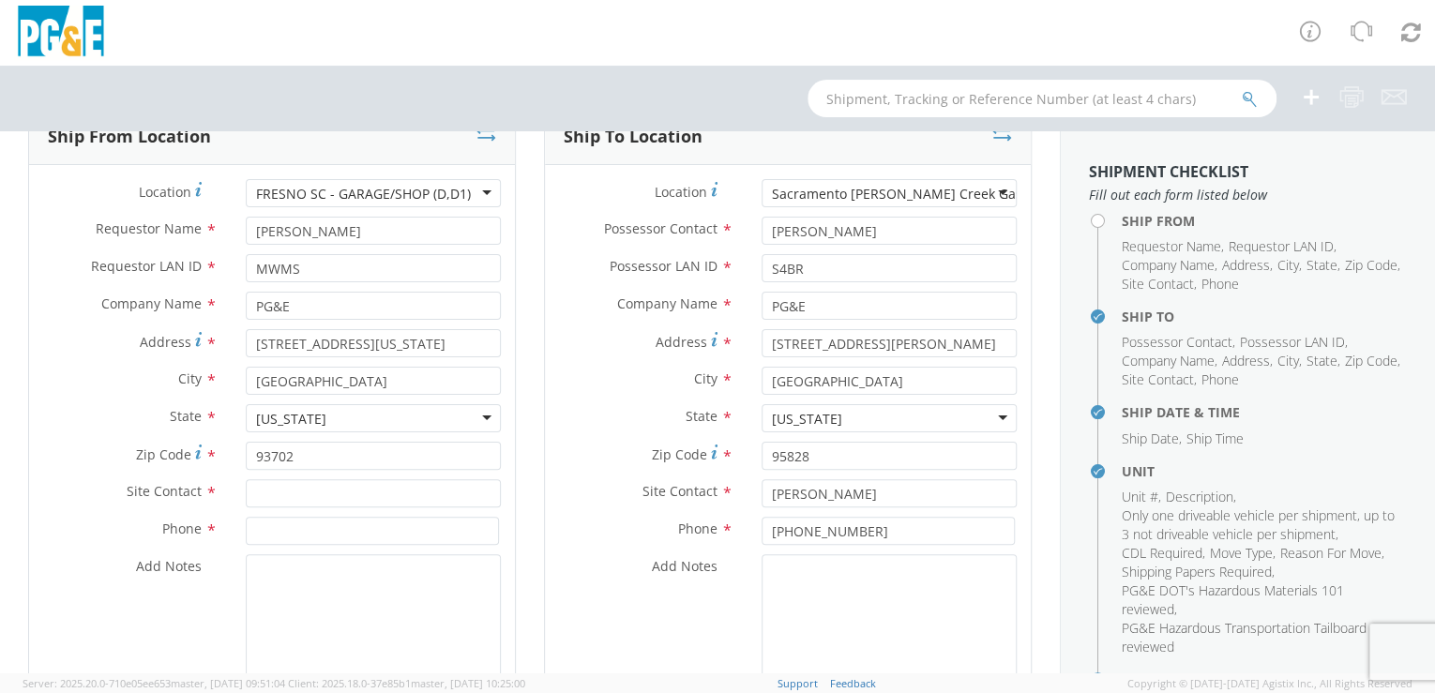
scroll to position [128, 0]
click at [255, 496] on input "text" at bounding box center [373, 496] width 255 height 28
paste input "[PERSON_NAME]"
type input "[PERSON_NAME]"
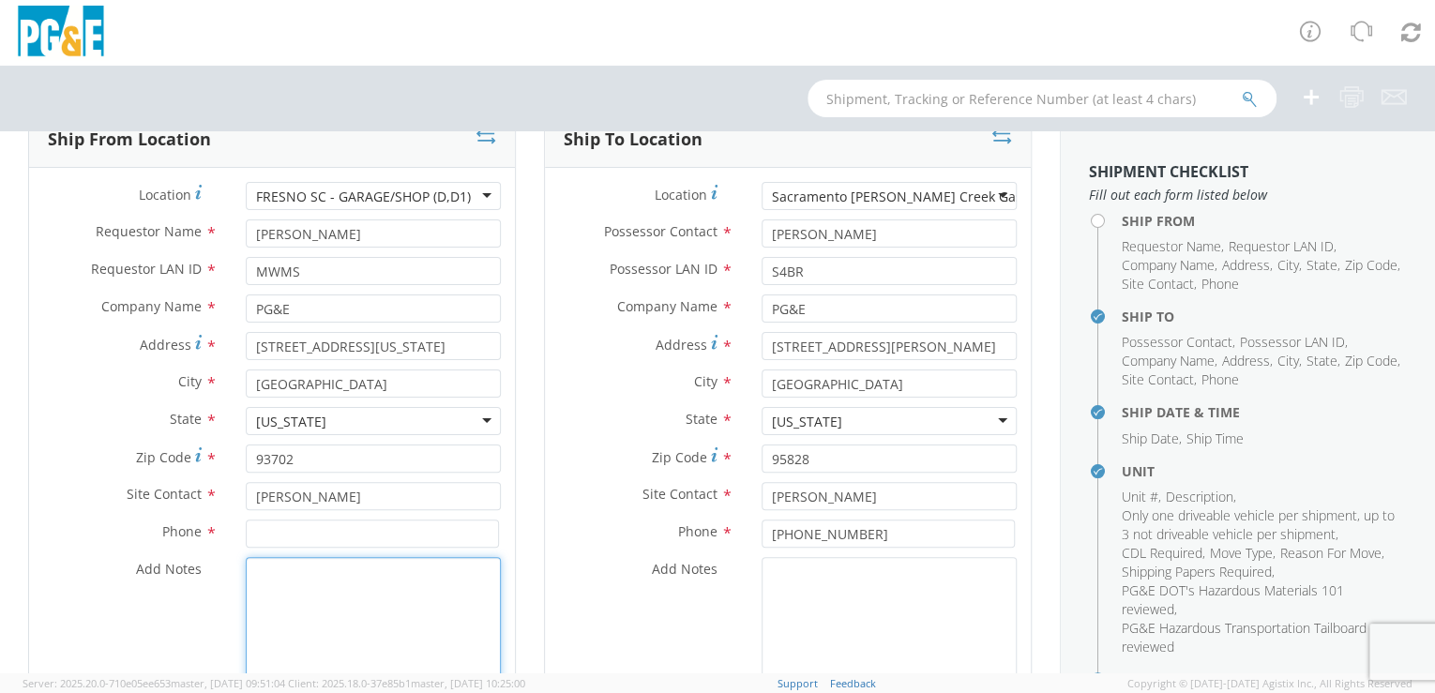
click at [296, 603] on textarea "Add Notes *" at bounding box center [373, 621] width 255 height 128
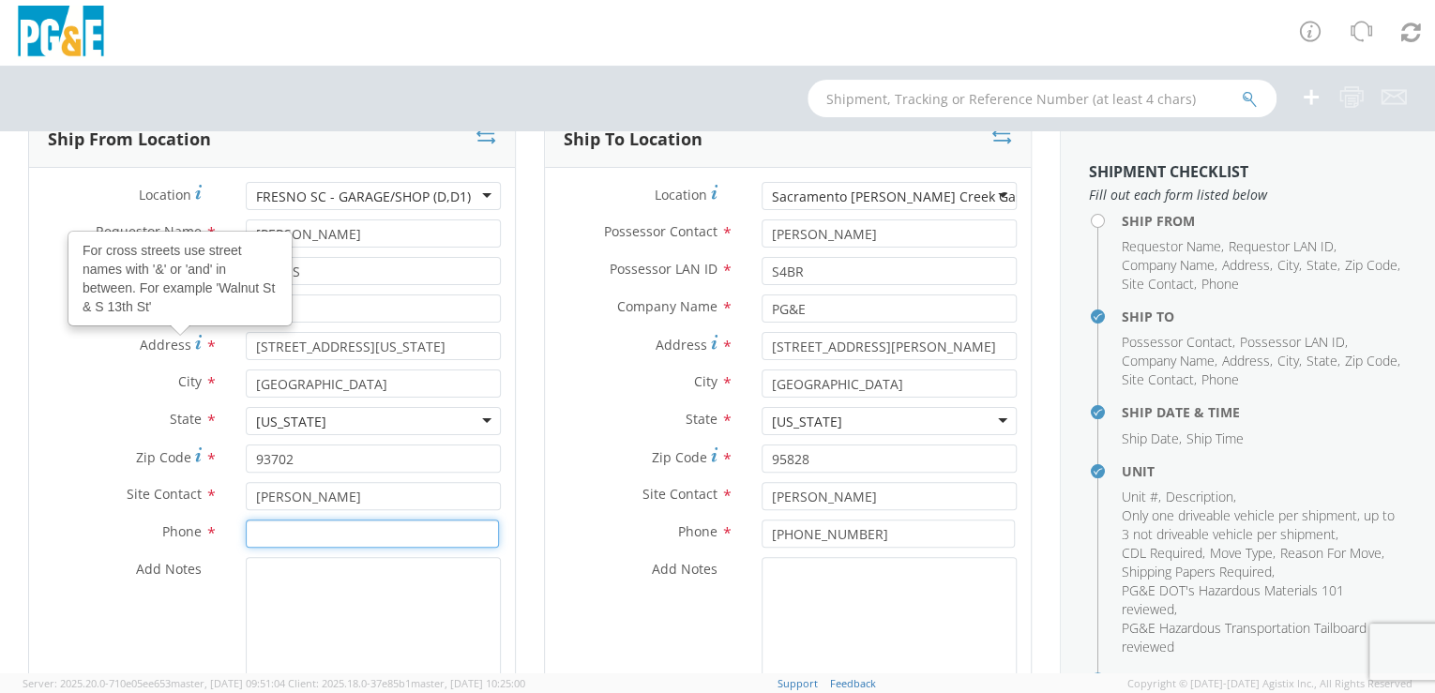
click at [256, 533] on input at bounding box center [372, 534] width 253 height 28
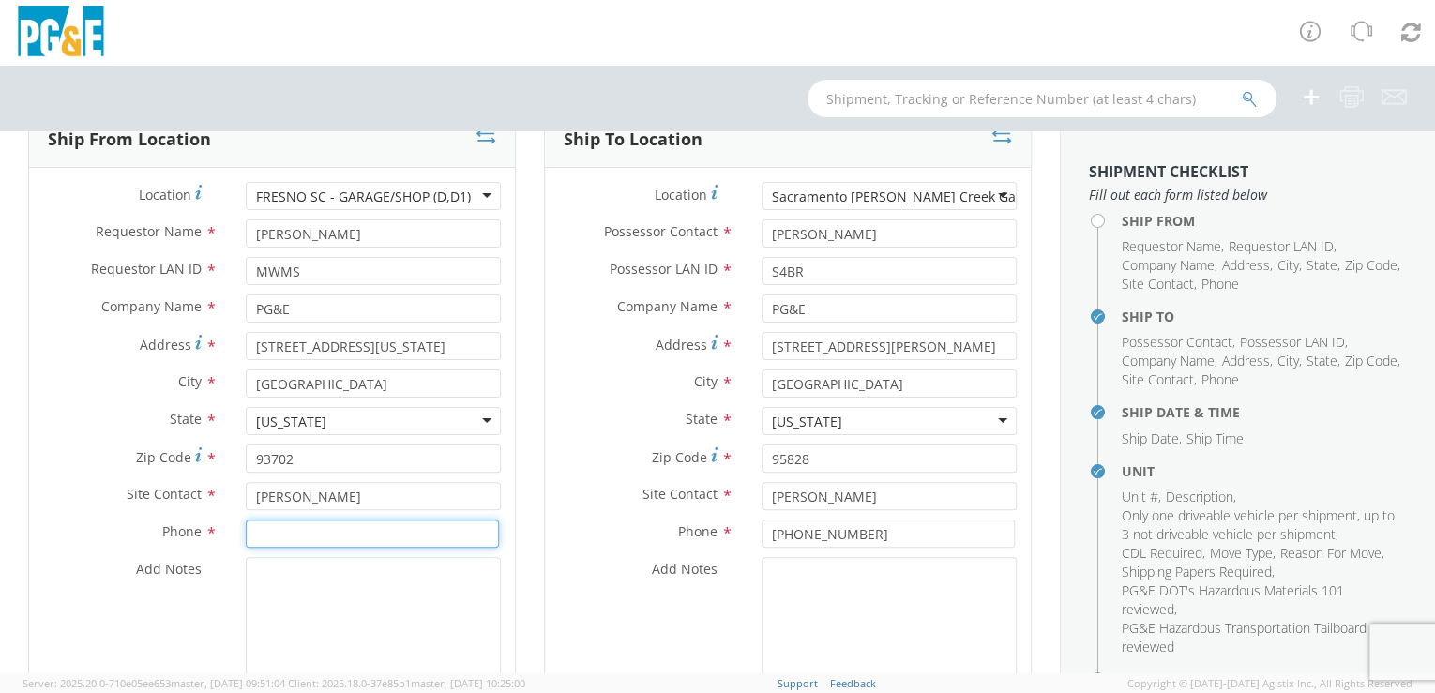
paste input "[PHONE_NUMBER]"
type input "[PHONE_NUMBER]"
click at [303, 600] on textarea "Add Notes *" at bounding box center [373, 621] width 255 height 128
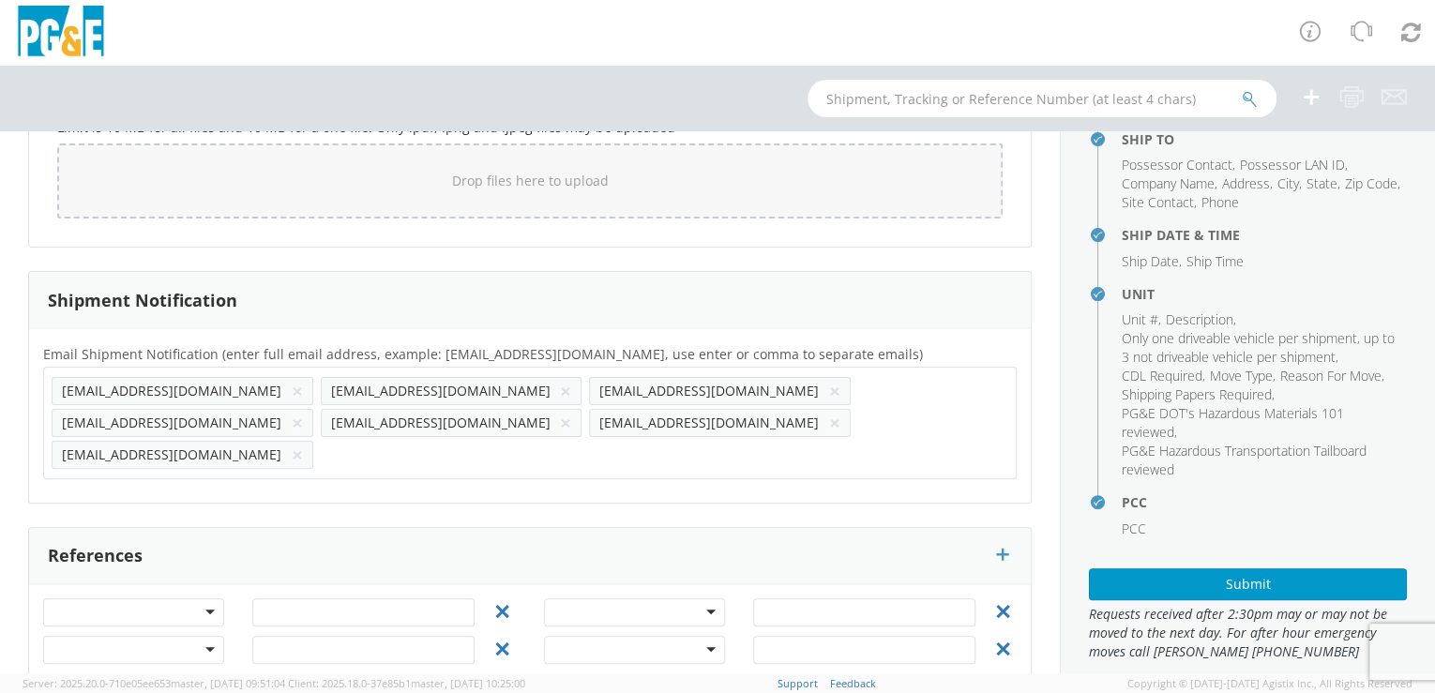
scroll to position [202, 0]
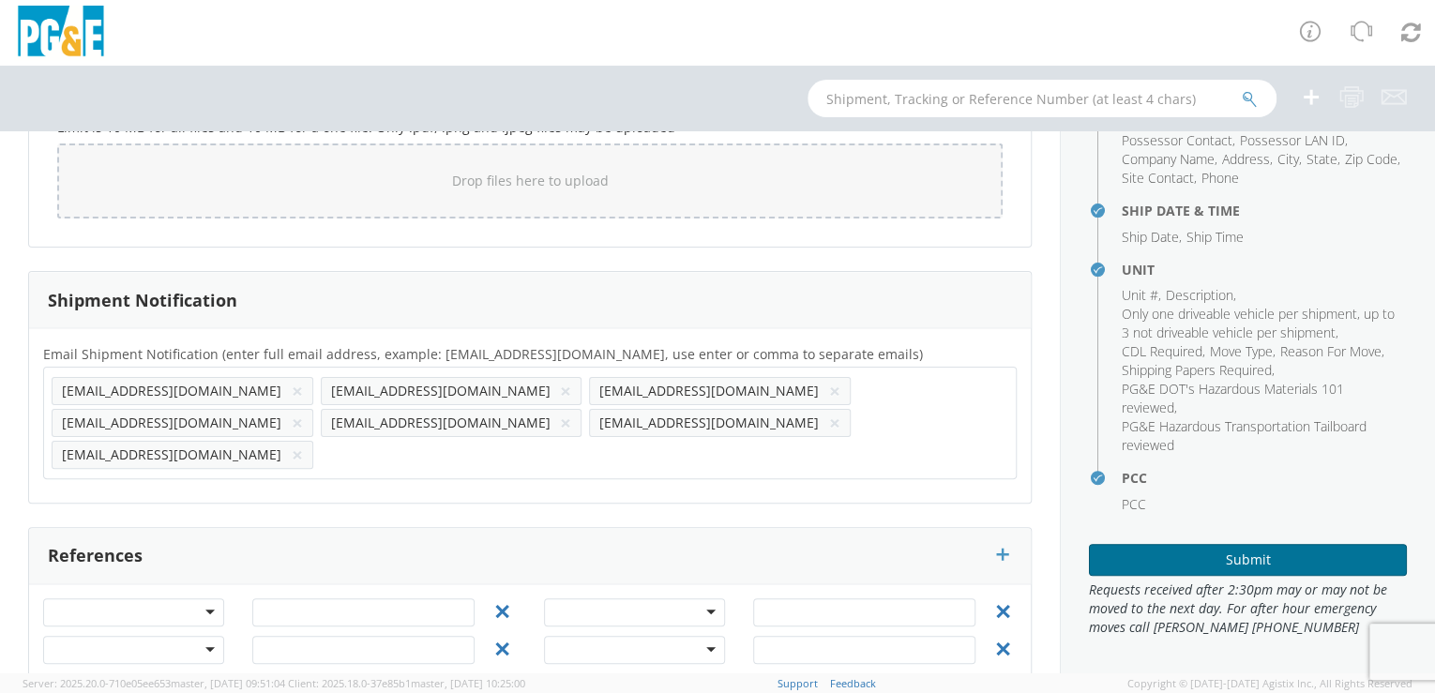
click at [1233, 560] on button "Submit" at bounding box center [1248, 560] width 318 height 32
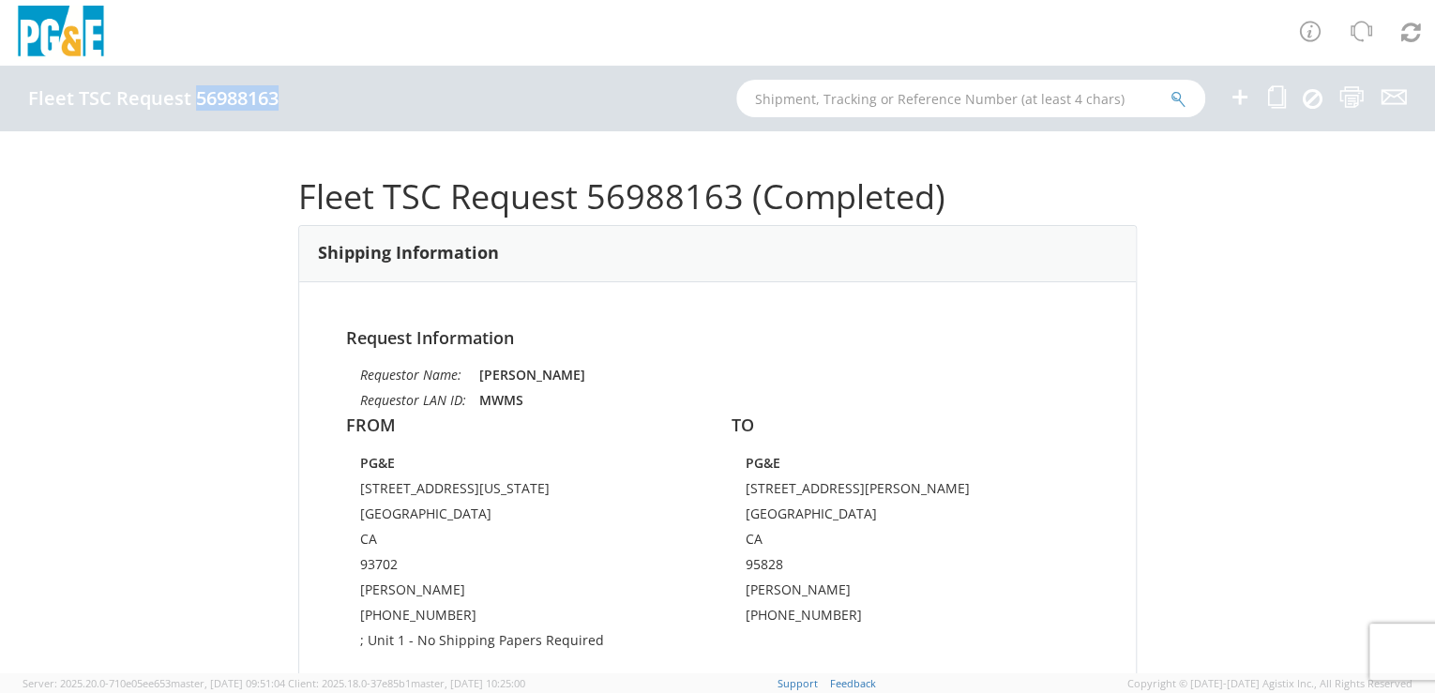
drag, startPoint x: 196, startPoint y: 95, endPoint x: 279, endPoint y: 98, distance: 82.6
click at [279, 98] on h4 "Fleet TSC Request 56988163" at bounding box center [153, 98] width 250 height 21
drag, startPoint x: 279, startPoint y: 98, endPoint x: 255, endPoint y: 95, distance: 23.6
copy h4 "56988163"
paste input "56987656"
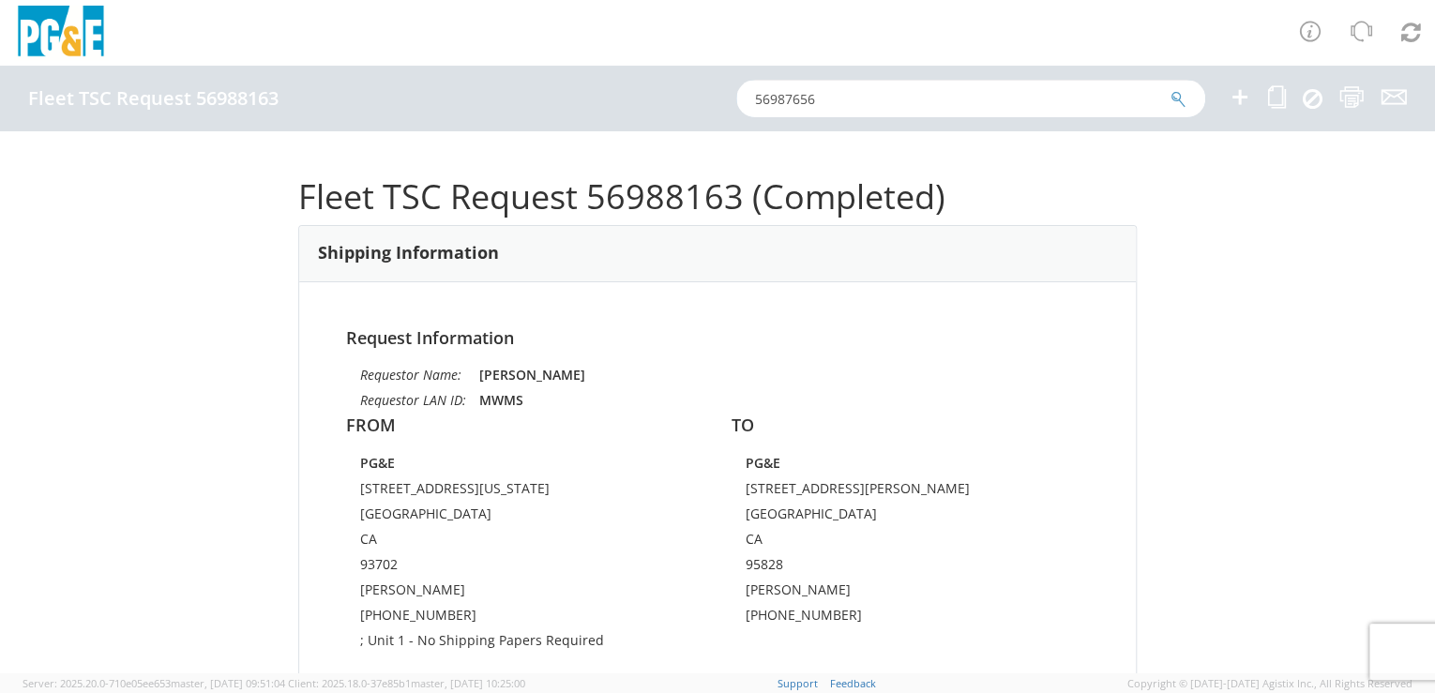
type input "56987656"
click at [1182, 95] on icon "submit" at bounding box center [1179, 99] width 16 height 17
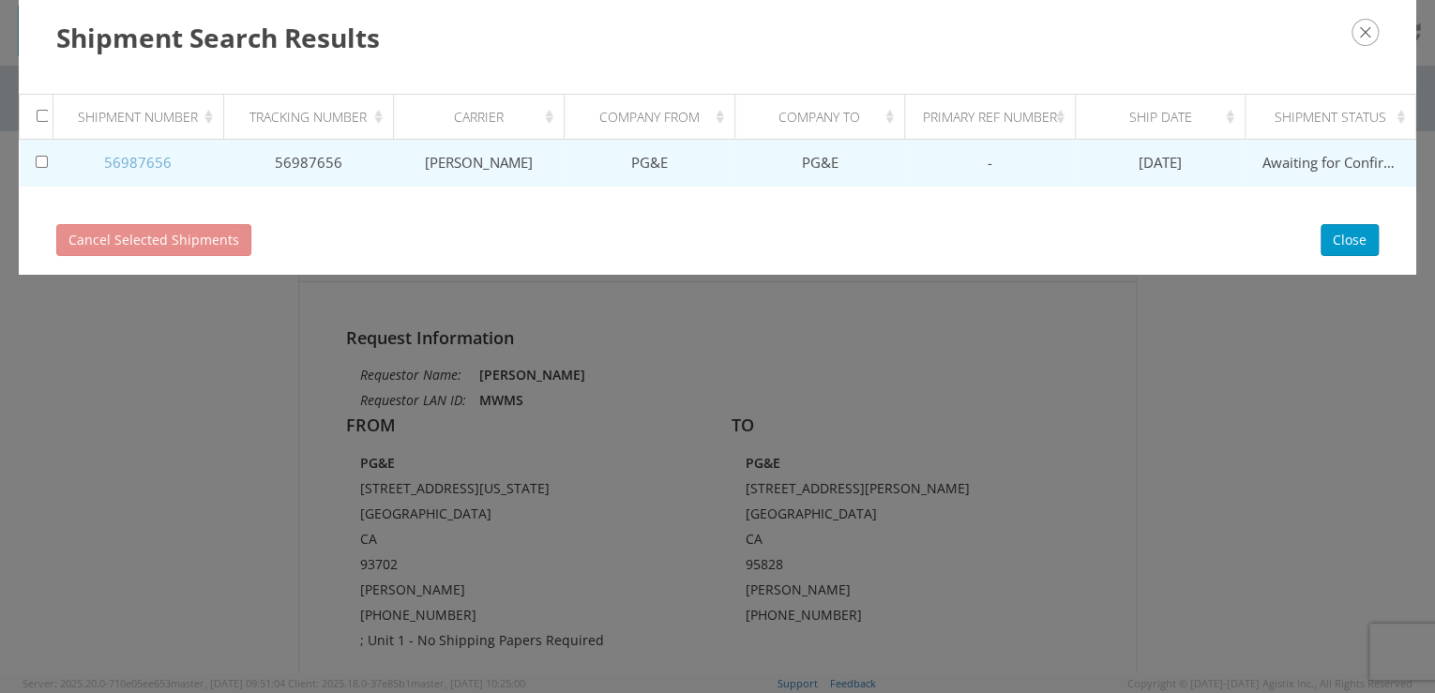
click at [132, 160] on link "56987656" at bounding box center [138, 162] width 68 height 19
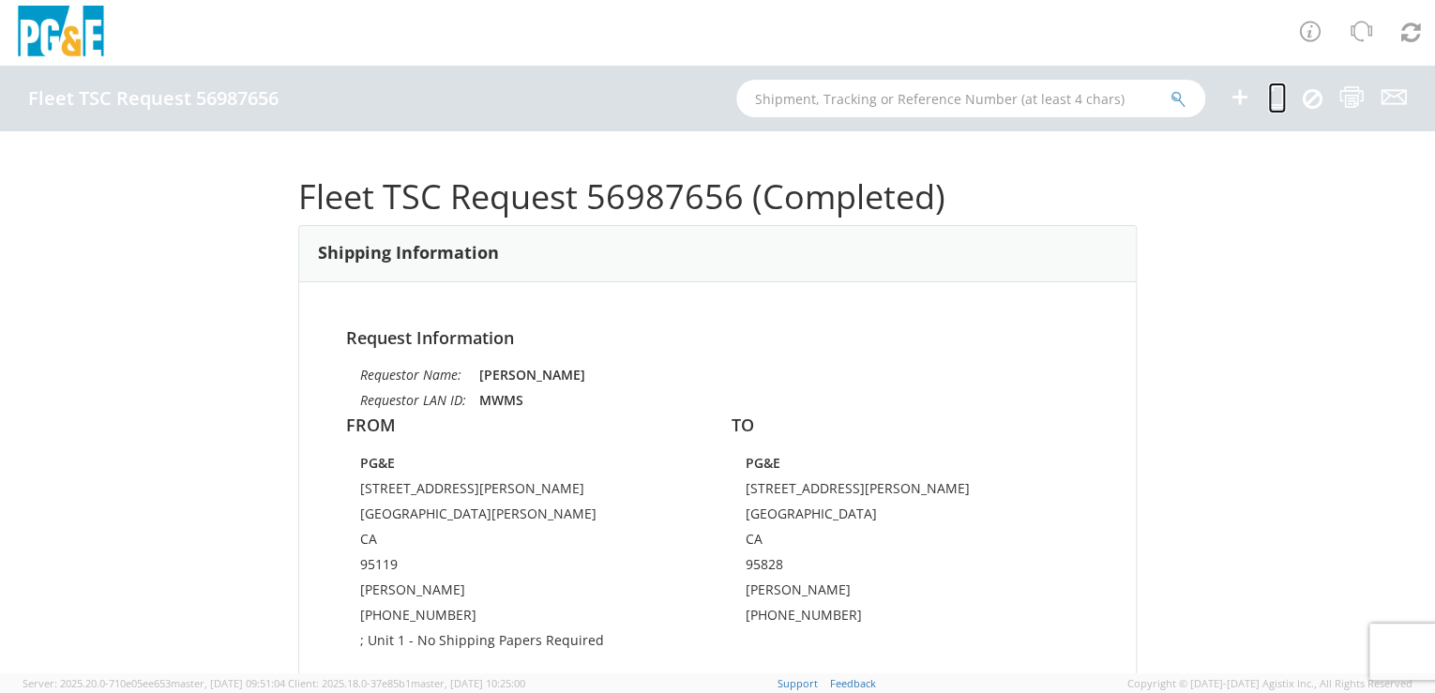
click at [1269, 98] on icon at bounding box center [1277, 96] width 18 height 23
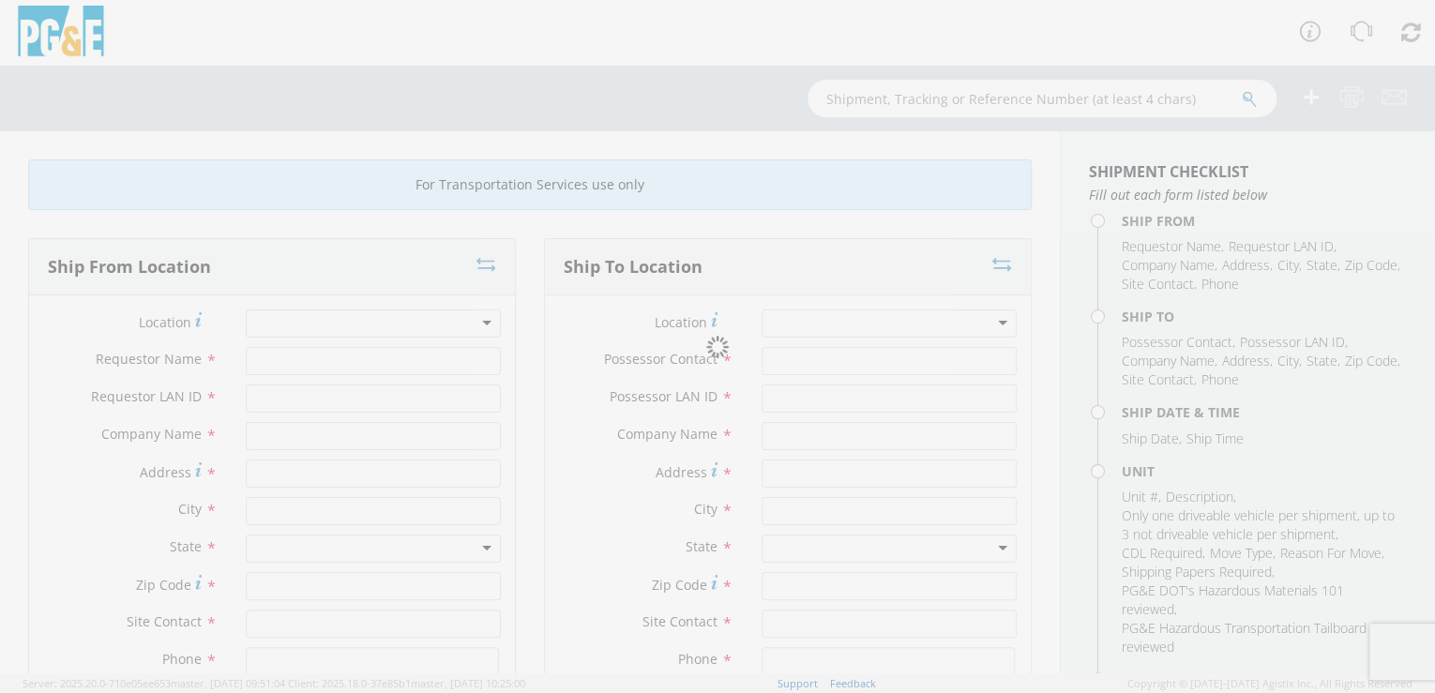
type input "[PERSON_NAME]"
type input "MWMS"
type input "PG&E"
type input "[STREET_ADDRESS][PERSON_NAME]"
type input "[GEOGRAPHIC_DATA][PERSON_NAME]"
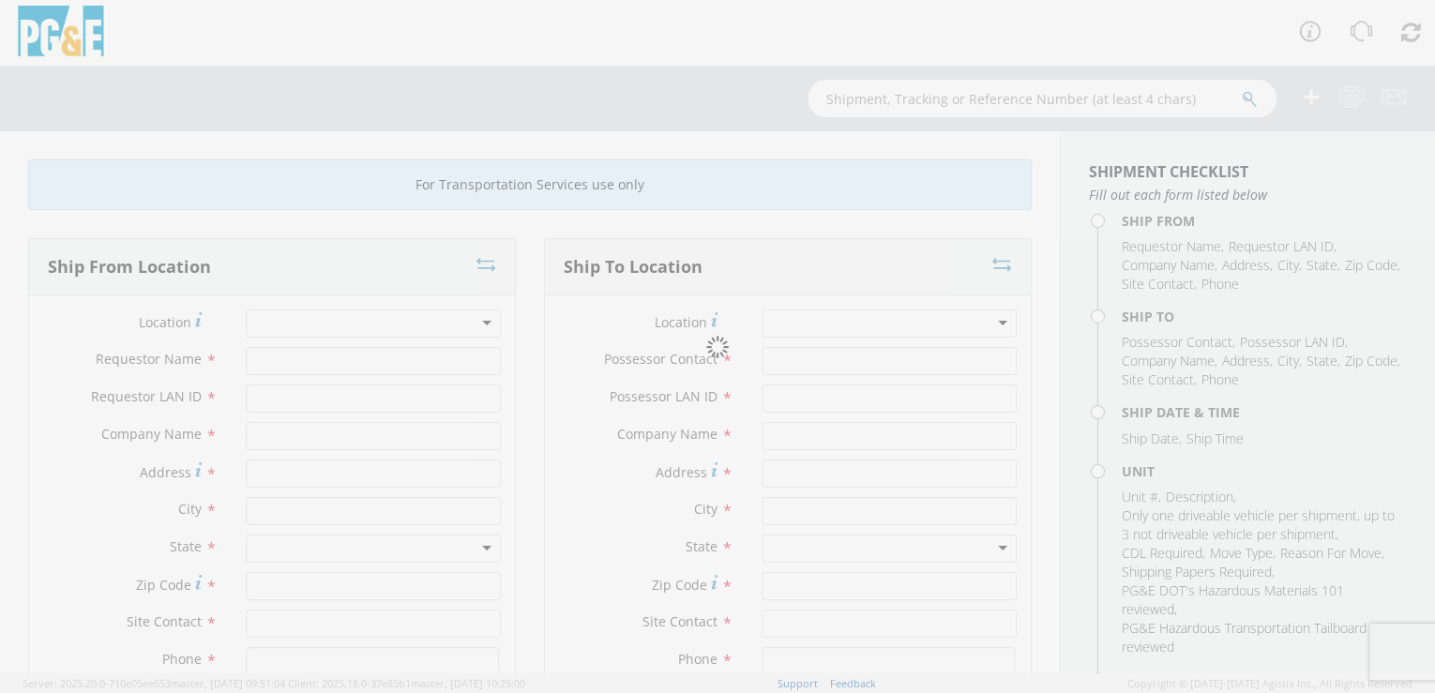
type input "95119"
type input "[PERSON_NAME]"
type input "[PHONE_NUMBER]"
type input "[PERSON_NAME]"
type input "S4BR"
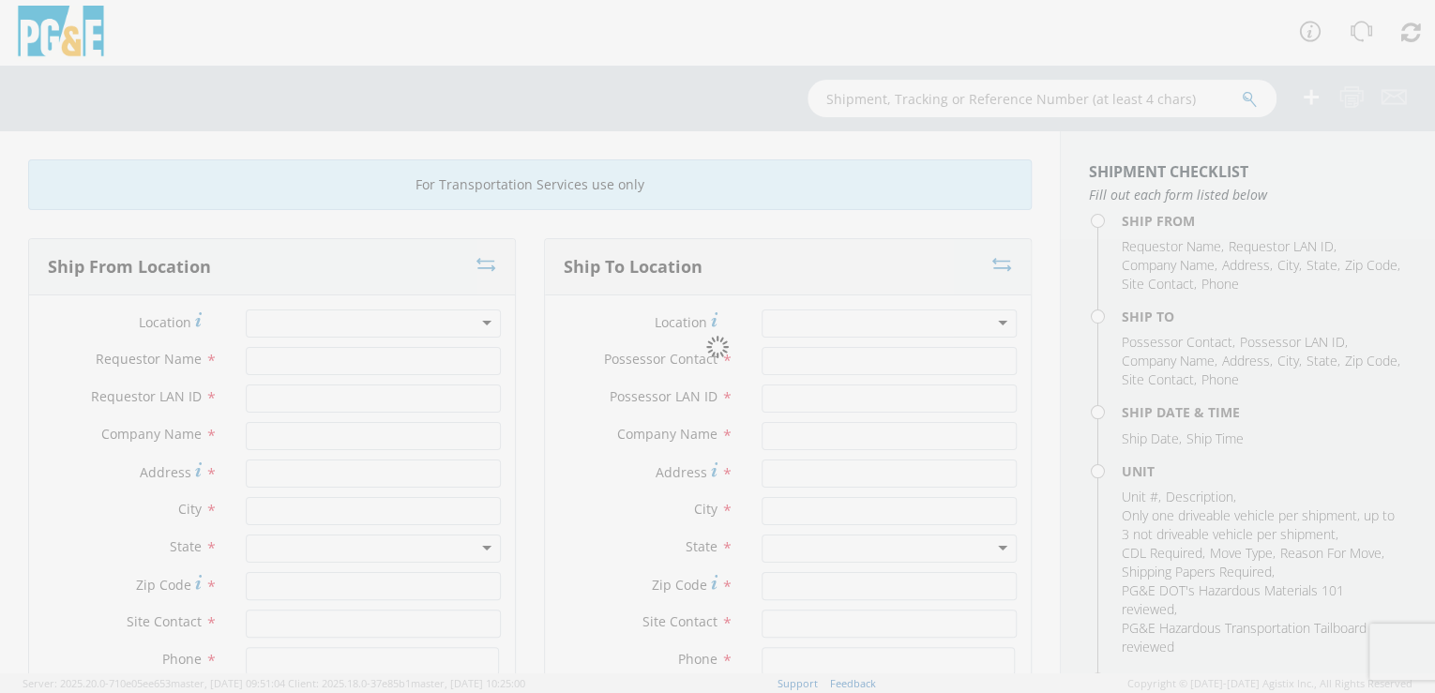
type input "PG&E"
type input "[STREET_ADDRESS][PERSON_NAME]"
type input "[GEOGRAPHIC_DATA]"
type input "95828"
type input "[PERSON_NAME]"
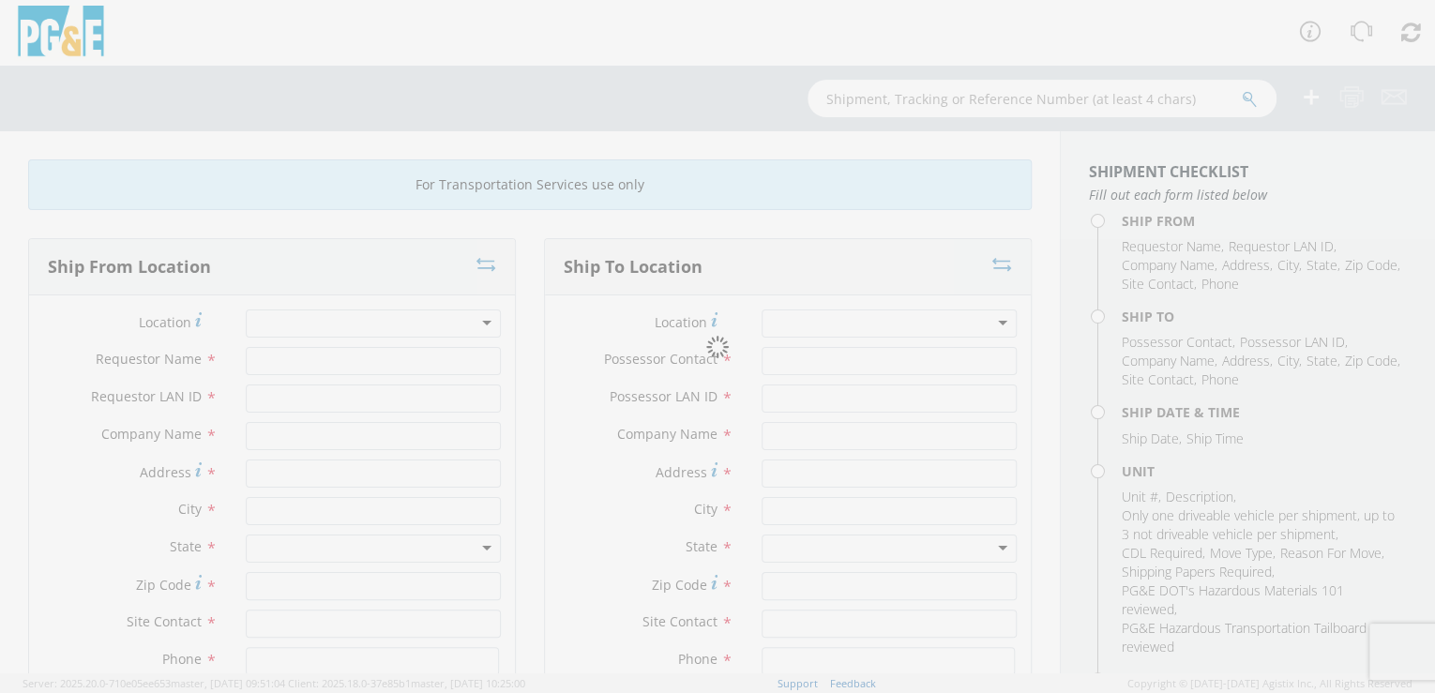
type input "[PHONE_NUMBER]"
type input "[DATE]"
type input "CAR; 4DR PASSENGER - COMPACT"
type input "4566"
select select "B35259"
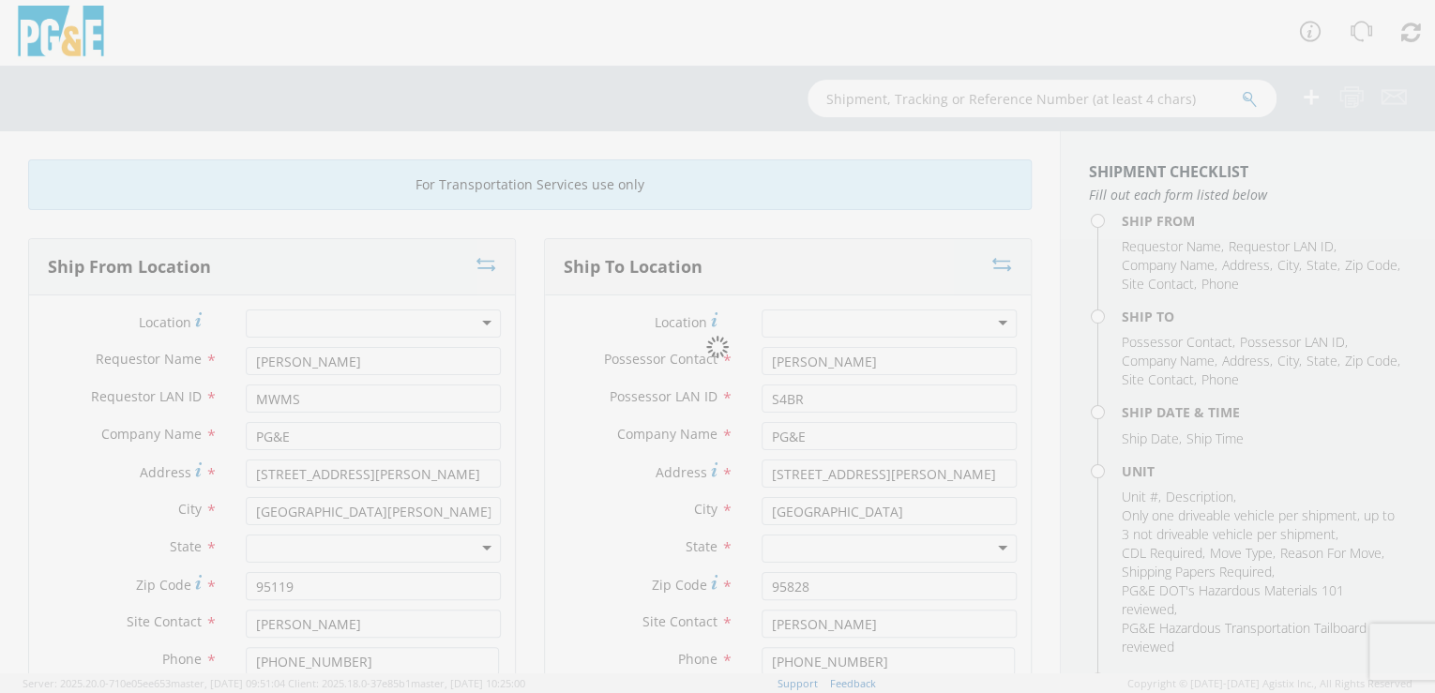
select select "15184"
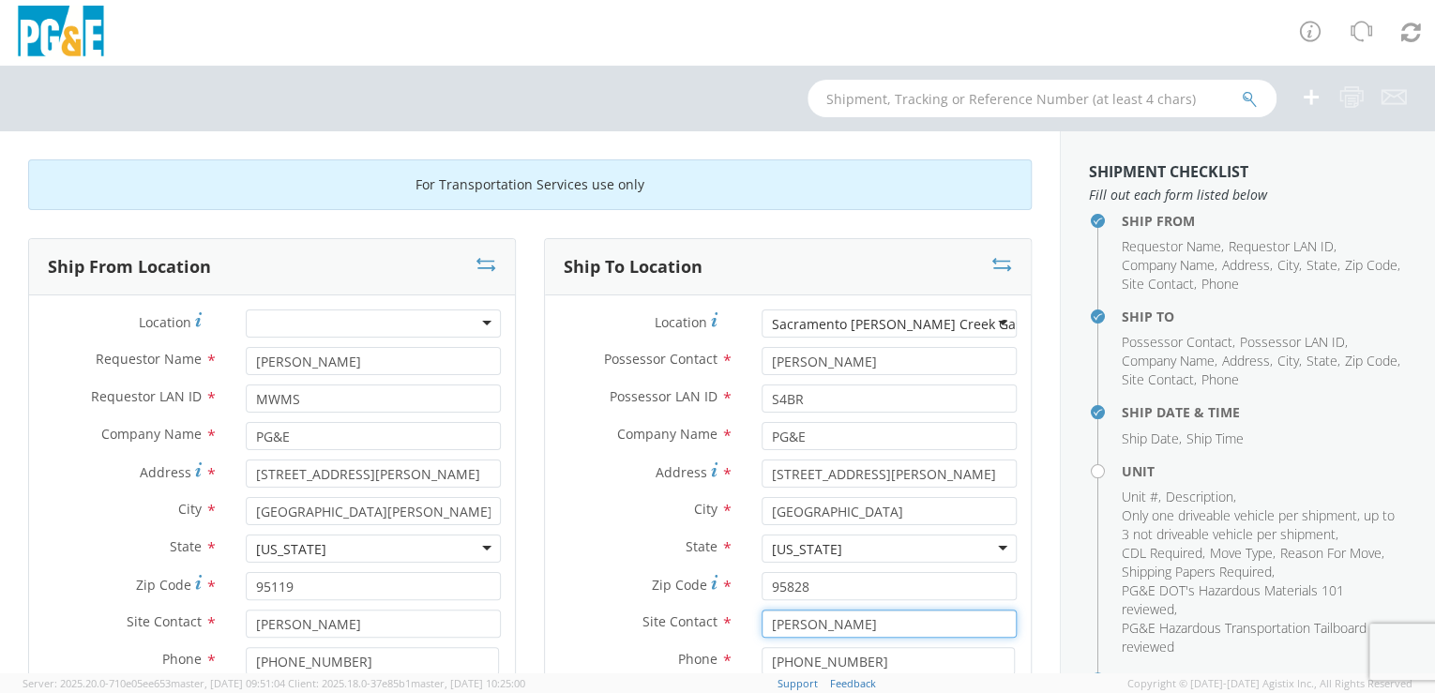
drag, startPoint x: 873, startPoint y: 624, endPoint x: 728, endPoint y: 618, distance: 145.5
click at [728, 619] on div "Site Contact * [PERSON_NAME]" at bounding box center [788, 624] width 486 height 28
drag, startPoint x: 863, startPoint y: 657, endPoint x: 720, endPoint y: 657, distance: 142.6
click at [720, 657] on div "Phone * [PHONE_NUMBER]" at bounding box center [788, 661] width 486 height 28
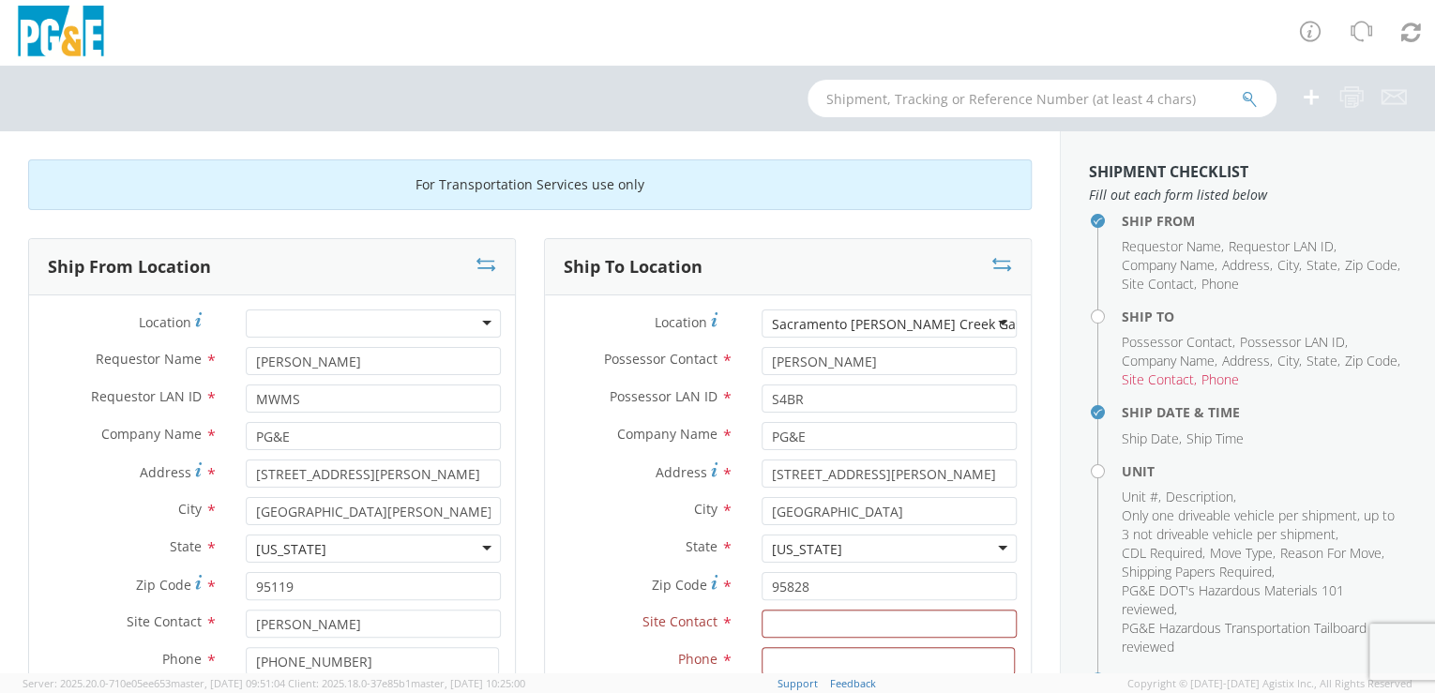
click at [530, 548] on div "Ship To Location Location * [GEOGRAPHIC_DATA] [PERSON_NAME][GEOGRAPHIC_DATA] Ga…" at bounding box center [788, 549] width 516 height 622
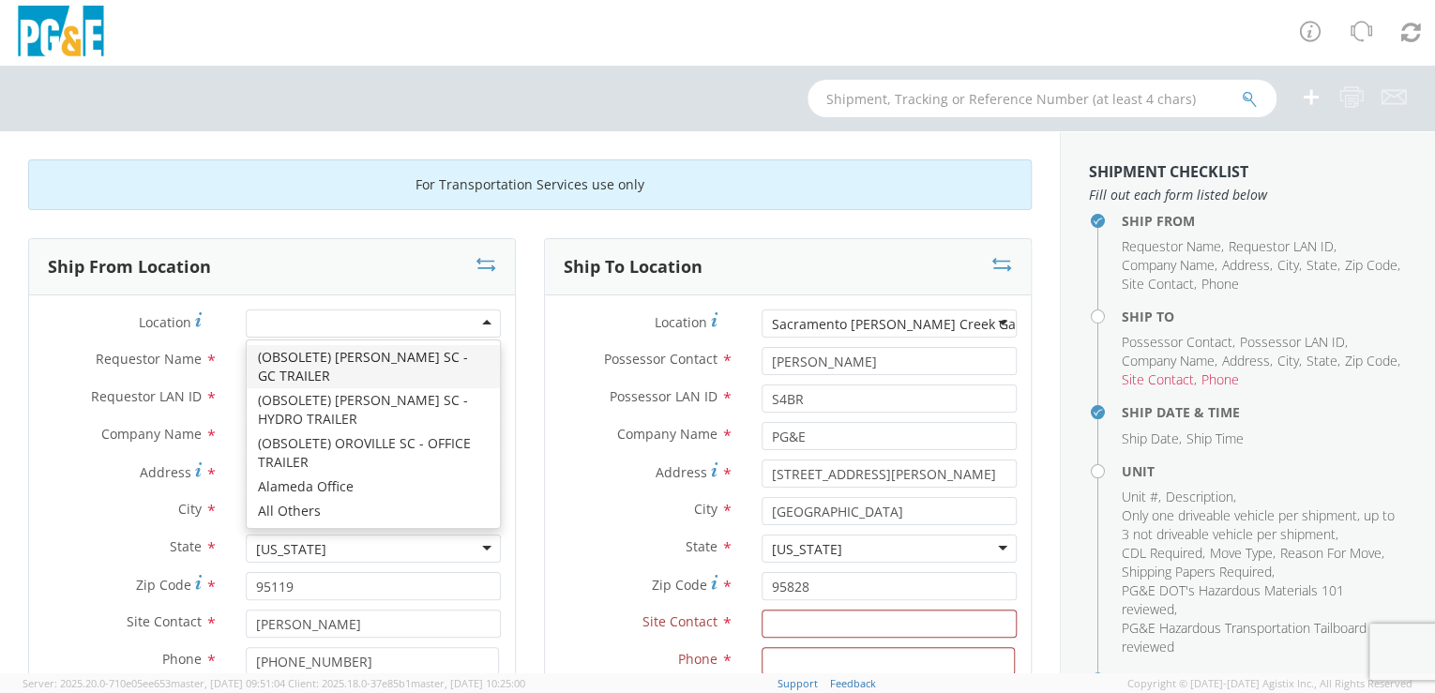
click at [352, 322] on div at bounding box center [373, 324] width 255 height 28
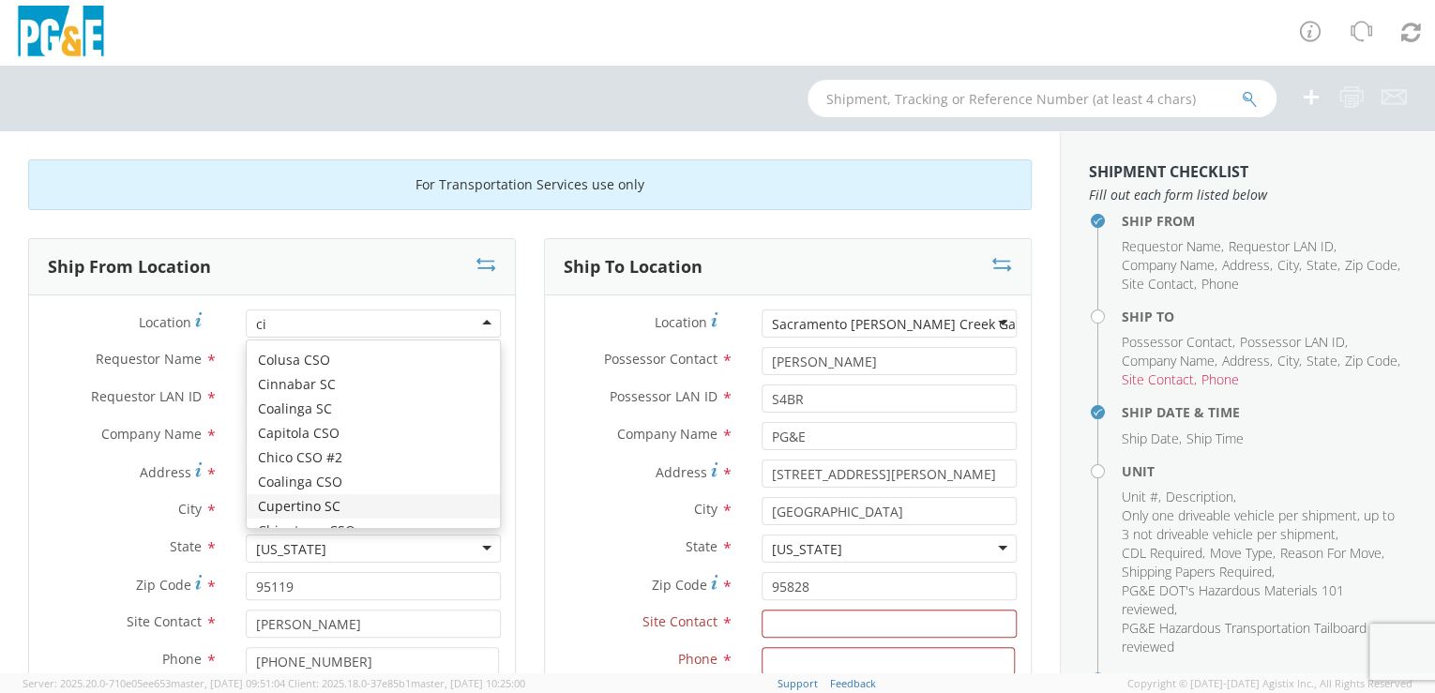
scroll to position [4, 0]
type input "cinn"
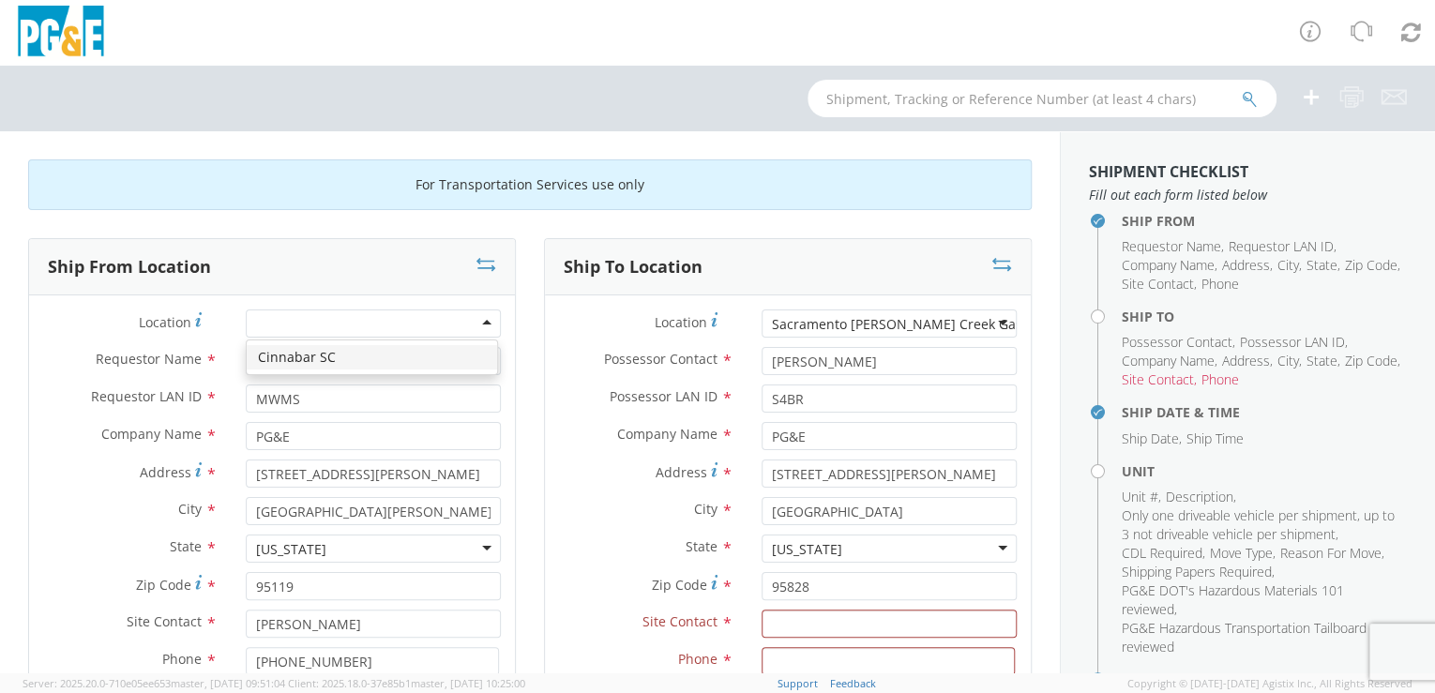
type input "[STREET_ADDRESS]"
type input "95126"
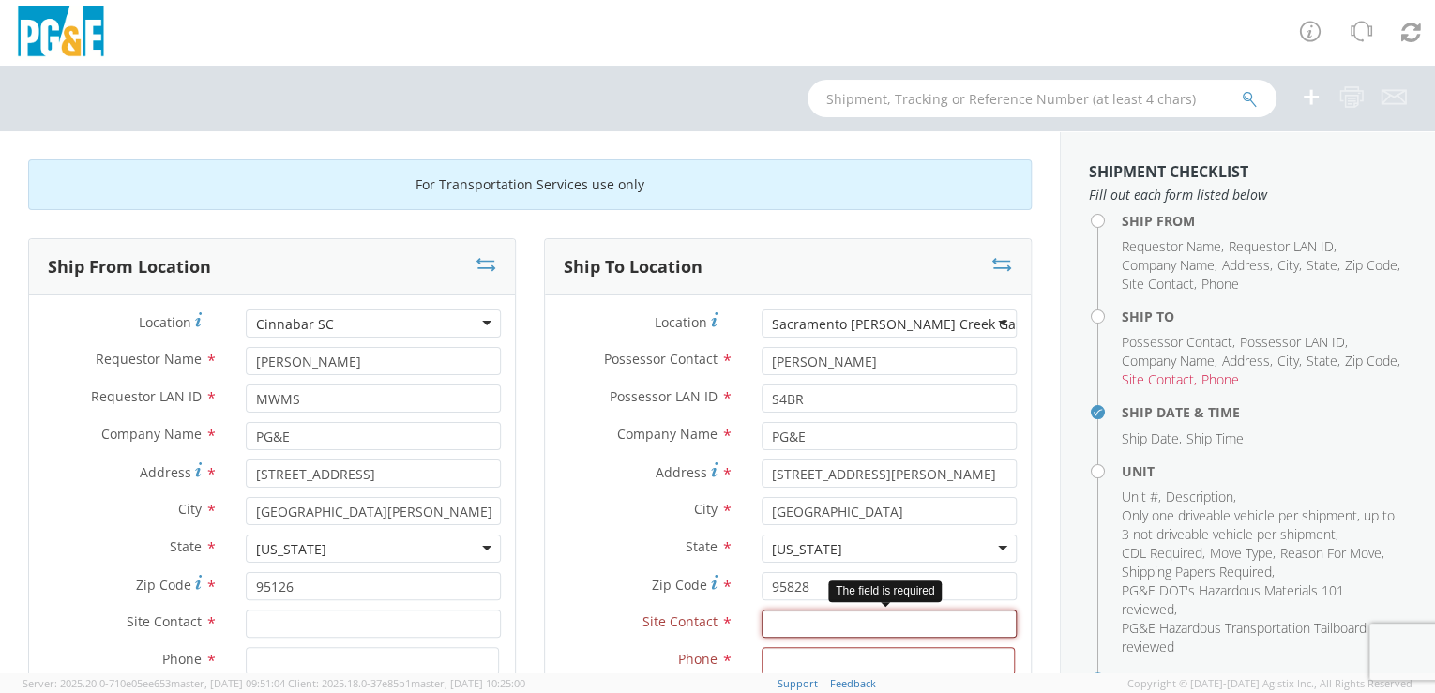
click at [792, 623] on input "text" at bounding box center [889, 624] width 255 height 28
paste input "[PERSON_NAME]"
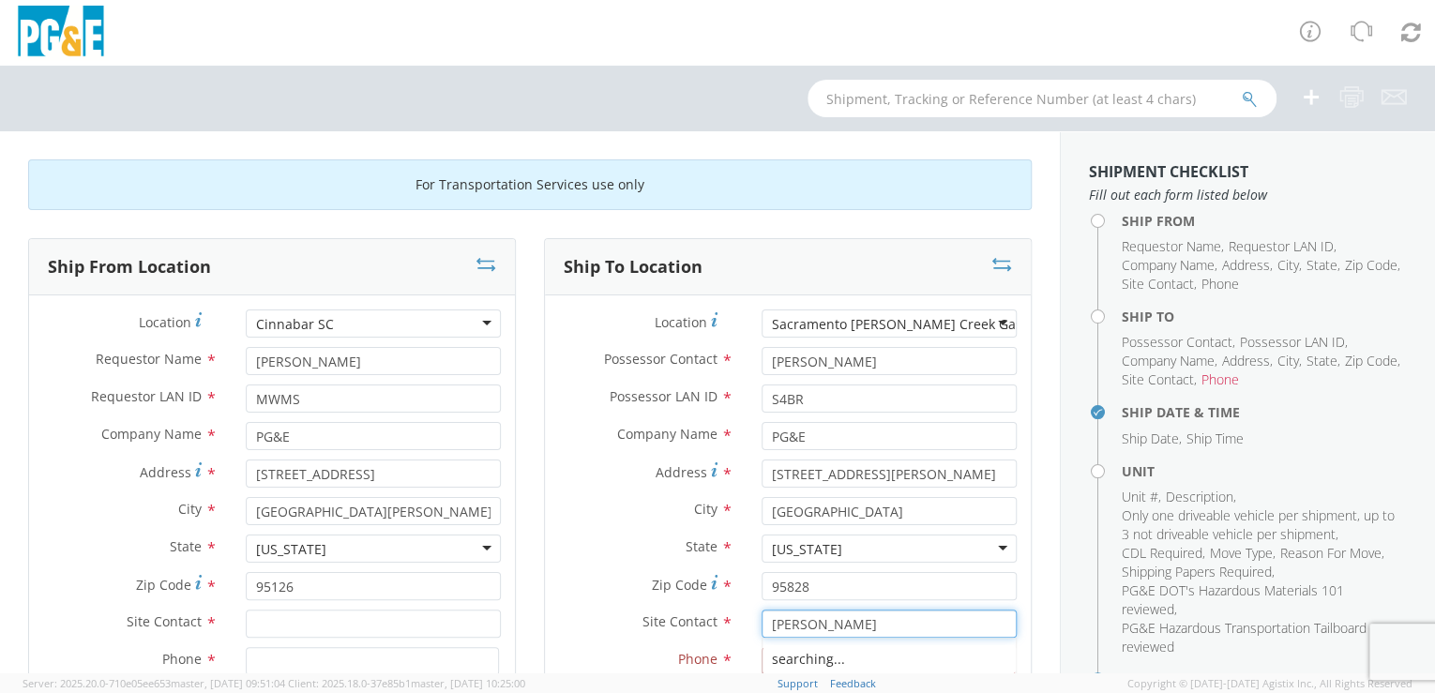
type input "[PERSON_NAME]"
click at [895, 649] on input at bounding box center [888, 661] width 253 height 28
click at [882, 664] on input at bounding box center [888, 661] width 253 height 28
paste input "916/201-4968"
click at [765, 660] on input "916/201-4968" at bounding box center [888, 661] width 253 height 28
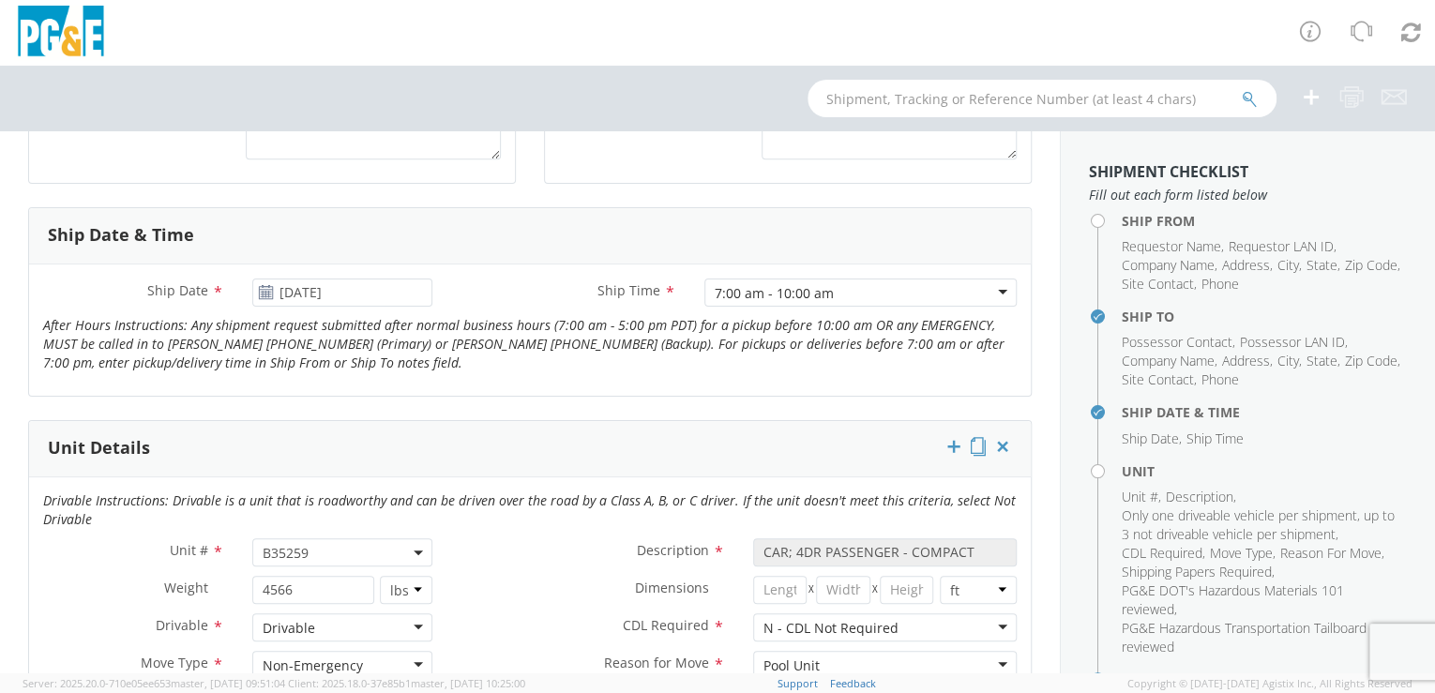
scroll to position [673, 0]
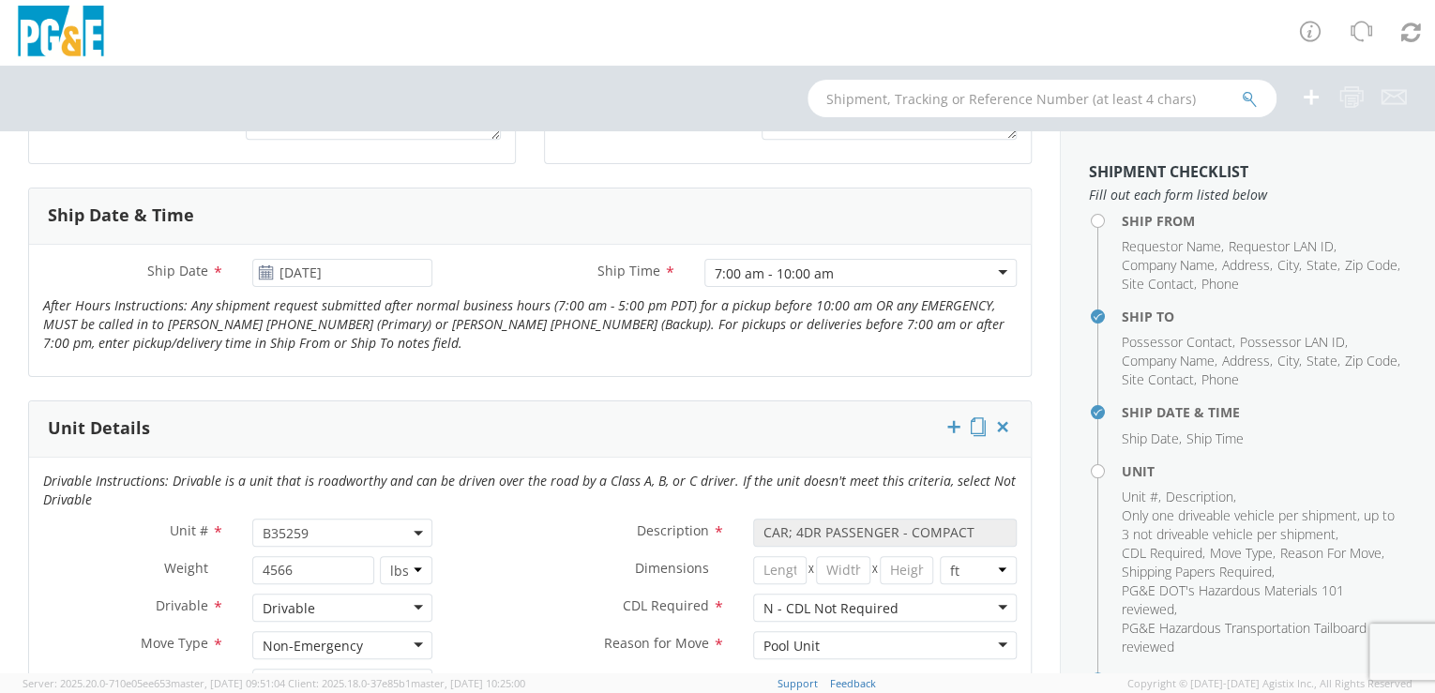
type input "[PHONE_NUMBER]"
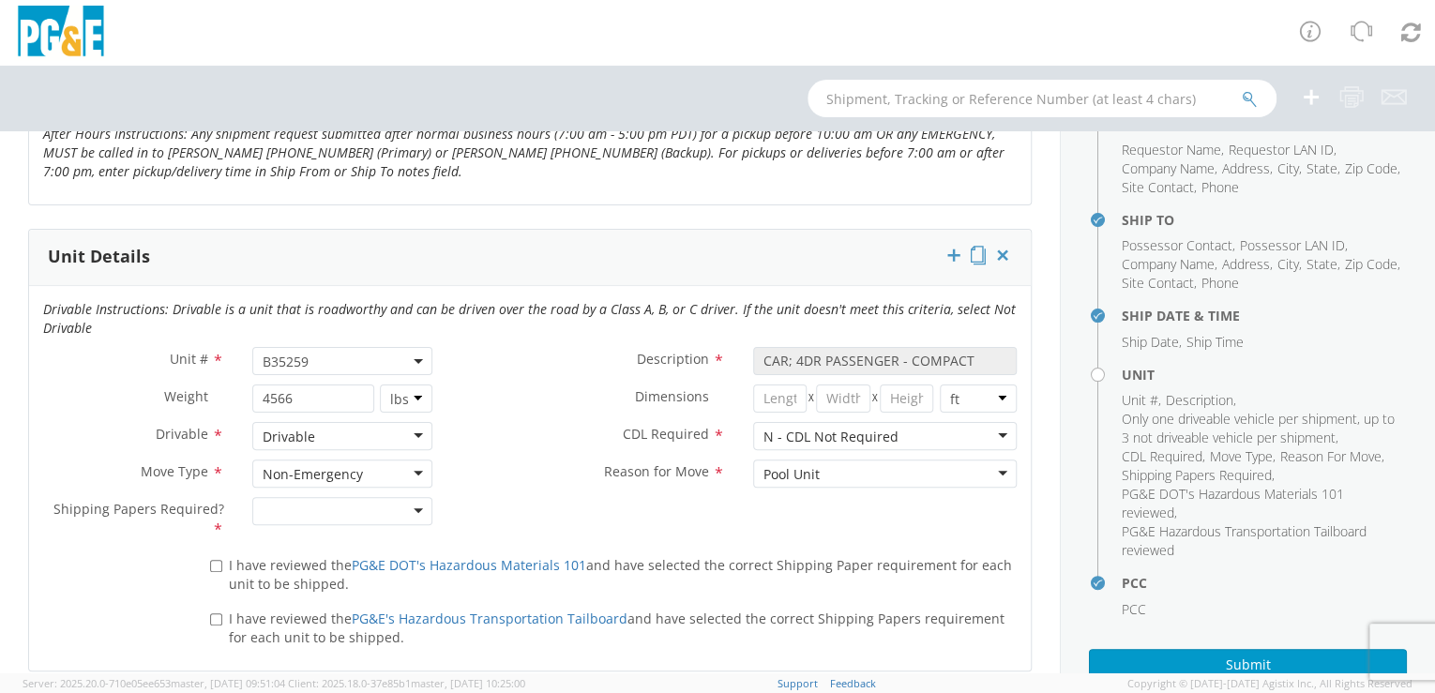
scroll to position [878, 0]
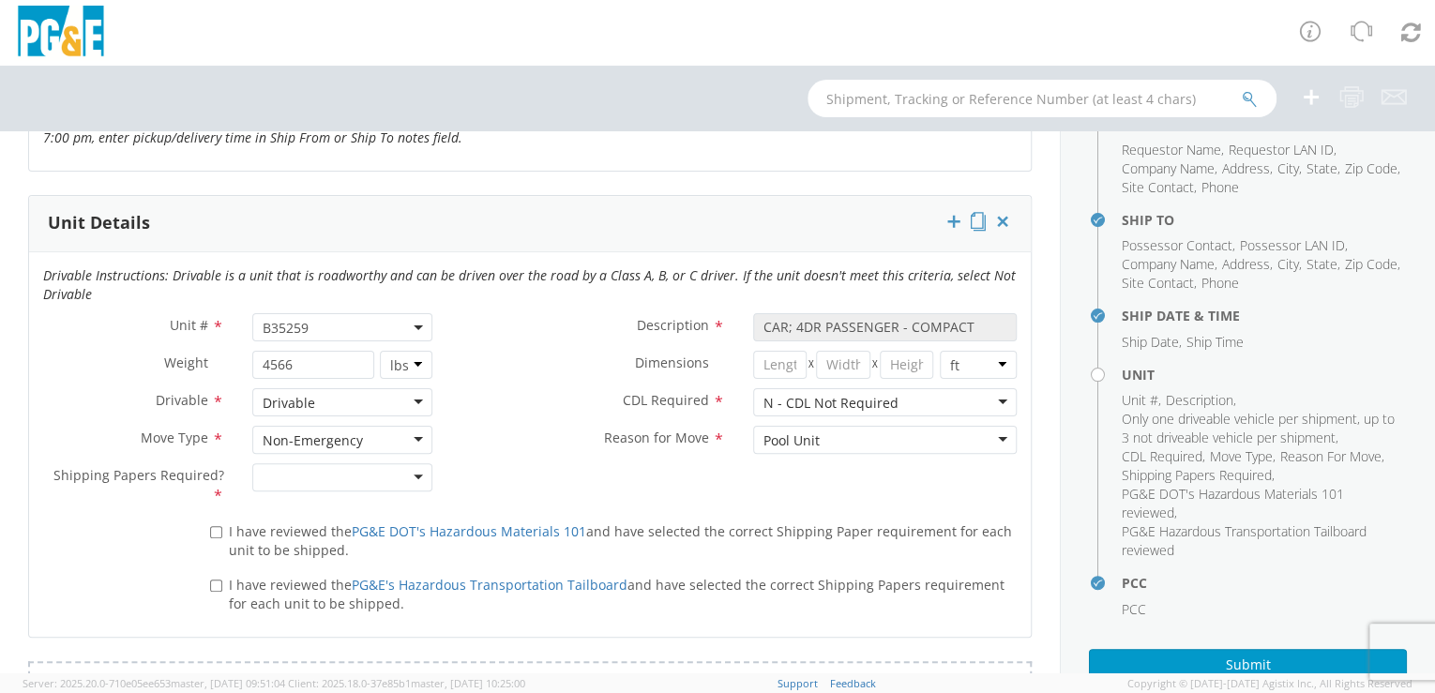
click at [330, 321] on span "B35259" at bounding box center [343, 328] width 160 height 18
paste input "B31574"
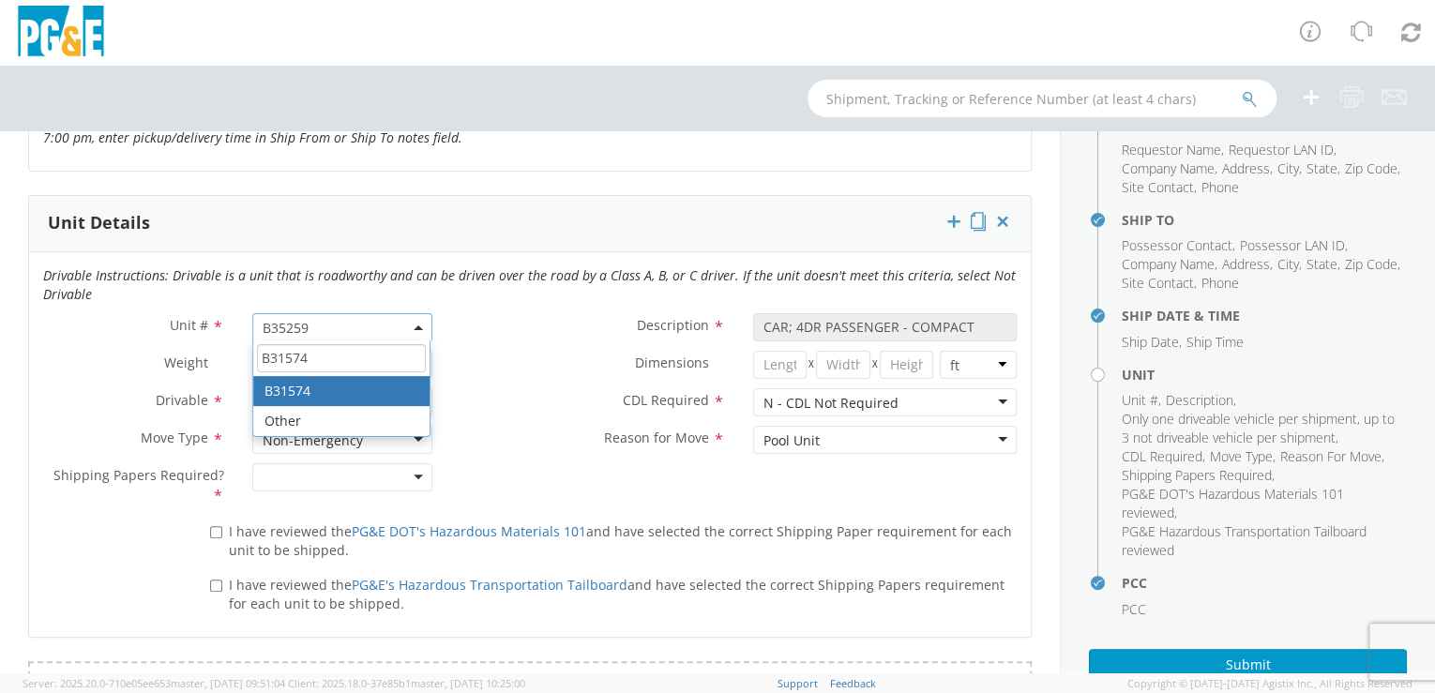
type input "B31574"
type input "VAN; CARGO - COMPACT 4X2"
type input "5270"
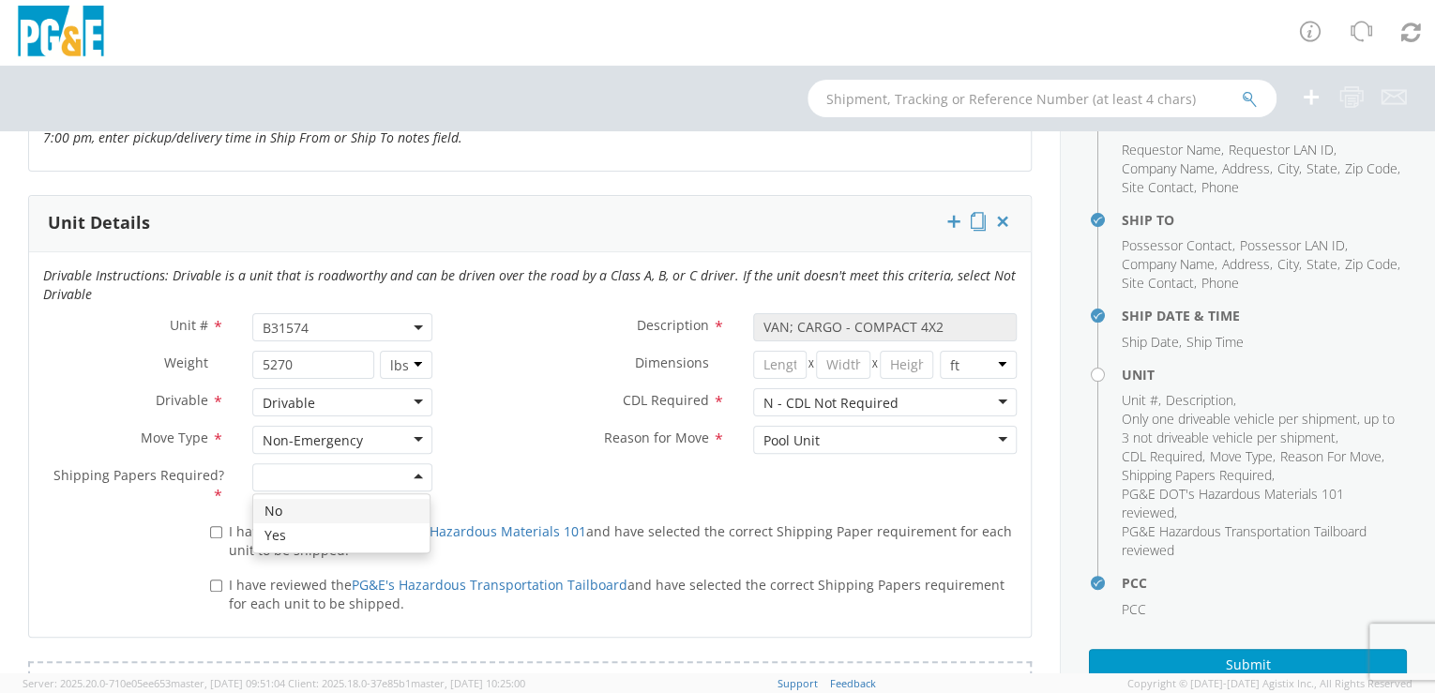
click at [413, 473] on div at bounding box center [342, 477] width 181 height 28
click at [214, 529] on input "I have reviewed the PG&E DOT's Hazardous Materials 101 and have selected the co…" at bounding box center [216, 532] width 12 height 12
click at [211, 582] on input "I have reviewed the PG&E's Hazardous Transportation Tailboard and have selected…" at bounding box center [216, 586] width 12 height 12
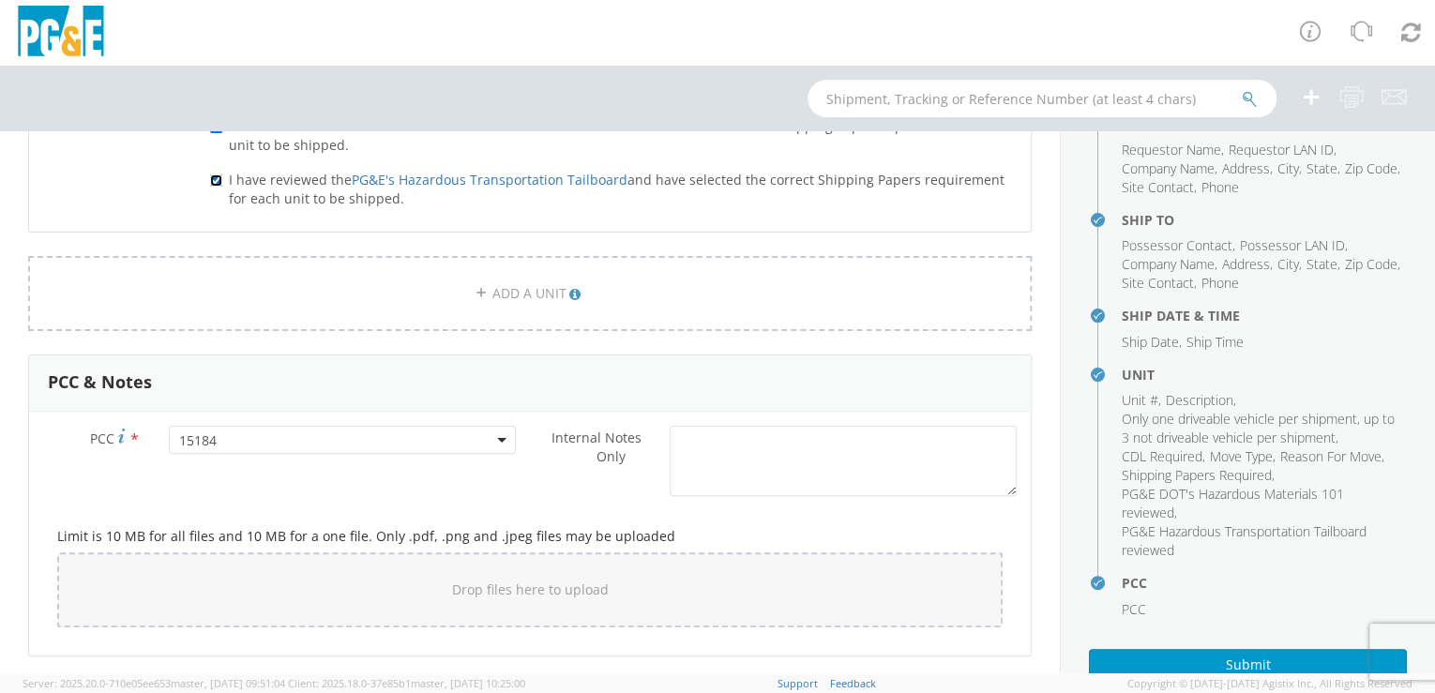
scroll to position [1692, 0]
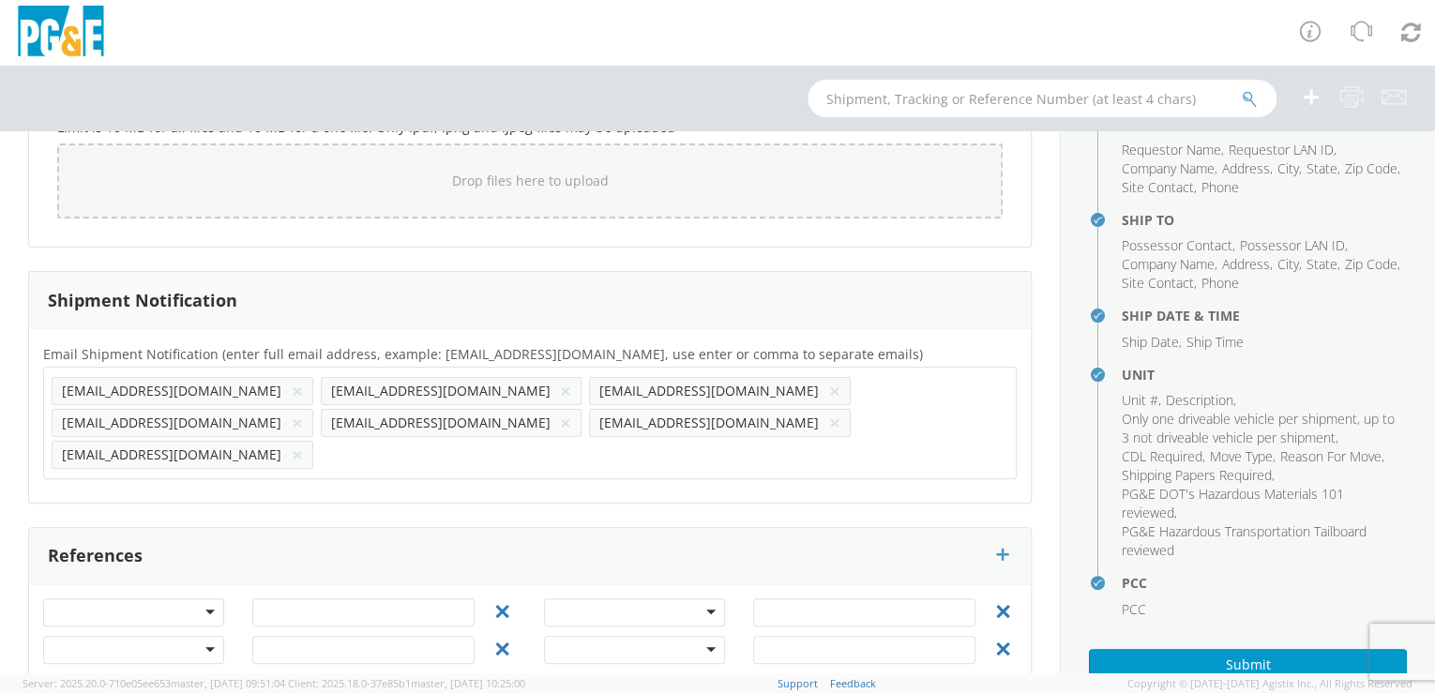
click at [829, 386] on button "×" at bounding box center [834, 391] width 11 height 23
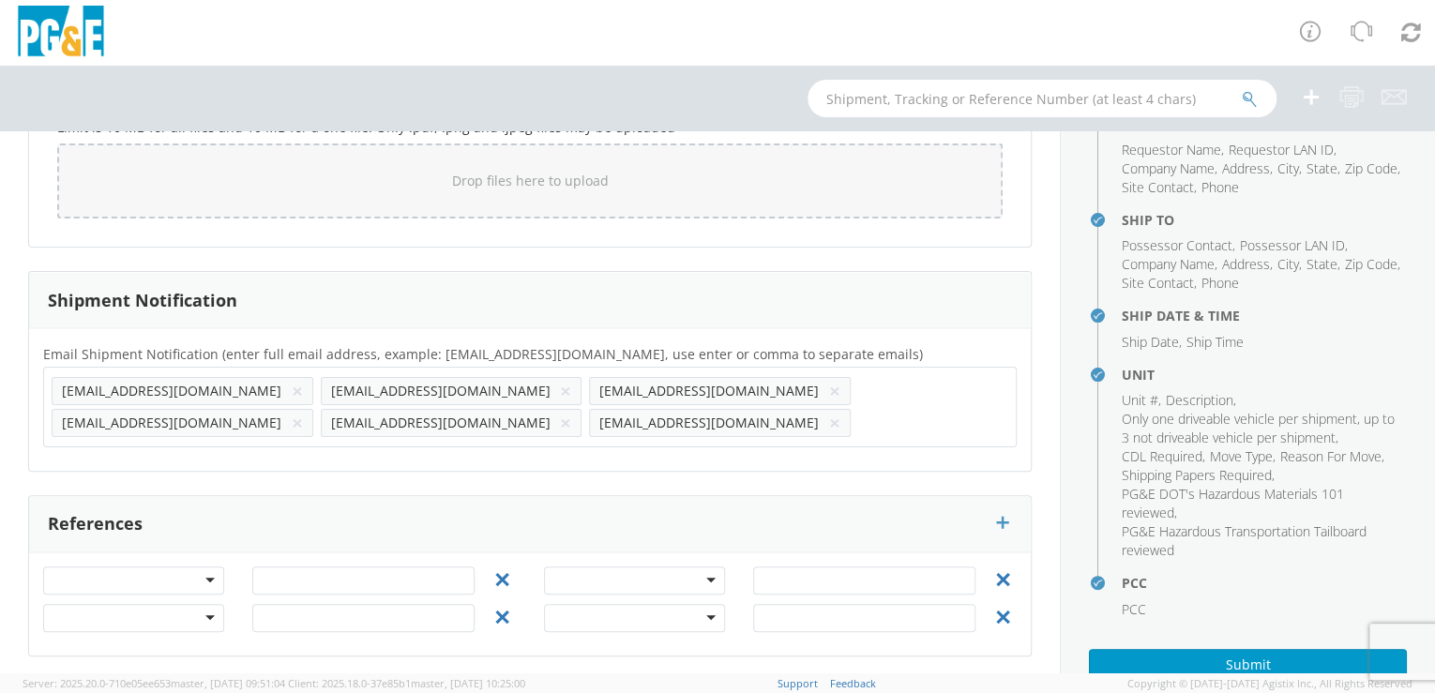
click at [829, 386] on button "×" at bounding box center [834, 391] width 11 height 23
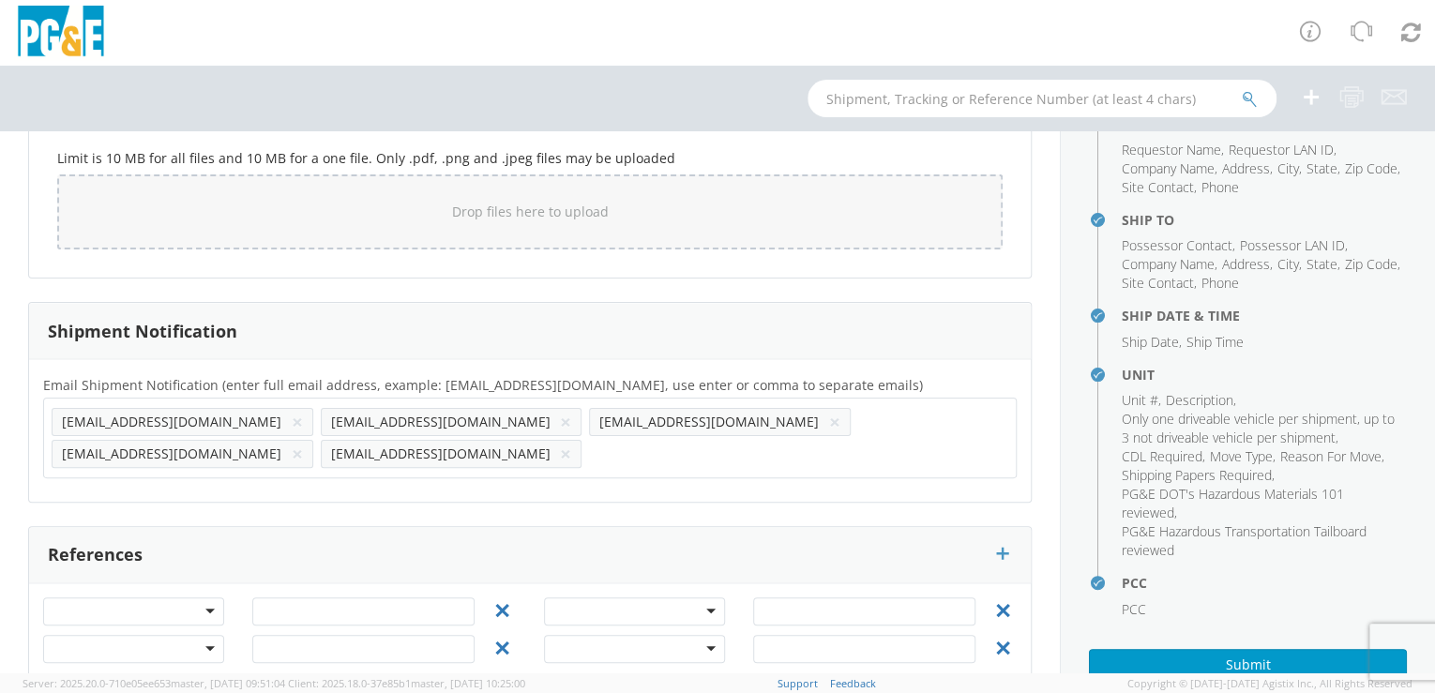
paste input "D1CV"
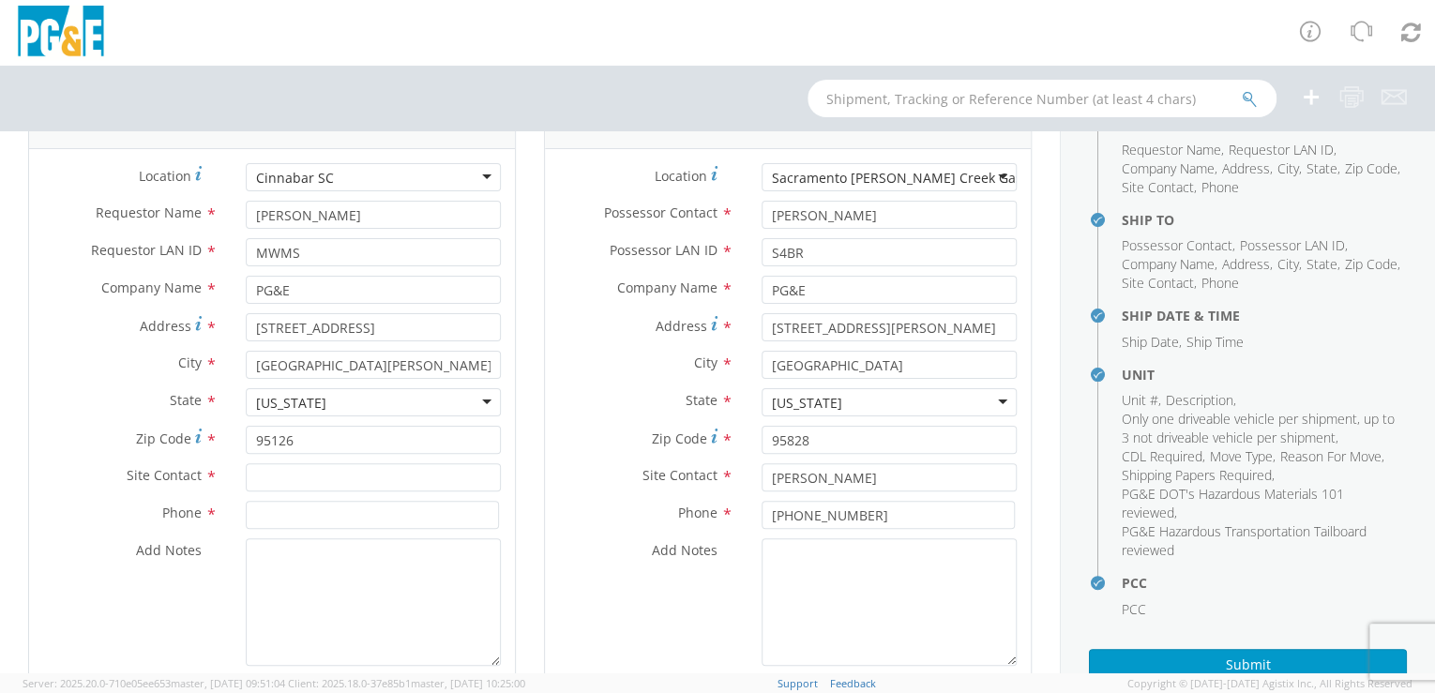
scroll to position [107, 0]
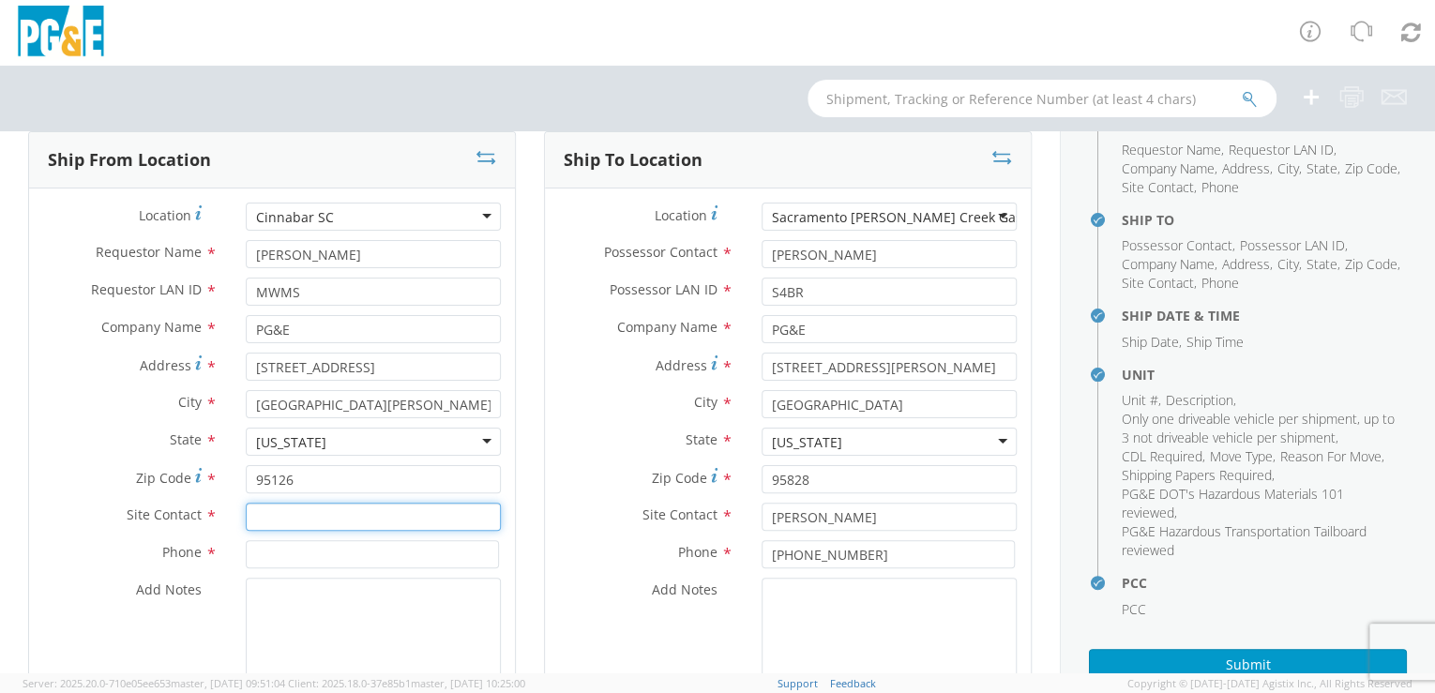
click at [265, 510] on input "text" at bounding box center [373, 517] width 255 height 28
paste input "[PERSON_NAME]"
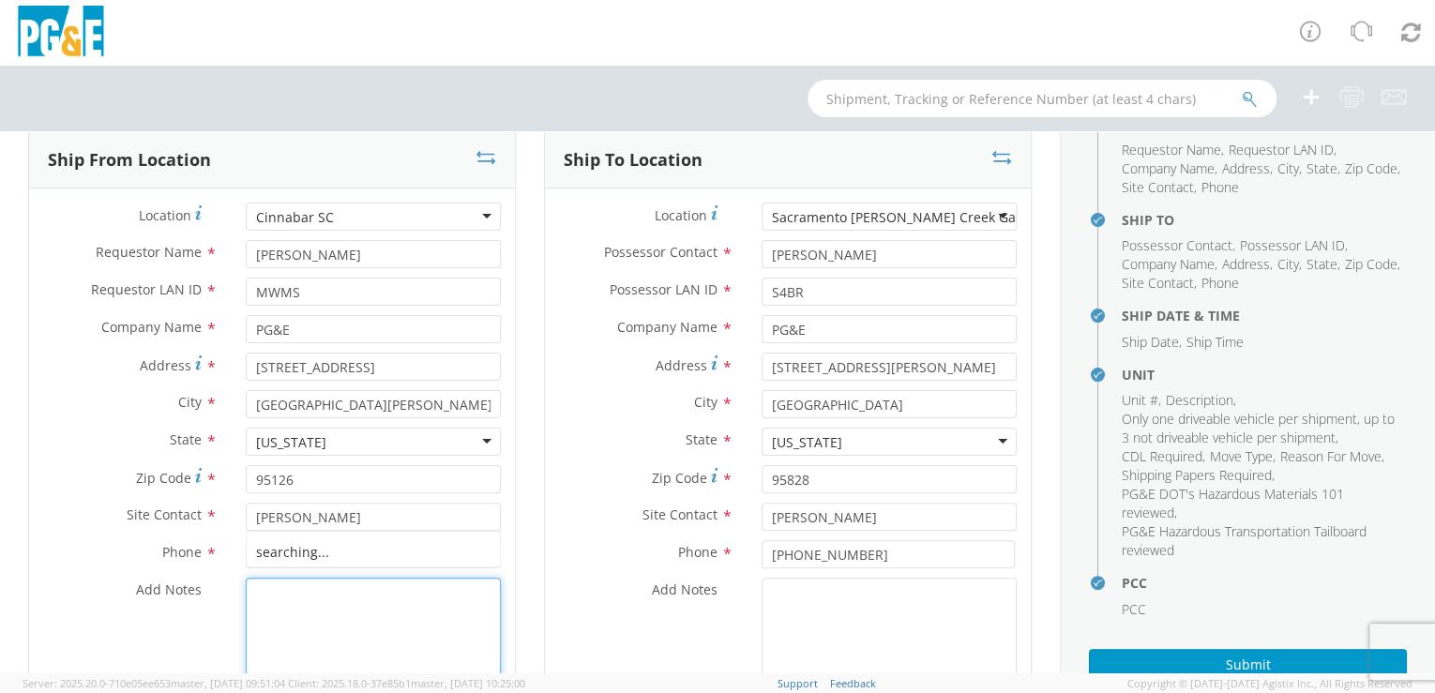
drag, startPoint x: 295, startPoint y: 618, endPoint x: 288, endPoint y: 609, distance: 11.4
click at [295, 616] on textarea "Add Notes *" at bounding box center [373, 642] width 255 height 128
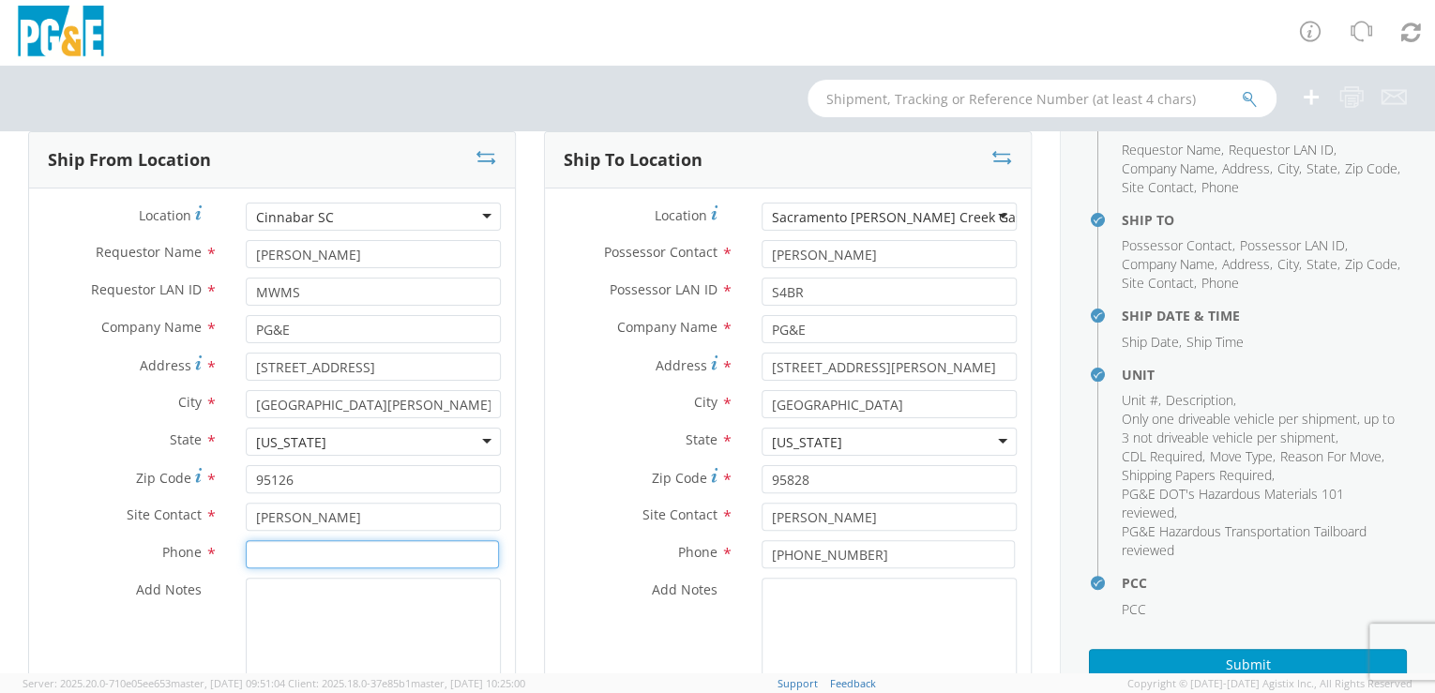
click at [261, 555] on input at bounding box center [372, 554] width 253 height 28
paste input "[PHONE_NUMBER]"
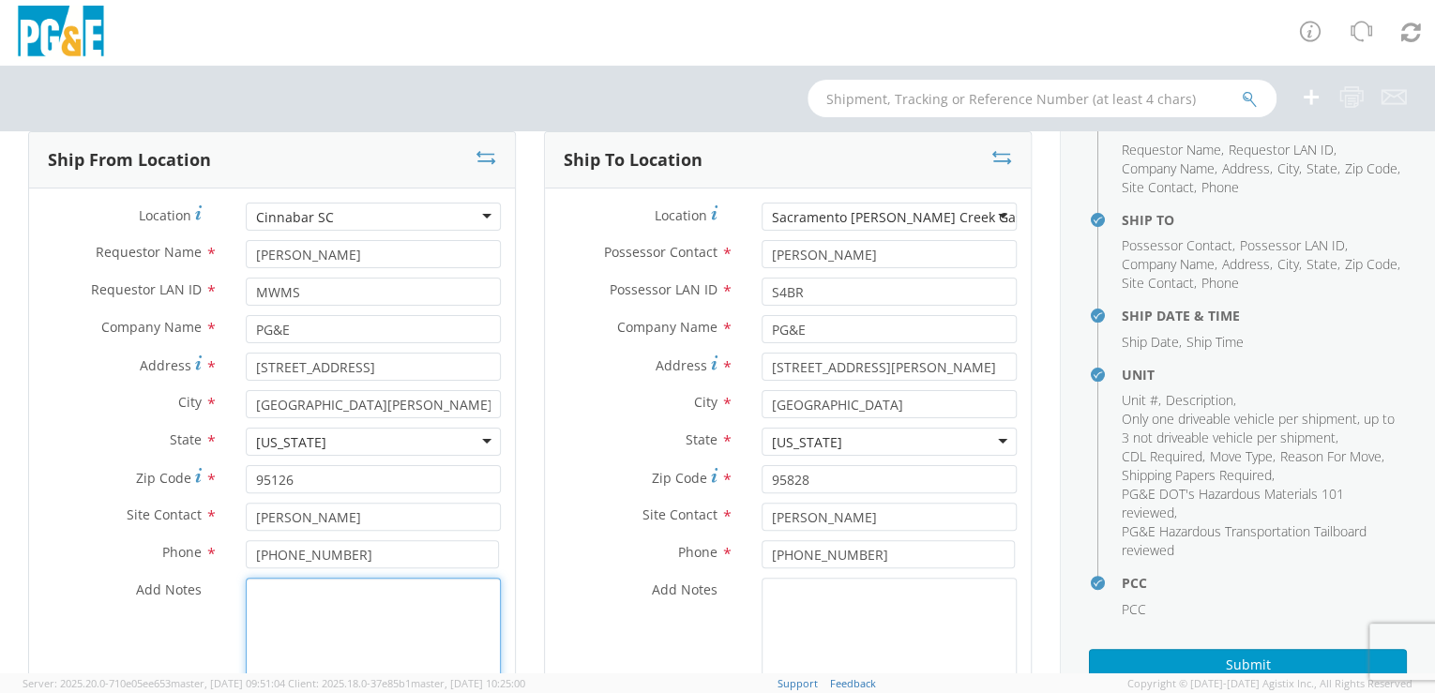
click at [330, 642] on textarea "Add Notes *" at bounding box center [373, 642] width 255 height 128
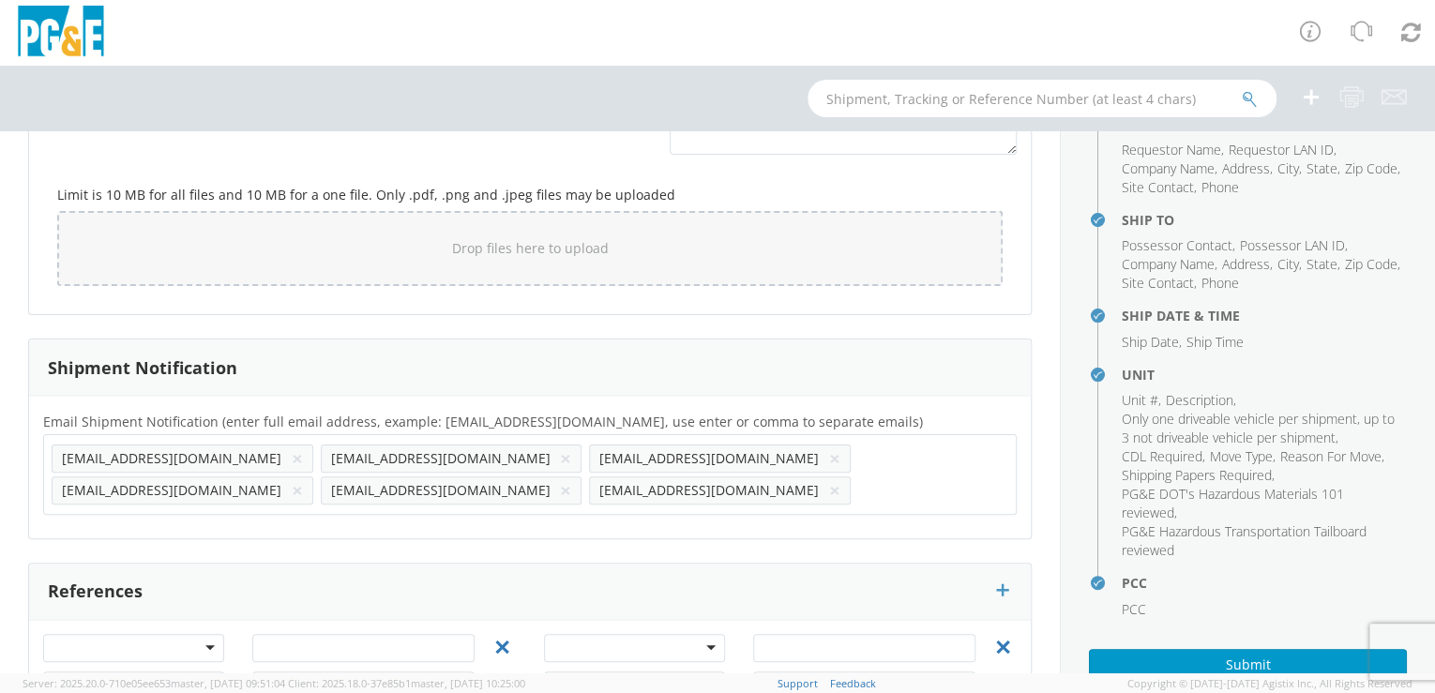
scroll to position [1621, 0]
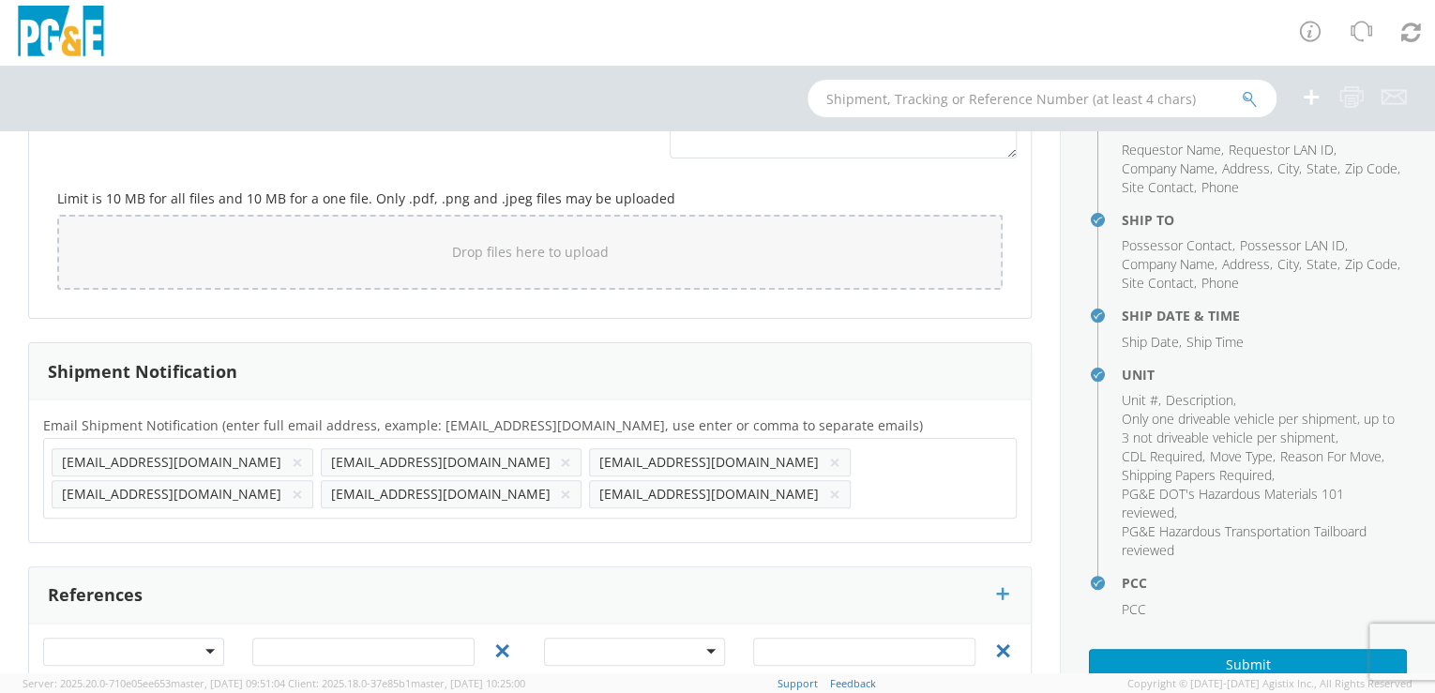
click at [858, 494] on input "text" at bounding box center [919, 493] width 123 height 27
paste input "[EMAIL_ADDRESS][DOMAIN_NAME]"
click at [143, 524] on div "Email Shipment Notification (enter full email address, example: [EMAIL_ADDRESS]…" at bounding box center [530, 471] width 1002 height 143
click at [321, 512] on input "text" at bounding box center [382, 525] width 123 height 27
paste input "[EMAIL_ADDRESS][DOMAIN_NAME]"
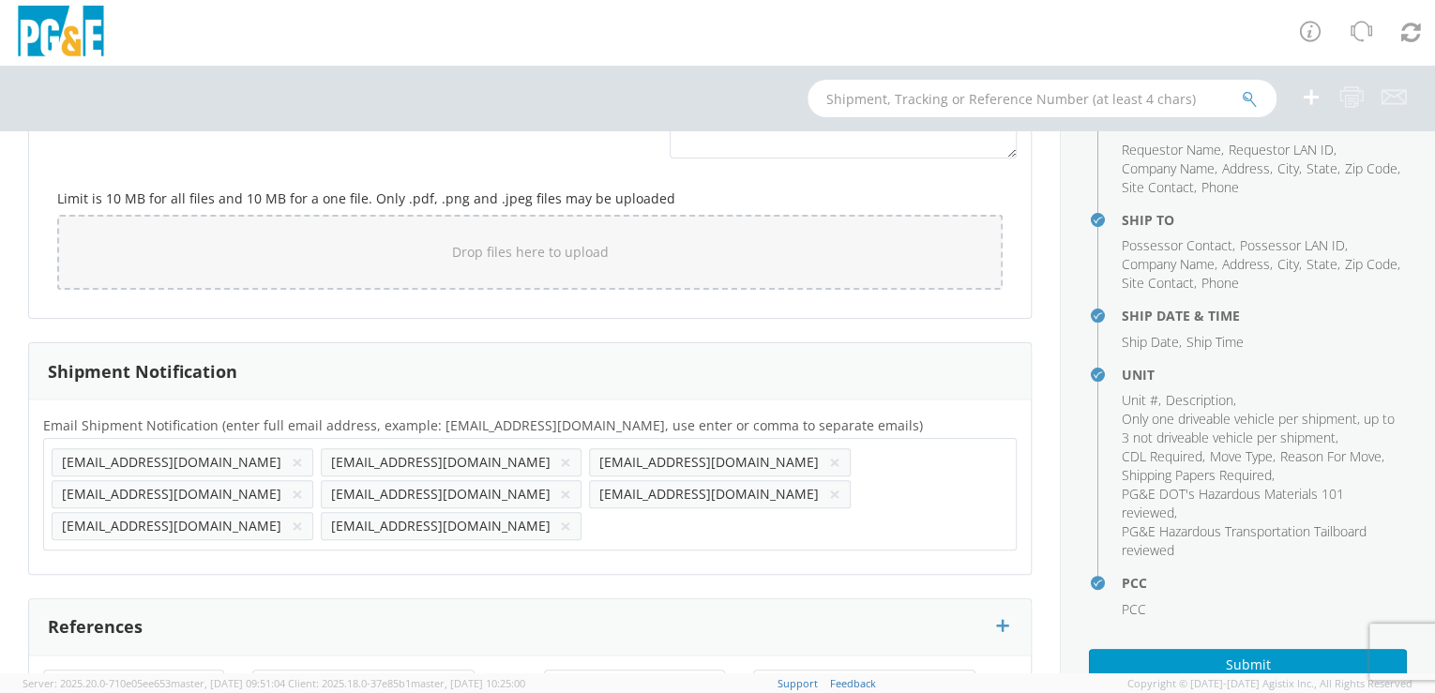
click at [280, 527] on div "Email Shipment Notification (enter full email address, example: [EMAIL_ADDRESS]…" at bounding box center [530, 487] width 1002 height 174
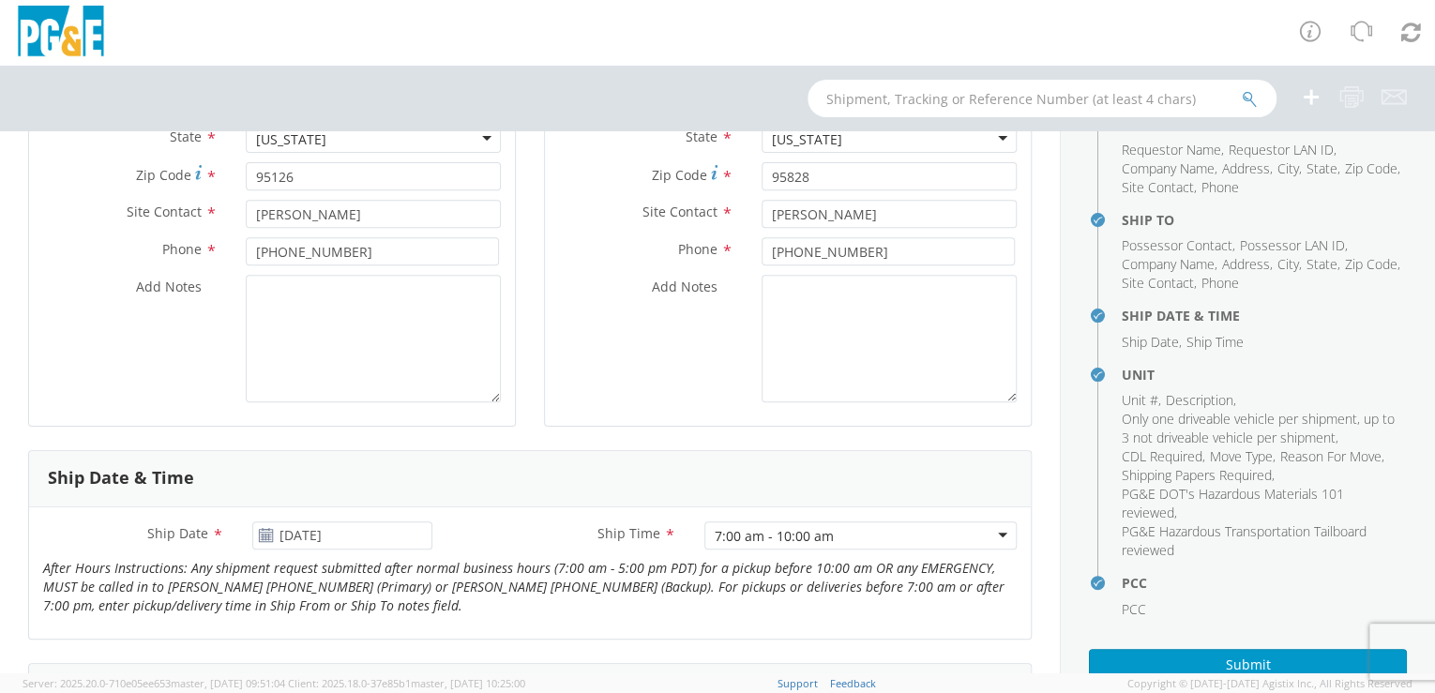
scroll to position [486, 0]
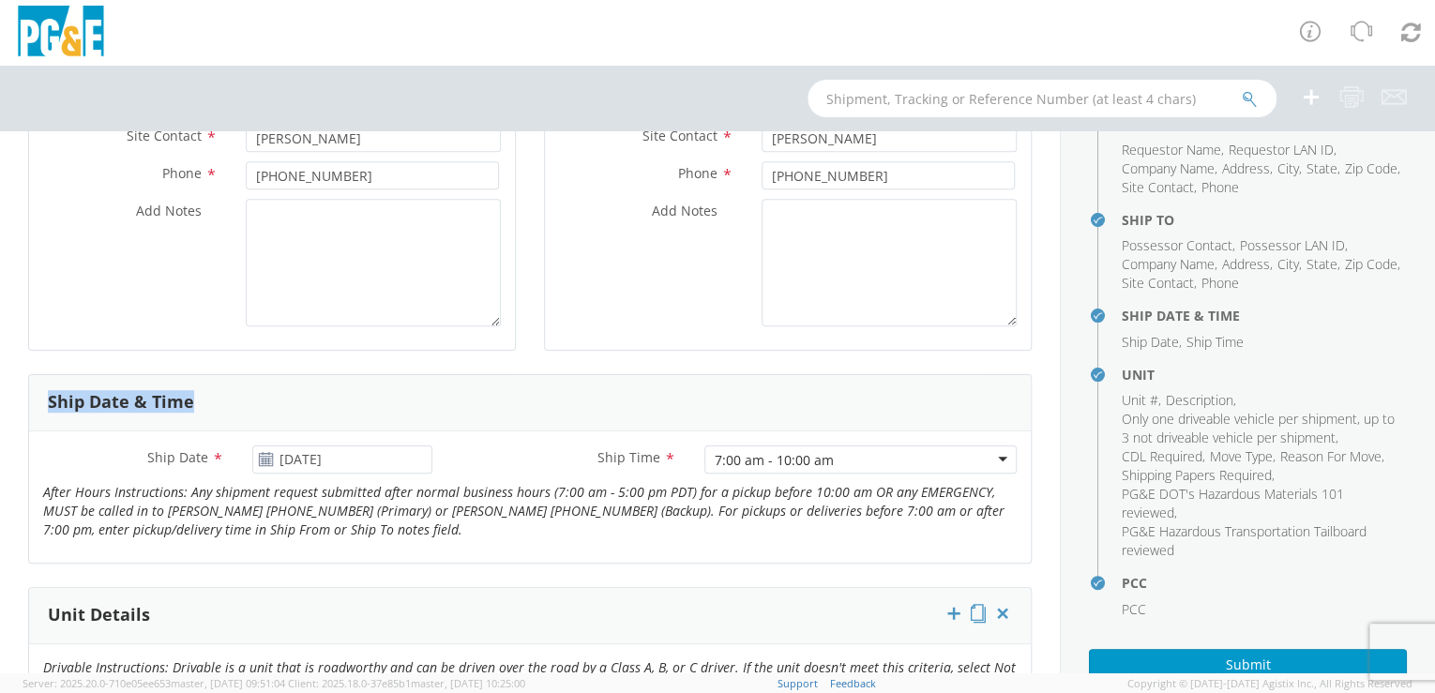
drag, startPoint x: 1039, startPoint y: 328, endPoint x: 1043, endPoint y: 386, distance: 57.3
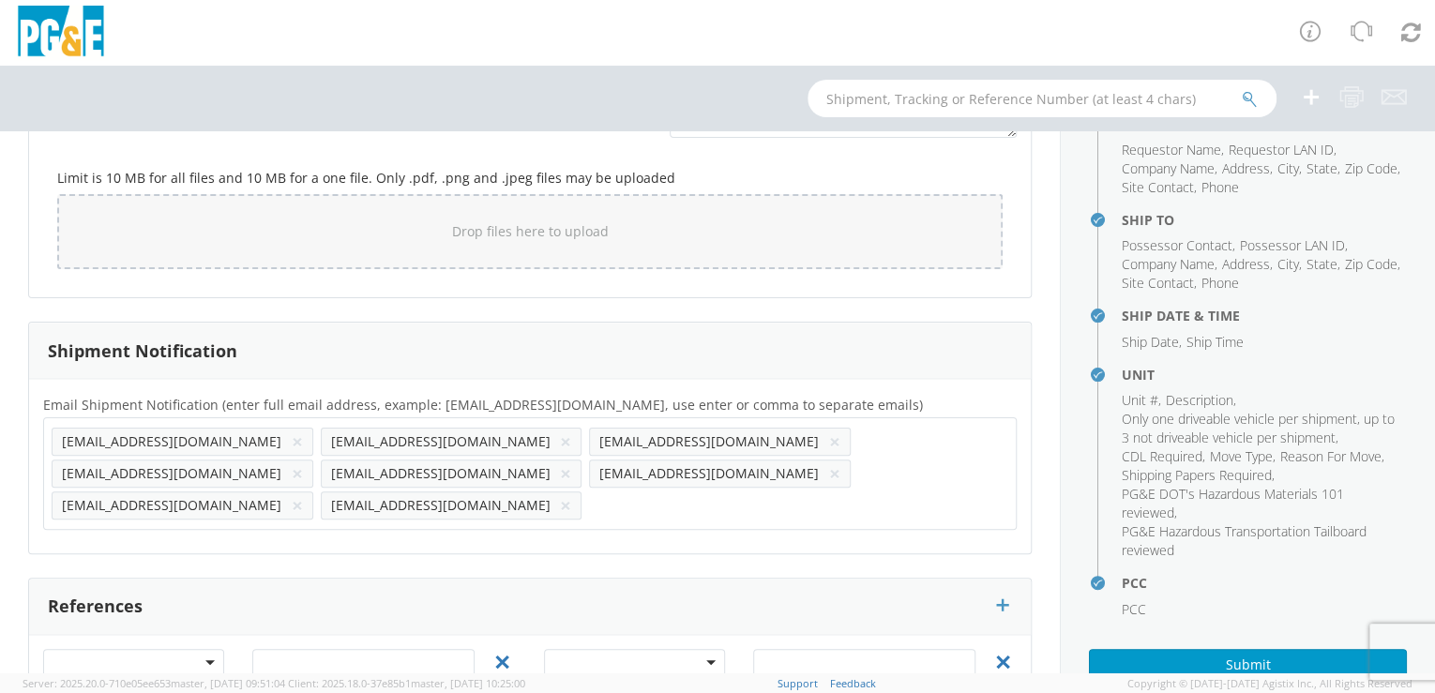
scroll to position [1692, 0]
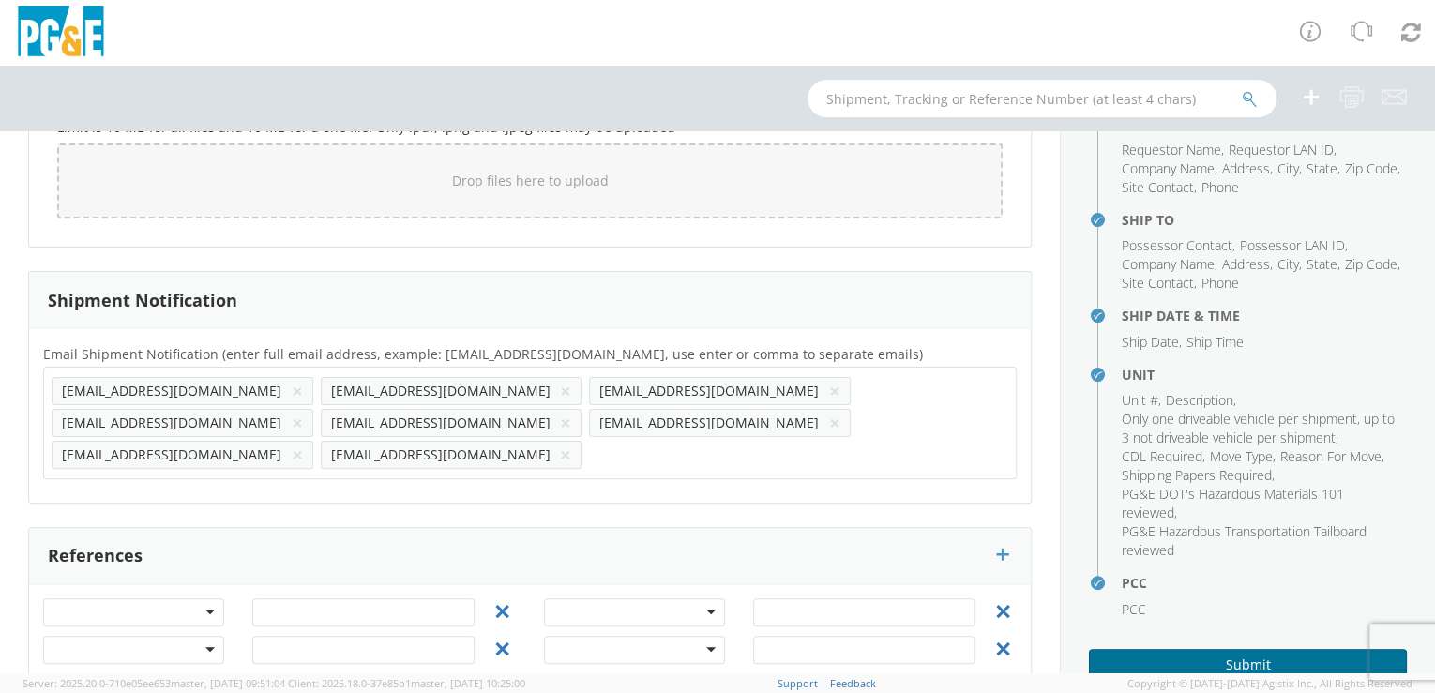
click at [1242, 657] on button "Submit" at bounding box center [1248, 665] width 318 height 32
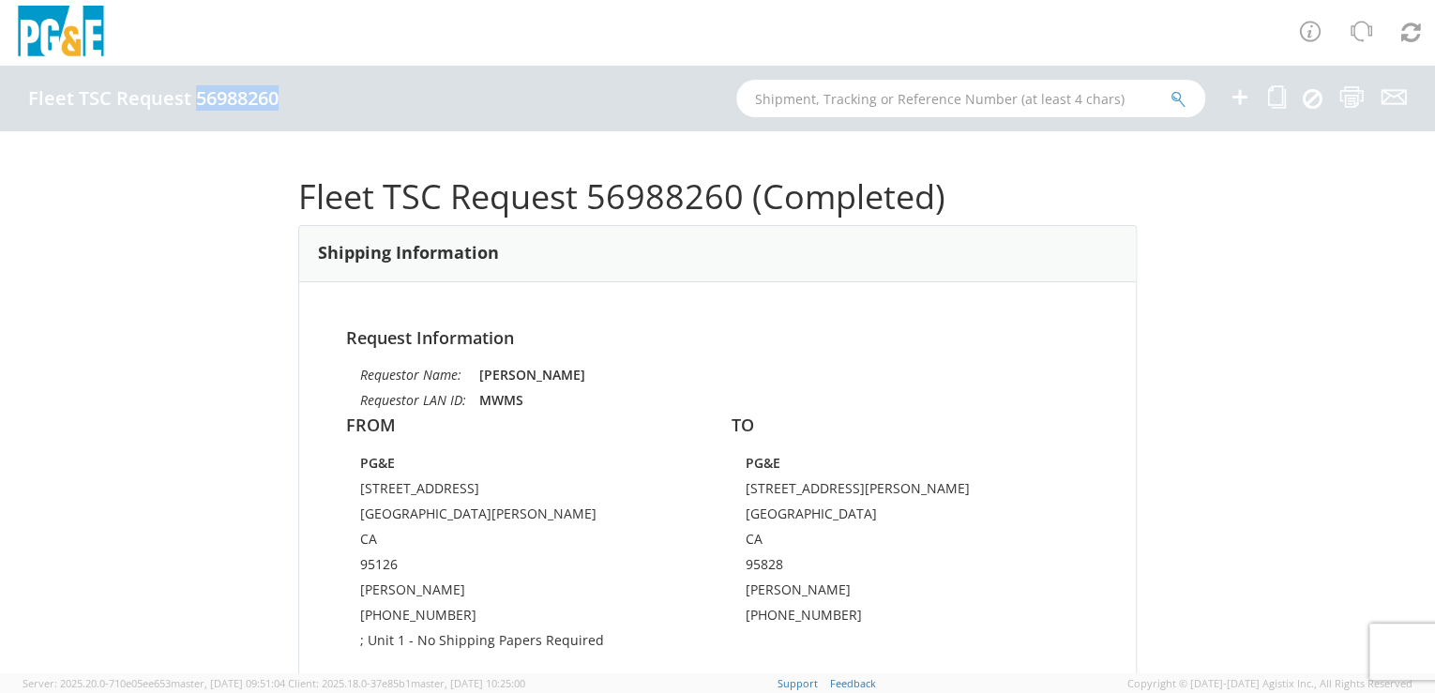
drag, startPoint x: 193, startPoint y: 98, endPoint x: 276, endPoint y: 102, distance: 82.7
click at [276, 102] on h4 "Fleet TSC Request 56988260" at bounding box center [153, 98] width 250 height 21
drag, startPoint x: 276, startPoint y: 102, endPoint x: 259, endPoint y: 101, distance: 16.9
copy h4 "56988260"
